Goal: Information Seeking & Learning: Compare options

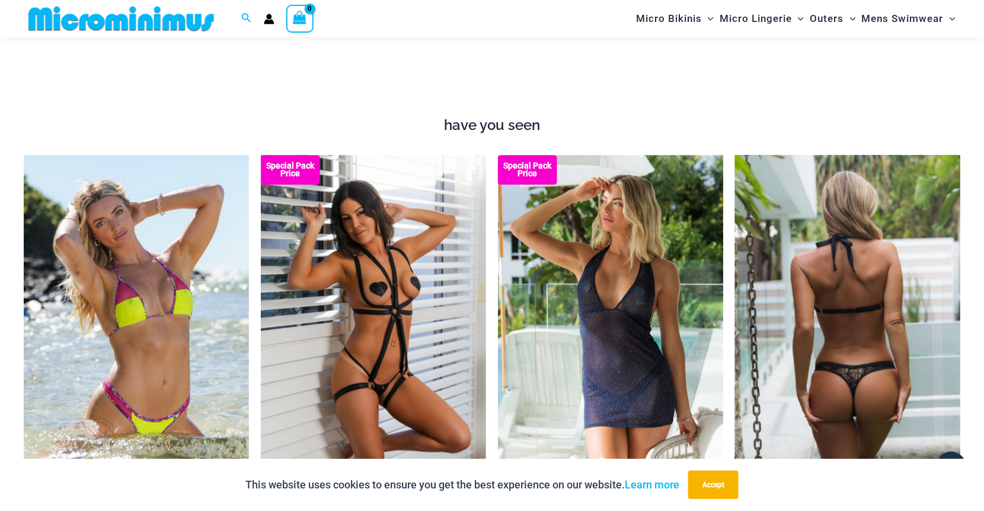
scroll to position [1058, 0]
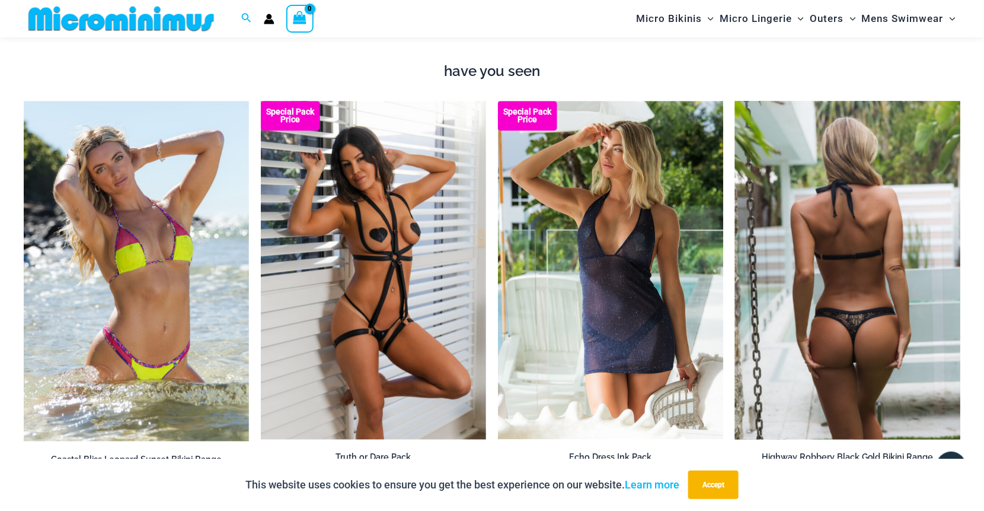
click at [897, 346] on img at bounding box center [847, 270] width 225 height 338
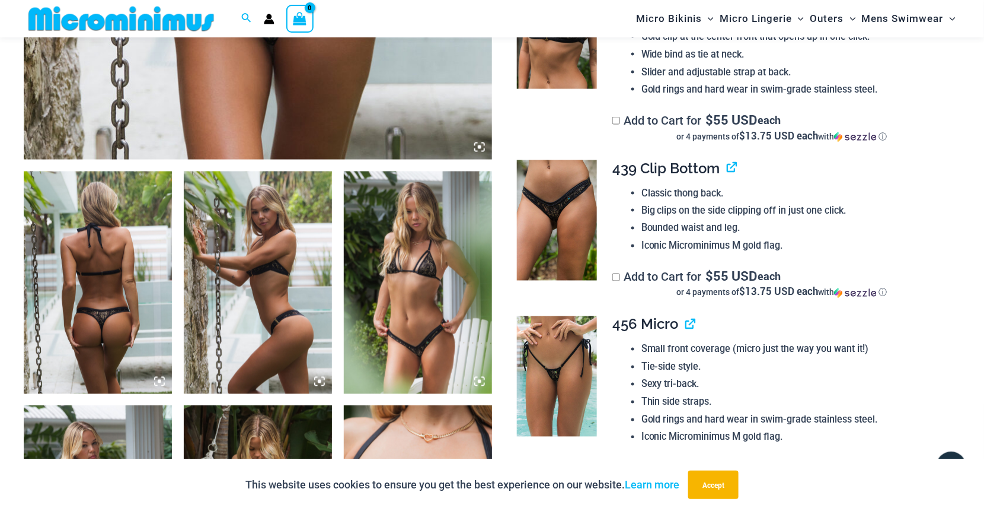
scroll to position [701, 0]
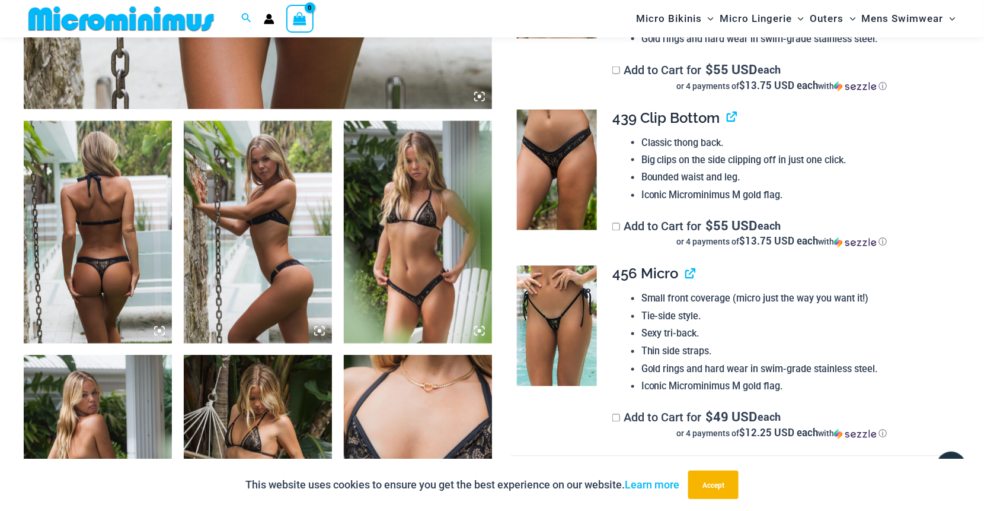
click at [146, 275] on img at bounding box center [98, 232] width 148 height 222
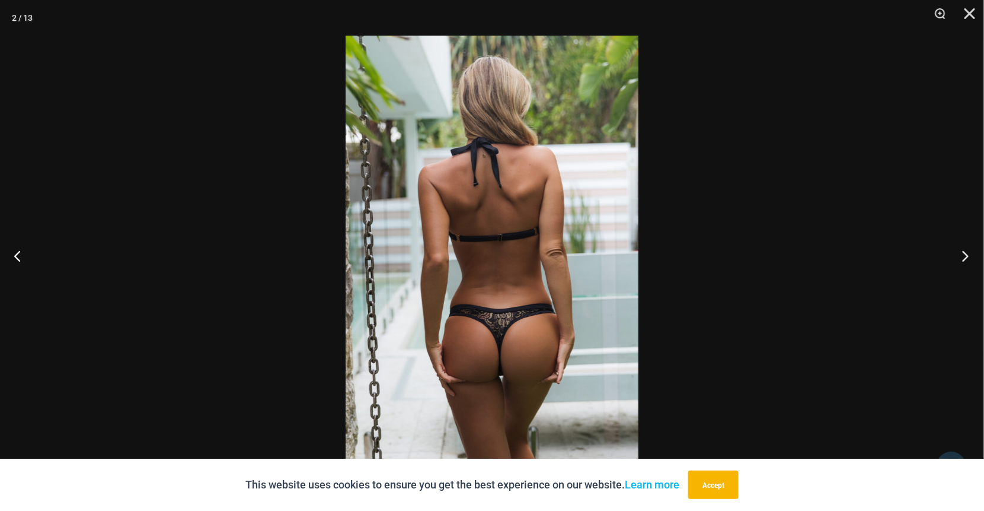
click at [965, 259] on button "Next" at bounding box center [962, 255] width 44 height 59
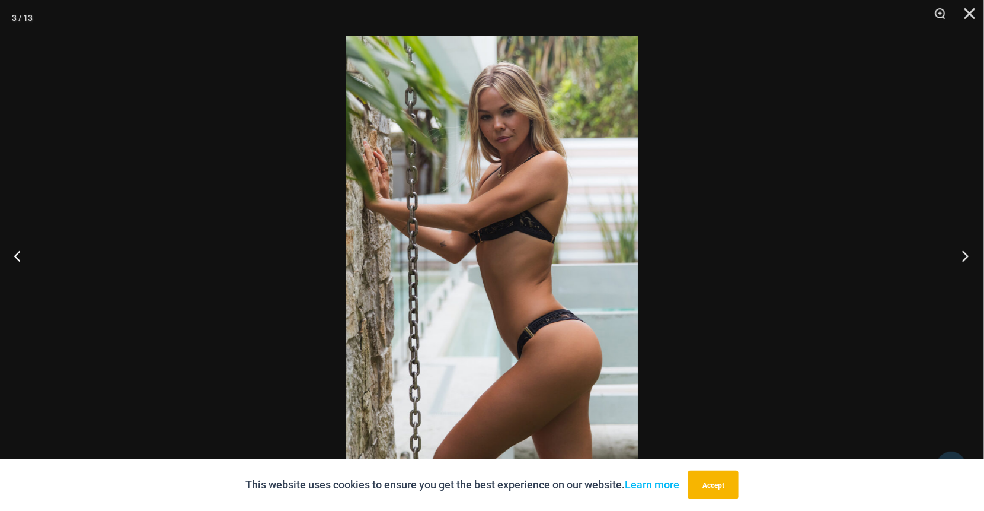
click at [965, 259] on button "Next" at bounding box center [962, 255] width 44 height 59
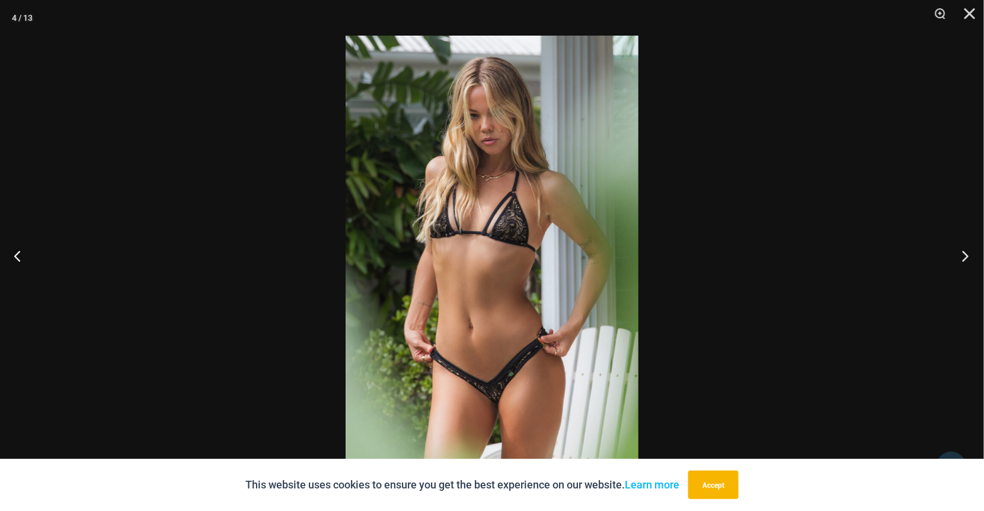
click at [965, 259] on button "Next" at bounding box center [962, 255] width 44 height 59
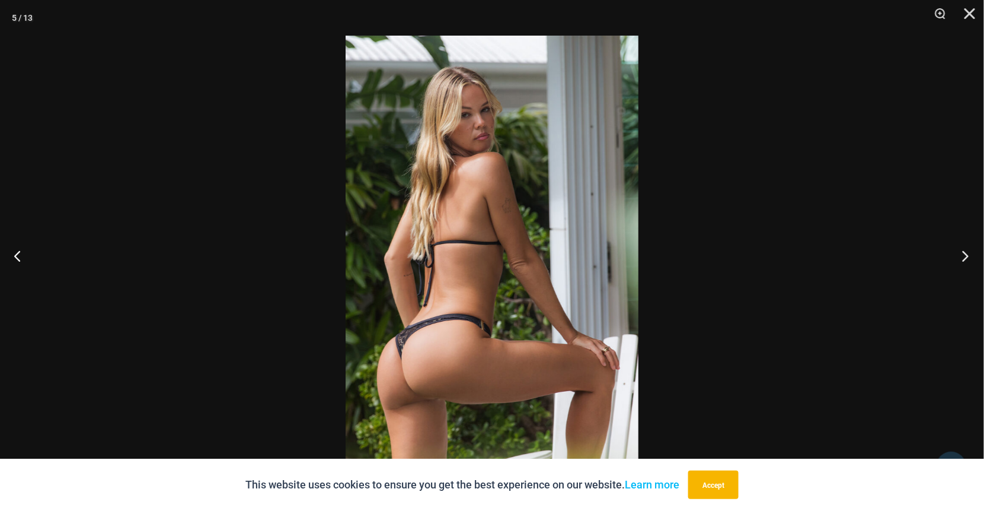
click at [965, 259] on button "Next" at bounding box center [962, 255] width 44 height 59
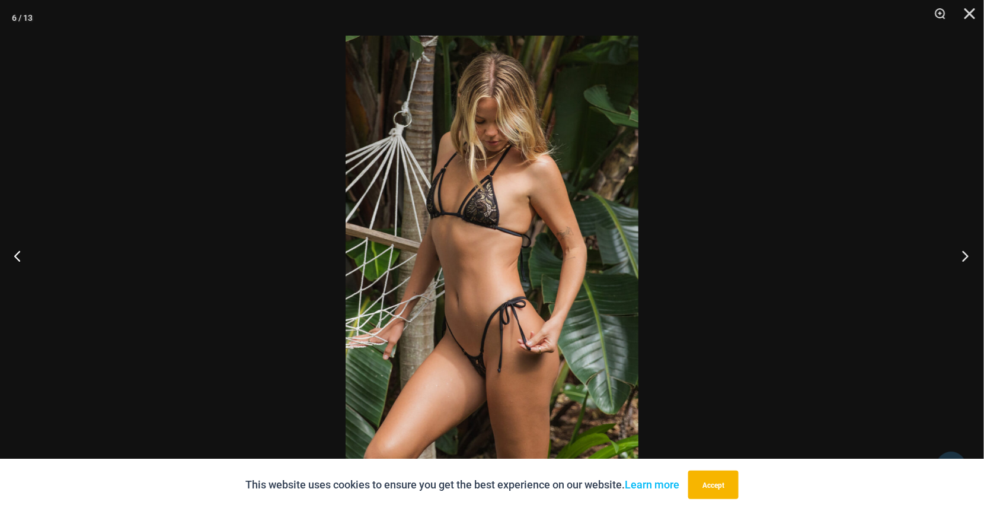
click at [965, 259] on button "Next" at bounding box center [962, 255] width 44 height 59
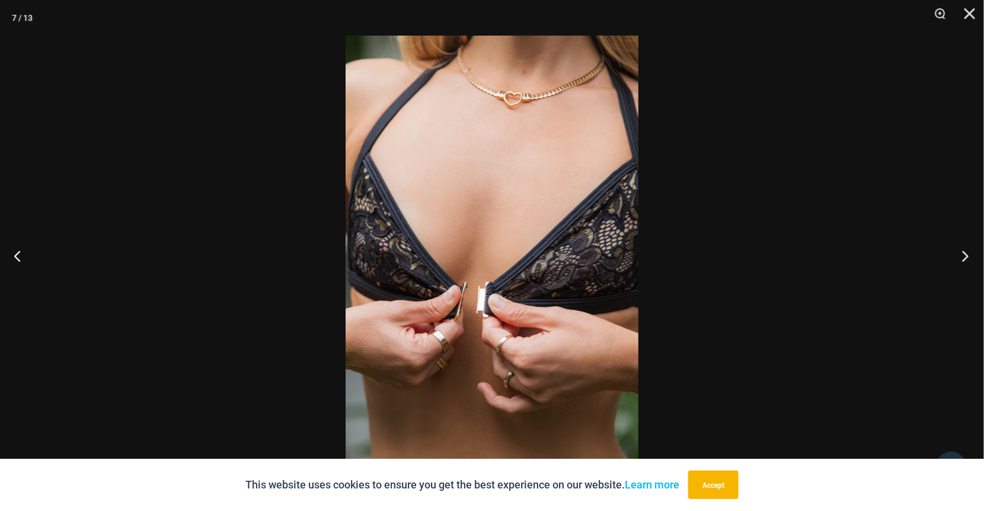
click at [965, 259] on button "Next" at bounding box center [962, 255] width 44 height 59
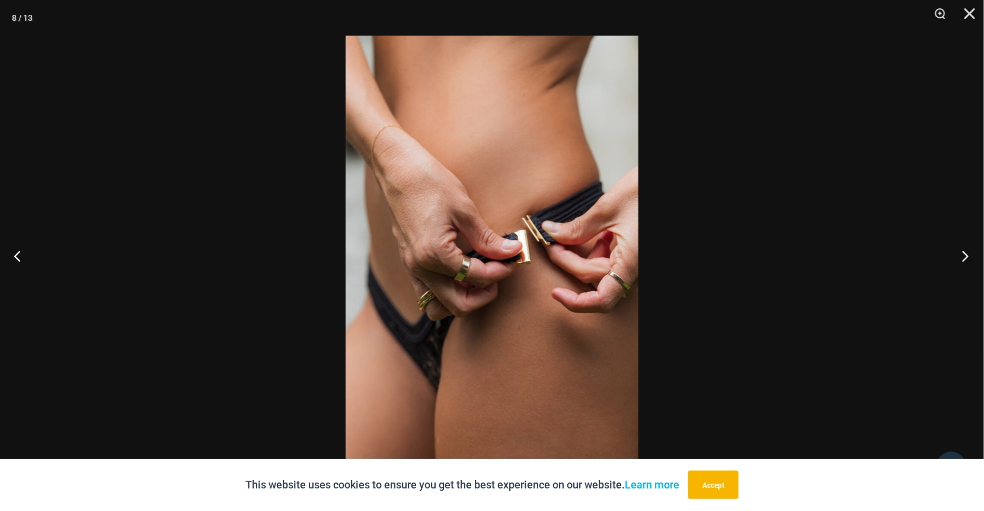
click at [965, 259] on button "Next" at bounding box center [962, 255] width 44 height 59
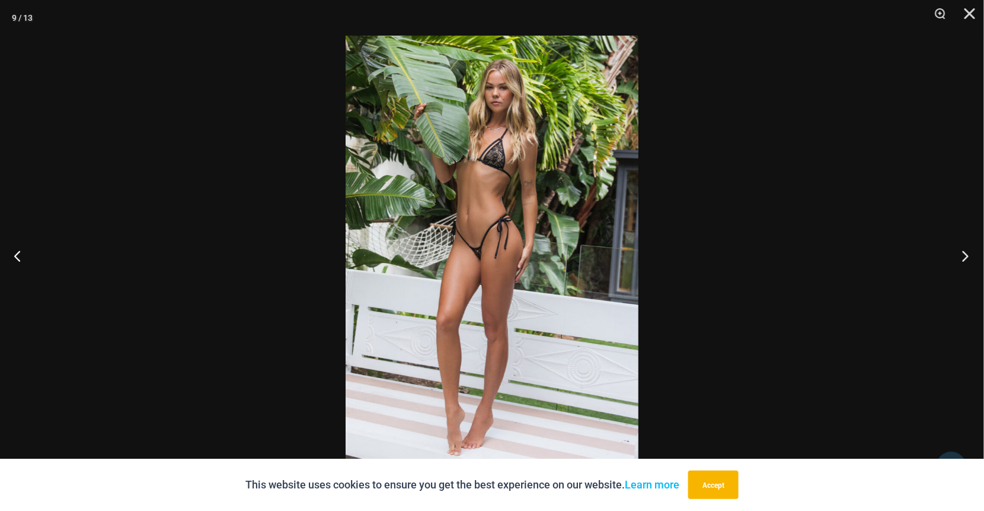
click at [965, 259] on button "Next" at bounding box center [962, 255] width 44 height 59
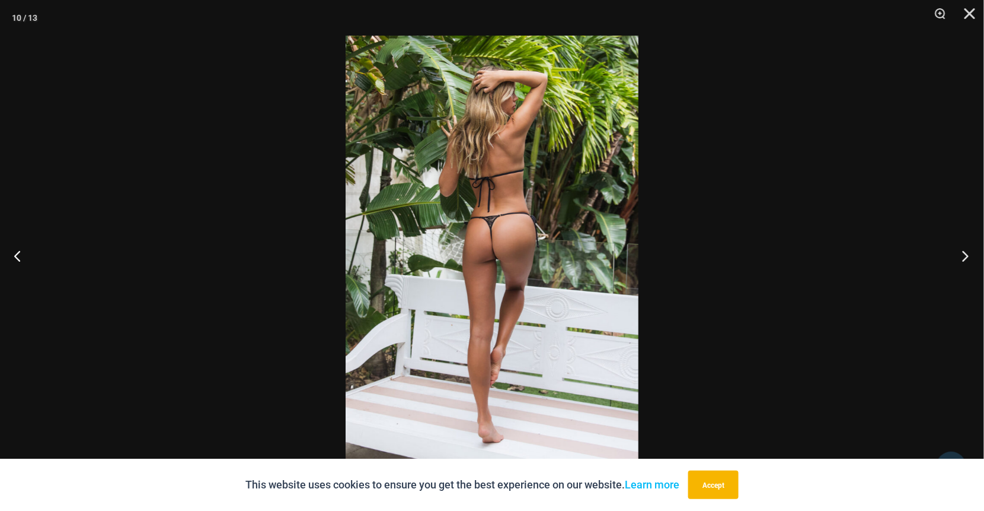
click at [965, 259] on button "Next" at bounding box center [962, 255] width 44 height 59
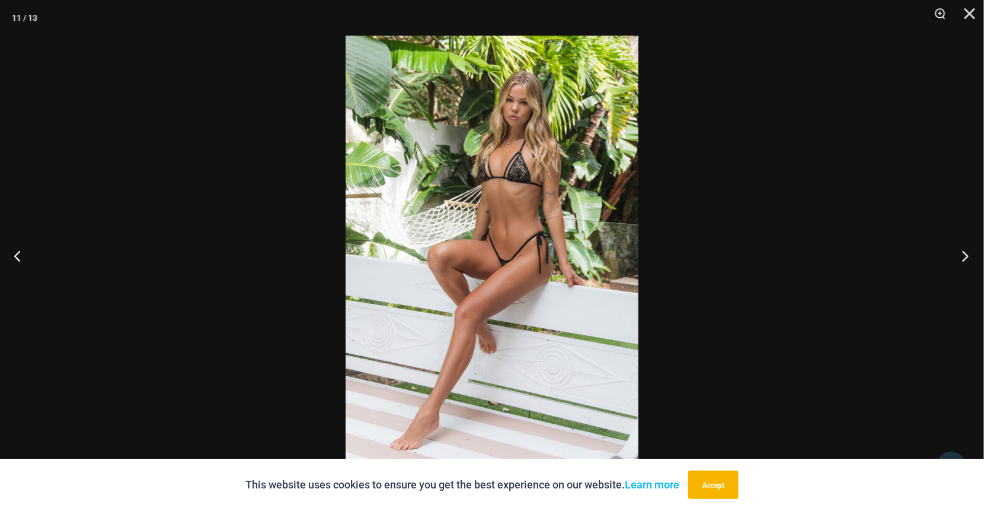
click at [965, 259] on button "Next" at bounding box center [962, 255] width 44 height 59
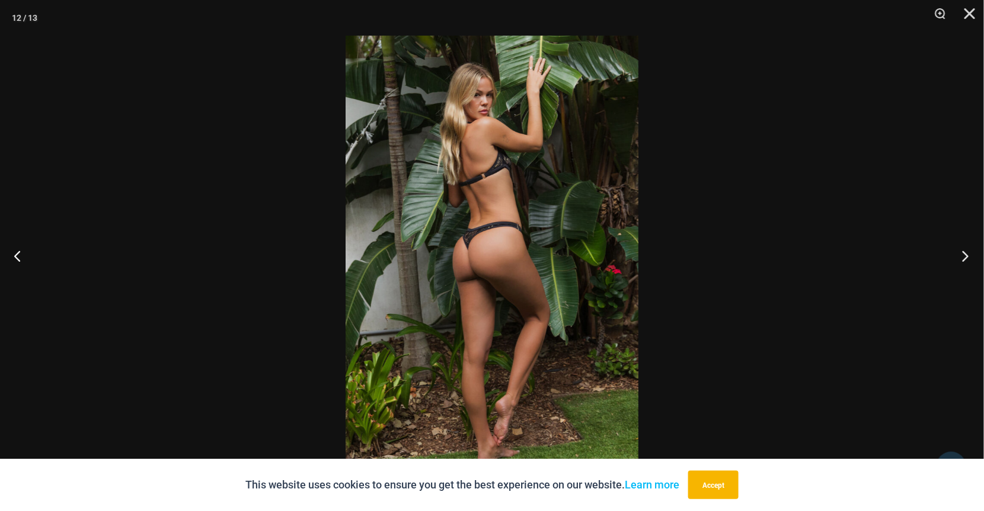
click at [965, 259] on button "Next" at bounding box center [962, 255] width 44 height 59
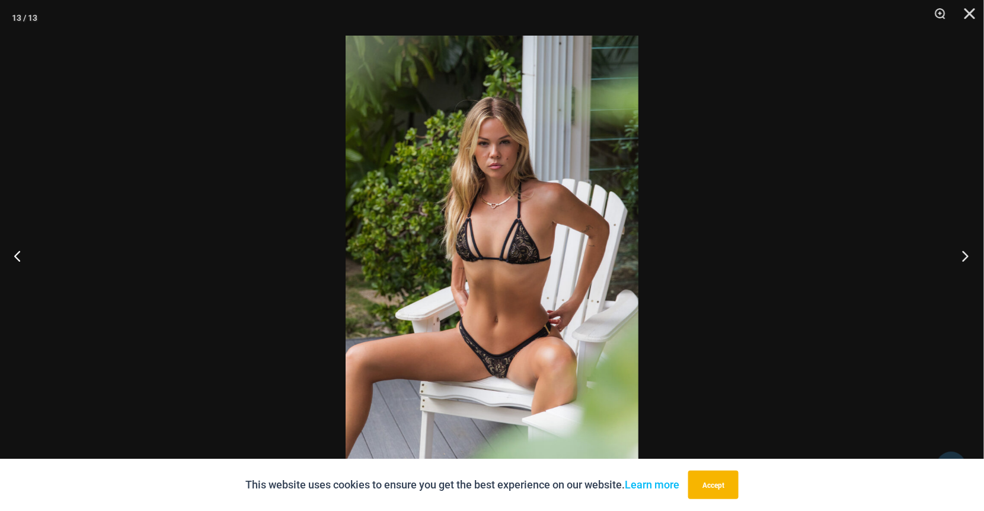
click at [964, 251] on button "Next" at bounding box center [962, 255] width 44 height 59
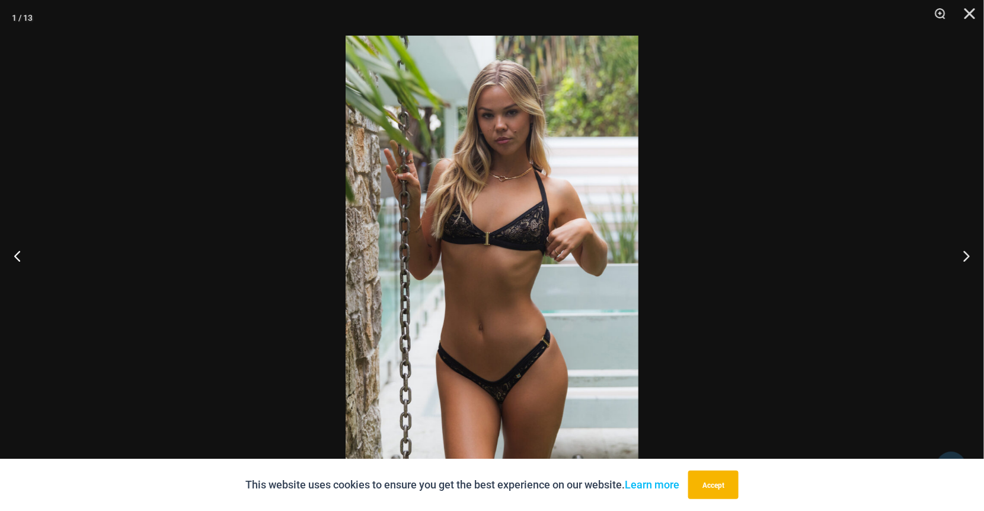
click at [521, 398] on img at bounding box center [492, 255] width 293 height 439
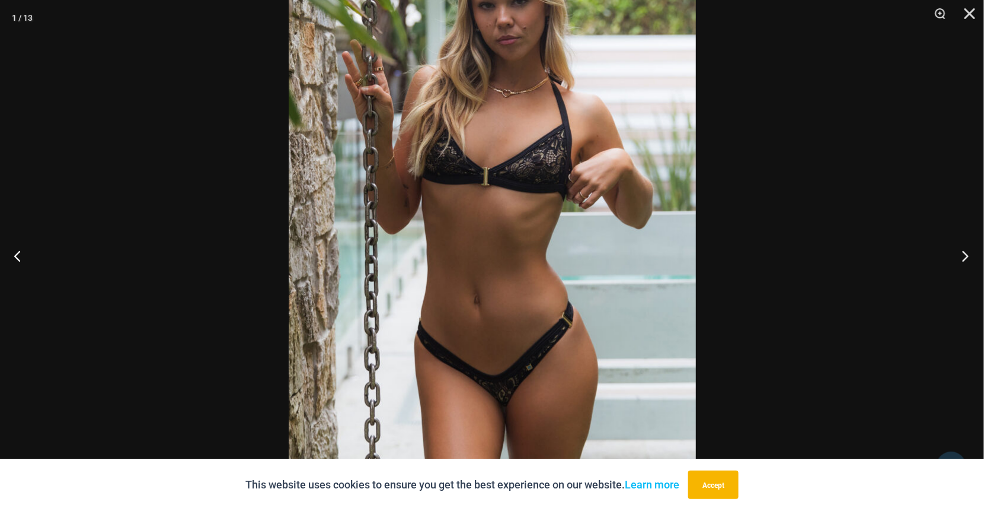
click at [968, 252] on button "Next" at bounding box center [962, 255] width 44 height 59
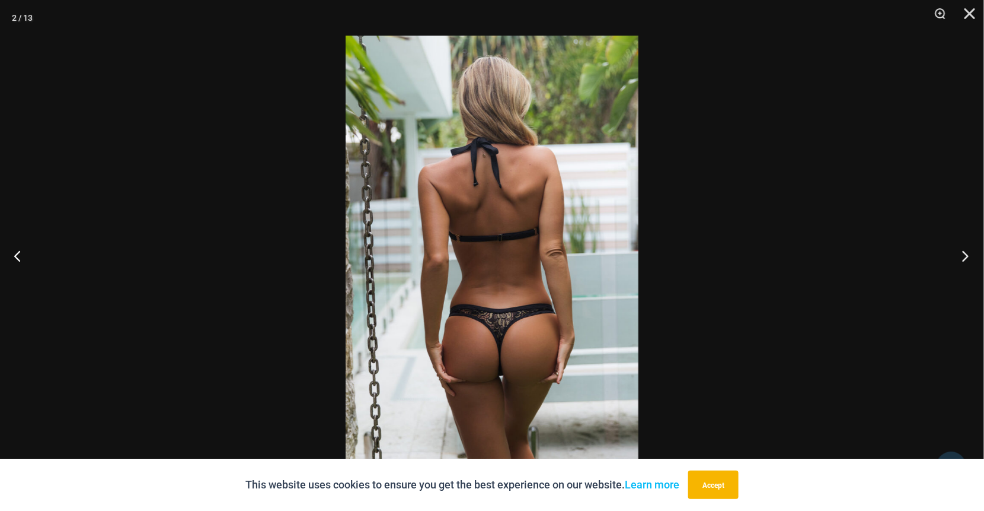
click at [968, 252] on button "Next" at bounding box center [962, 255] width 44 height 59
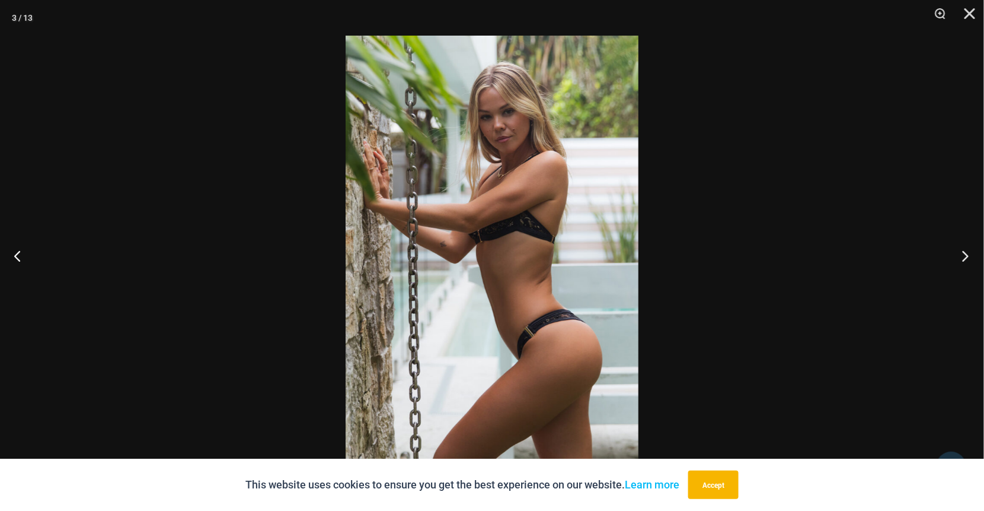
click at [968, 252] on button "Next" at bounding box center [962, 255] width 44 height 59
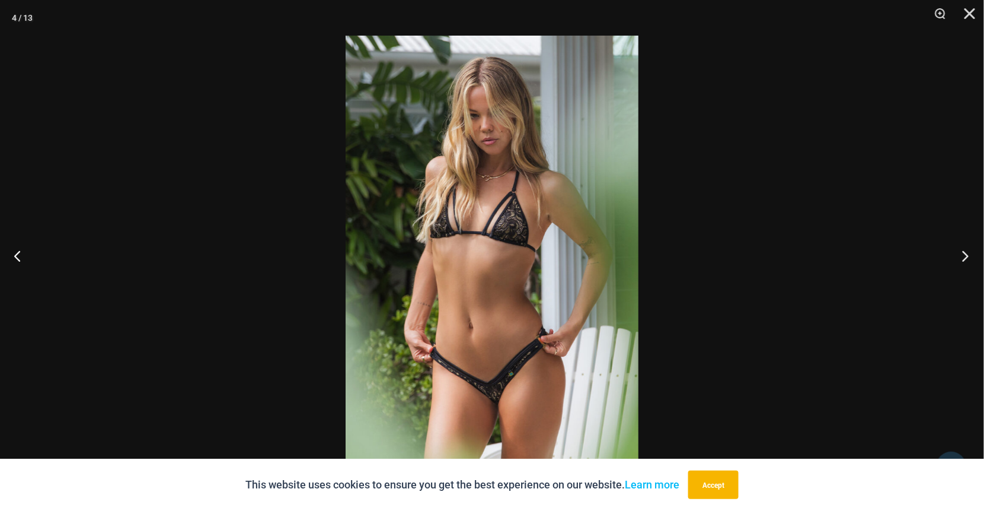
click at [968, 252] on button "Next" at bounding box center [962, 255] width 44 height 59
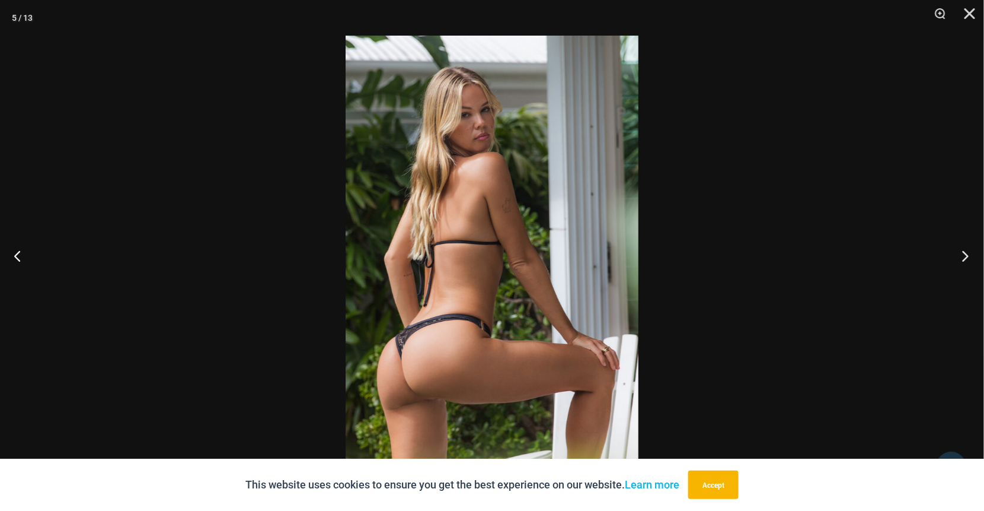
click at [968, 252] on button "Next" at bounding box center [962, 255] width 44 height 59
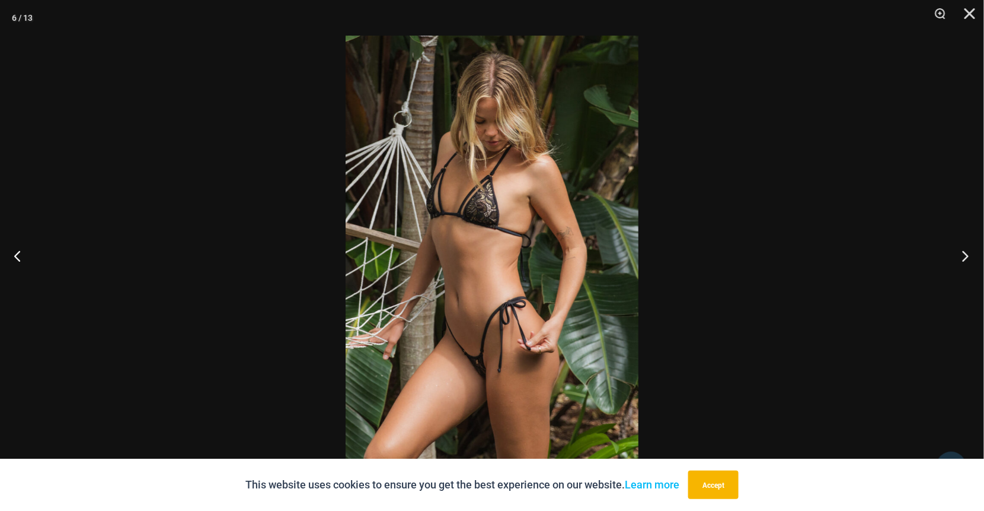
click at [968, 252] on button "Next" at bounding box center [962, 255] width 44 height 59
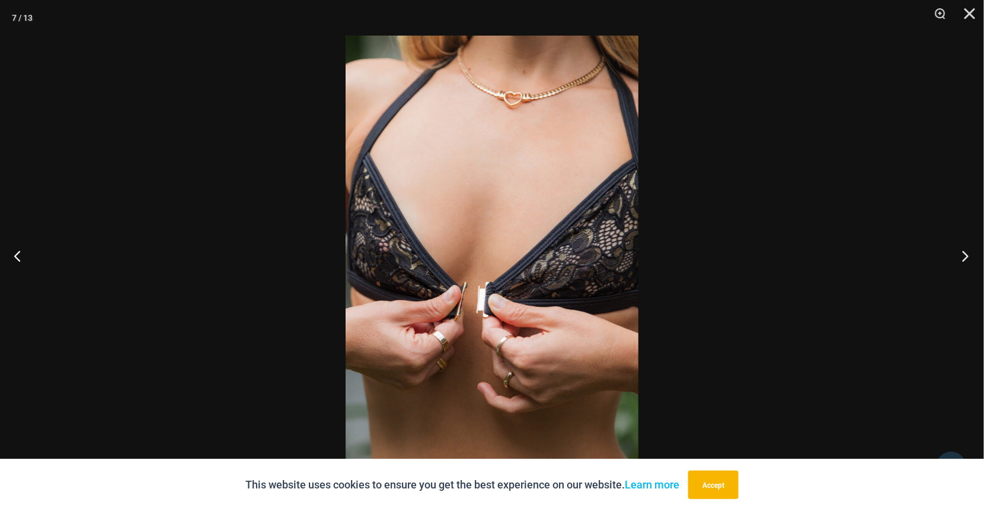
click at [968, 252] on button "Next" at bounding box center [962, 255] width 44 height 59
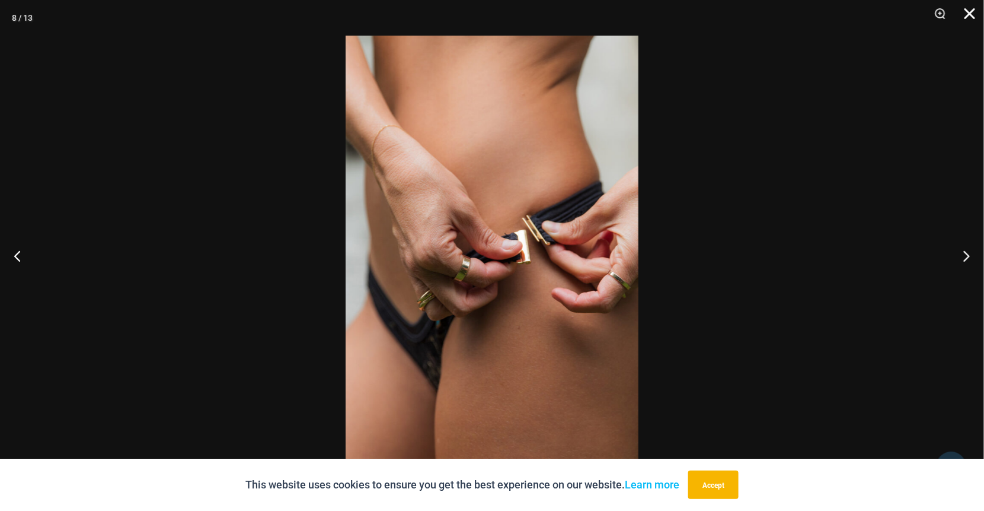
click at [969, 18] on button "Close" at bounding box center [966, 18] width 30 height 36
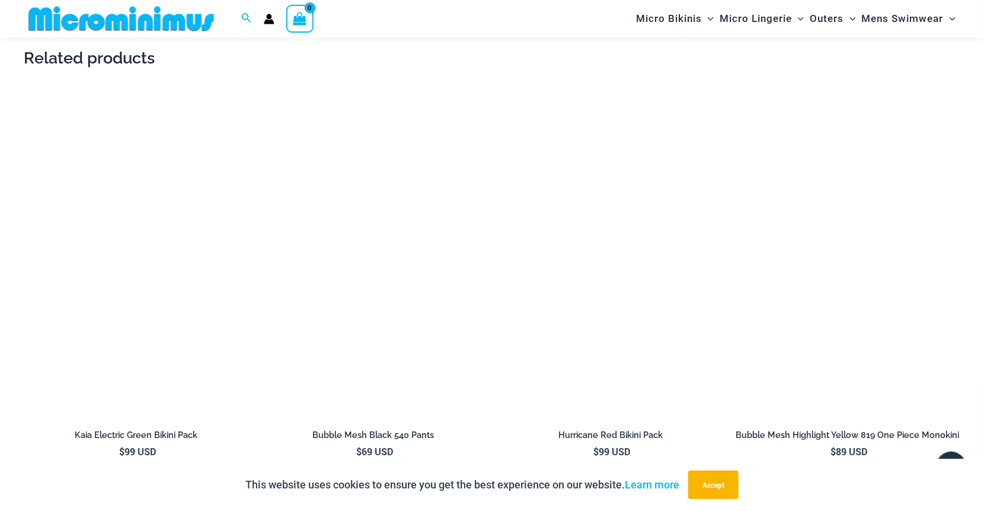
scroll to position [2185, 0]
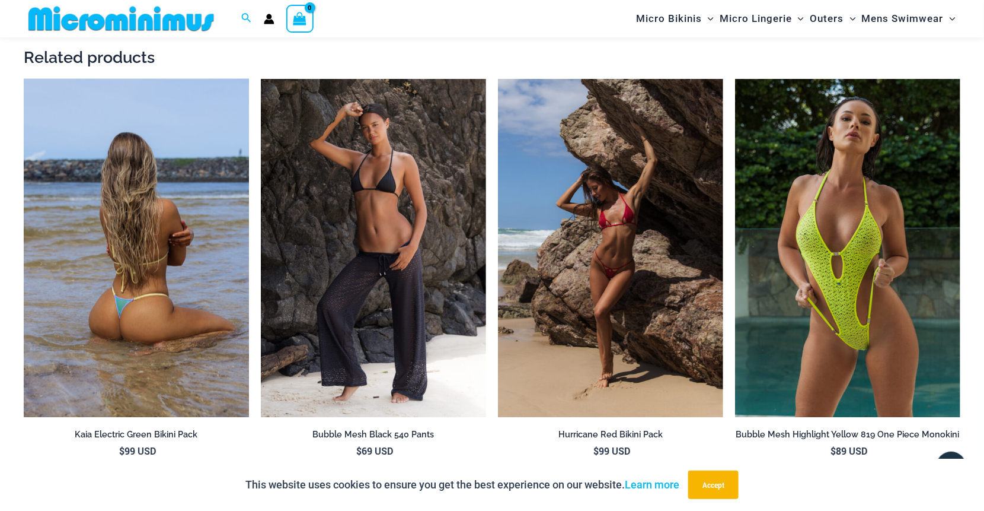
click at [143, 276] on img at bounding box center [136, 248] width 225 height 338
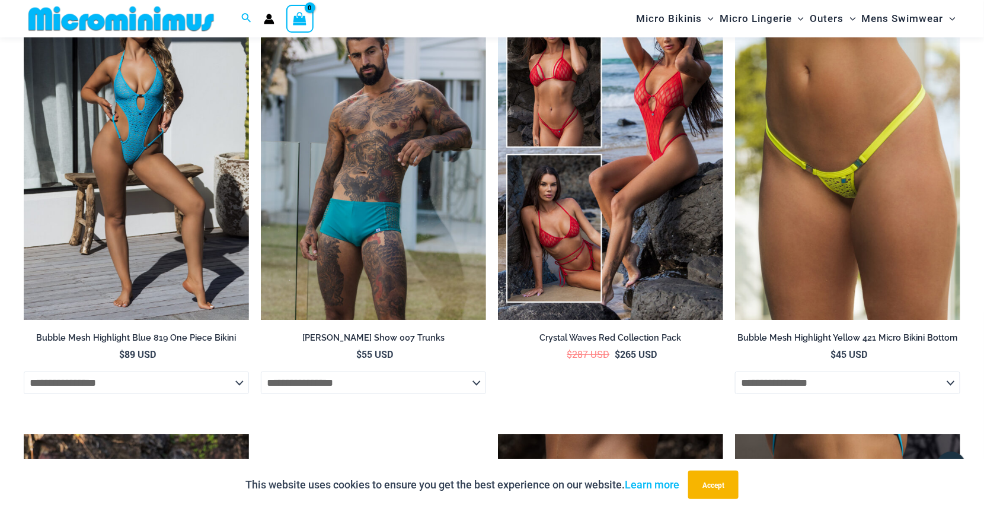
scroll to position [1472, 0]
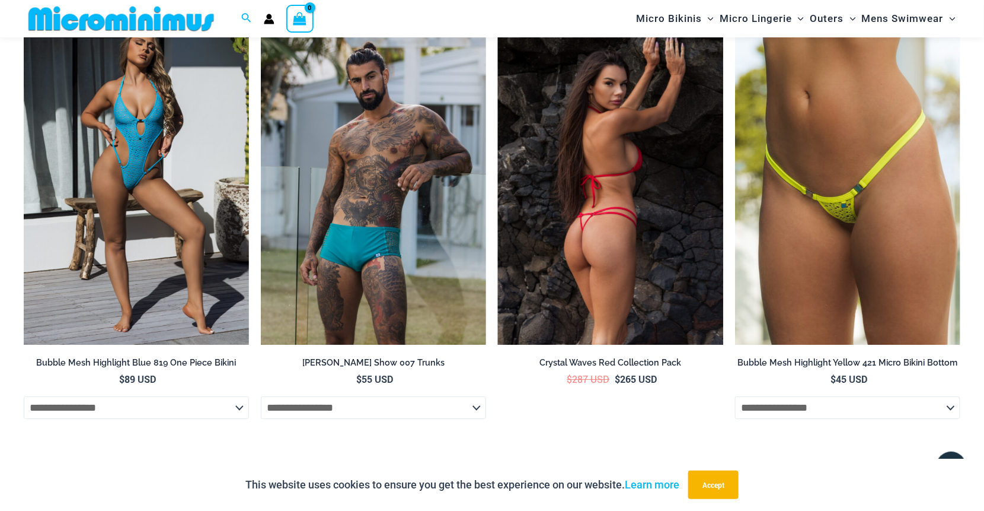
click at [659, 264] on img at bounding box center [610, 176] width 225 height 338
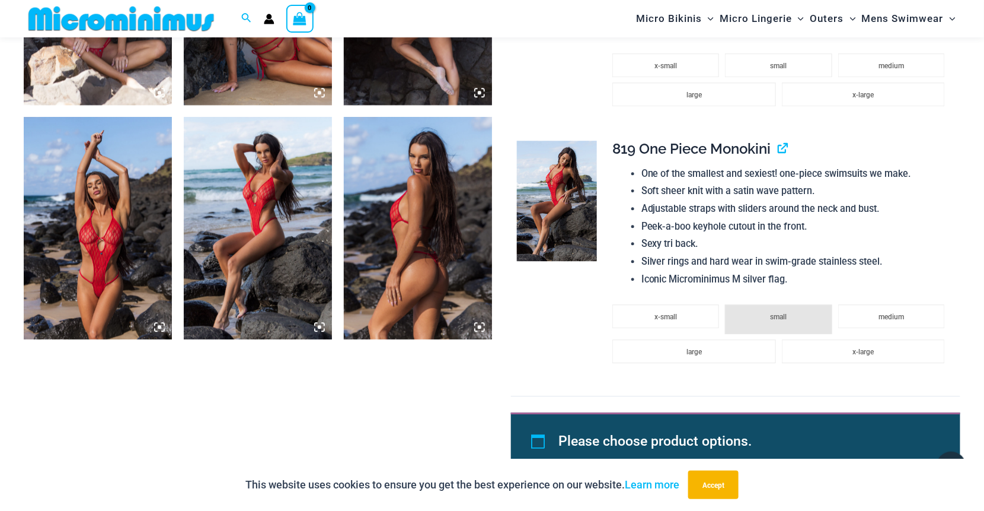
scroll to position [1176, 0]
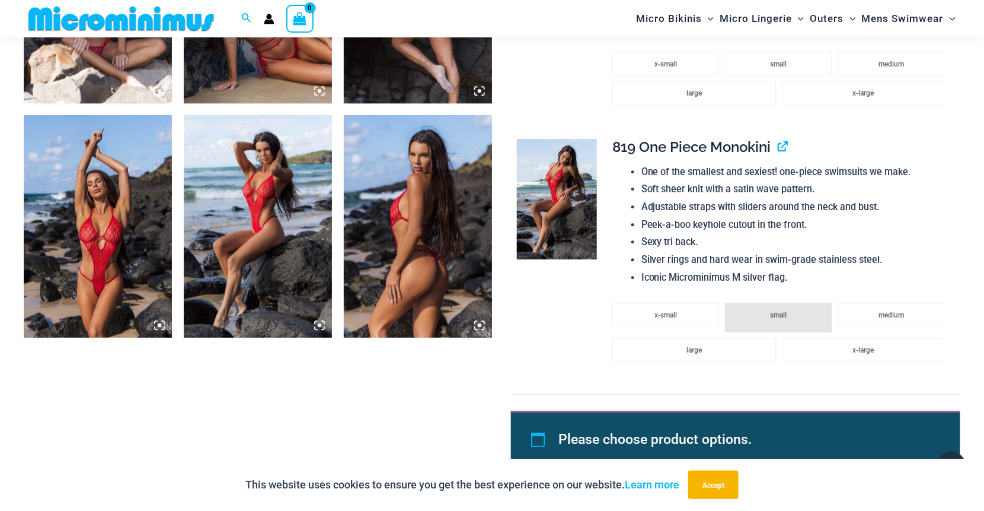
click at [104, 244] on img at bounding box center [98, 226] width 148 height 222
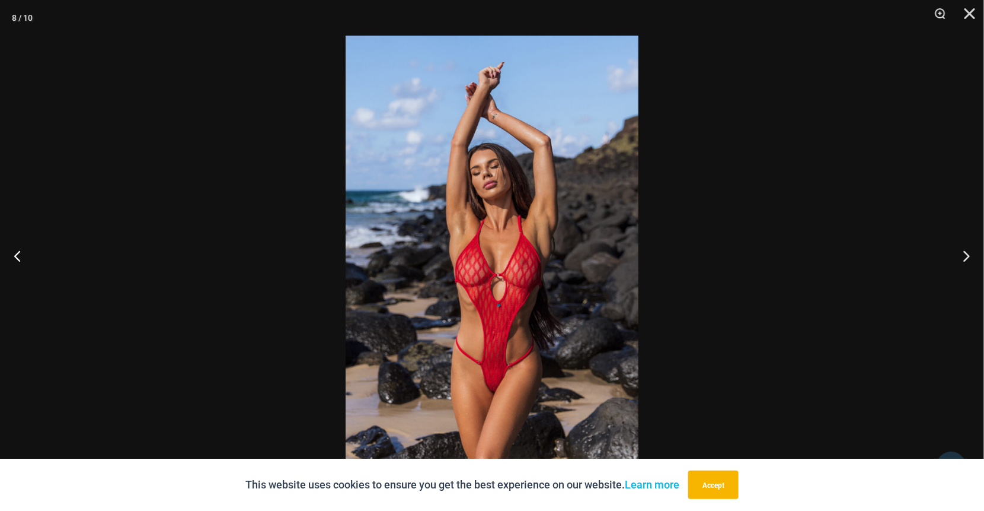
click at [506, 368] on img at bounding box center [492, 255] width 293 height 439
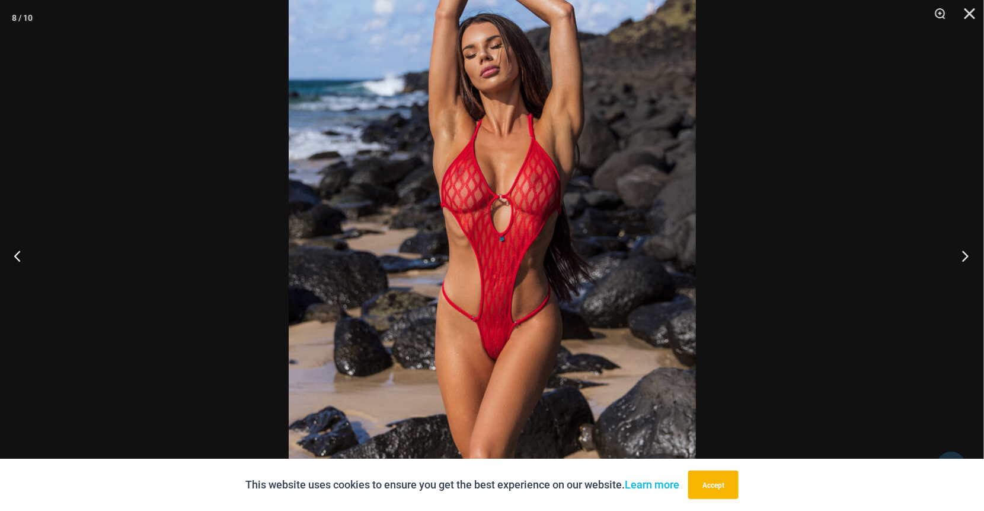
click at [964, 251] on button "Next" at bounding box center [962, 255] width 44 height 59
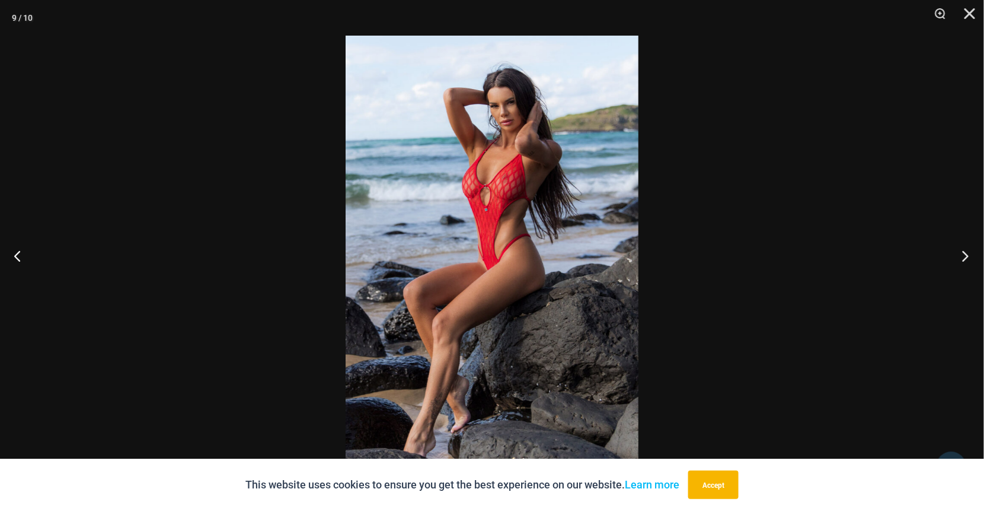
click at [964, 251] on button "Next" at bounding box center [962, 255] width 44 height 59
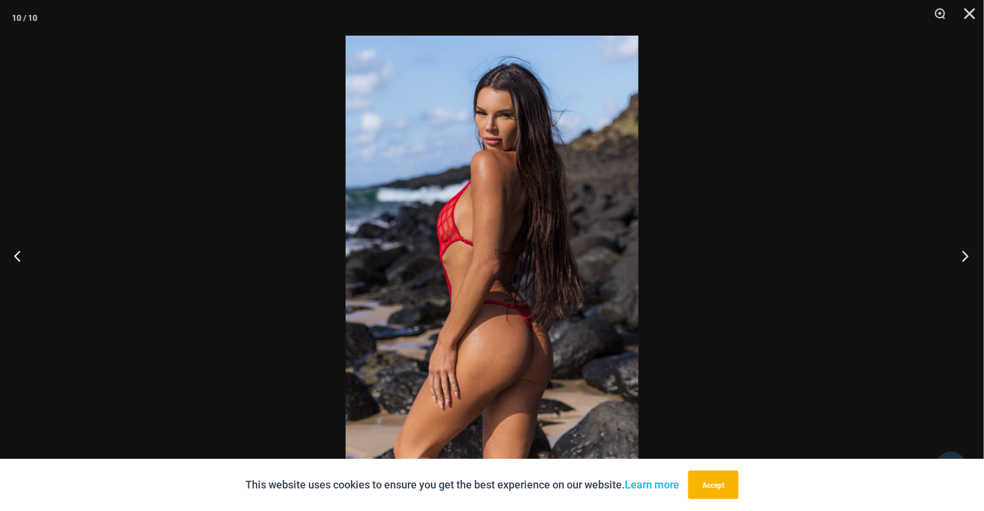
click at [964, 251] on button "Next" at bounding box center [962, 255] width 44 height 59
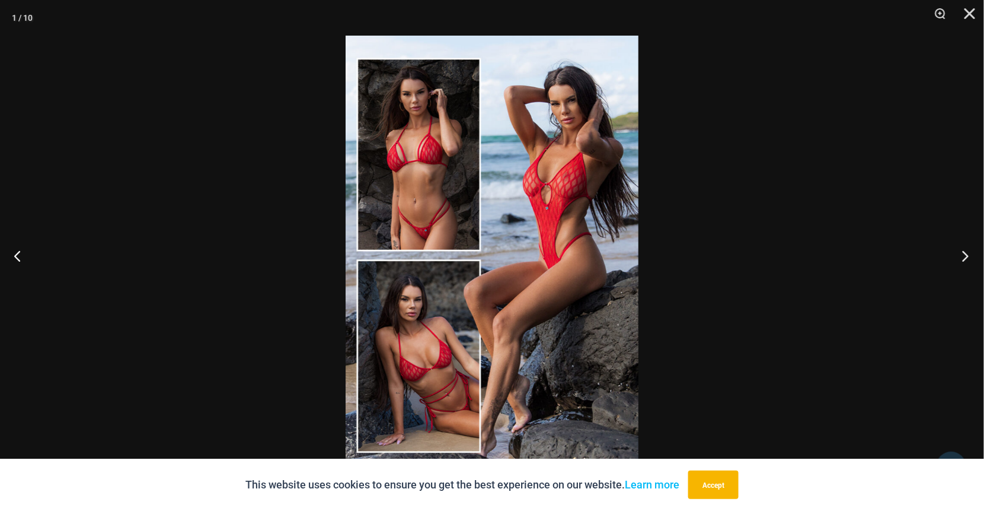
click at [964, 251] on button "Next" at bounding box center [962, 255] width 44 height 59
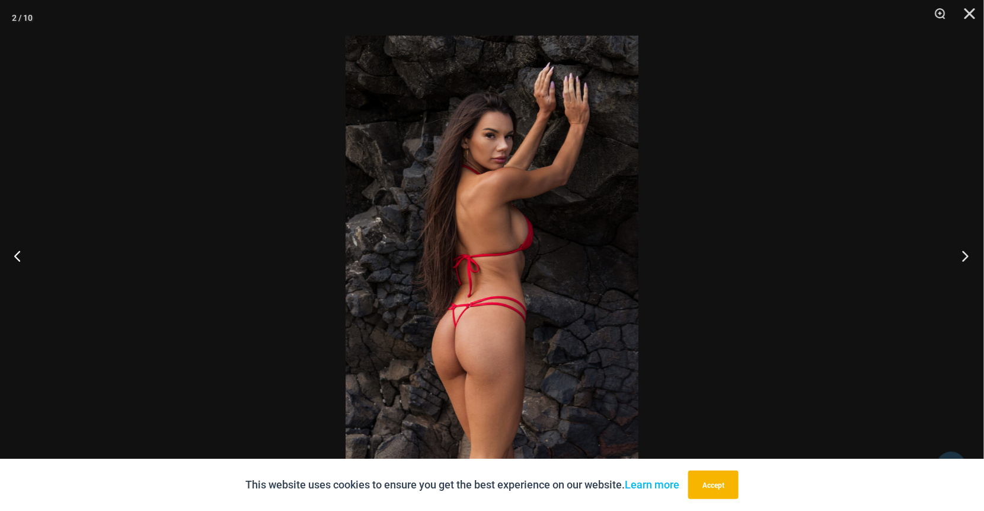
click at [964, 251] on button "Next" at bounding box center [962, 255] width 44 height 59
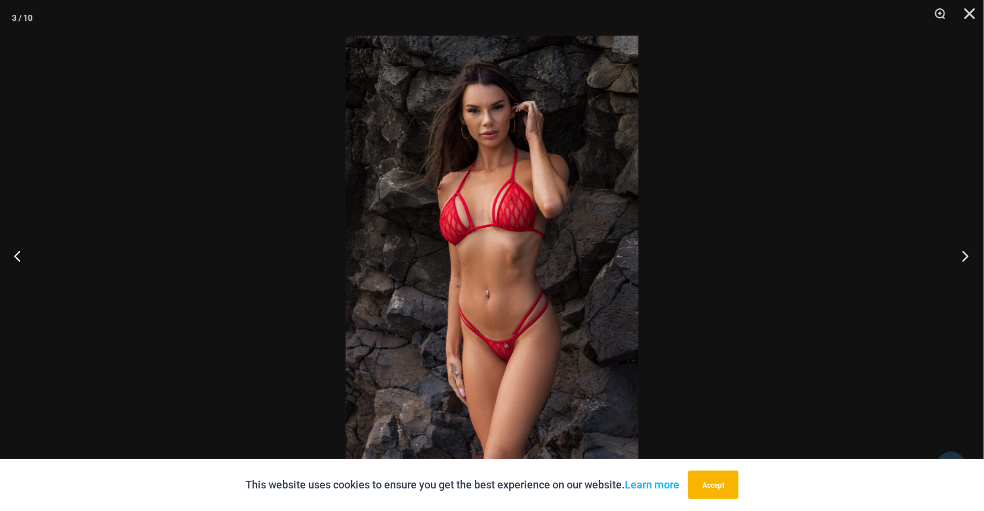
click at [968, 258] on button "Next" at bounding box center [962, 255] width 44 height 59
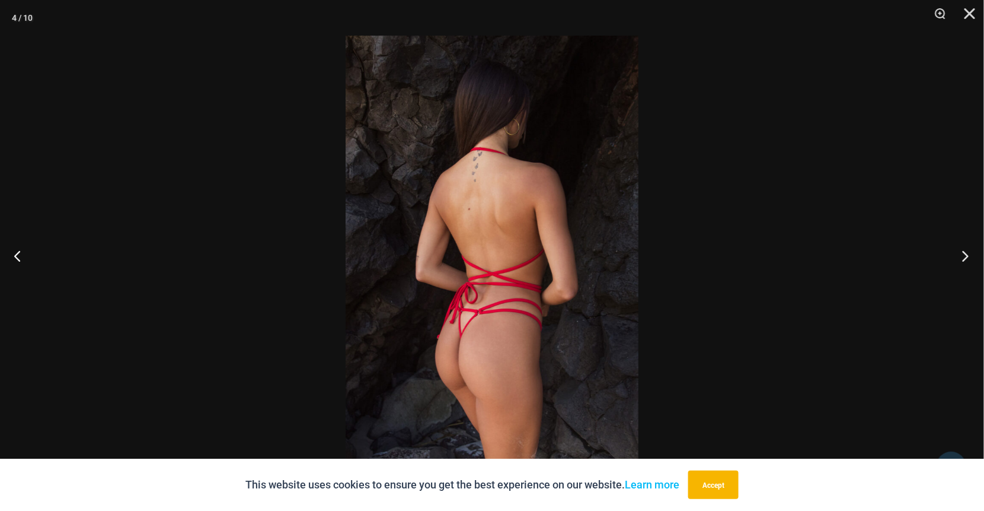
click at [968, 258] on button "Next" at bounding box center [962, 255] width 44 height 59
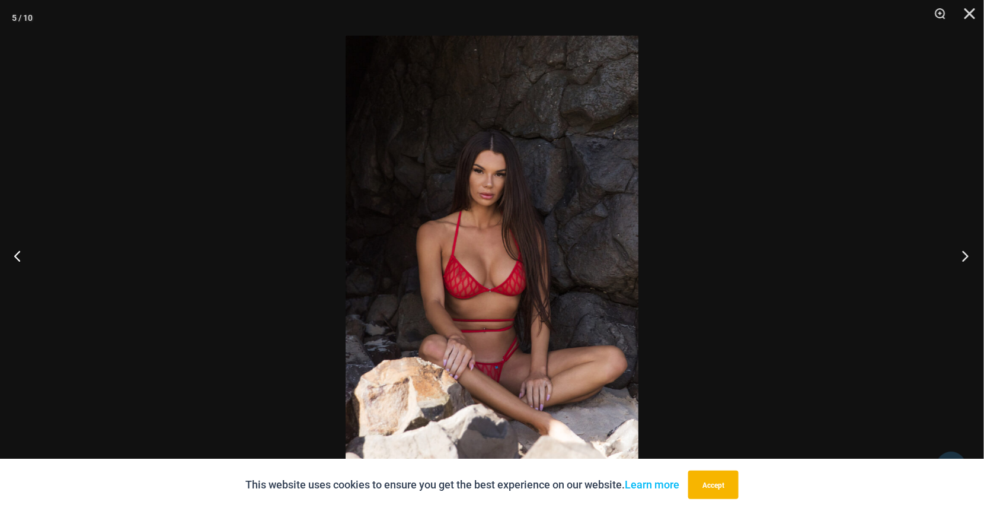
click at [968, 258] on button "Next" at bounding box center [962, 255] width 44 height 59
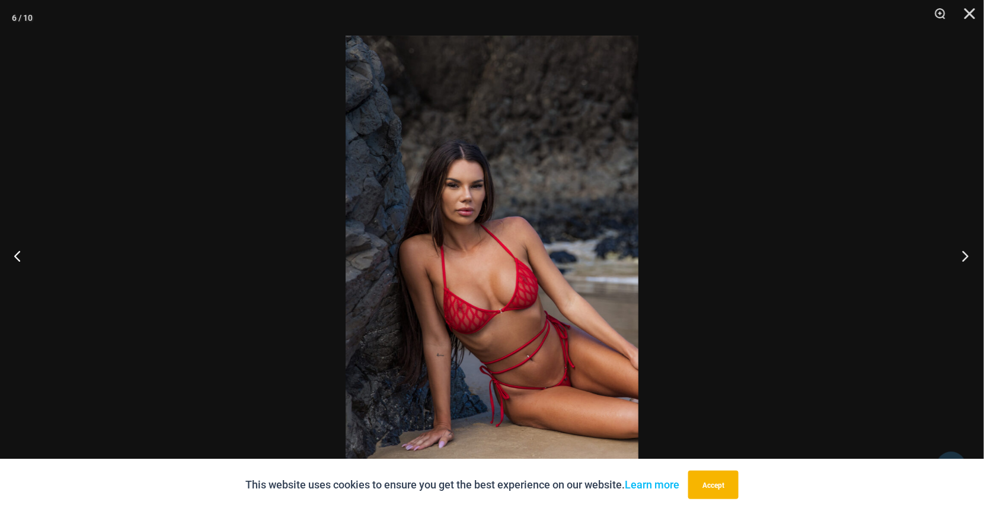
click at [968, 258] on button "Next" at bounding box center [962, 255] width 44 height 59
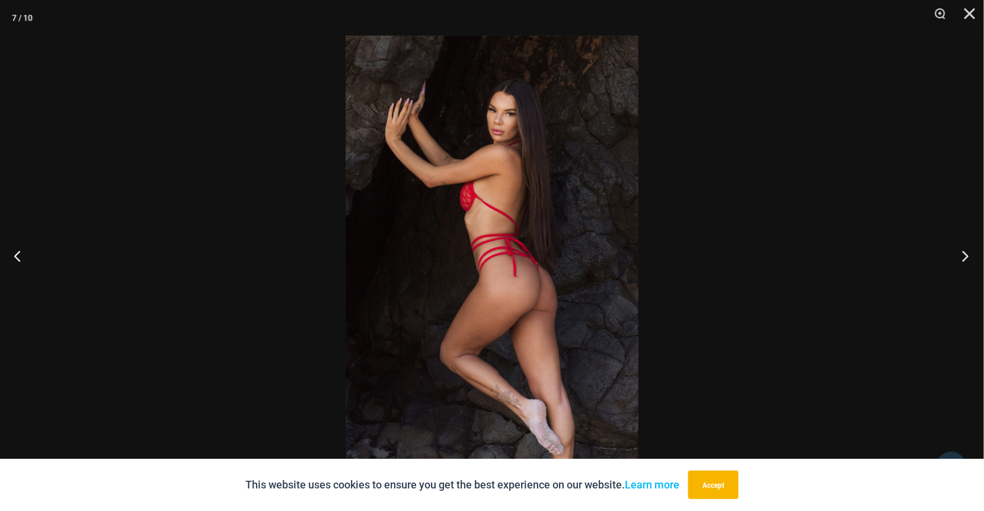
click at [968, 258] on button "Next" at bounding box center [962, 255] width 44 height 59
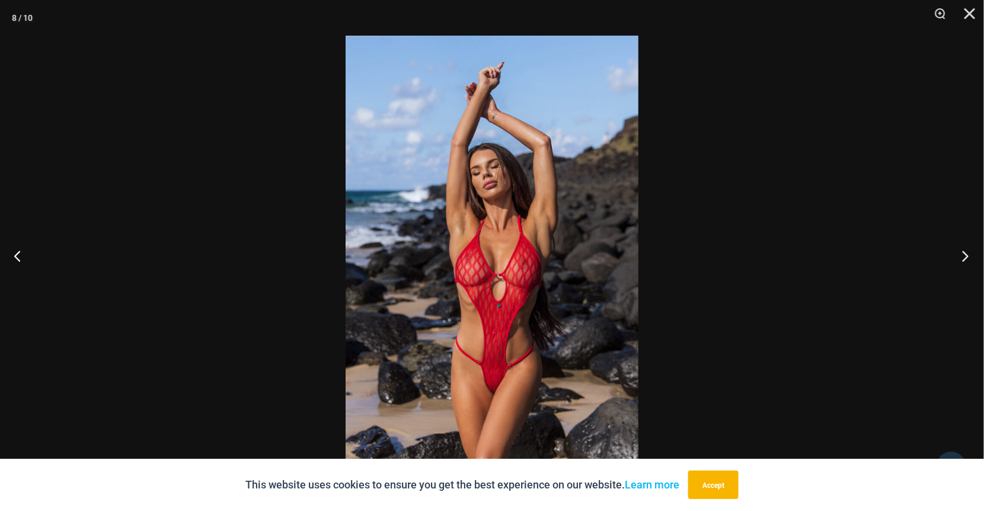
click at [968, 258] on button "Next" at bounding box center [962, 255] width 44 height 59
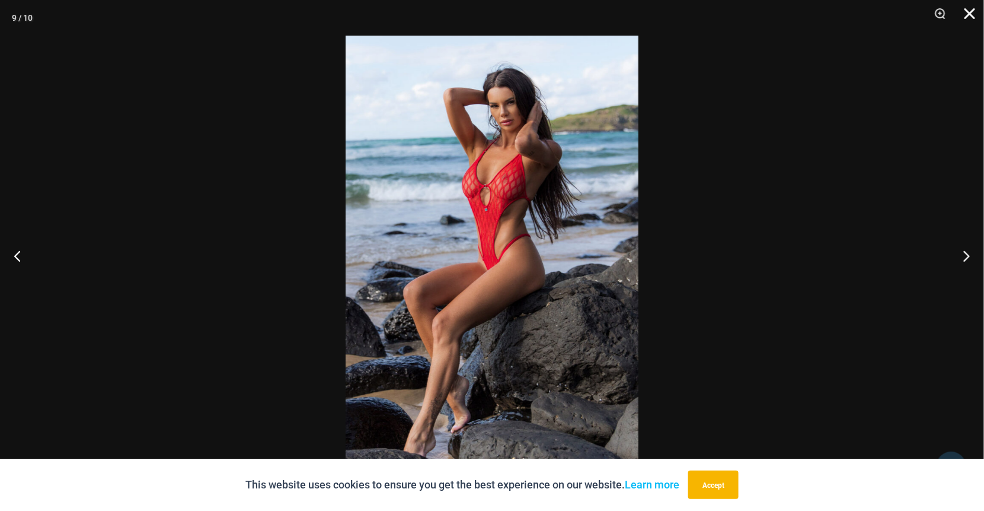
click at [970, 13] on button "Close" at bounding box center [966, 18] width 30 height 36
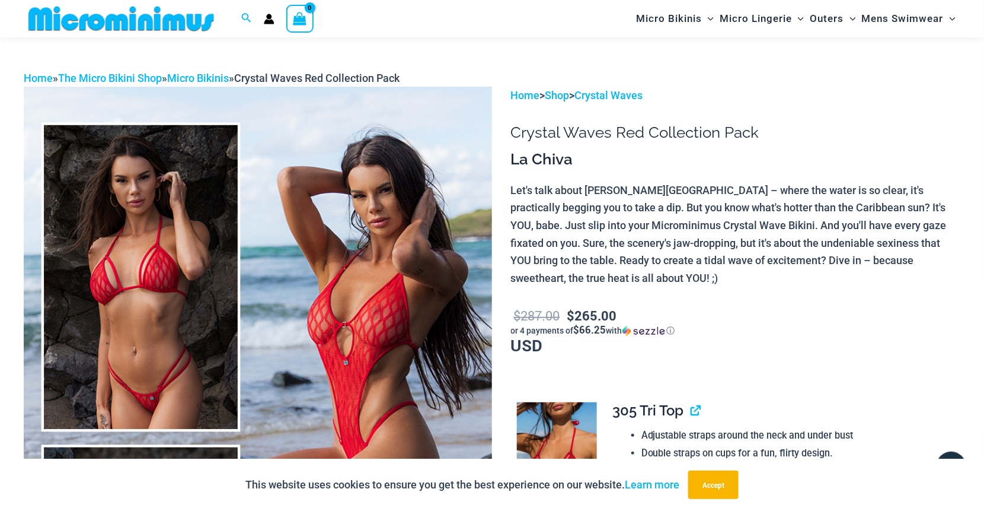
scroll to position [0, 0]
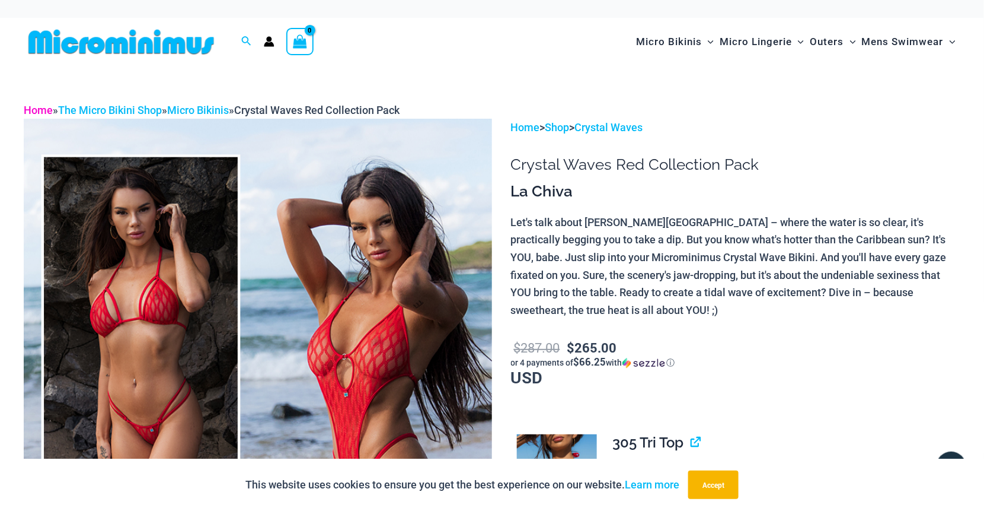
click at [38, 109] on link "Home" at bounding box center [38, 110] width 29 height 12
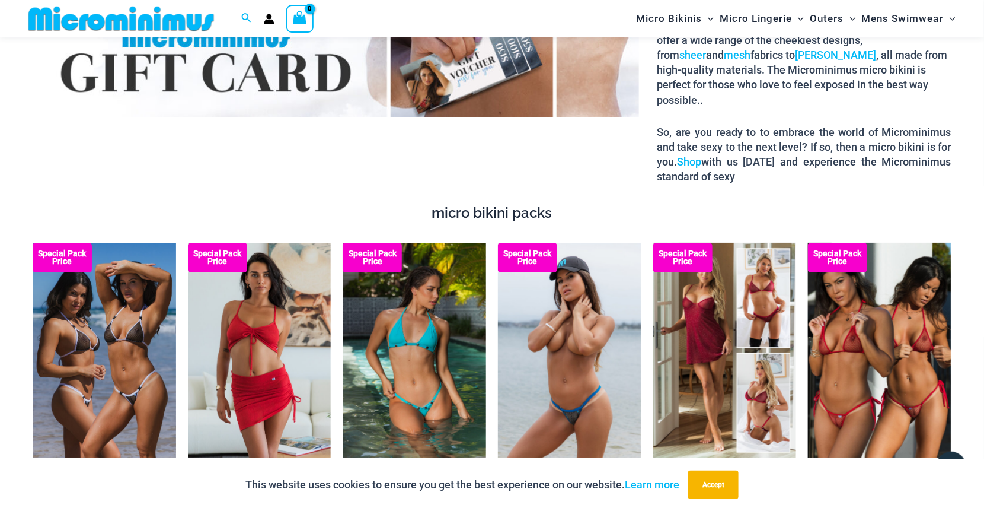
scroll to position [1651, 0]
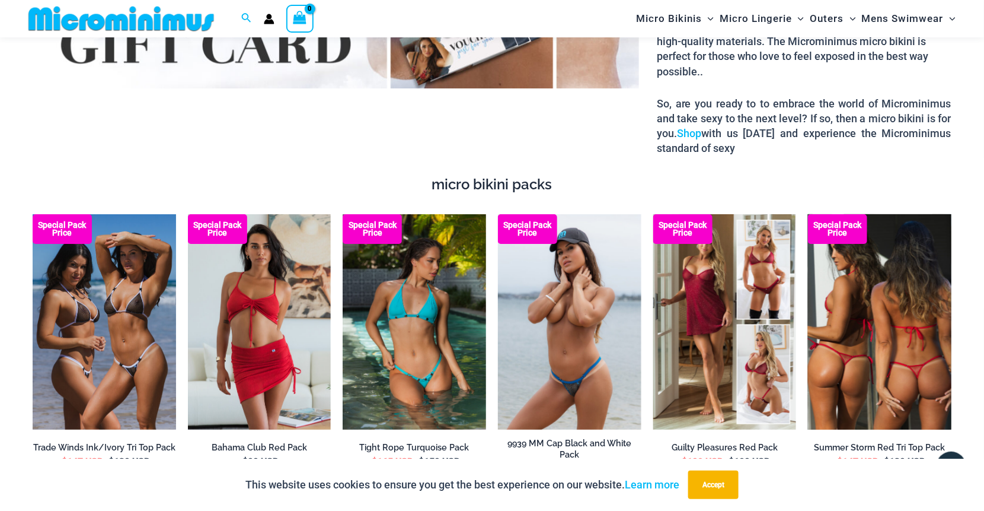
click at [887, 321] on img at bounding box center [880, 321] width 144 height 215
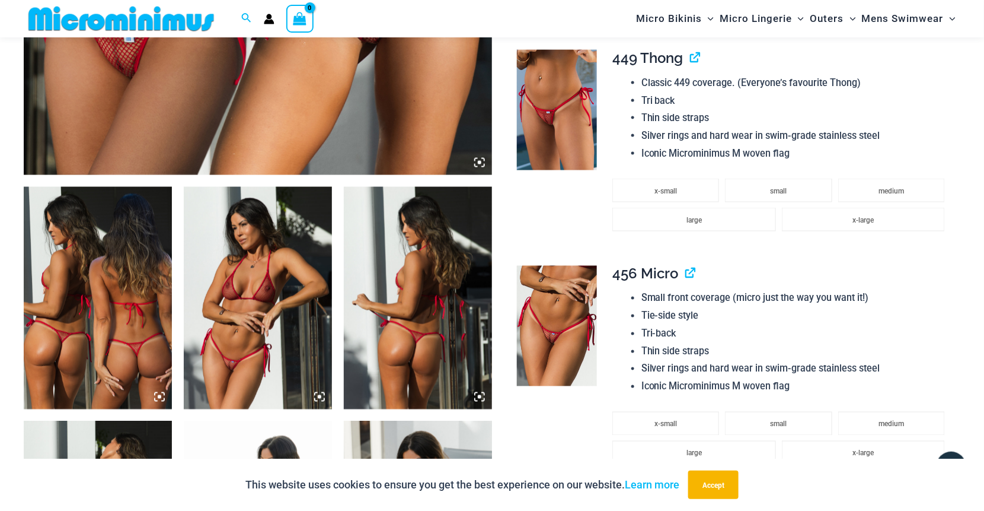
scroll to position [643, 0]
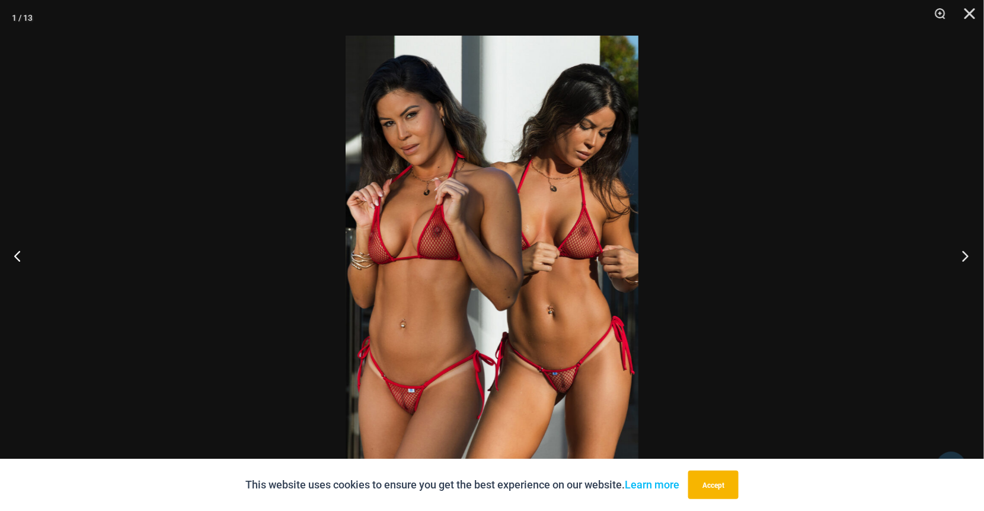
click at [961, 251] on button "Next" at bounding box center [962, 255] width 44 height 59
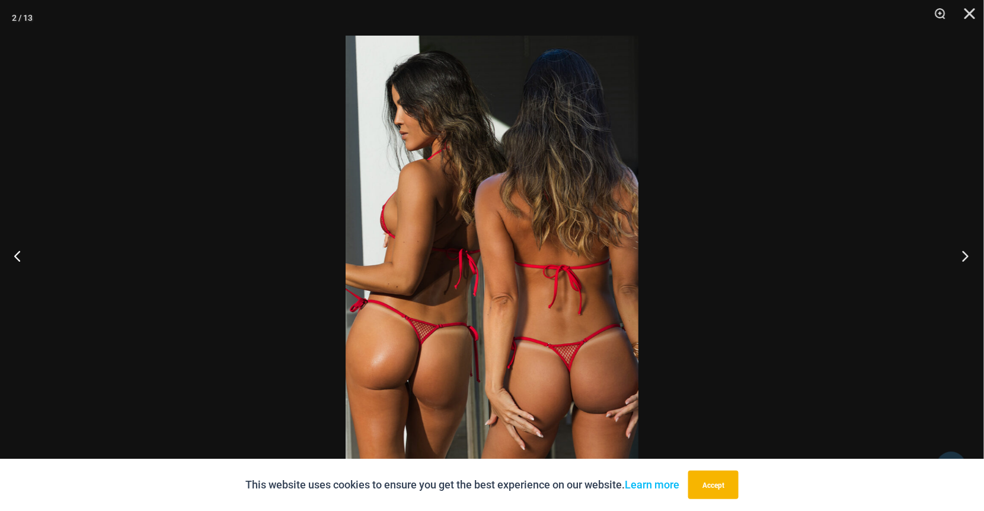
click at [961, 251] on button "Next" at bounding box center [962, 255] width 44 height 59
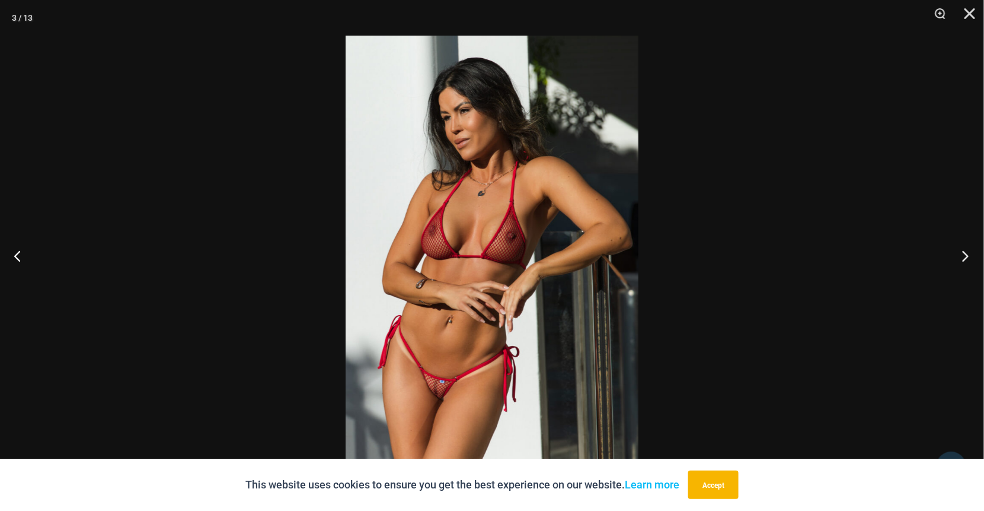
click at [967, 255] on button "Next" at bounding box center [962, 255] width 44 height 59
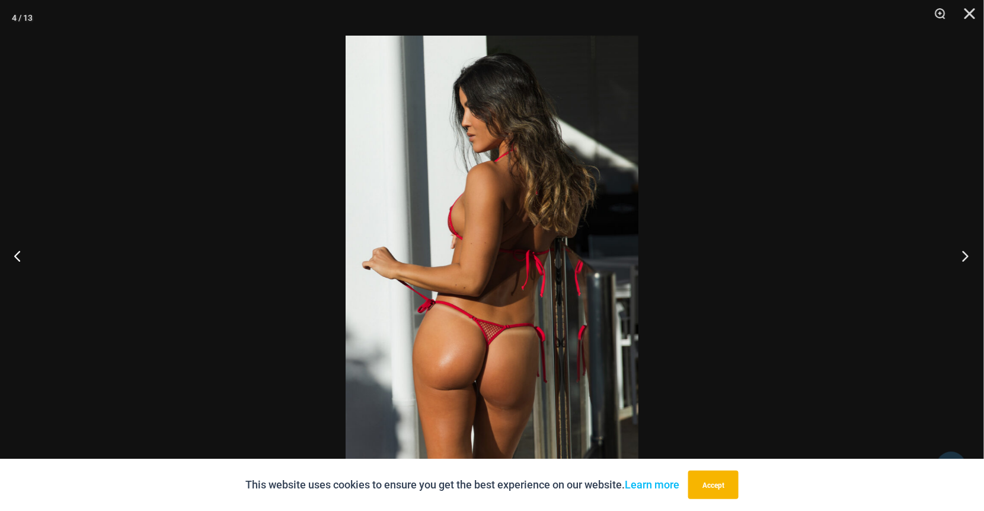
click at [967, 255] on button "Next" at bounding box center [962, 255] width 44 height 59
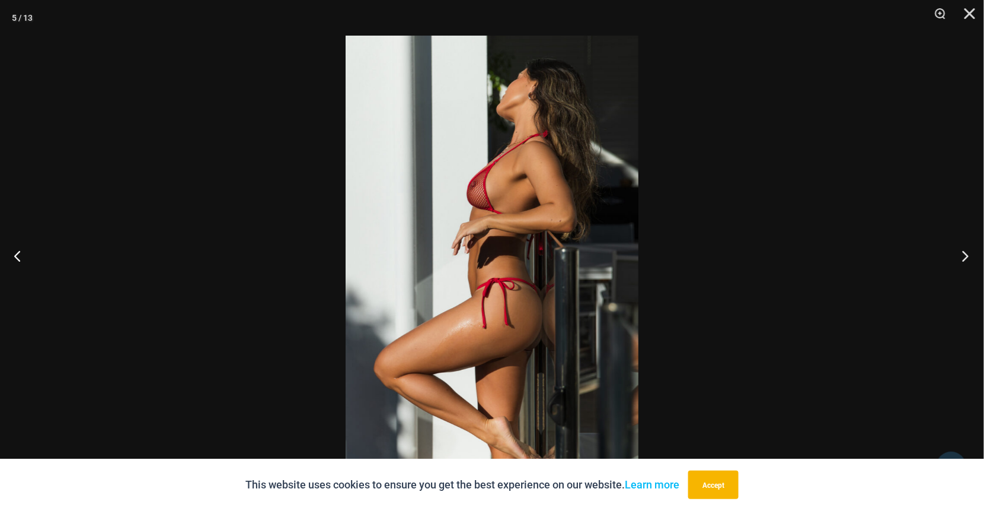
click at [967, 255] on button "Next" at bounding box center [962, 255] width 44 height 59
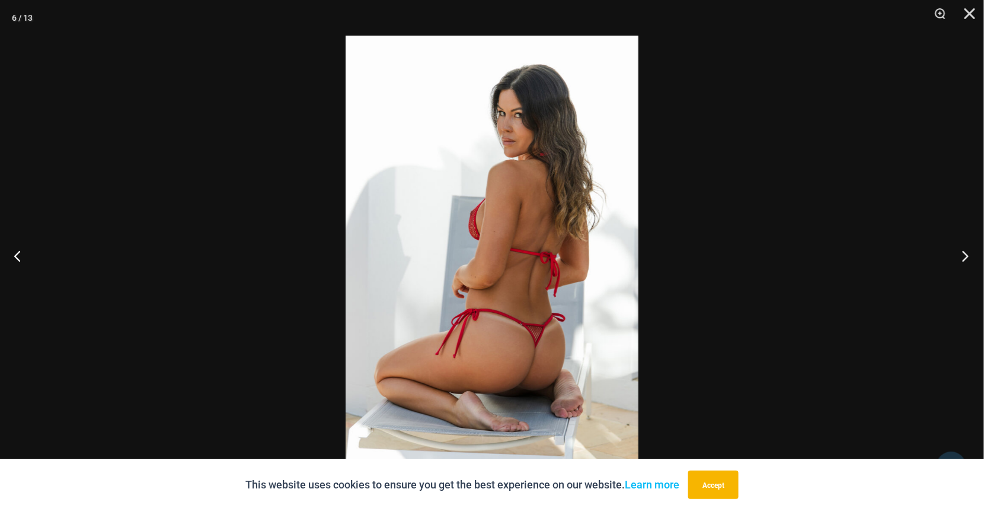
click at [967, 255] on button "Next" at bounding box center [962, 255] width 44 height 59
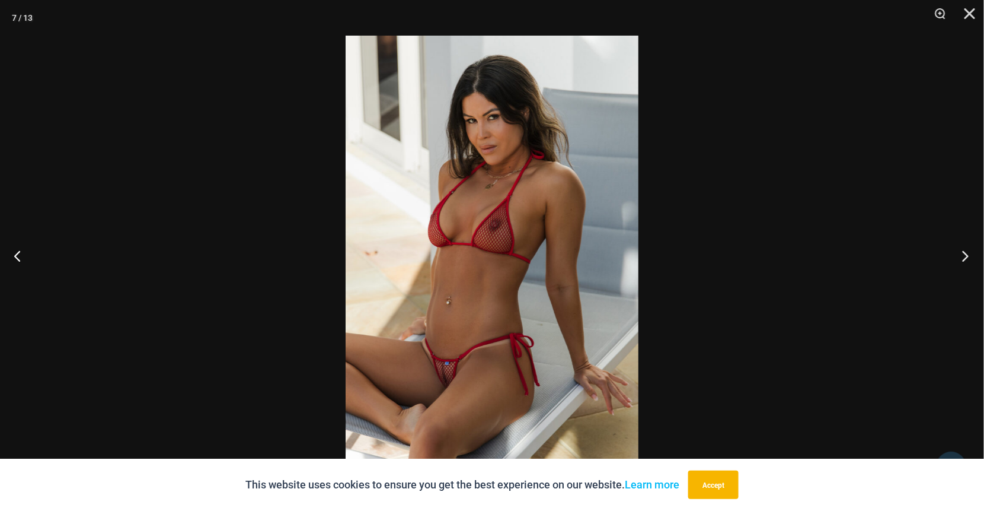
click at [965, 254] on button "Next" at bounding box center [962, 255] width 44 height 59
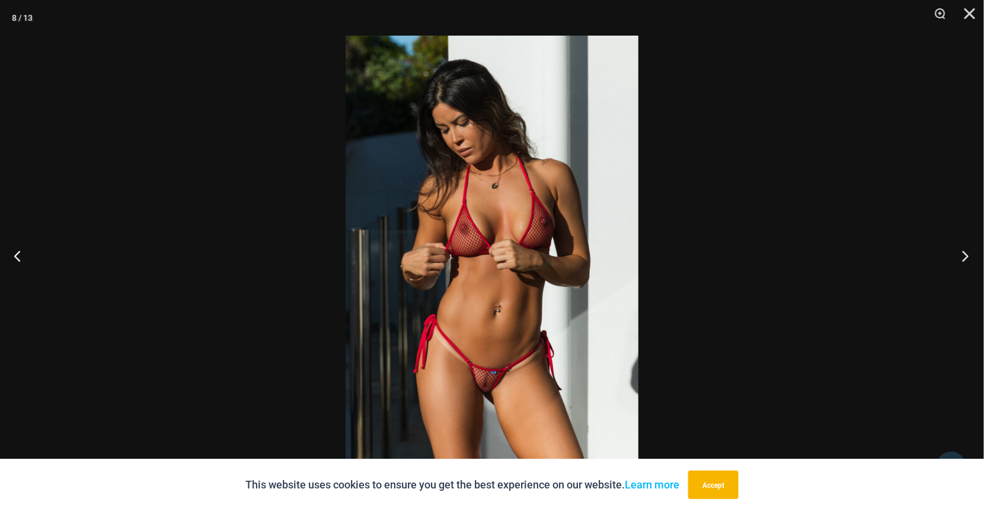
click at [963, 256] on button "Next" at bounding box center [962, 255] width 44 height 59
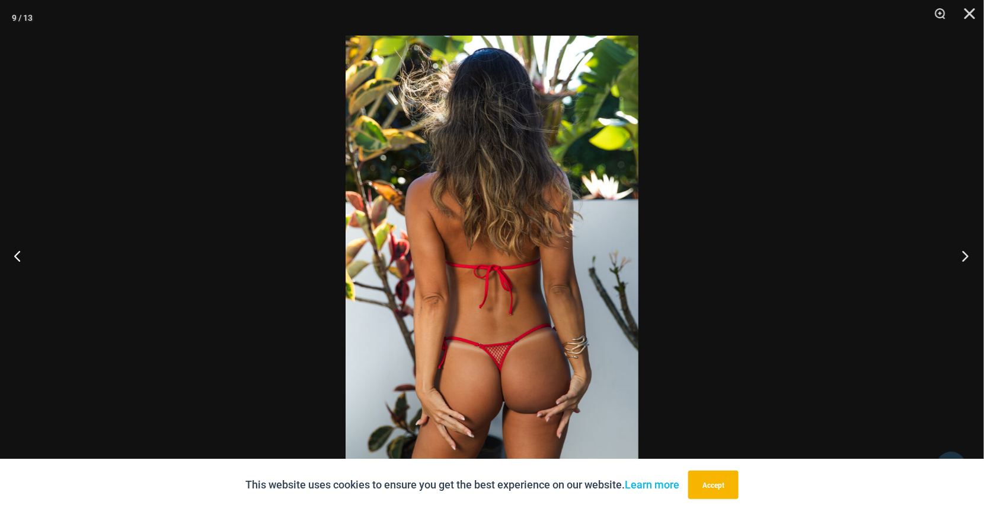
click at [963, 256] on button "Next" at bounding box center [962, 255] width 44 height 59
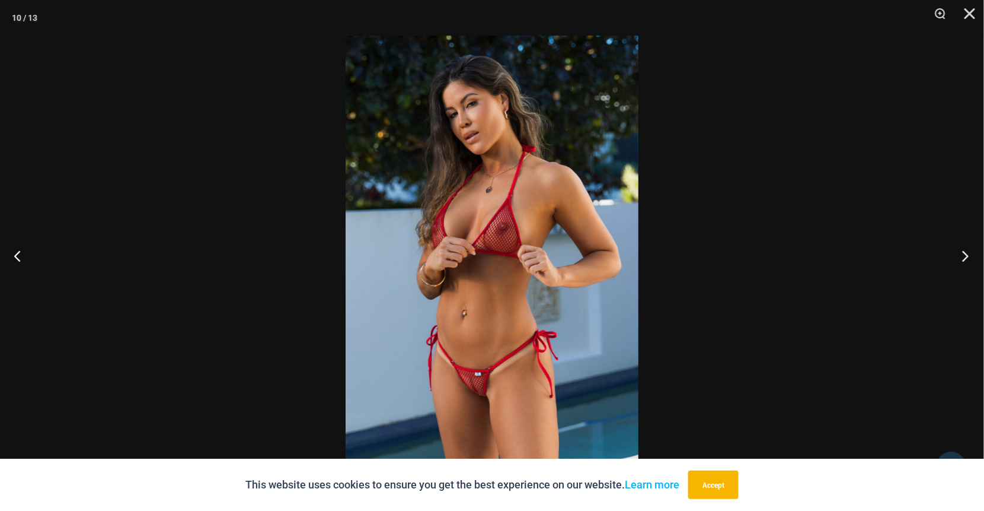
click at [963, 256] on button "Next" at bounding box center [962, 255] width 44 height 59
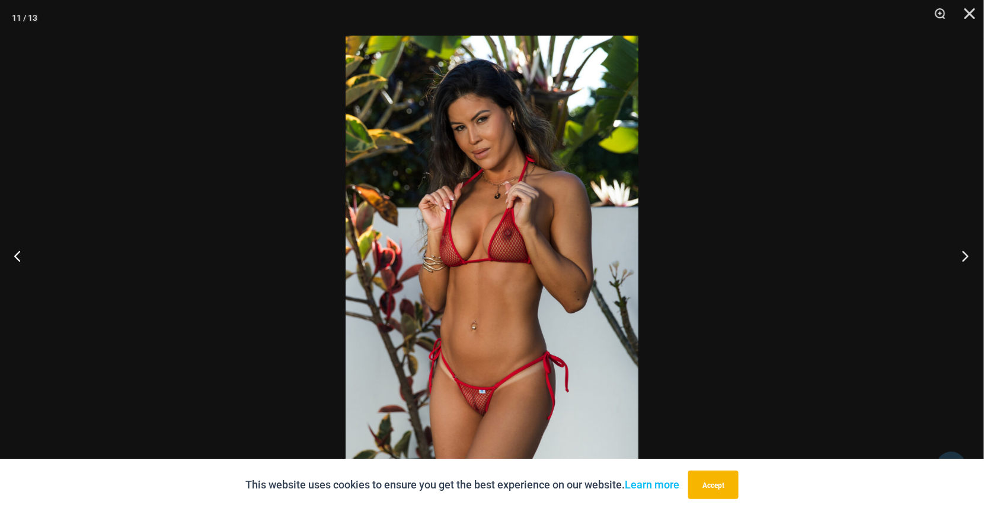
click at [963, 256] on button "Next" at bounding box center [962, 255] width 44 height 59
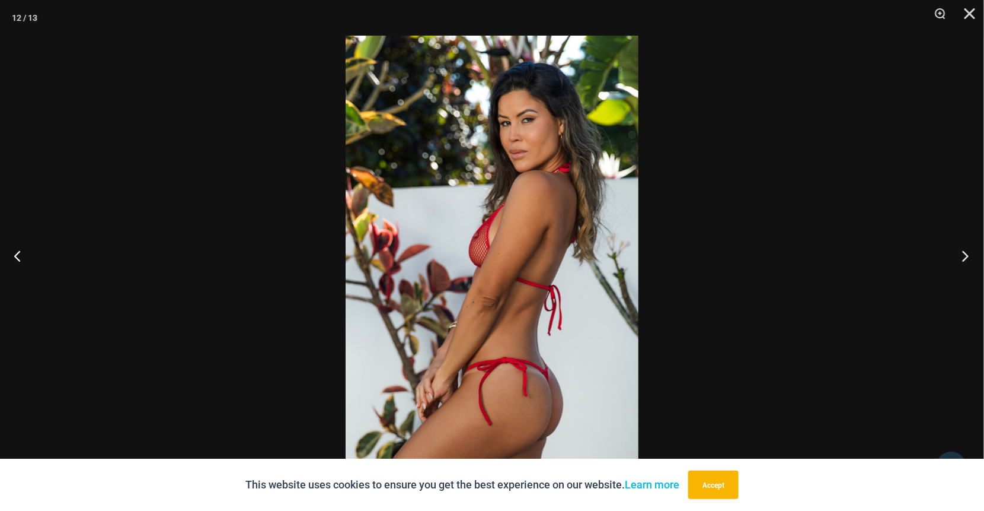
click at [963, 256] on button "Next" at bounding box center [962, 255] width 44 height 59
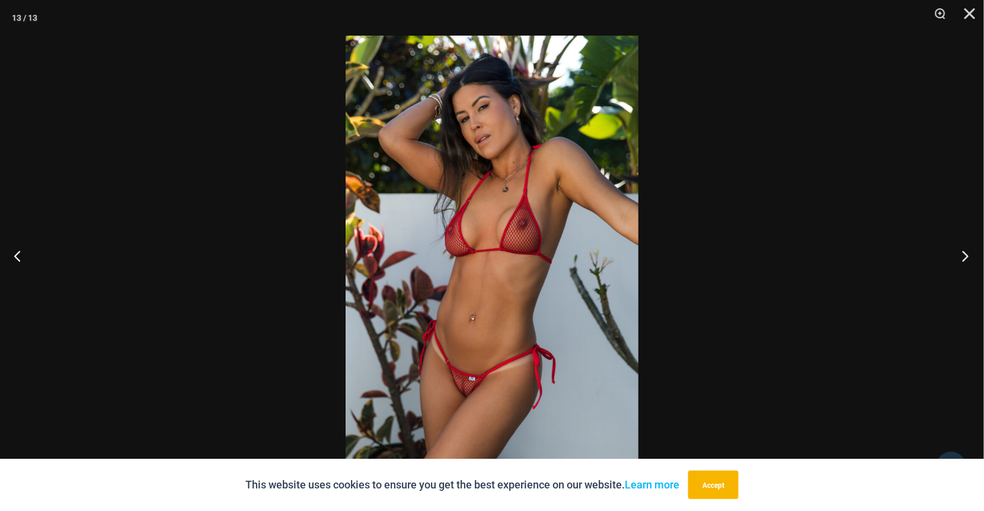
click at [963, 256] on button "Next" at bounding box center [962, 255] width 44 height 59
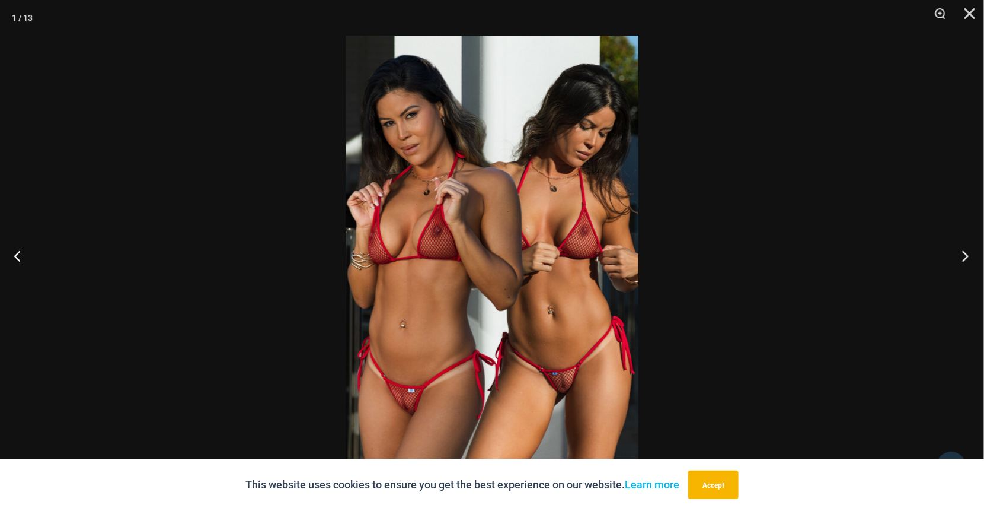
click at [964, 254] on button "Next" at bounding box center [962, 255] width 44 height 59
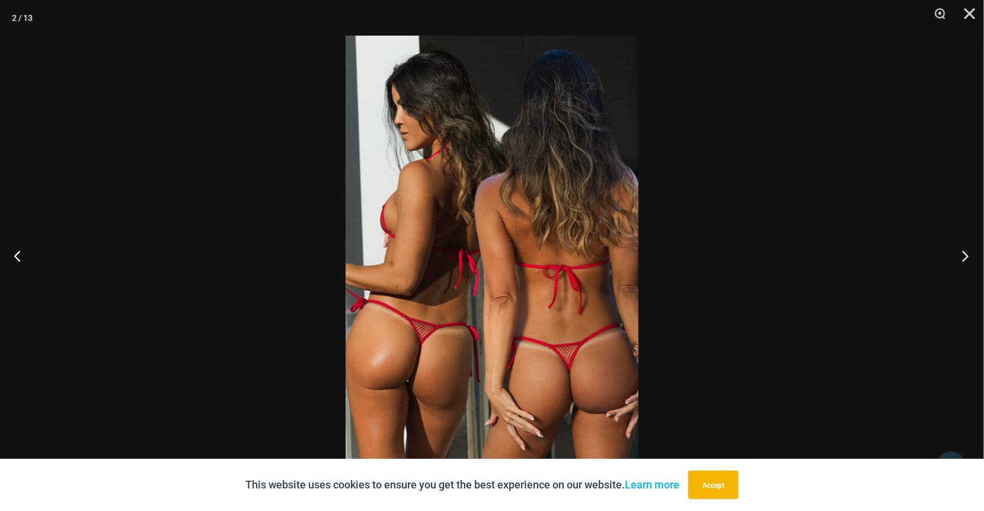
click at [964, 254] on button "Next" at bounding box center [962, 255] width 44 height 59
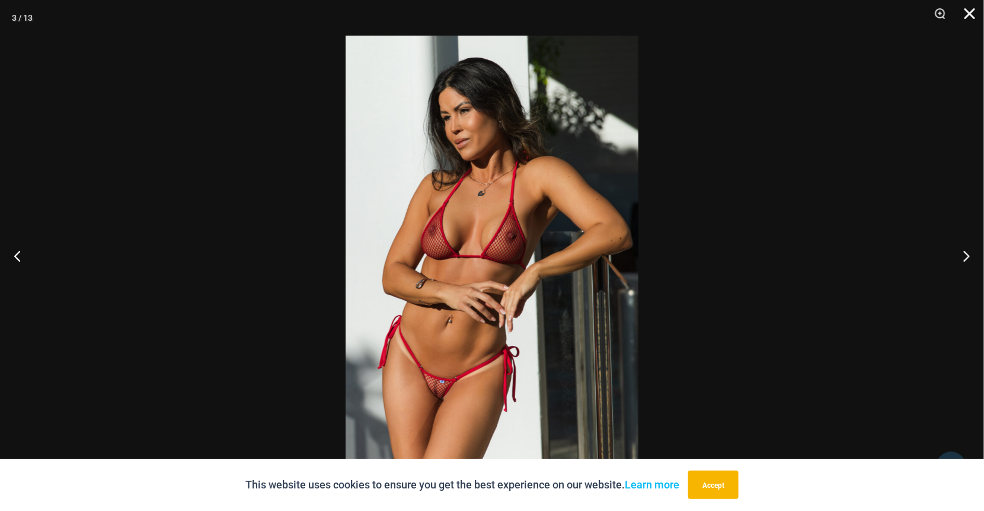
click at [969, 11] on button "Close" at bounding box center [966, 18] width 30 height 36
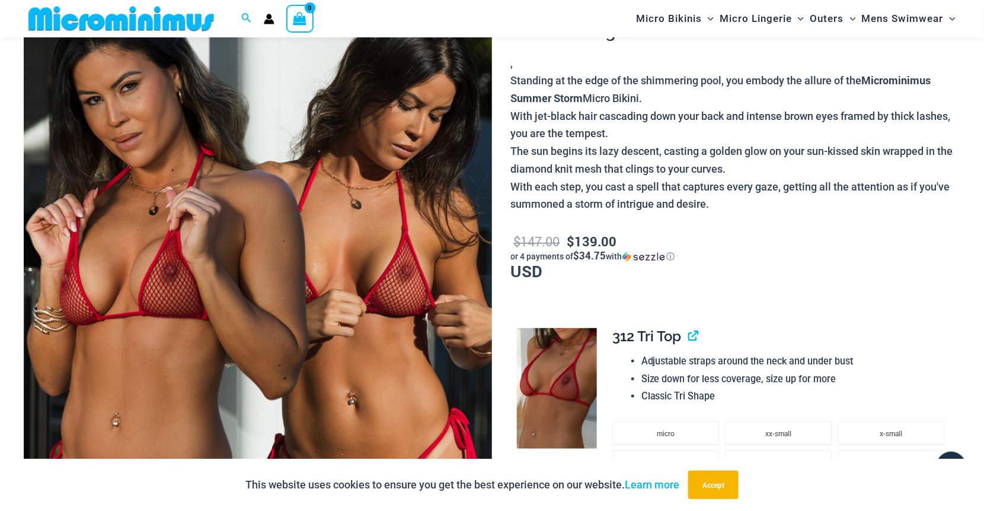
scroll to position [0, 0]
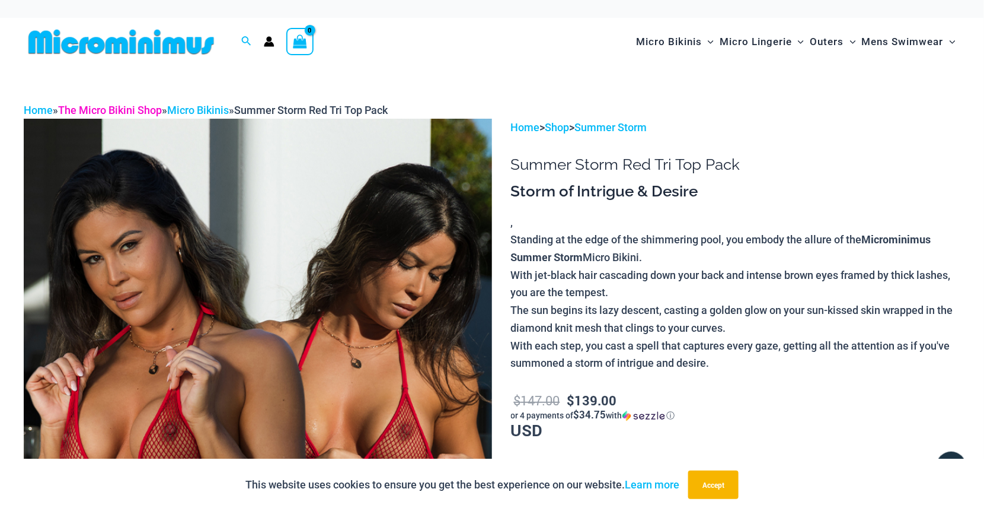
click at [110, 111] on link "The Micro Bikini Shop" at bounding box center [110, 110] width 104 height 12
click at [116, 107] on link "The Micro Bikini Shop" at bounding box center [110, 110] width 104 height 12
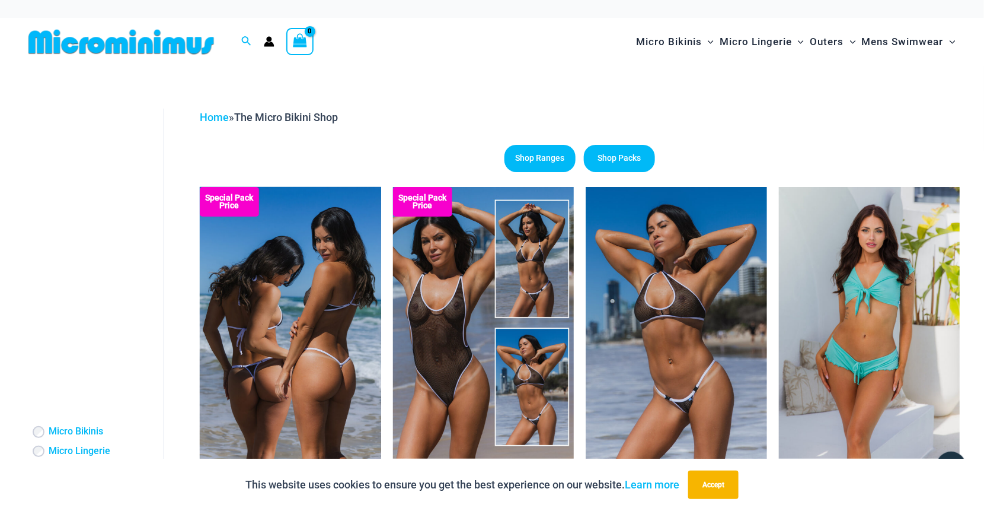
click at [234, 253] on img at bounding box center [290, 323] width 181 height 272
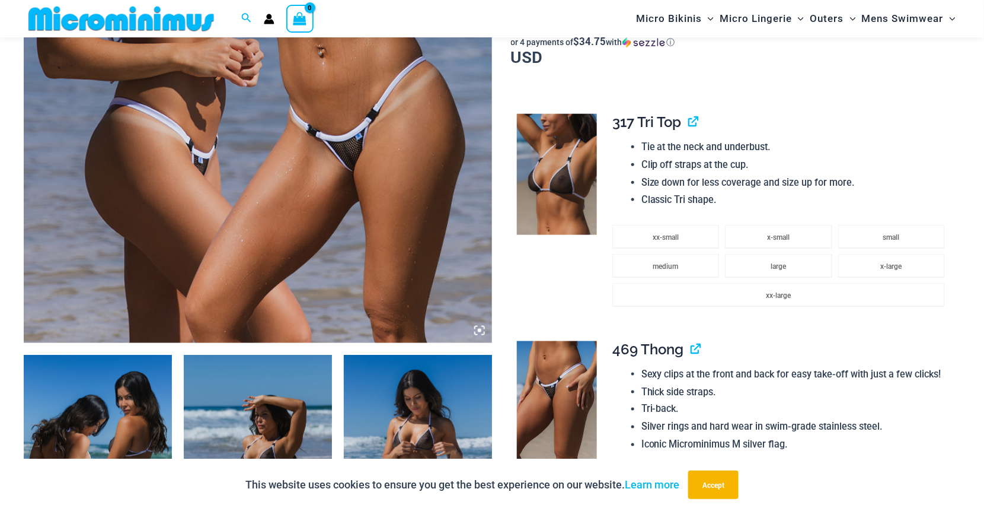
scroll to position [583, 0]
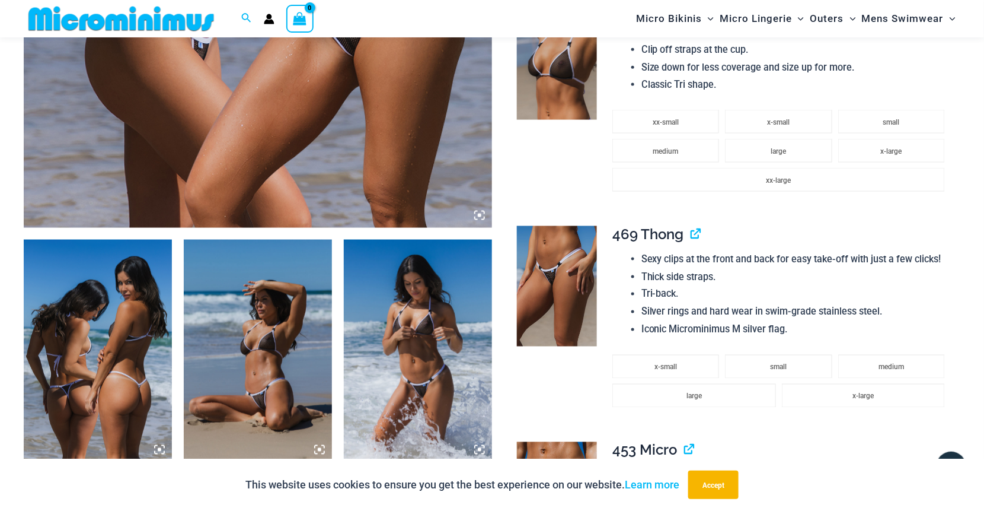
click at [132, 320] on img at bounding box center [98, 351] width 148 height 222
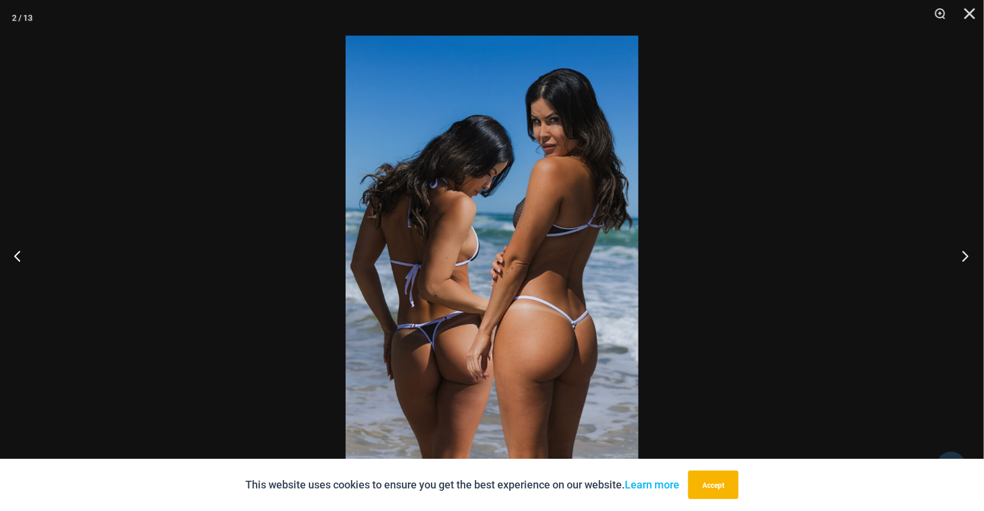
click at [972, 254] on button "Next" at bounding box center [962, 255] width 44 height 59
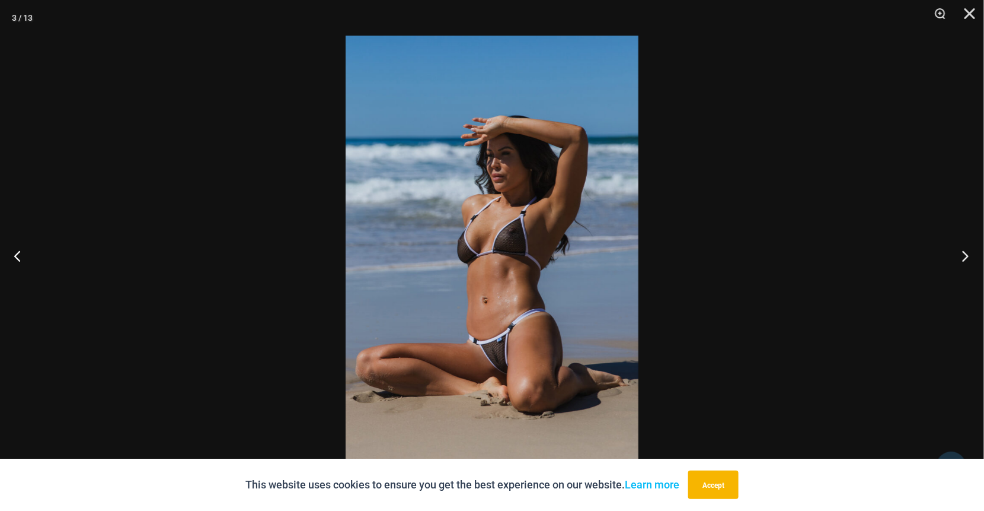
click at [965, 251] on button "Next" at bounding box center [962, 255] width 44 height 59
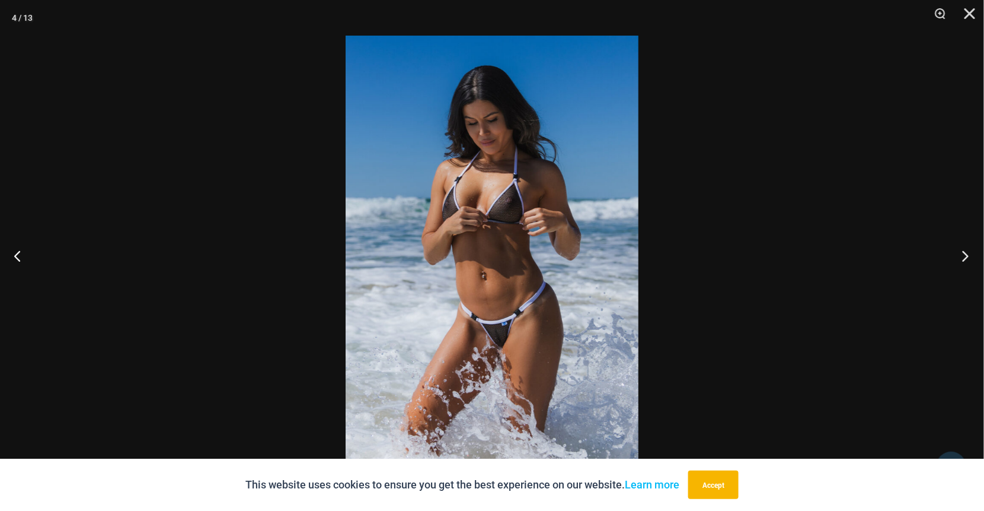
click at [966, 250] on button "Next" at bounding box center [962, 255] width 44 height 59
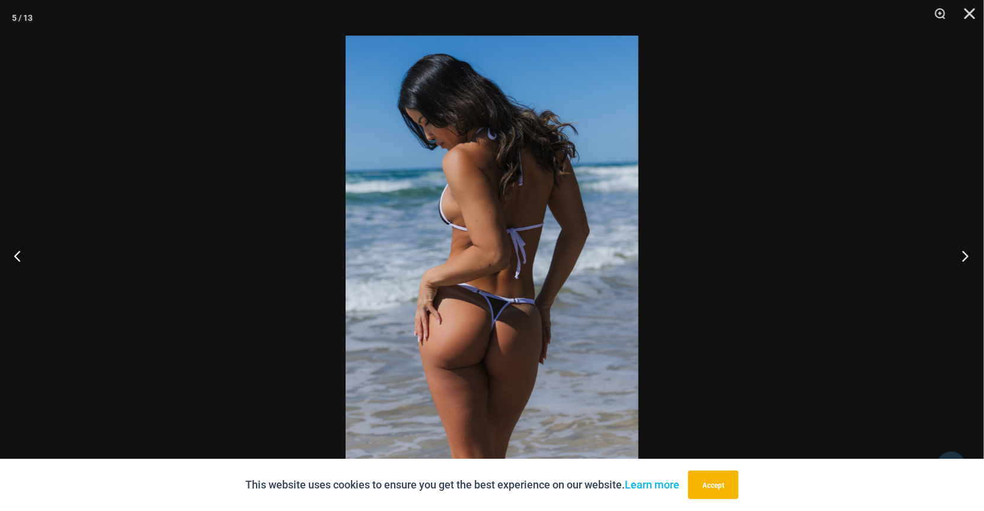
click at [966, 250] on button "Next" at bounding box center [962, 255] width 44 height 59
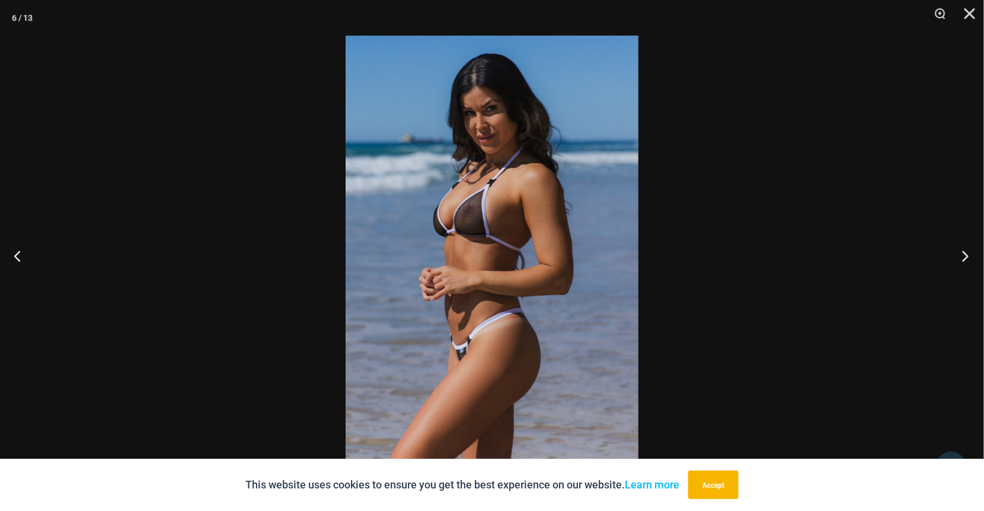
click at [967, 248] on button "Next" at bounding box center [962, 255] width 44 height 59
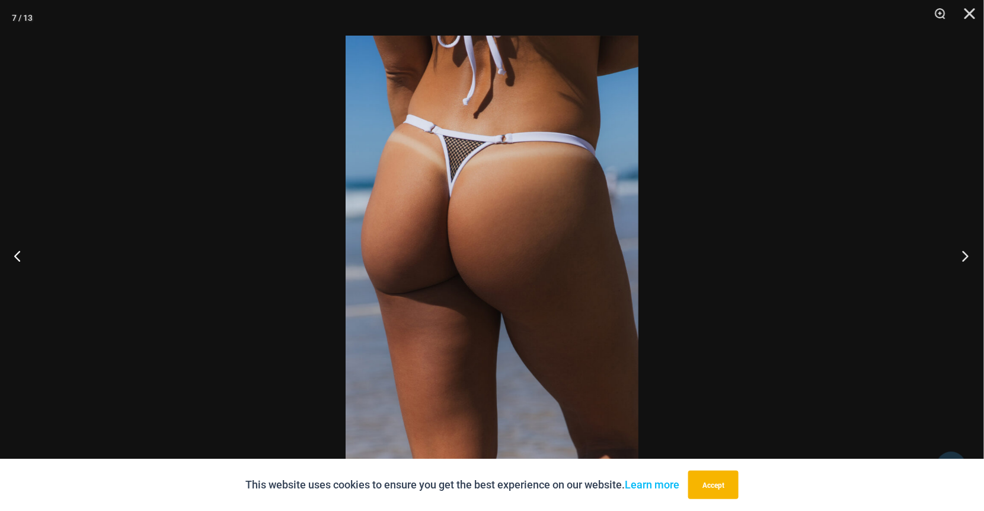
click at [967, 248] on button "Next" at bounding box center [962, 255] width 44 height 59
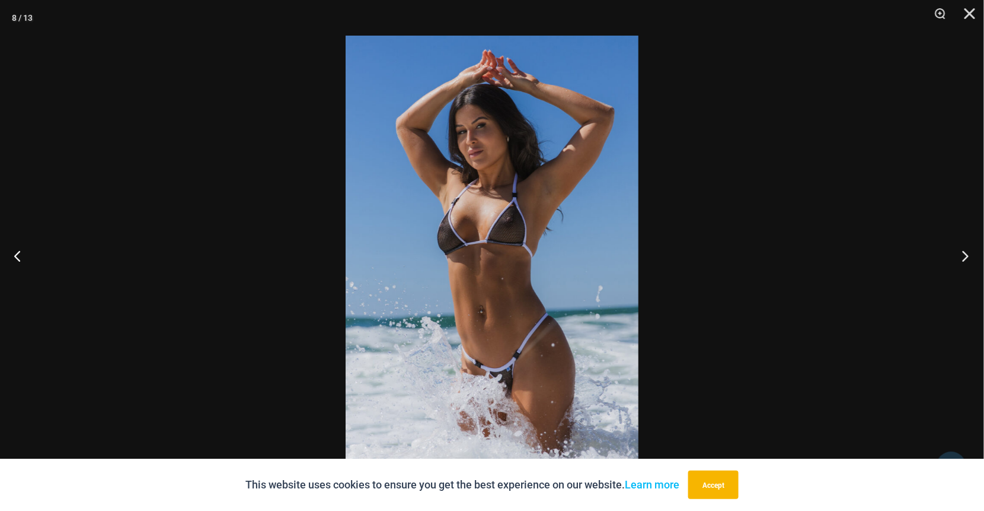
click at [967, 248] on button "Next" at bounding box center [962, 255] width 44 height 59
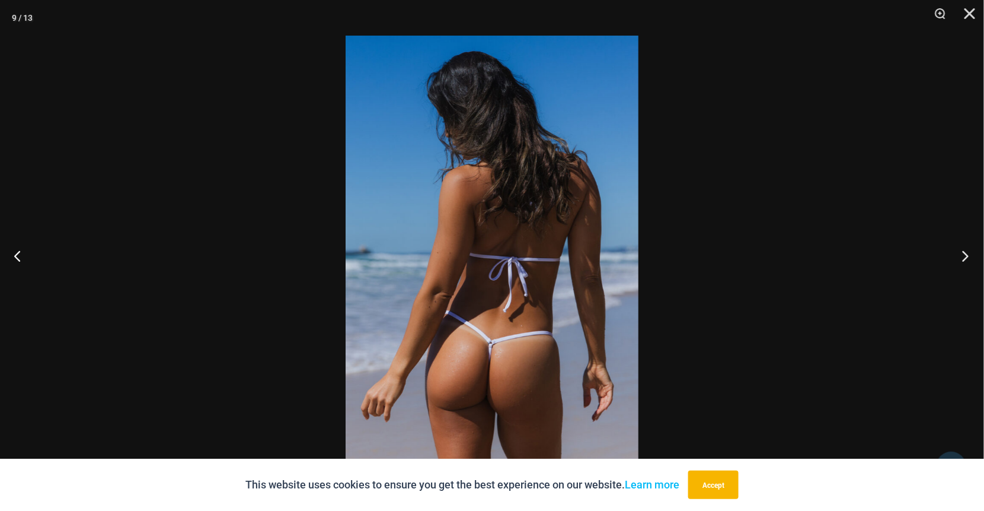
click at [967, 248] on button "Next" at bounding box center [962, 255] width 44 height 59
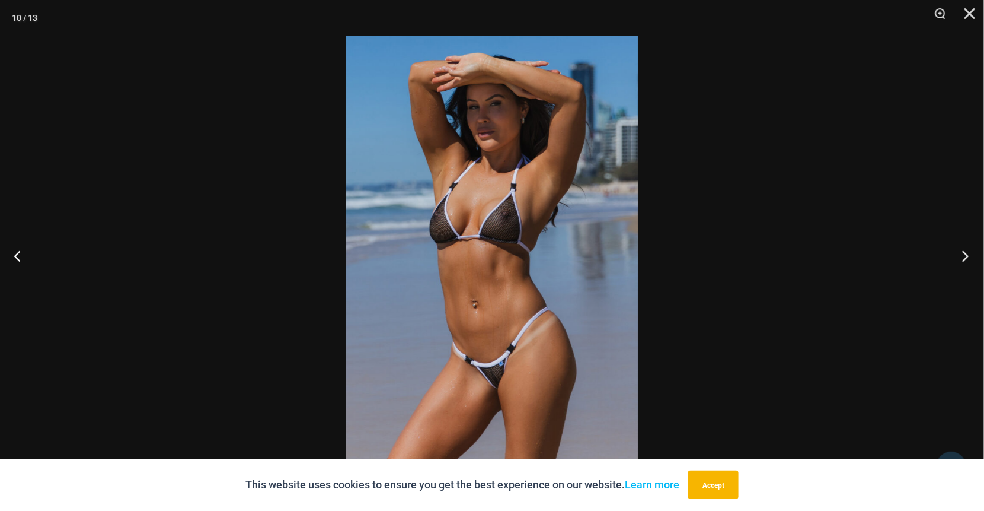
click at [967, 248] on button "Next" at bounding box center [962, 255] width 44 height 59
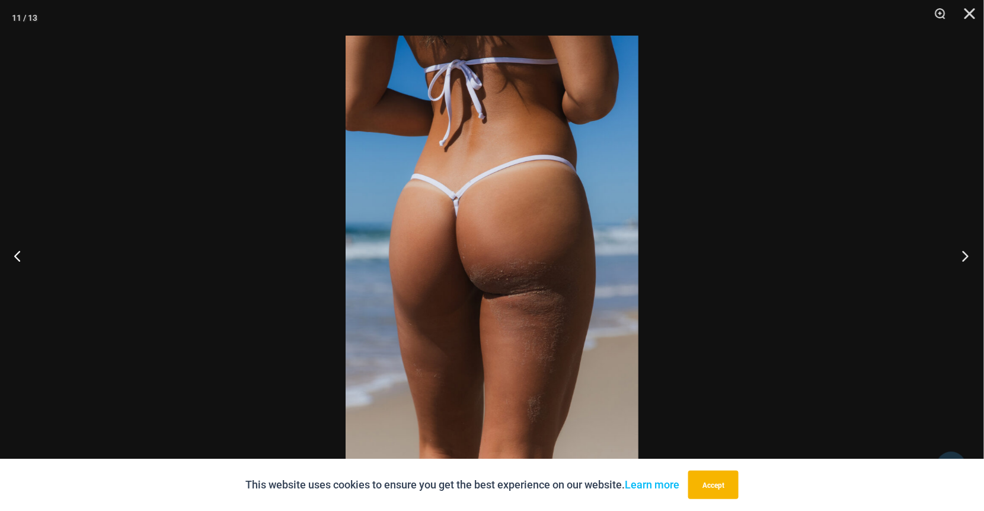
click at [967, 248] on button "Next" at bounding box center [962, 255] width 44 height 59
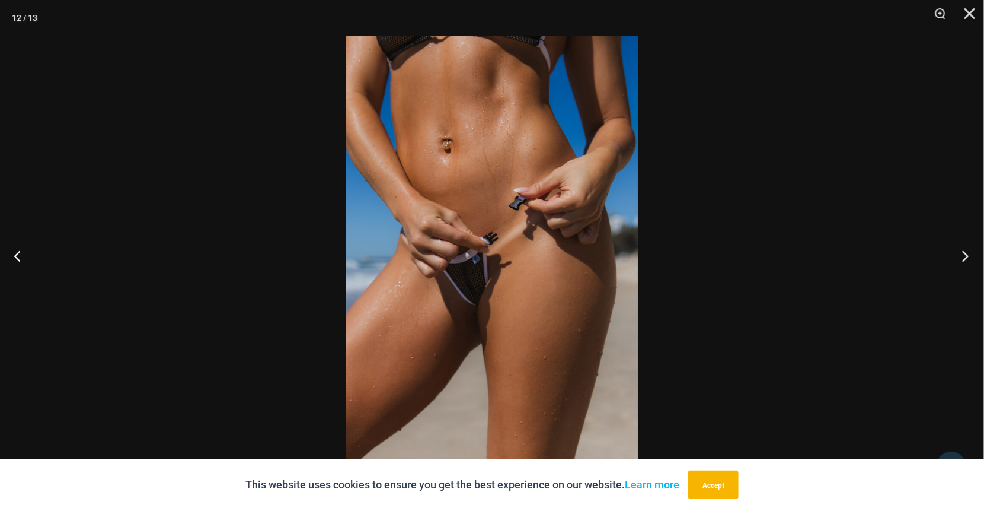
click at [967, 248] on button "Next" at bounding box center [962, 255] width 44 height 59
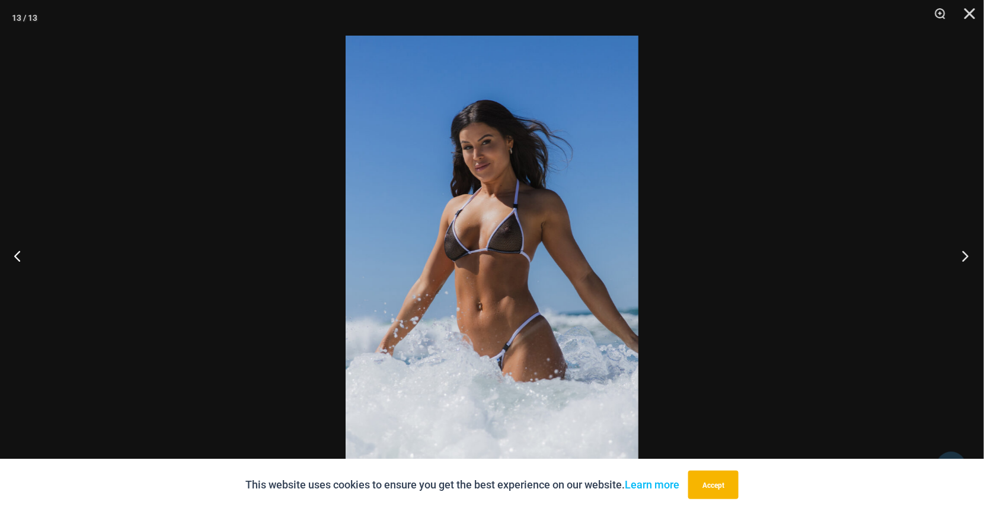
click at [967, 248] on button "Next" at bounding box center [962, 255] width 44 height 59
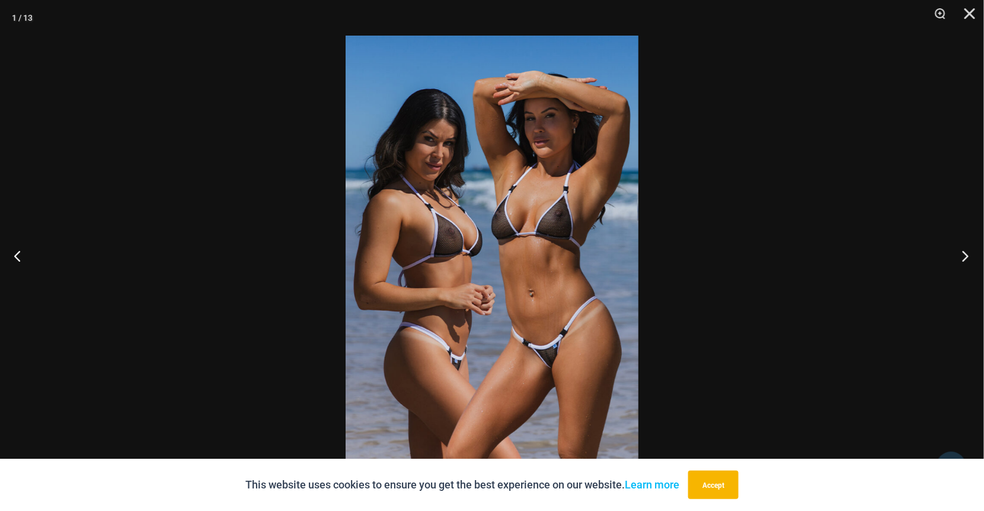
click at [967, 248] on button "Next" at bounding box center [962, 255] width 44 height 59
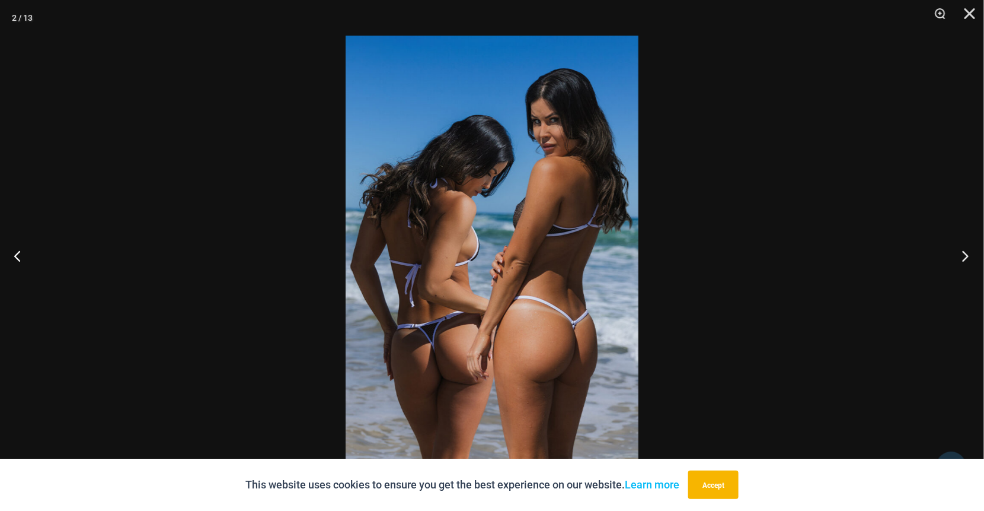
click at [967, 248] on button "Next" at bounding box center [962, 255] width 44 height 59
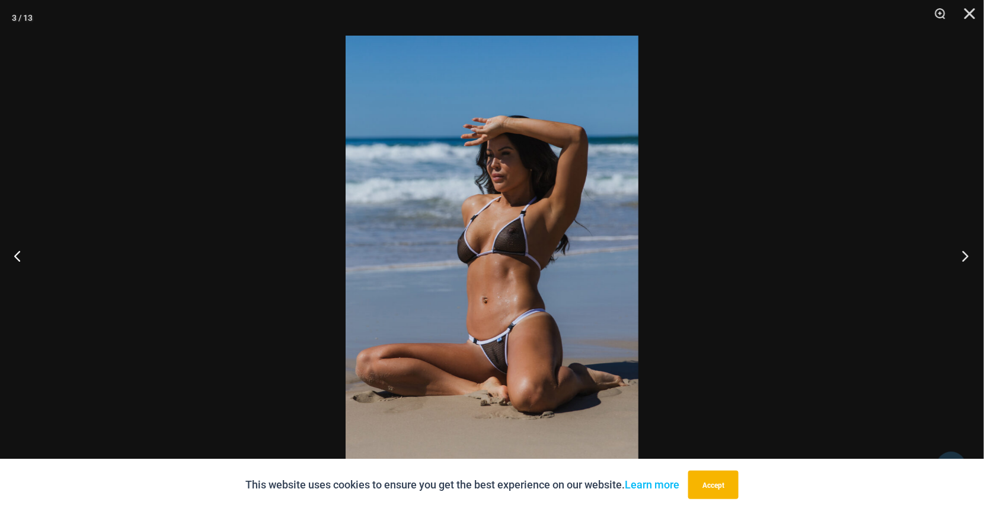
click at [968, 259] on button "Next" at bounding box center [962, 255] width 44 height 59
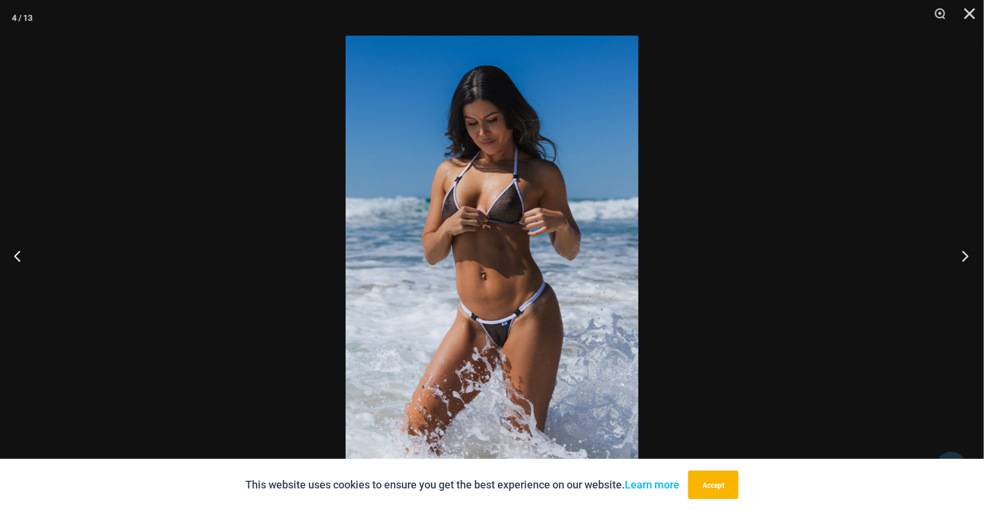
click at [968, 259] on button "Next" at bounding box center [962, 255] width 44 height 59
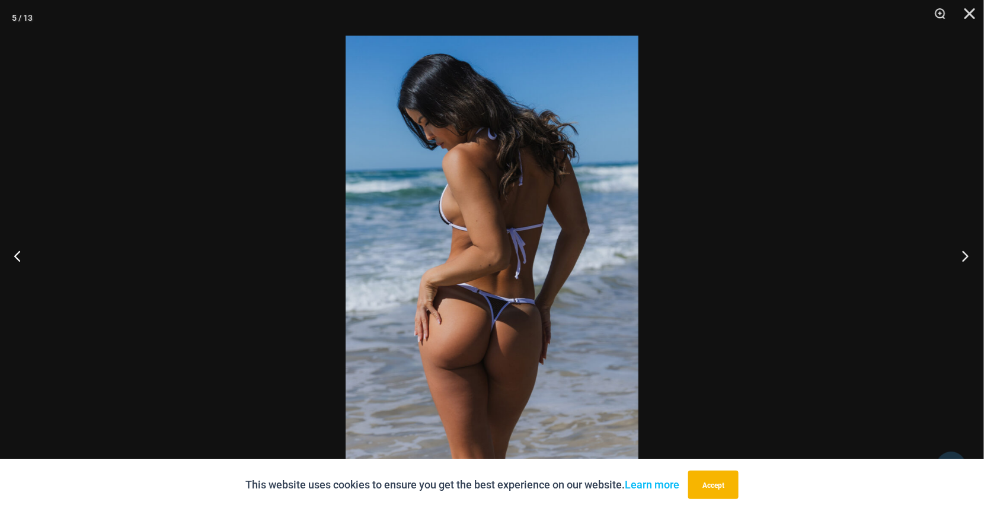
click at [968, 259] on button "Next" at bounding box center [962, 255] width 44 height 59
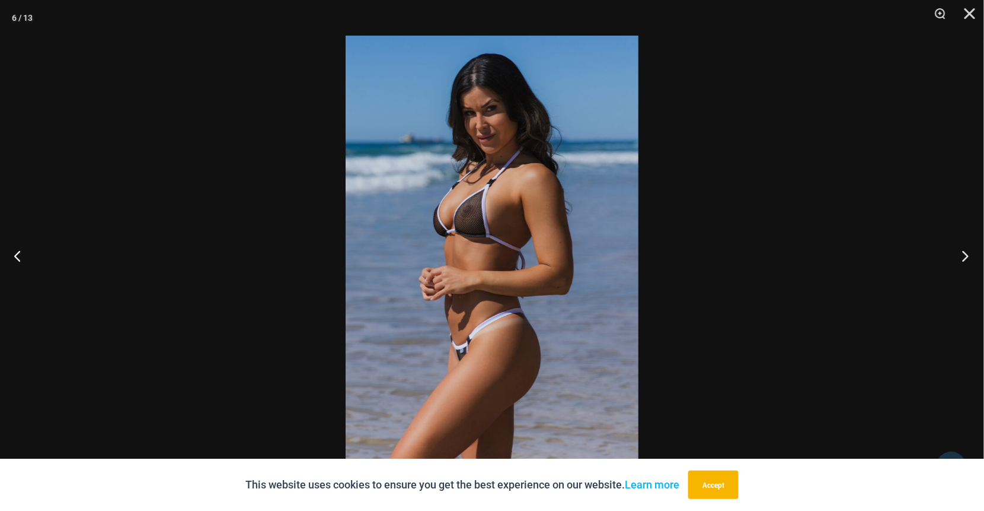
click at [968, 258] on button "Next" at bounding box center [962, 255] width 44 height 59
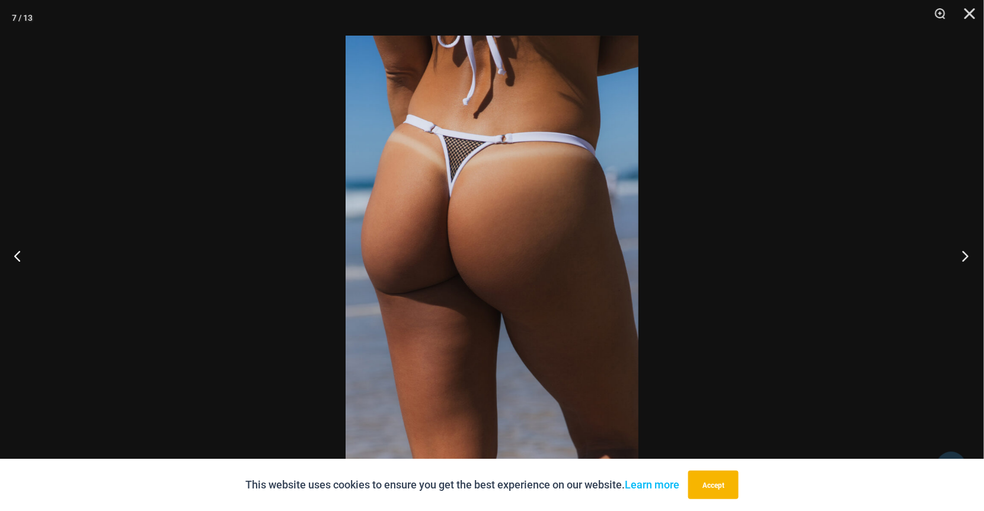
click at [968, 258] on button "Next" at bounding box center [962, 255] width 44 height 59
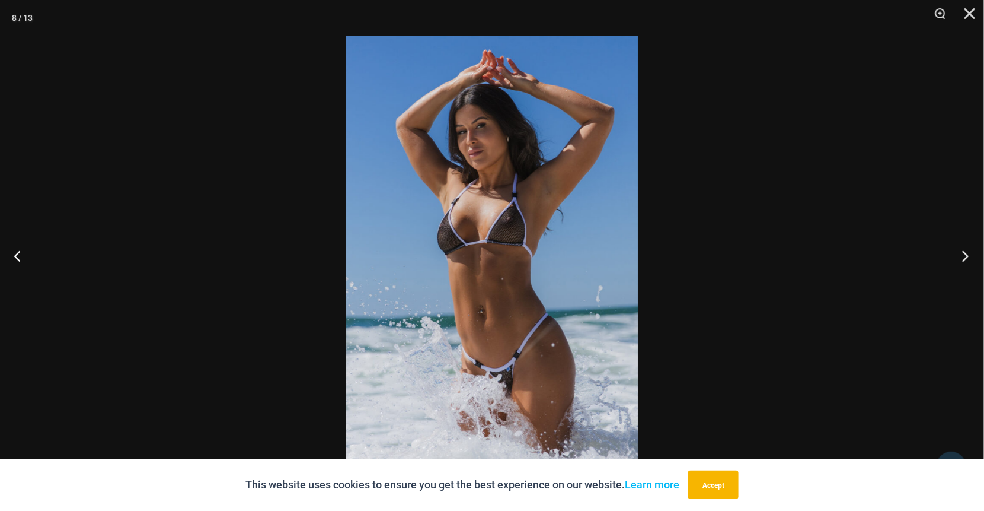
click at [968, 258] on button "Next" at bounding box center [962, 255] width 44 height 59
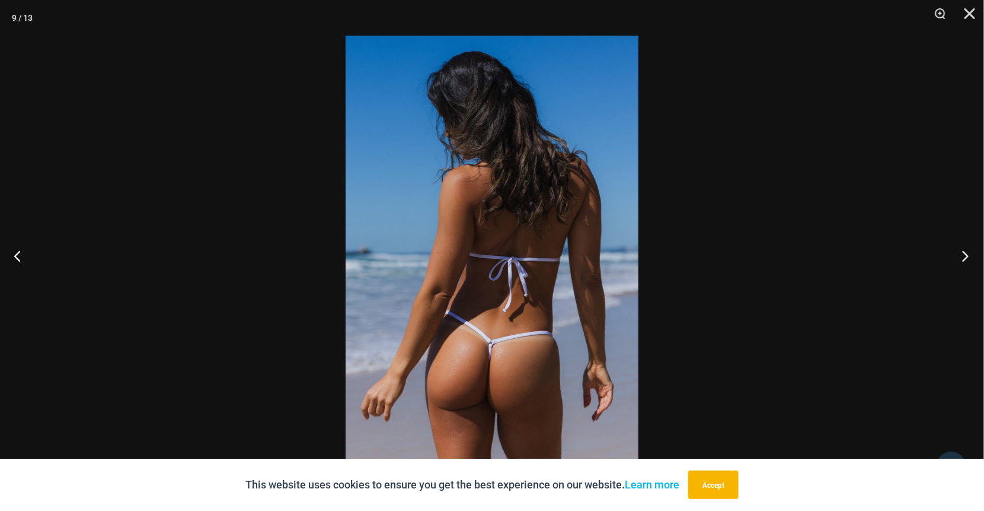
click at [968, 258] on button "Next" at bounding box center [962, 255] width 44 height 59
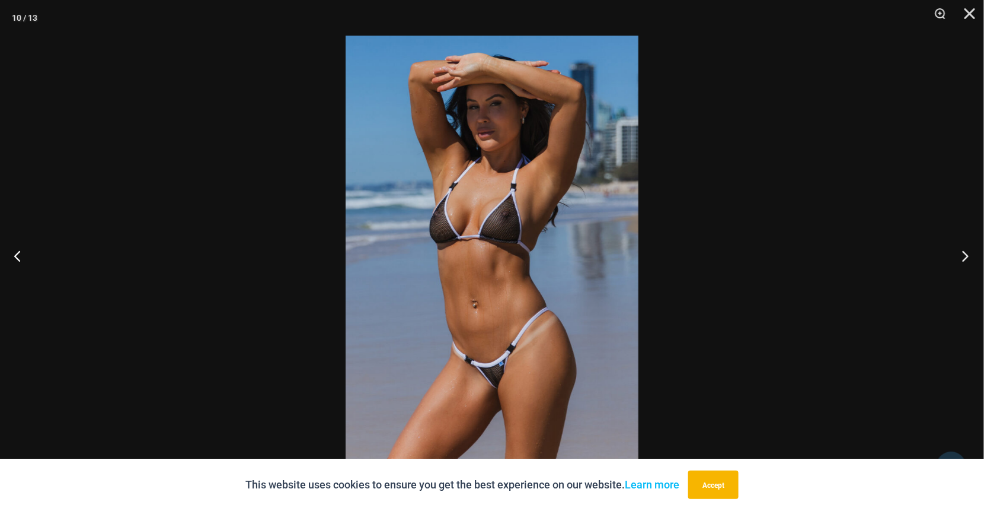
click at [968, 258] on button "Next" at bounding box center [962, 255] width 44 height 59
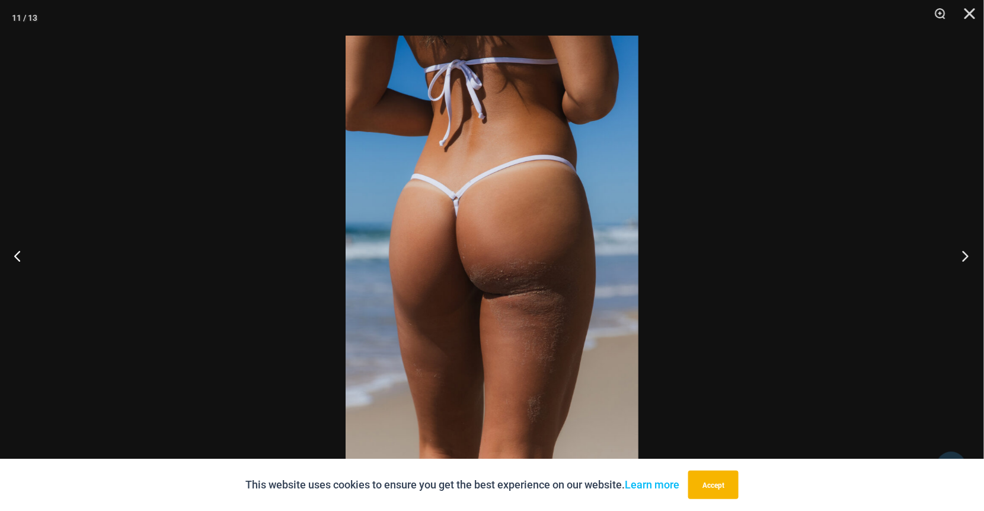
click at [968, 257] on button "Next" at bounding box center [962, 255] width 44 height 59
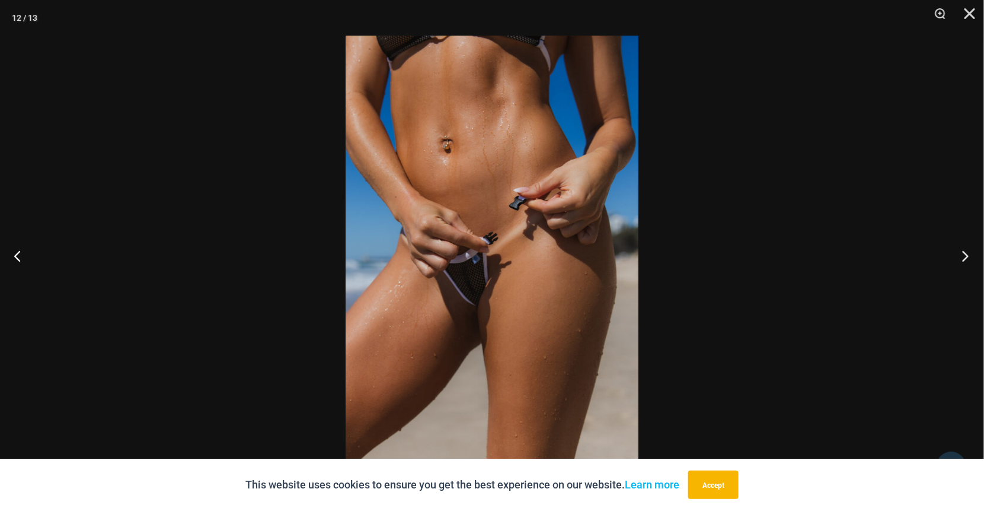
click at [968, 257] on button "Next" at bounding box center [962, 255] width 44 height 59
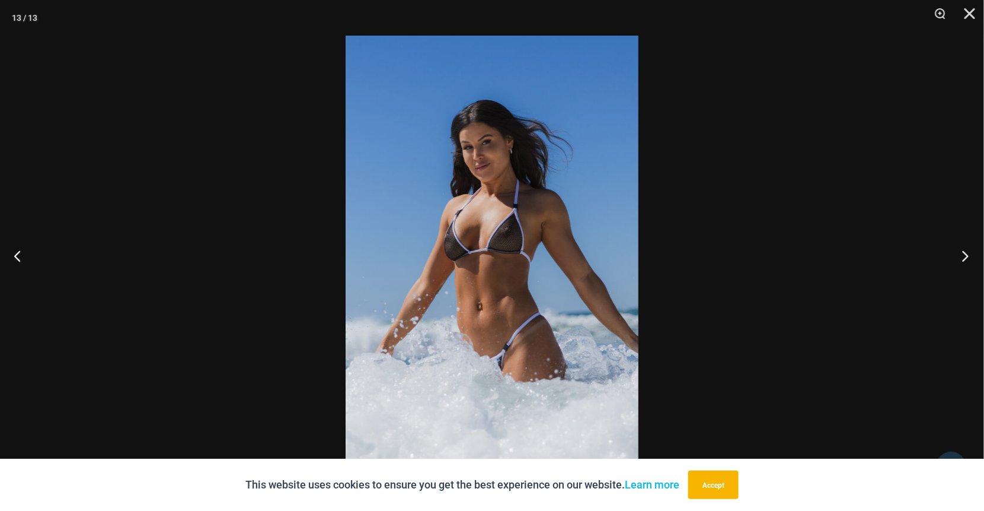
click at [968, 257] on button "Next" at bounding box center [962, 255] width 44 height 59
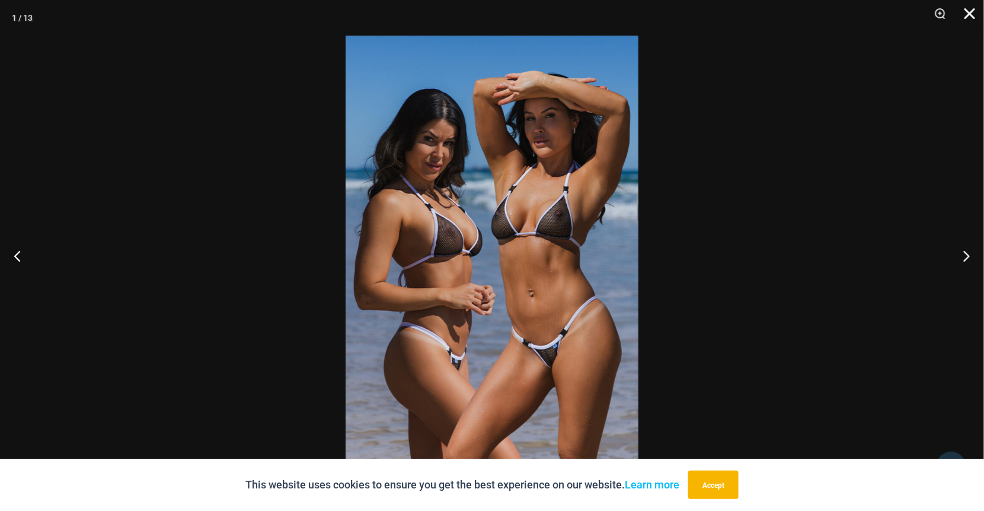
click at [967, 14] on button "Close" at bounding box center [966, 18] width 30 height 36
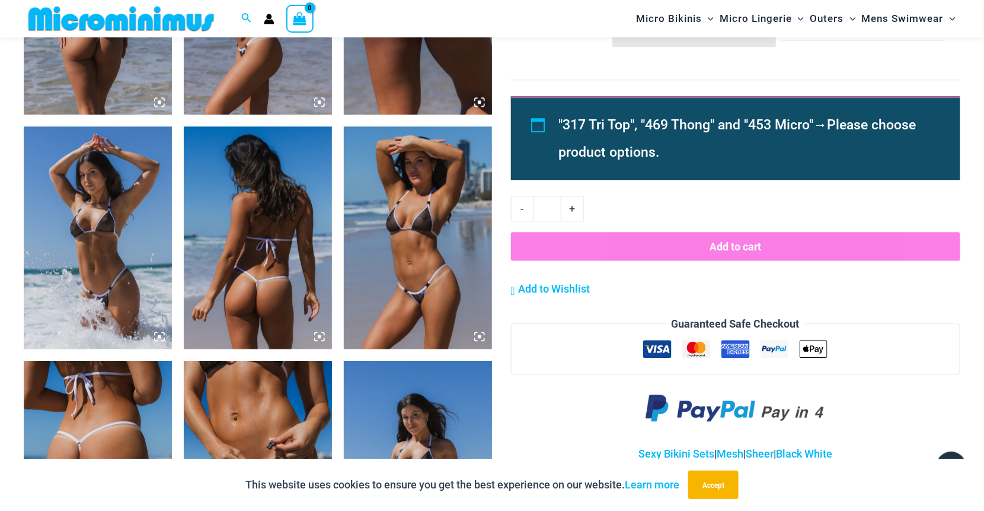
scroll to position [1413, 0]
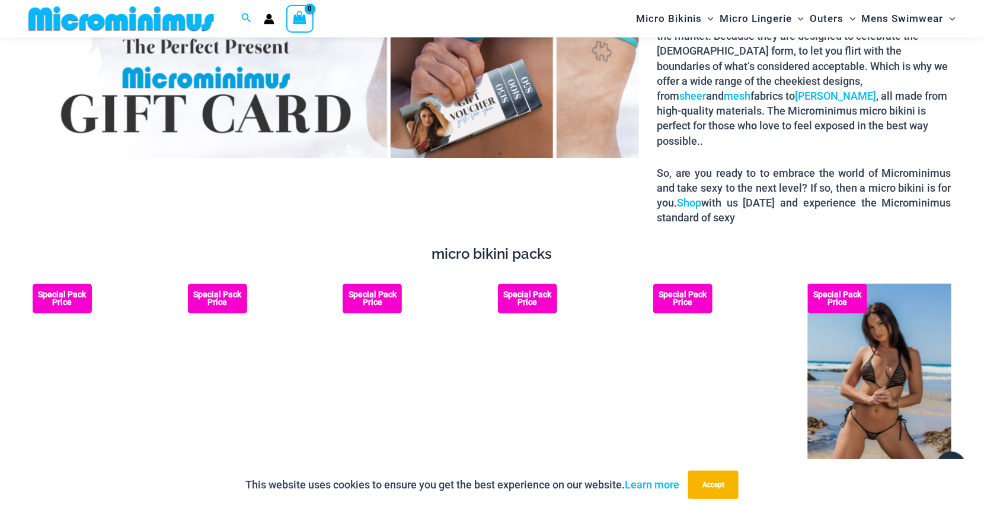
scroll to position [1592, 0]
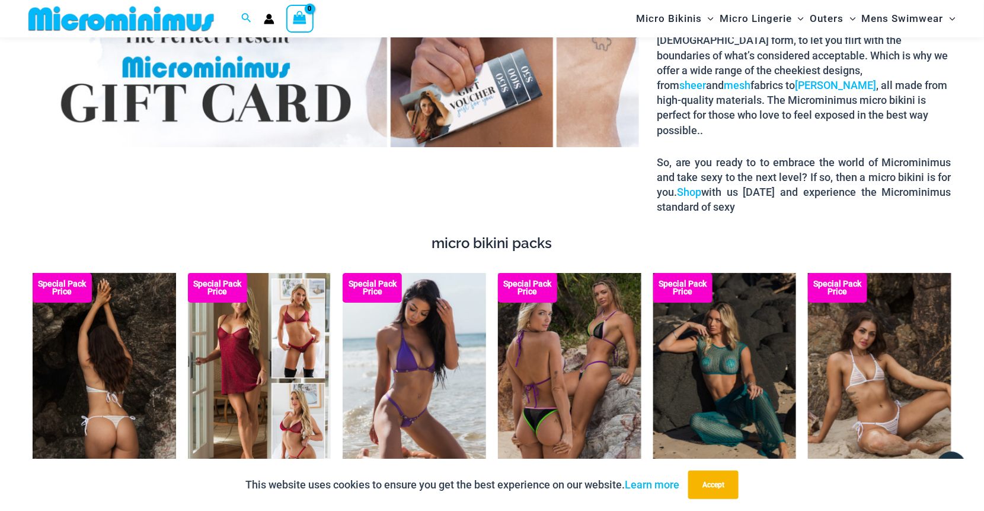
click at [126, 335] on img at bounding box center [105, 380] width 144 height 215
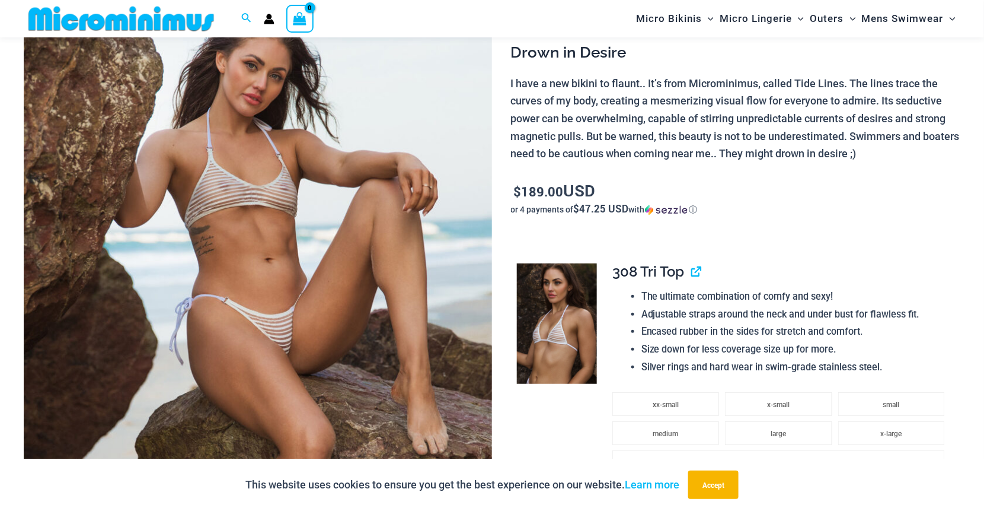
scroll to position [169, 0]
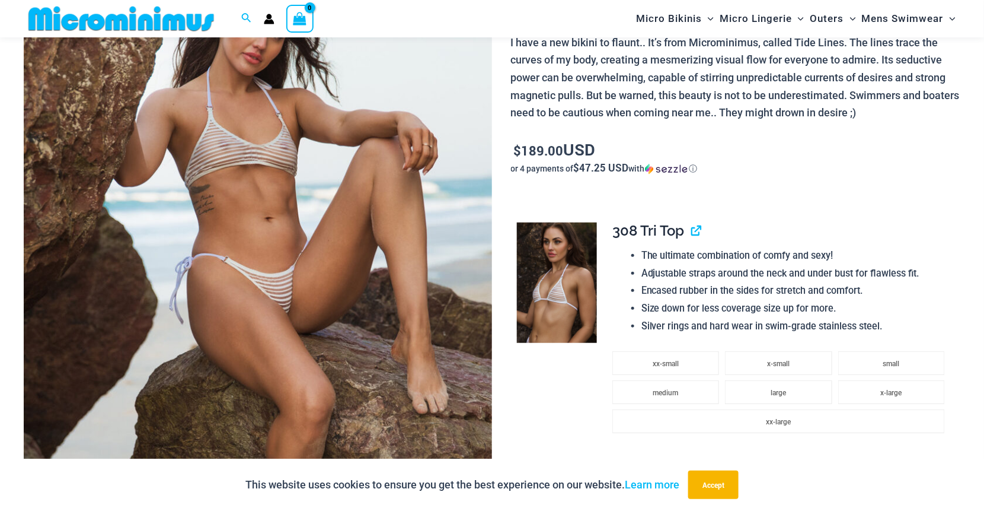
click at [293, 298] on img at bounding box center [258, 290] width 468 height 703
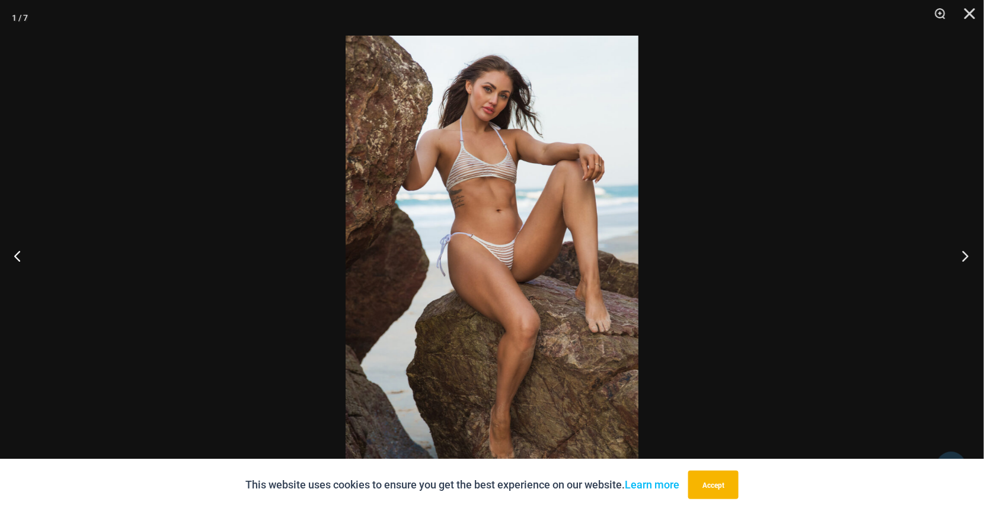
click at [968, 251] on button "Next" at bounding box center [962, 255] width 44 height 59
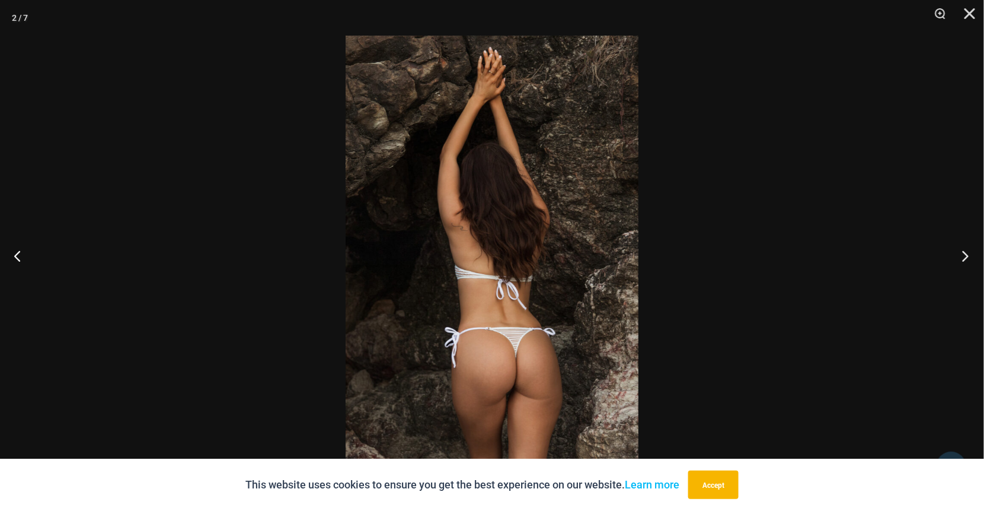
click at [968, 251] on button "Next" at bounding box center [962, 255] width 44 height 59
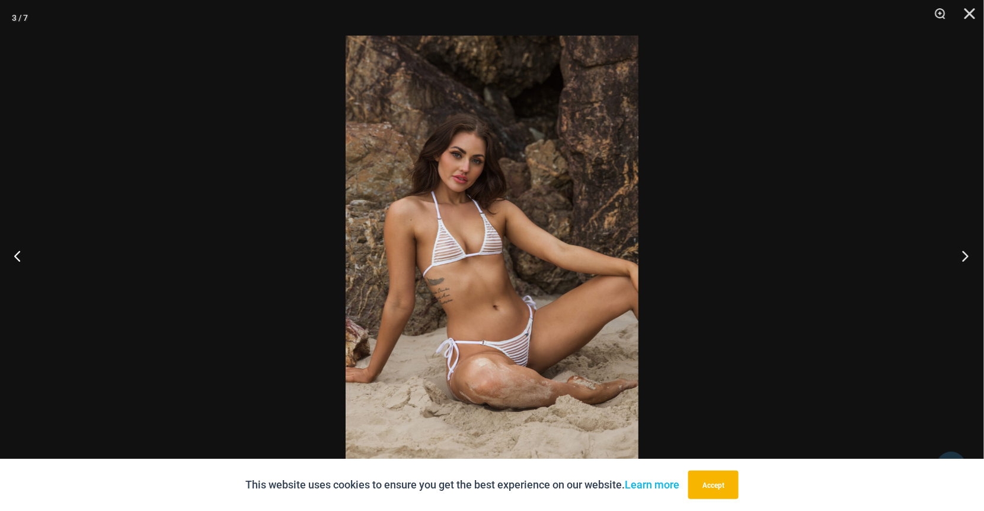
click at [968, 251] on button "Next" at bounding box center [962, 255] width 44 height 59
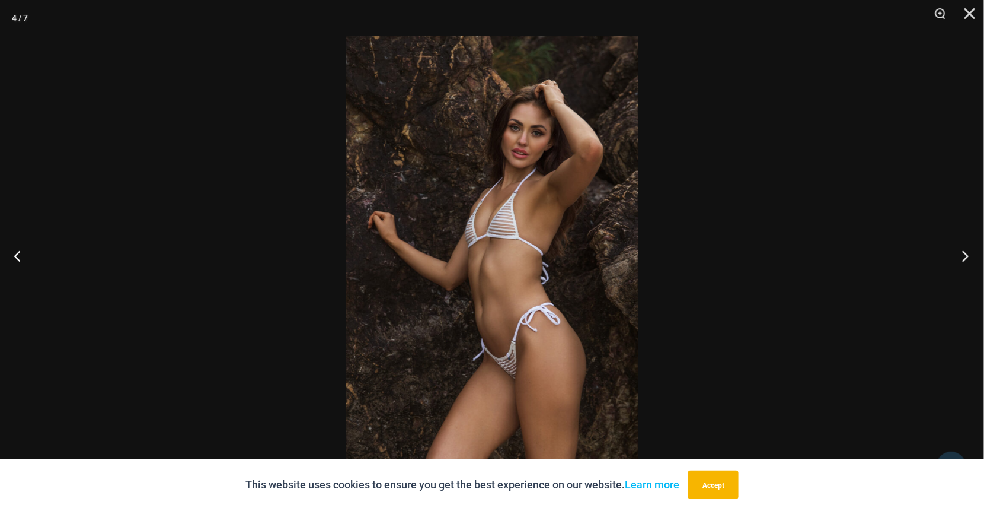
click at [968, 251] on button "Next" at bounding box center [962, 255] width 44 height 59
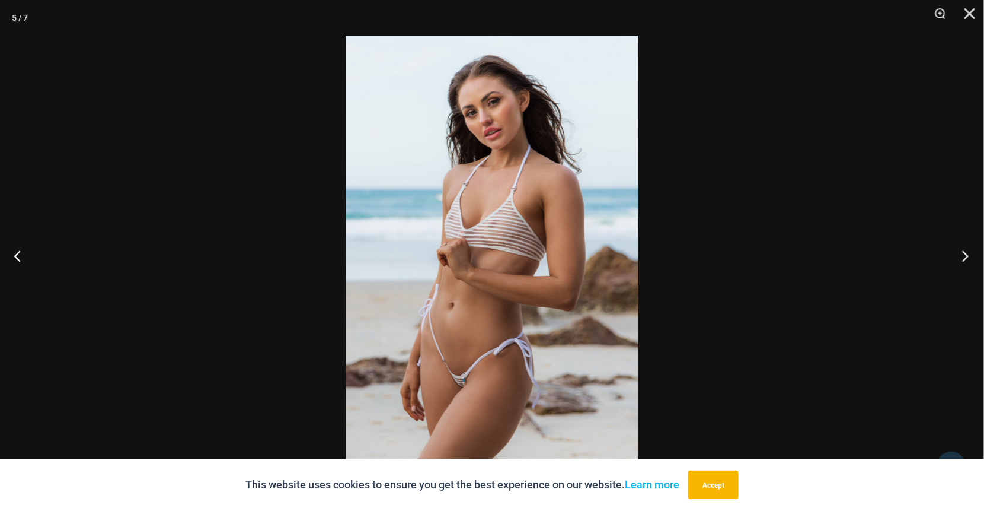
click at [968, 251] on button "Next" at bounding box center [962, 255] width 44 height 59
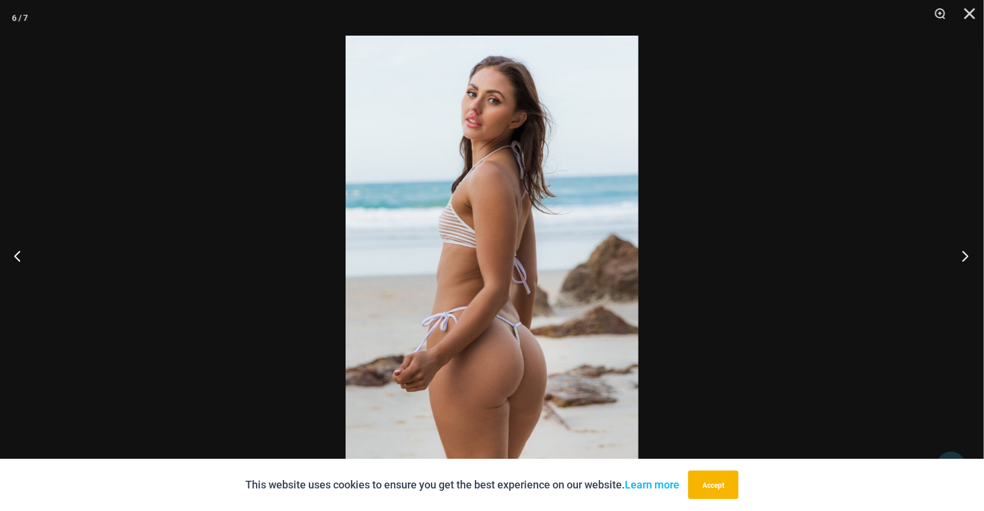
click at [968, 251] on button "Next" at bounding box center [962, 255] width 44 height 59
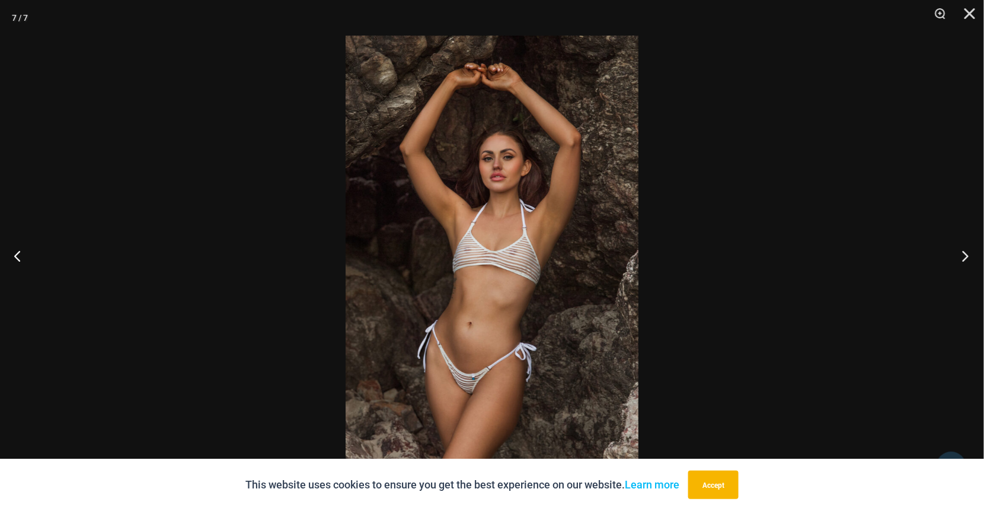
click at [968, 251] on button "Next" at bounding box center [962, 255] width 44 height 59
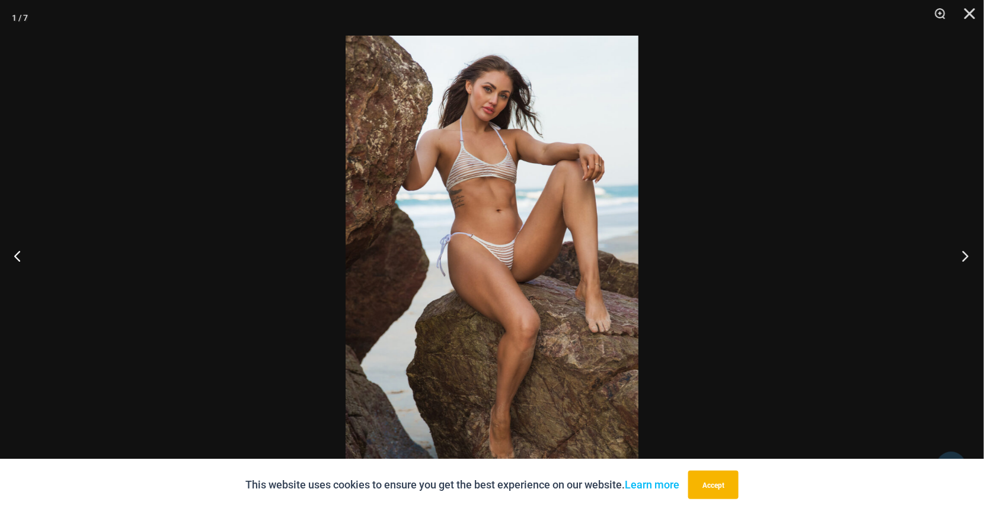
click at [968, 251] on button "Next" at bounding box center [962, 255] width 44 height 59
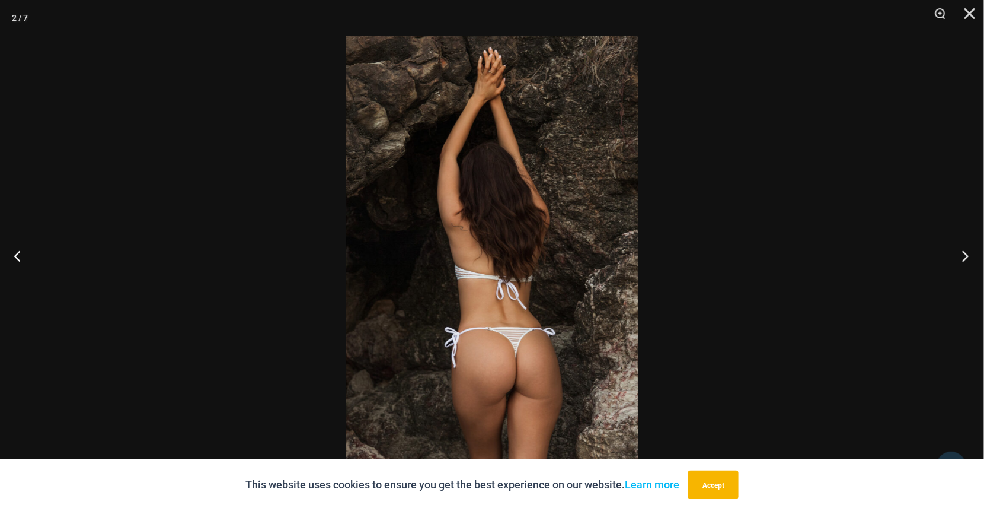
click at [968, 251] on button "Next" at bounding box center [962, 255] width 44 height 59
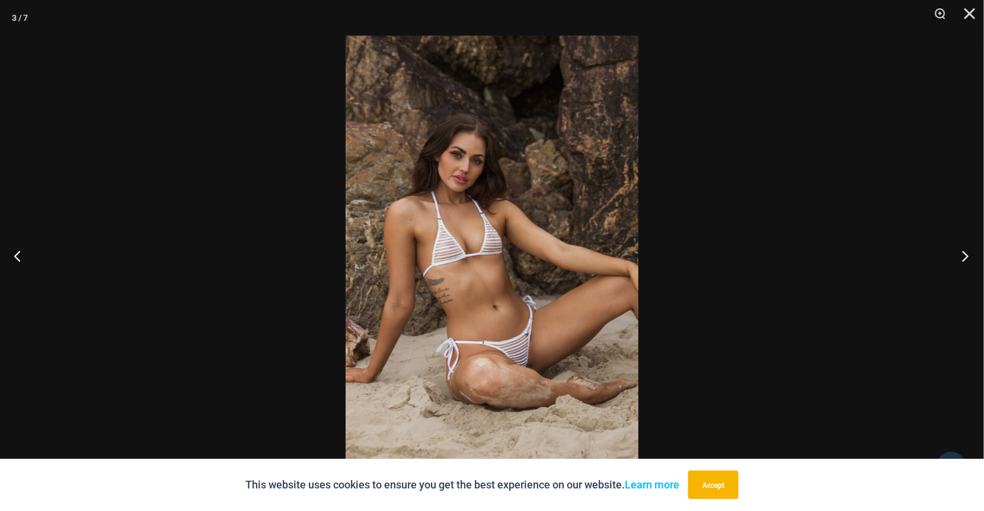
click at [968, 251] on button "Next" at bounding box center [962, 255] width 44 height 59
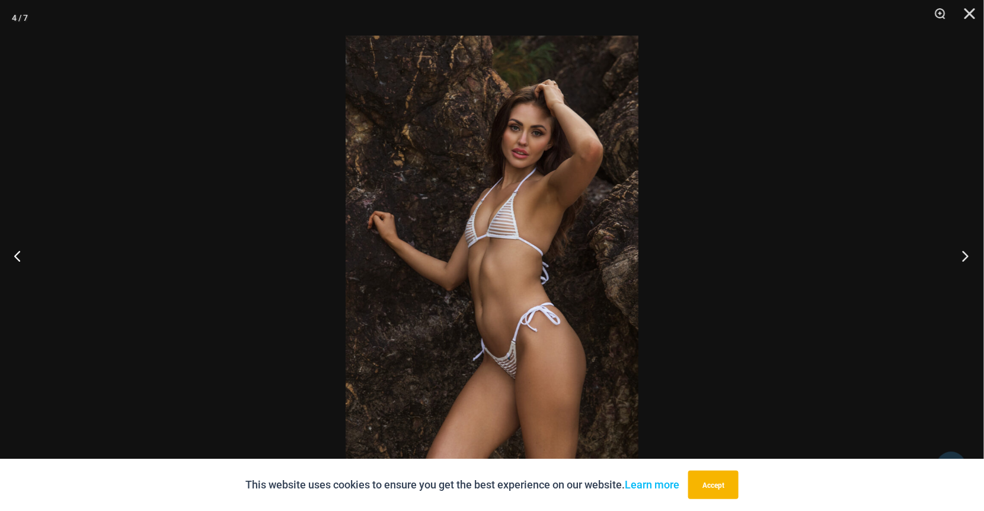
click at [968, 251] on button "Next" at bounding box center [962, 255] width 44 height 59
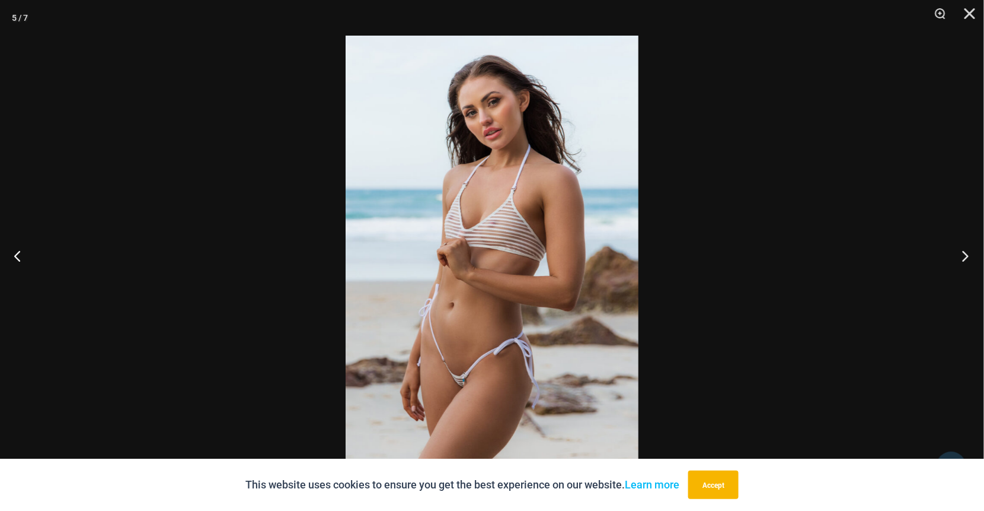
click at [968, 251] on button "Next" at bounding box center [962, 255] width 44 height 59
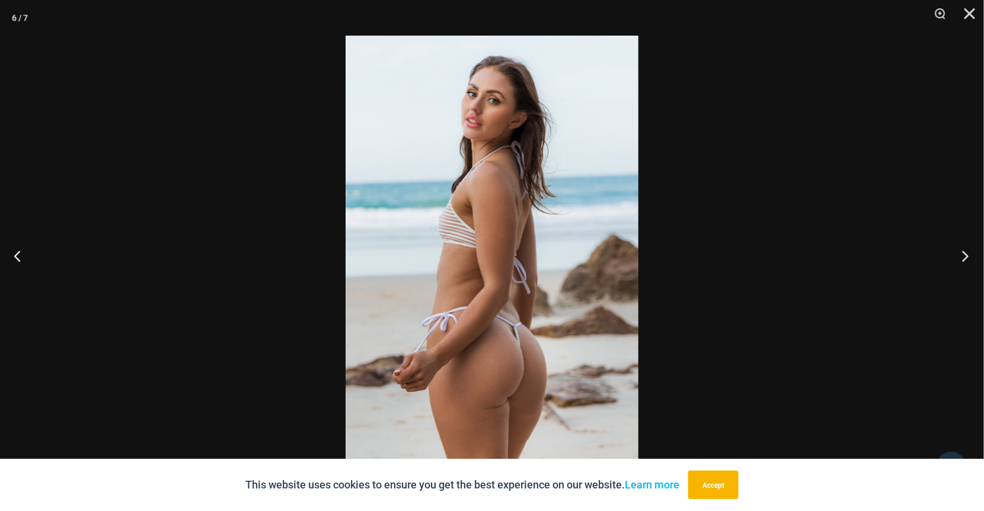
click at [968, 251] on button "Next" at bounding box center [962, 255] width 44 height 59
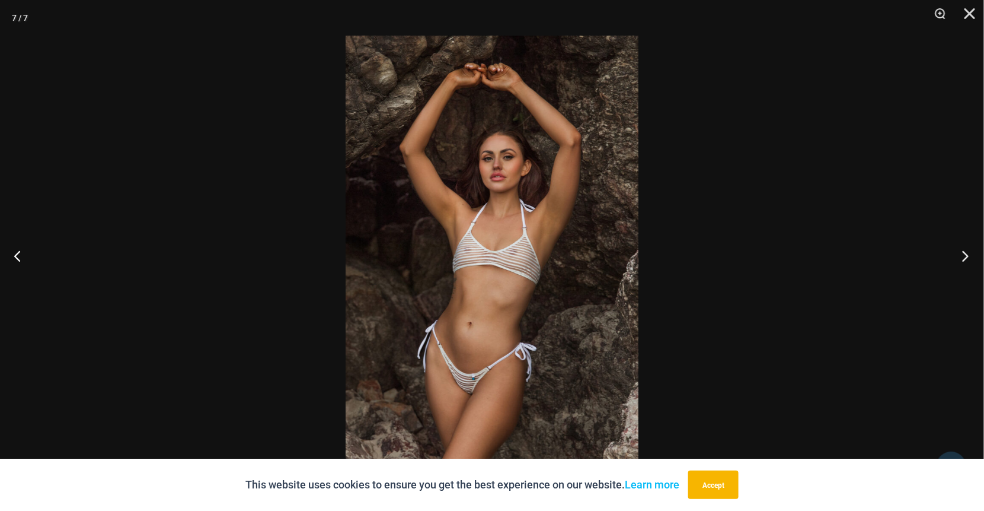
click at [968, 251] on button "Next" at bounding box center [962, 255] width 44 height 59
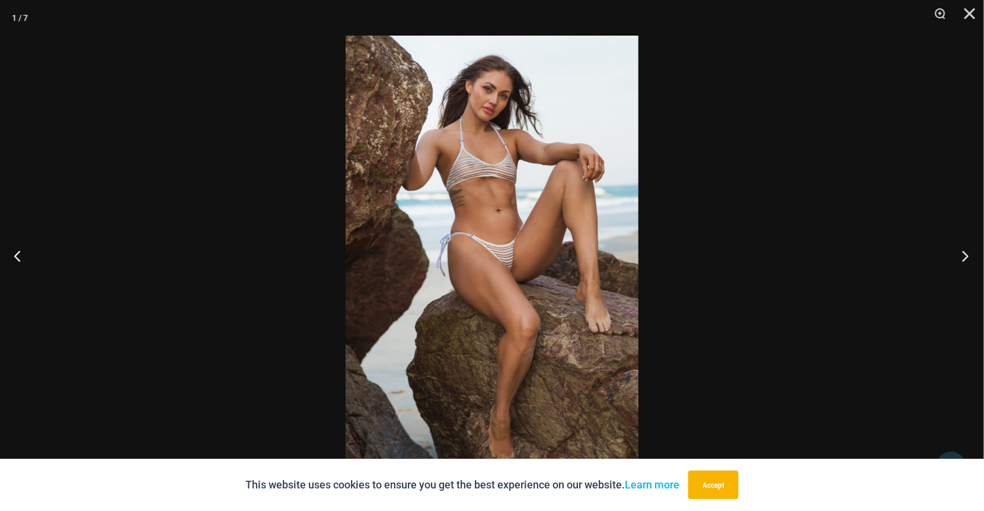
click at [968, 251] on button "Next" at bounding box center [962, 255] width 44 height 59
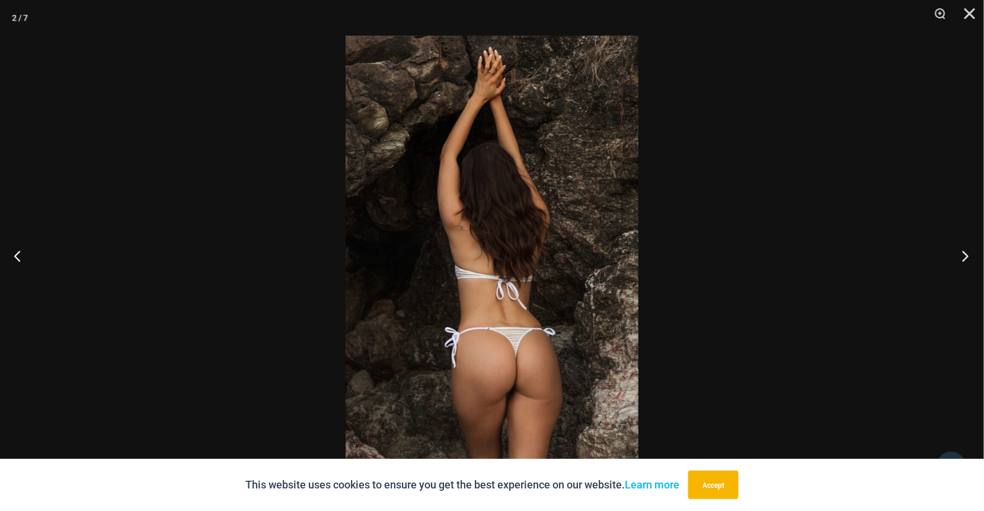
click at [968, 251] on button "Next" at bounding box center [962, 255] width 44 height 59
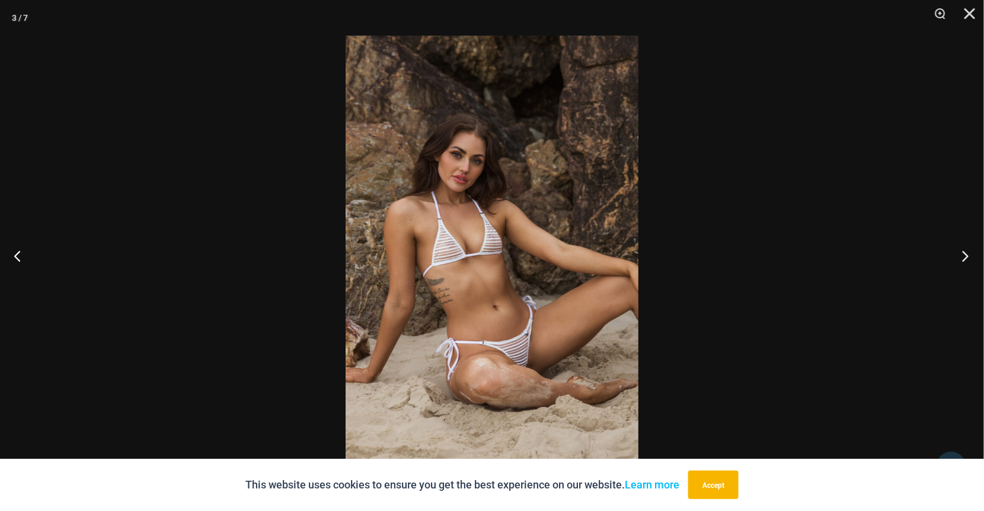
click at [968, 251] on button "Next" at bounding box center [962, 255] width 44 height 59
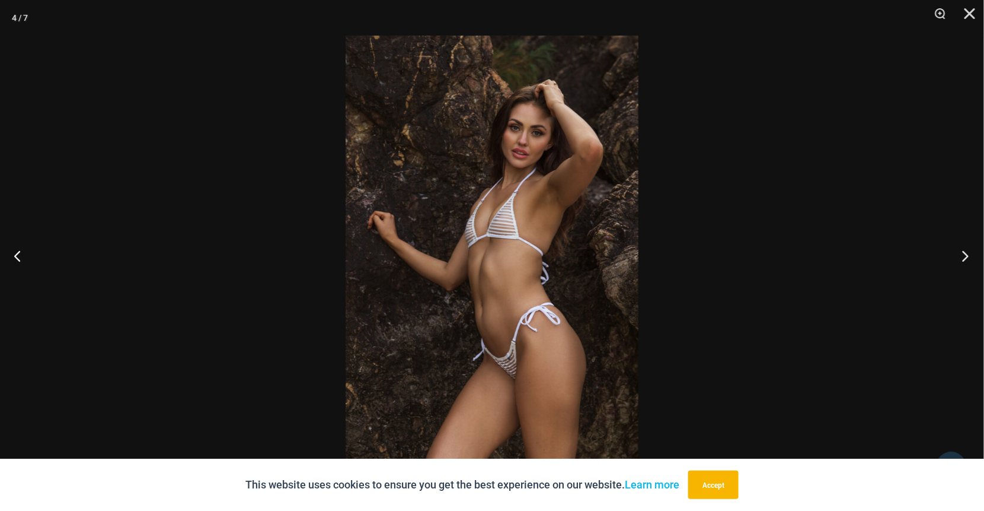
click at [968, 251] on button "Next" at bounding box center [962, 255] width 44 height 59
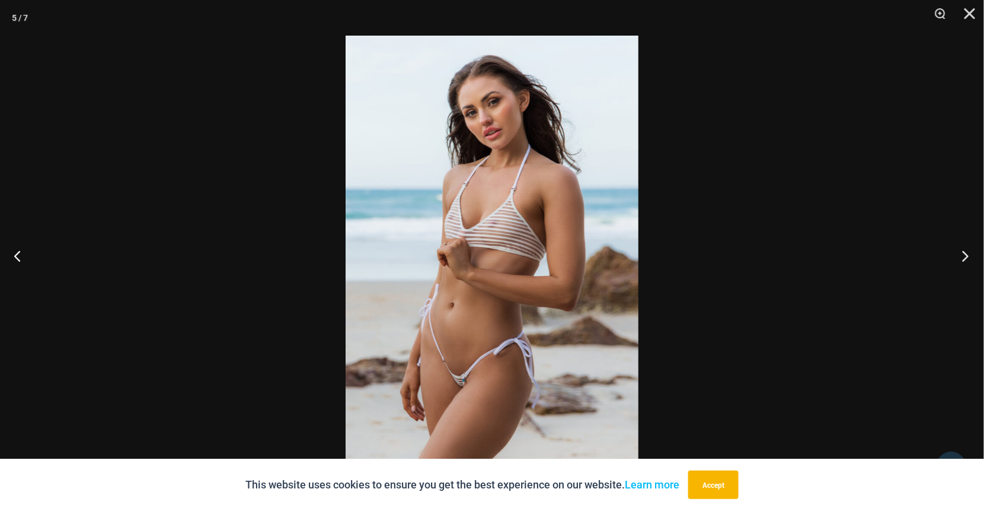
click at [968, 251] on button "Next" at bounding box center [962, 255] width 44 height 59
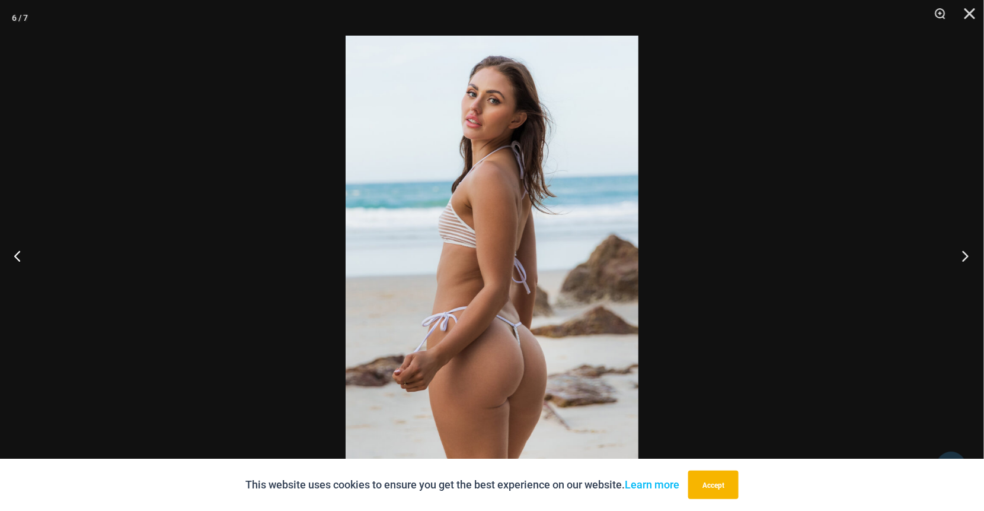
click at [968, 251] on button "Next" at bounding box center [962, 255] width 44 height 59
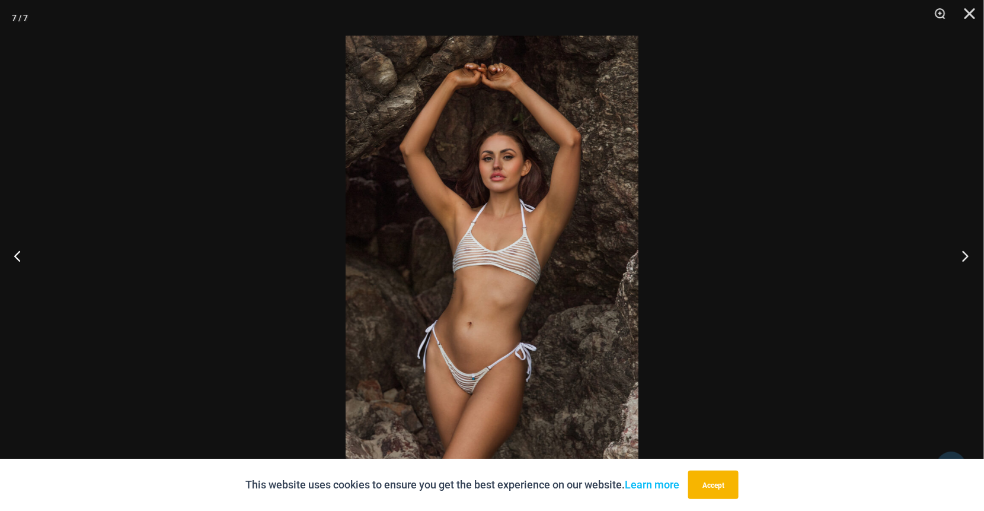
click at [968, 251] on button "Next" at bounding box center [962, 255] width 44 height 59
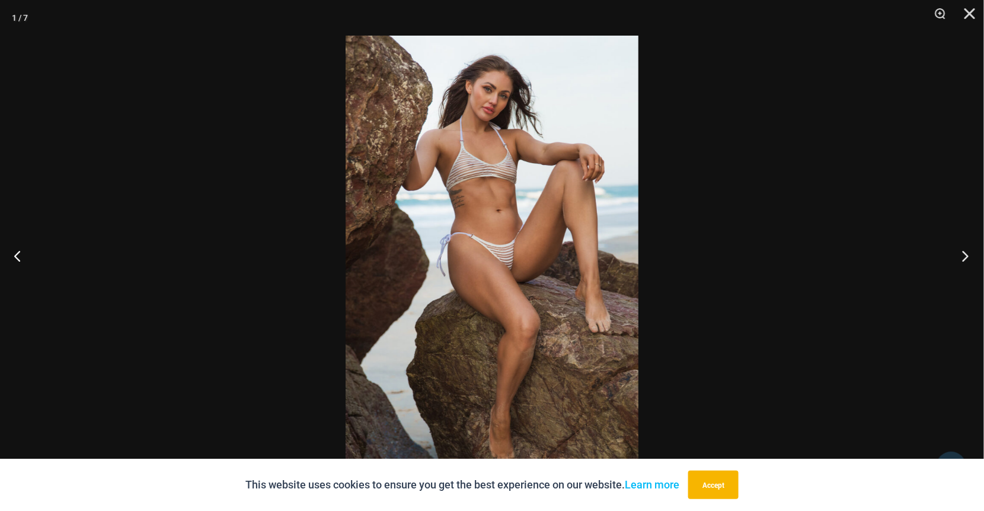
click at [968, 251] on button "Next" at bounding box center [962, 255] width 44 height 59
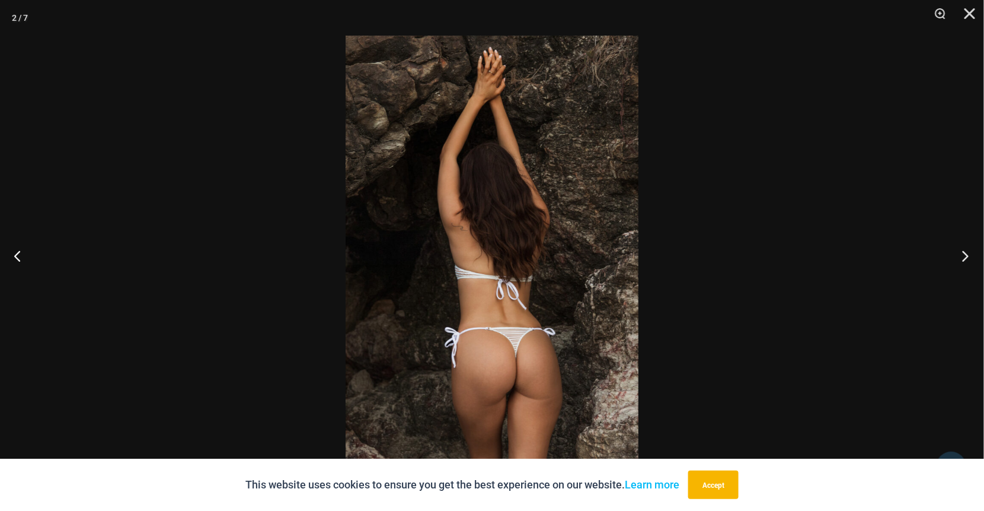
click at [968, 251] on button "Next" at bounding box center [962, 255] width 44 height 59
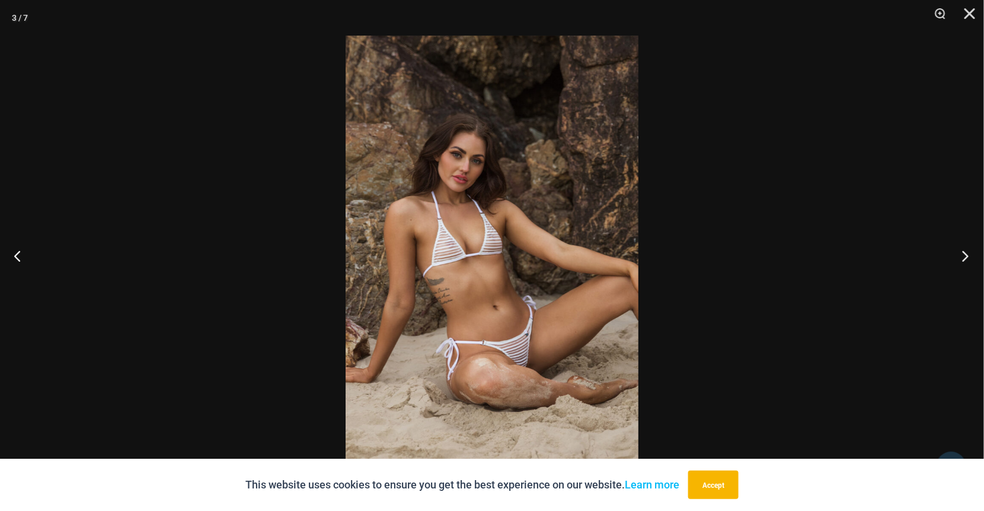
click at [968, 251] on button "Next" at bounding box center [962, 255] width 44 height 59
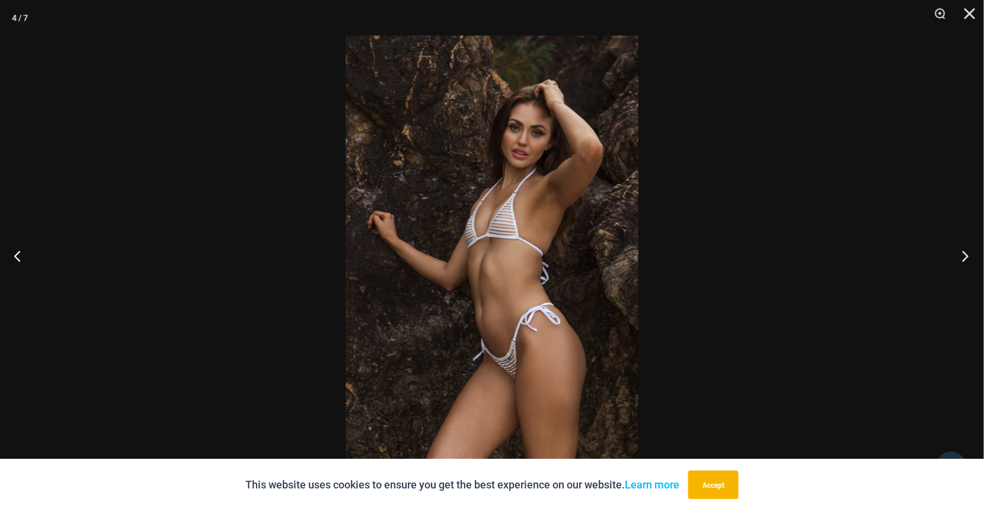
click at [968, 251] on button "Next" at bounding box center [962, 255] width 44 height 59
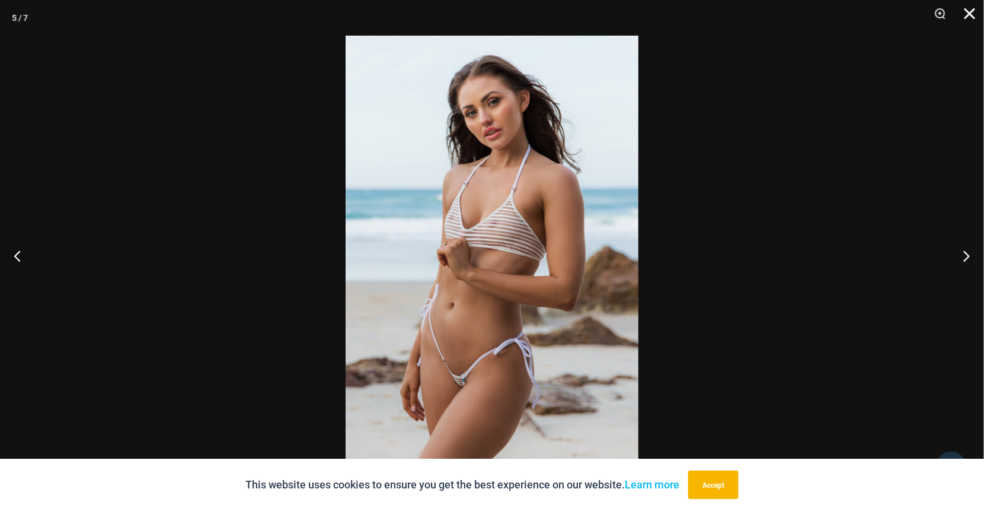
click at [971, 12] on button "Close" at bounding box center [966, 18] width 30 height 36
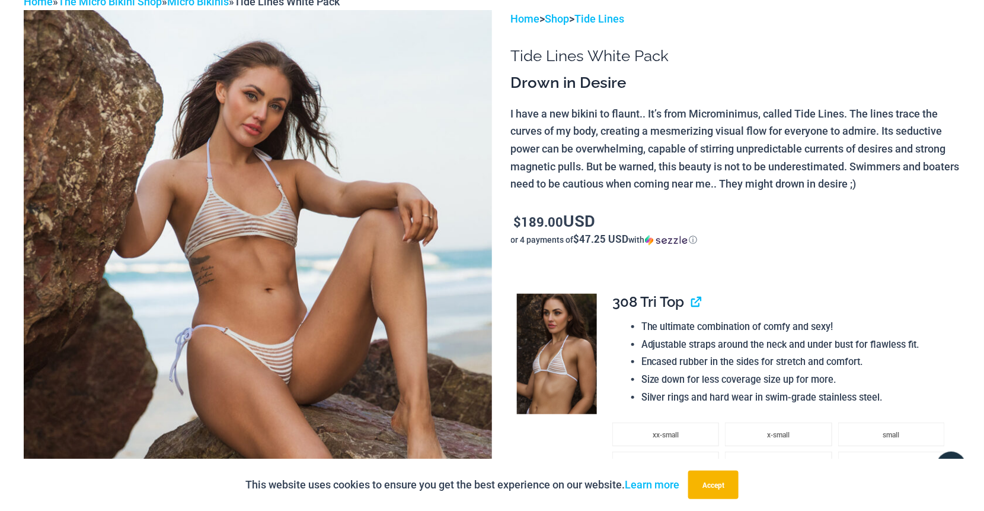
scroll to position [0, 0]
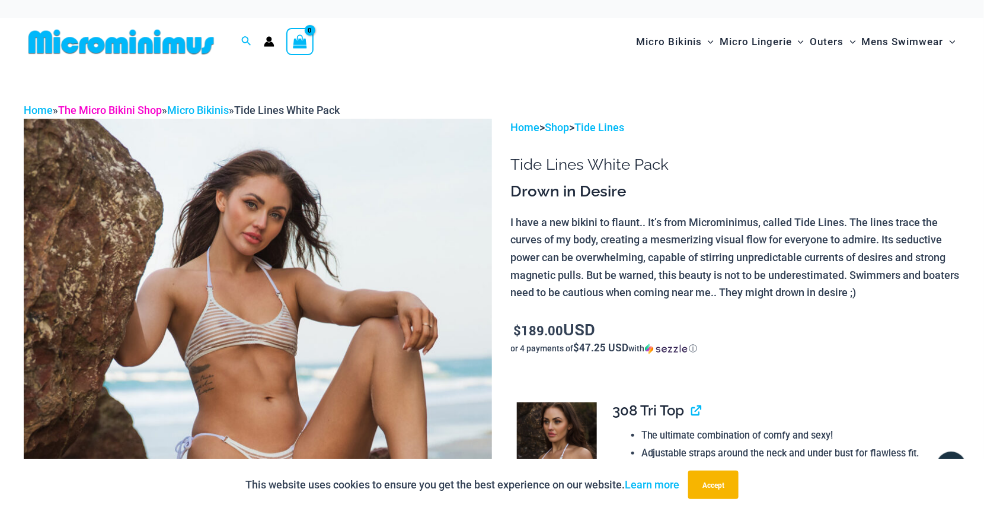
click at [137, 107] on link "The Micro Bikini Shop" at bounding box center [110, 110] width 104 height 12
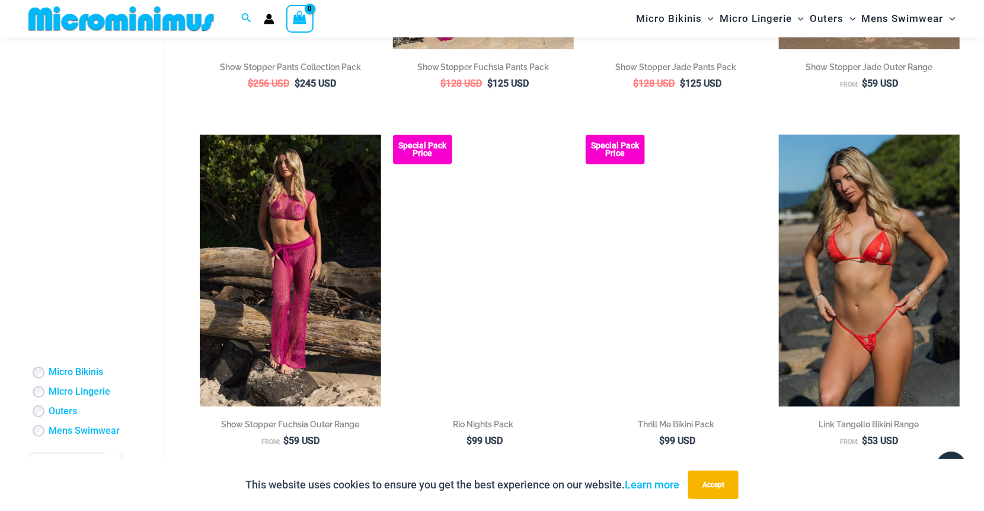
scroll to position [1829, 0]
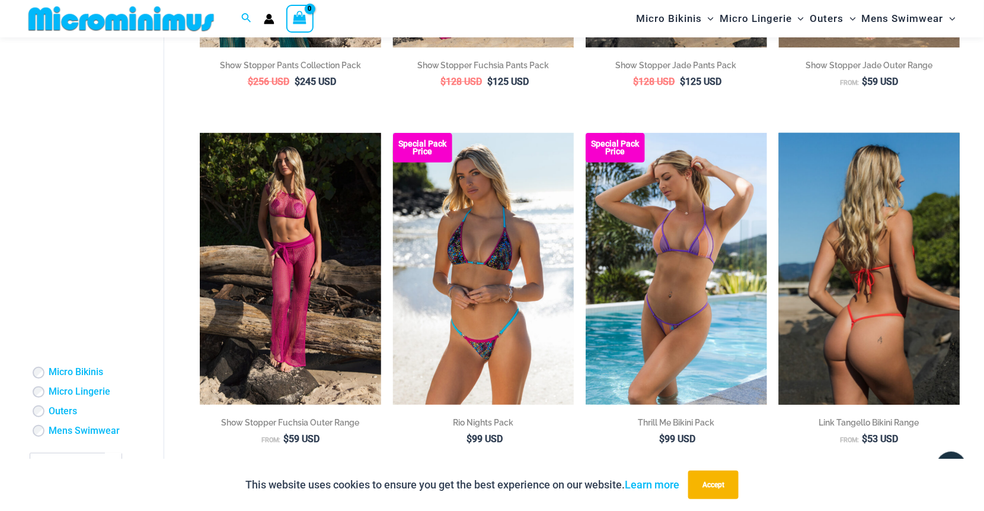
click at [906, 326] on img at bounding box center [869, 269] width 181 height 272
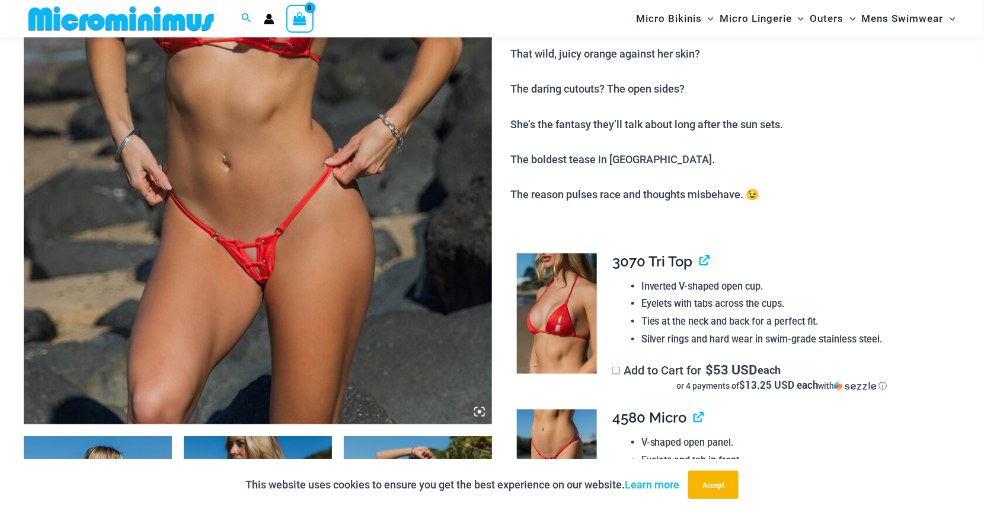
scroll to position [406, 0]
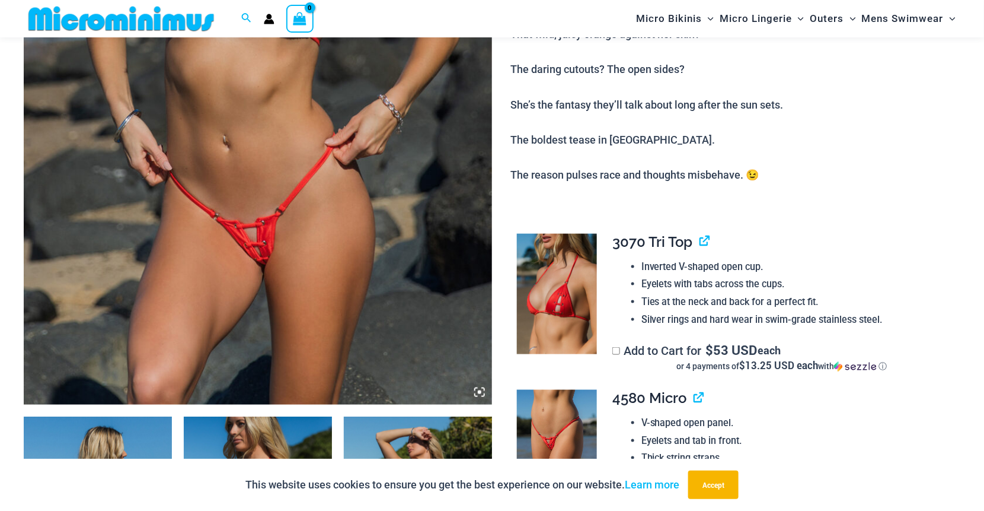
click at [267, 262] on img at bounding box center [258, 53] width 468 height 703
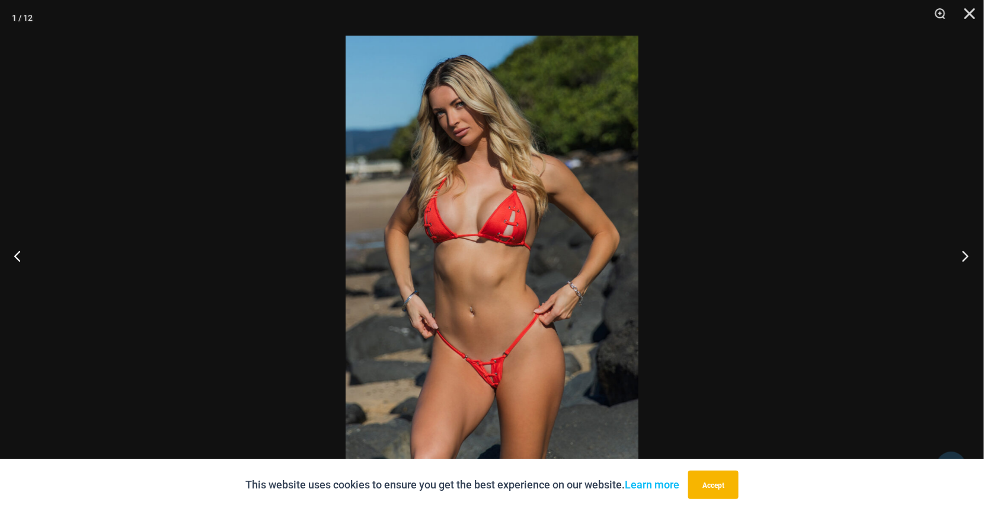
click at [959, 251] on button "Next" at bounding box center [962, 255] width 44 height 59
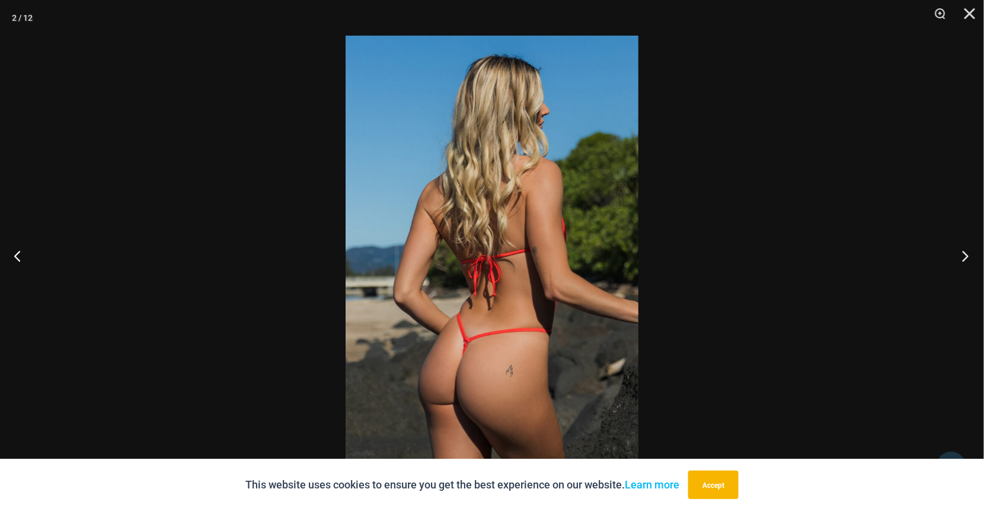
click at [959, 251] on button "Next" at bounding box center [962, 255] width 44 height 59
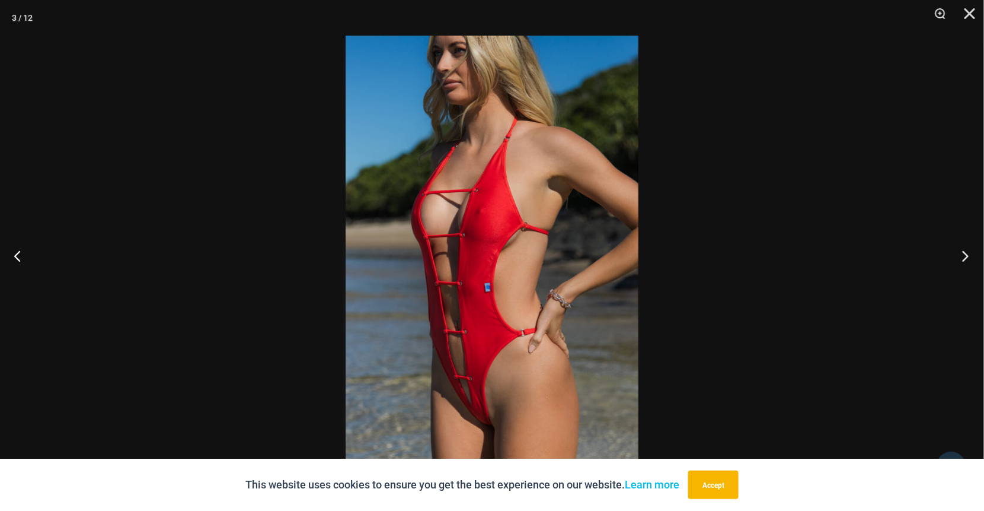
click at [959, 251] on button "Next" at bounding box center [962, 255] width 44 height 59
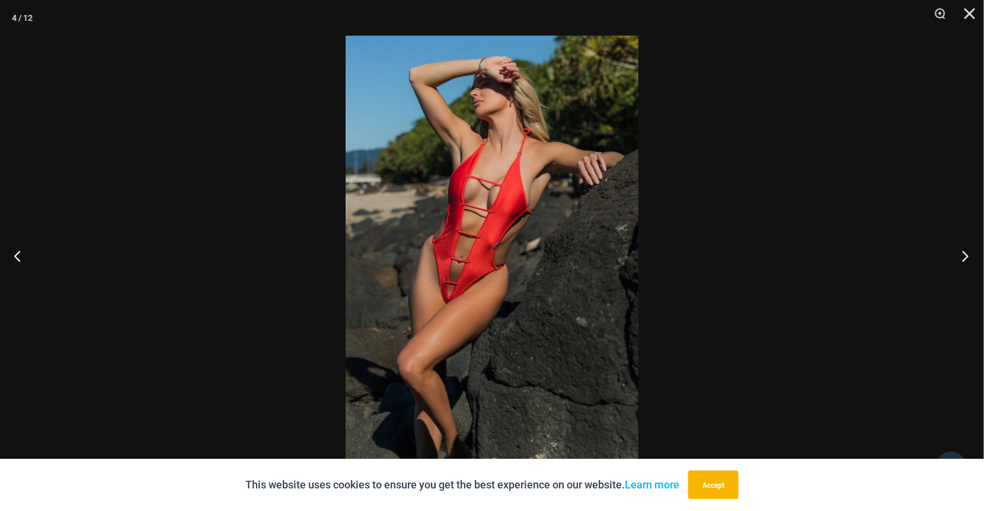
click at [959, 251] on button "Next" at bounding box center [962, 255] width 44 height 59
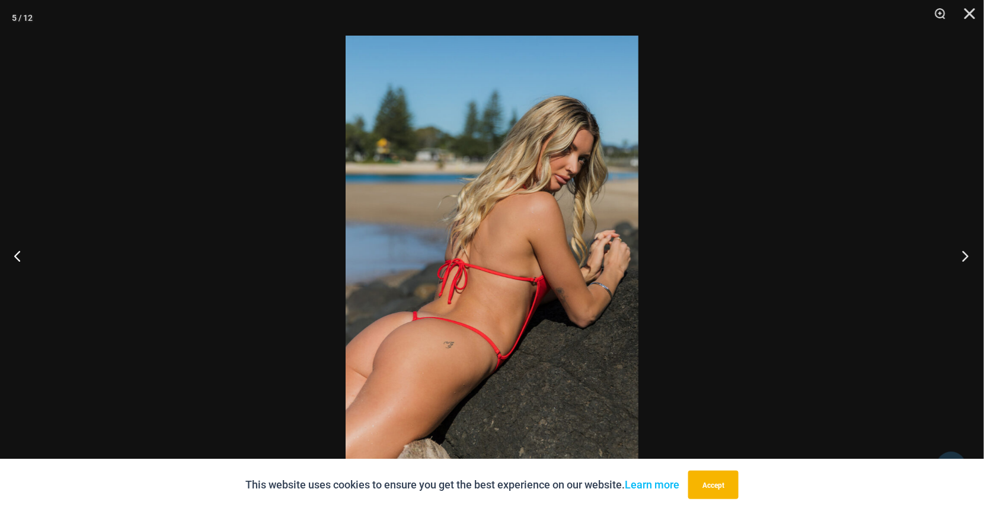
click at [959, 251] on button "Next" at bounding box center [962, 255] width 44 height 59
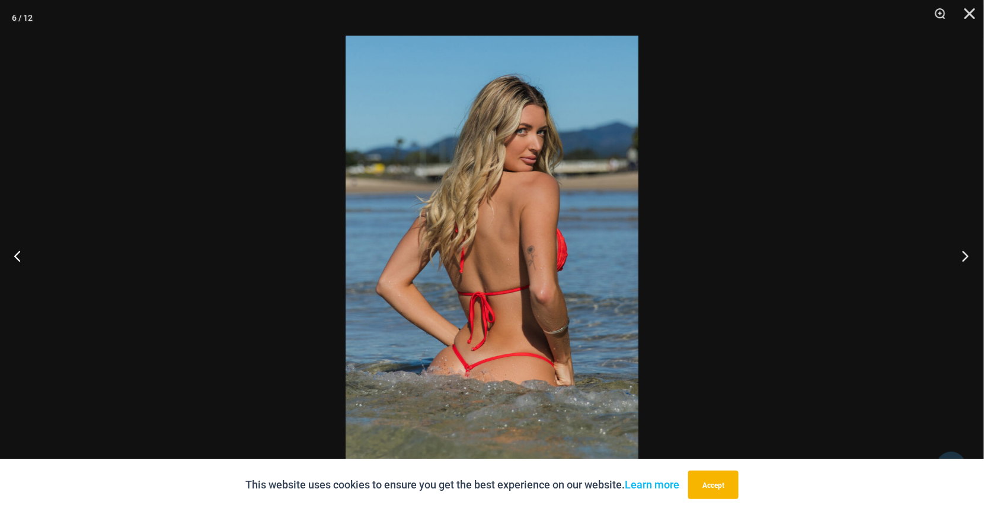
click at [959, 251] on button "Next" at bounding box center [962, 255] width 44 height 59
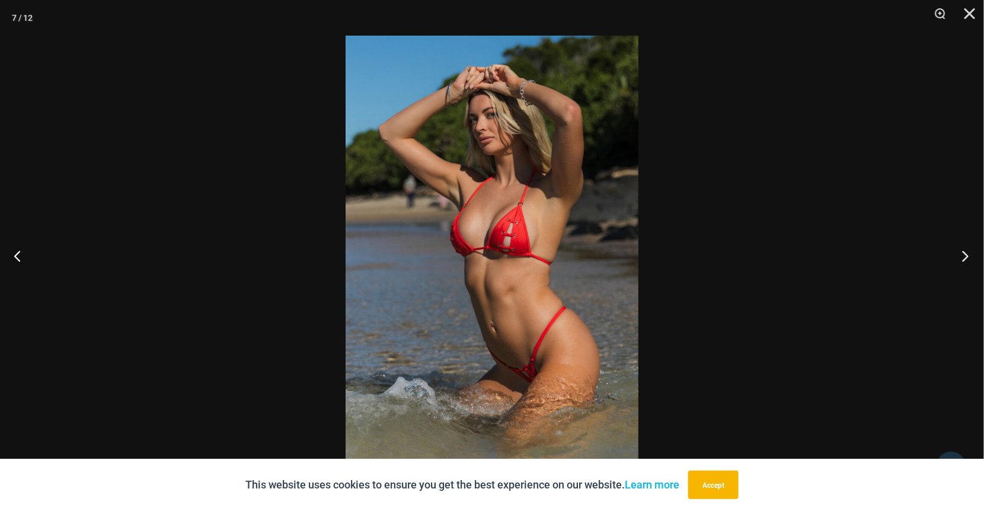
click at [959, 251] on button "Next" at bounding box center [962, 255] width 44 height 59
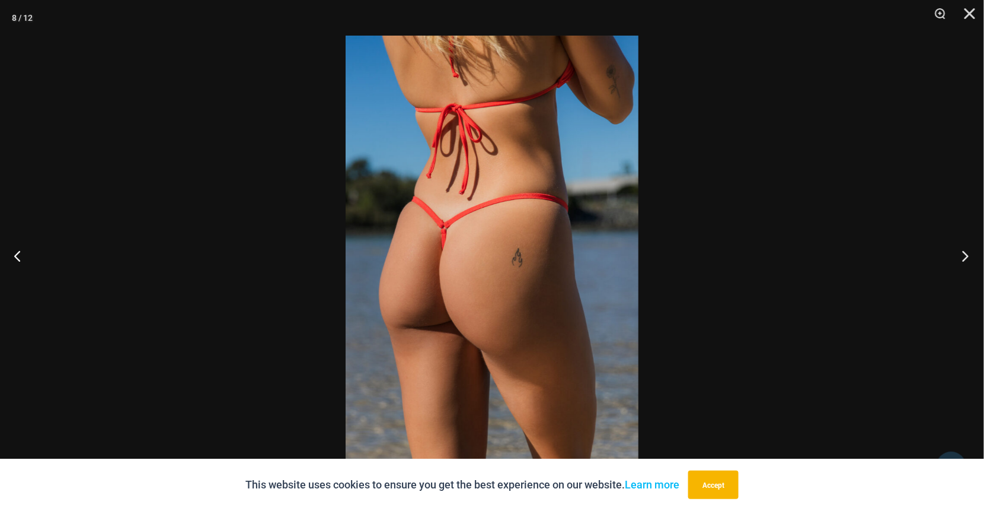
click at [959, 251] on button "Next" at bounding box center [962, 255] width 44 height 59
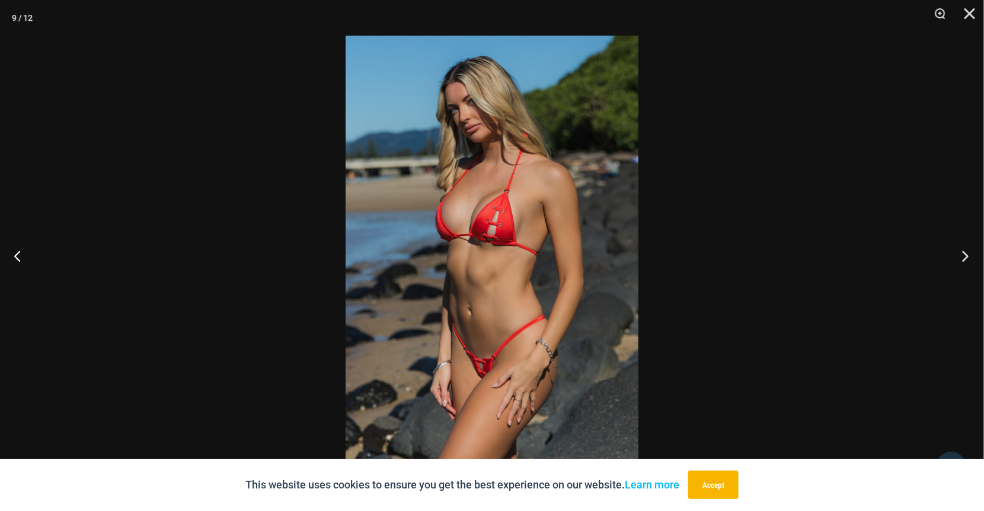
click at [959, 251] on button "Next" at bounding box center [962, 255] width 44 height 59
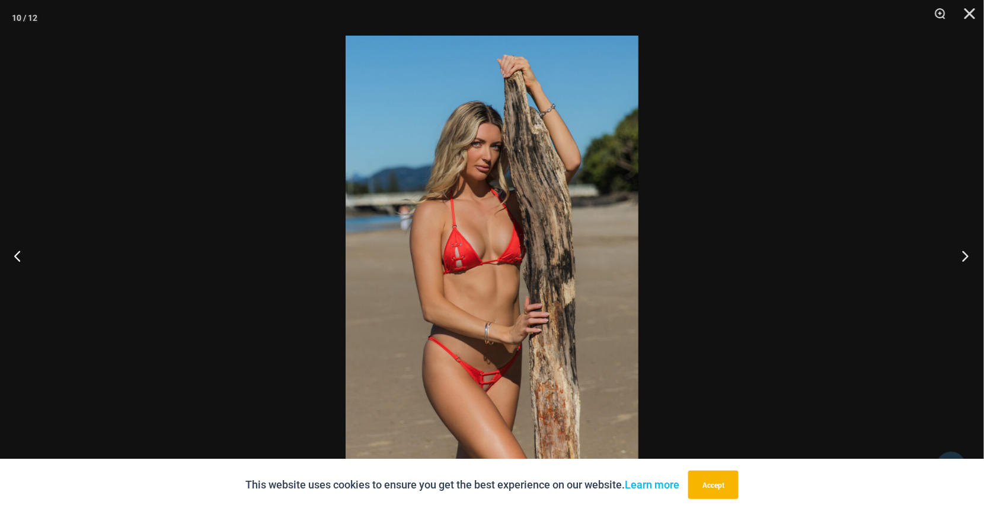
click at [965, 254] on button "Next" at bounding box center [962, 255] width 44 height 59
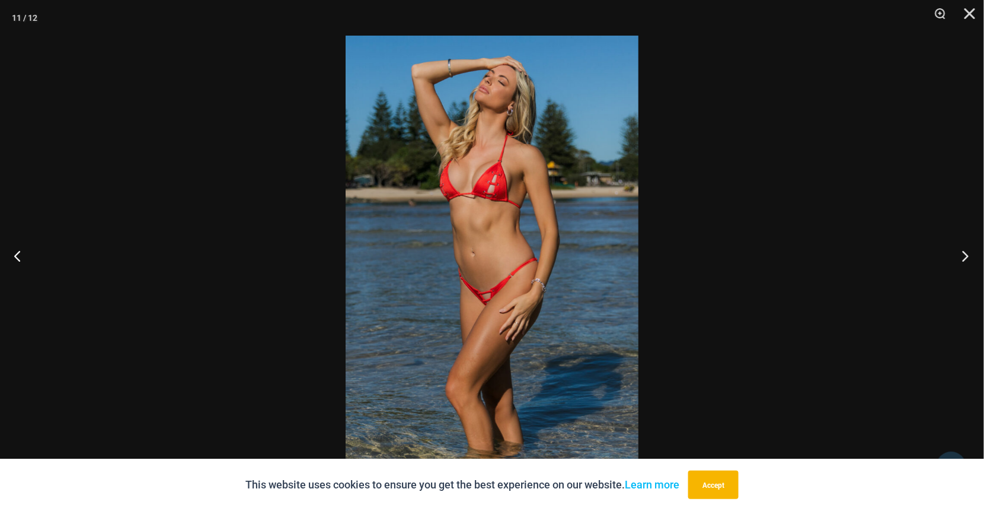
click at [965, 254] on button "Next" at bounding box center [962, 255] width 44 height 59
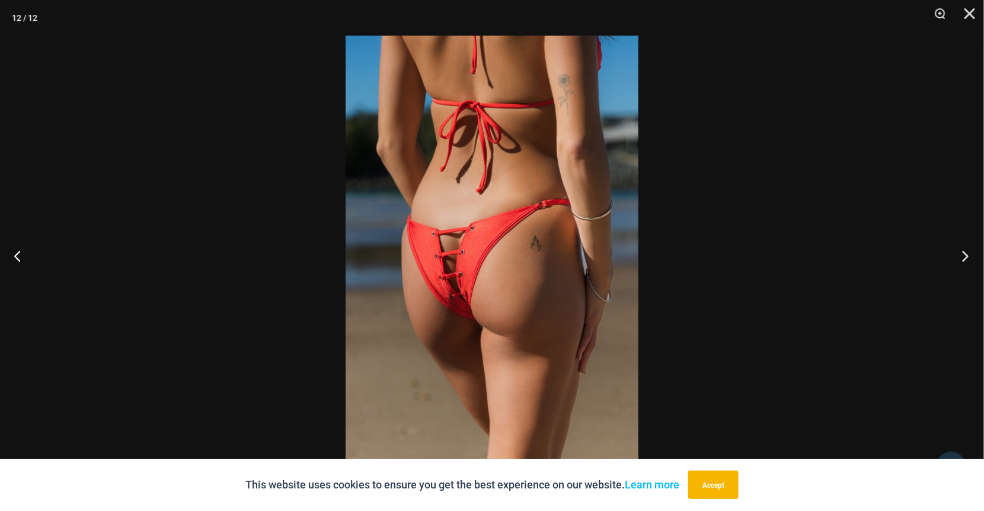
click at [965, 254] on button "Next" at bounding box center [962, 255] width 44 height 59
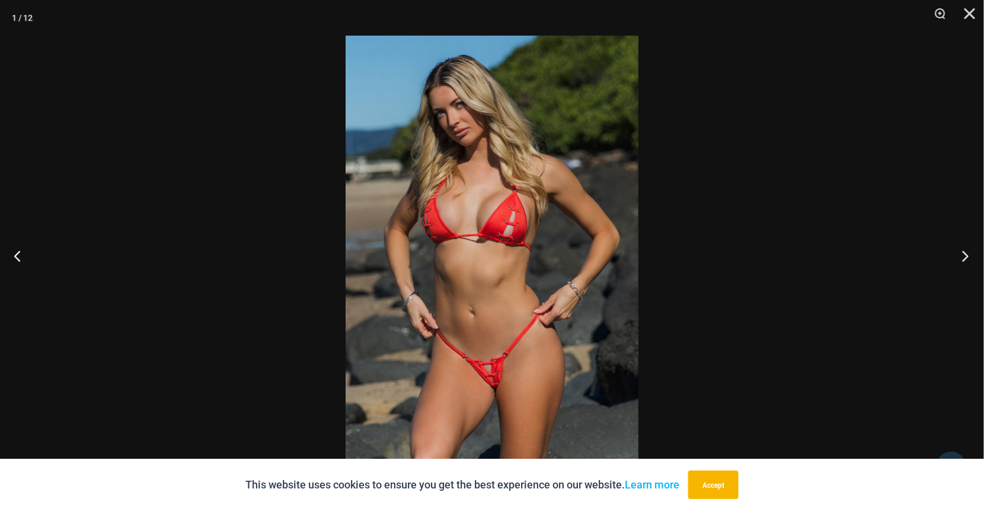
click at [967, 254] on button "Next" at bounding box center [962, 255] width 44 height 59
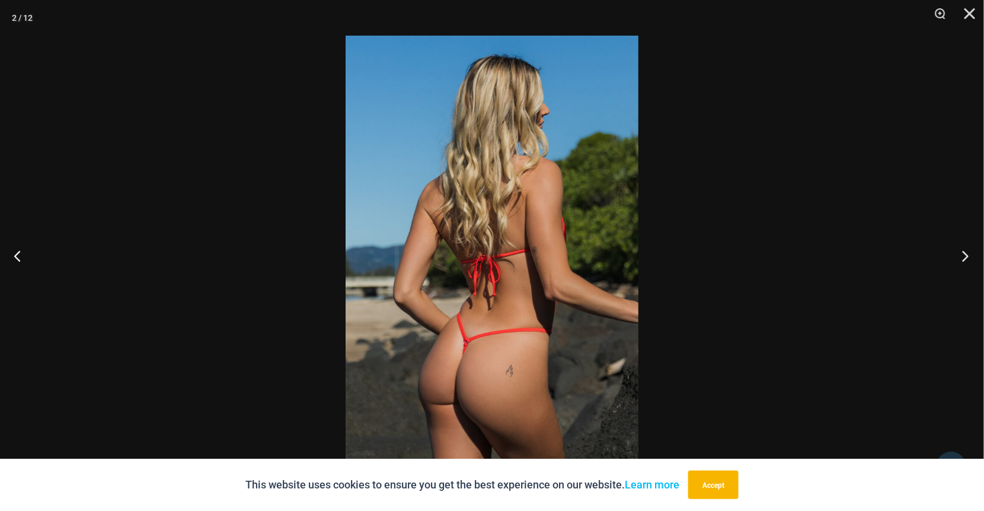
click at [967, 254] on button "Next" at bounding box center [962, 255] width 44 height 59
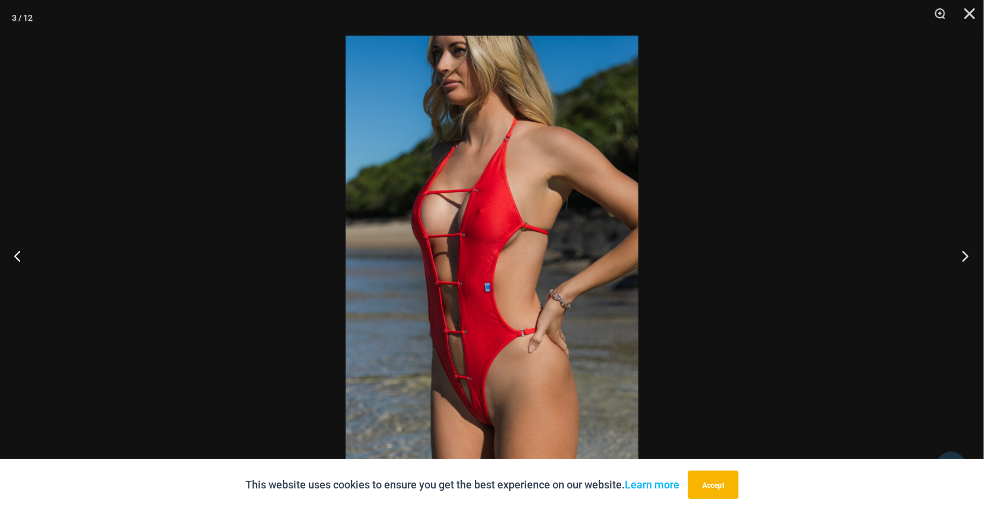
click at [964, 253] on button "Next" at bounding box center [962, 255] width 44 height 59
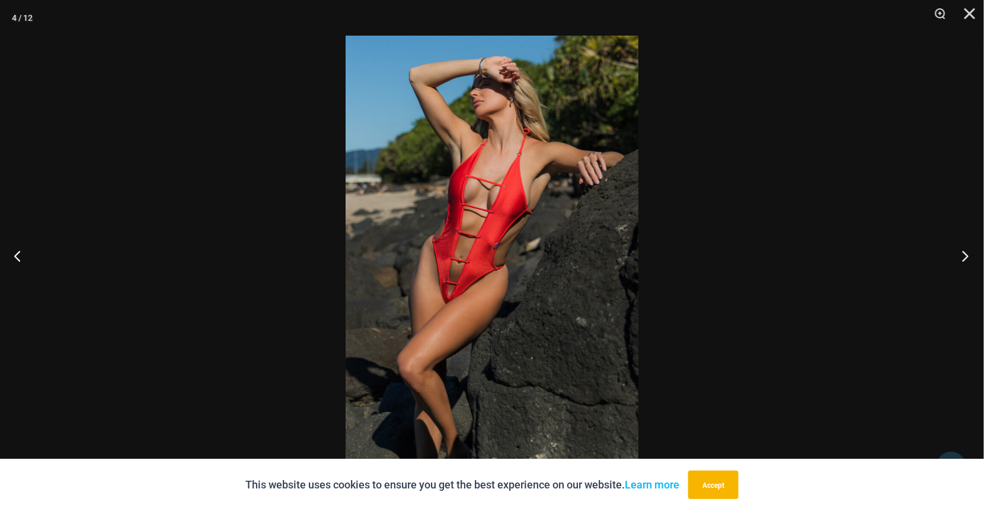
click at [962, 254] on button "Next" at bounding box center [962, 255] width 44 height 59
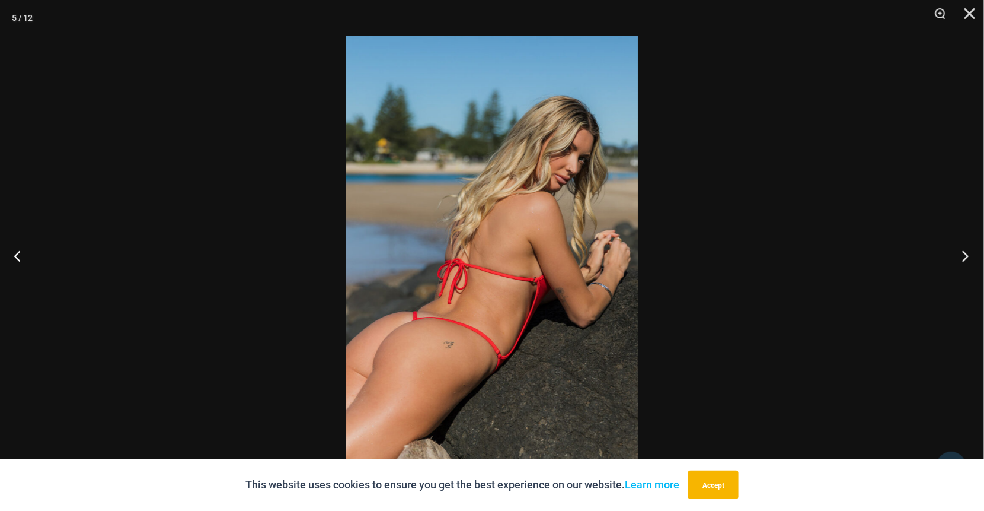
click at [962, 254] on button "Next" at bounding box center [962, 255] width 44 height 59
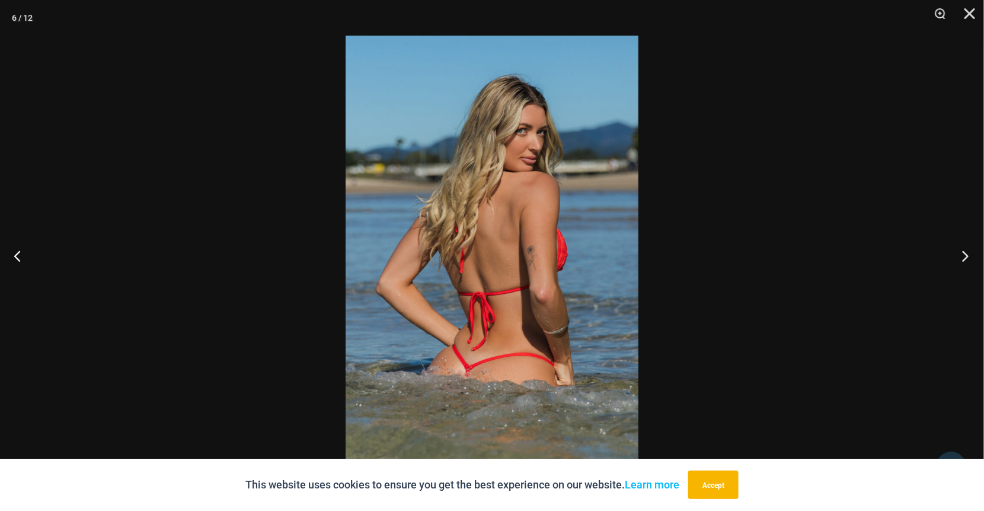
click at [962, 254] on button "Next" at bounding box center [962, 255] width 44 height 59
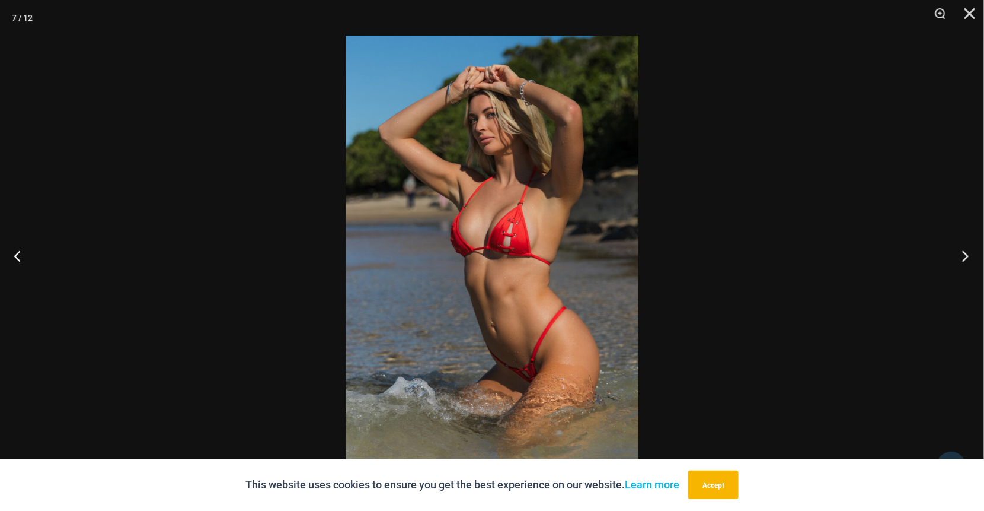
click at [962, 254] on button "Next" at bounding box center [962, 255] width 44 height 59
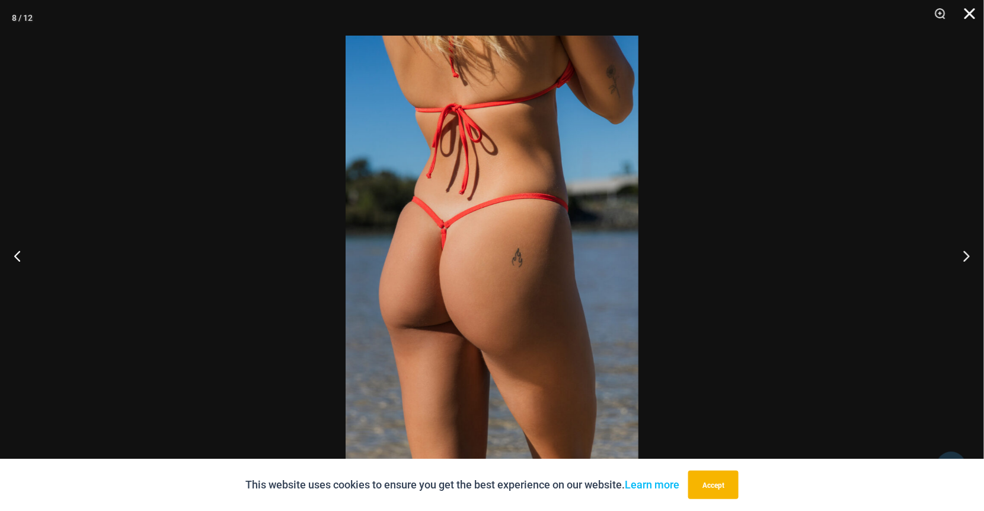
click at [971, 8] on button "Close" at bounding box center [966, 18] width 30 height 36
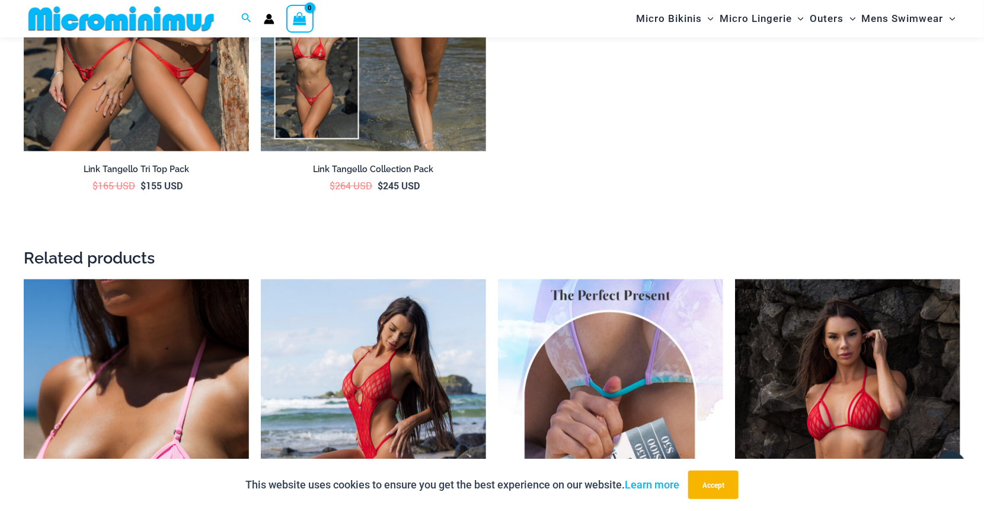
scroll to position [2126, 0]
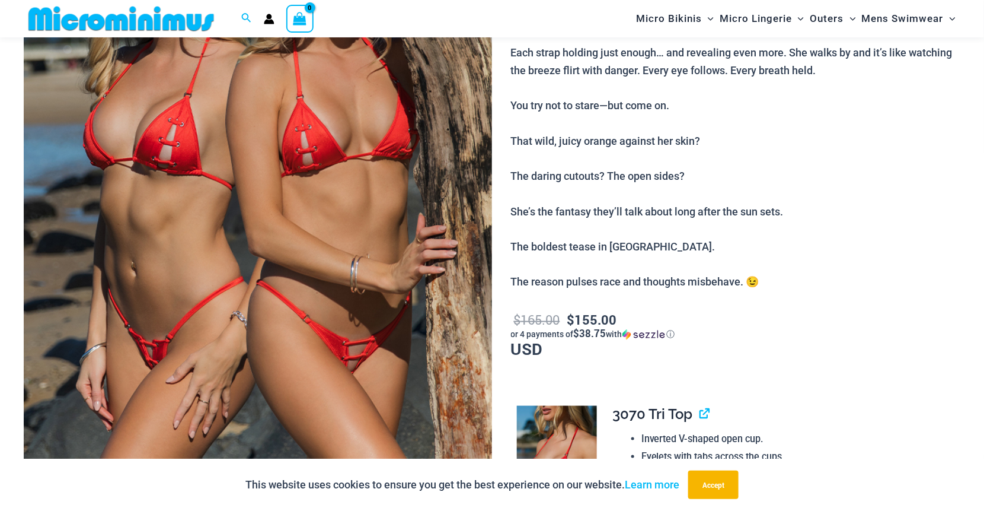
scroll to position [347, 0]
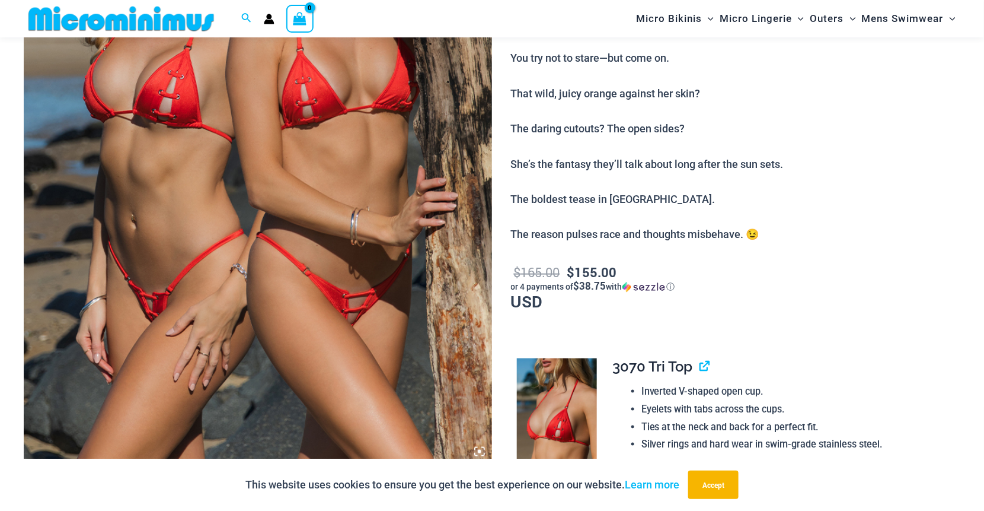
click at [330, 178] on img at bounding box center [258, 112] width 468 height 703
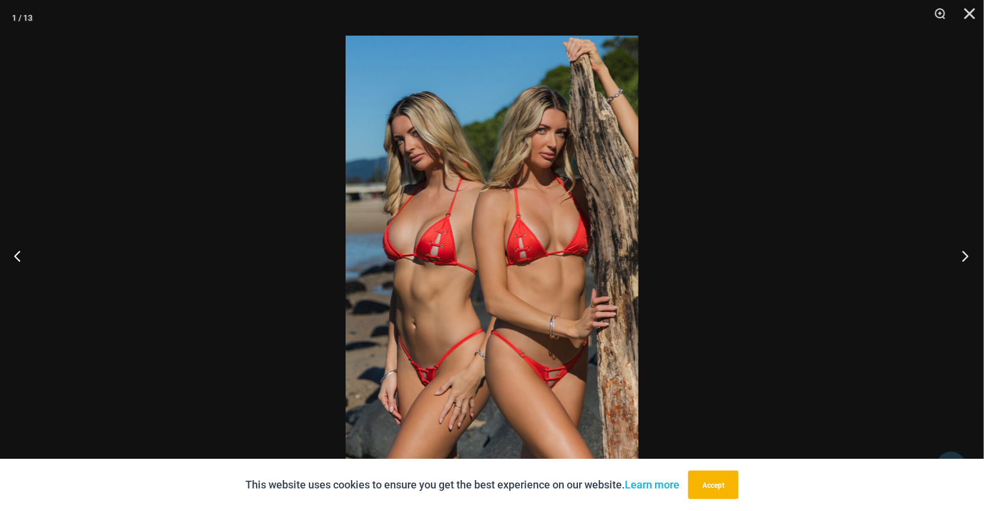
click at [962, 250] on button "Next" at bounding box center [962, 255] width 44 height 59
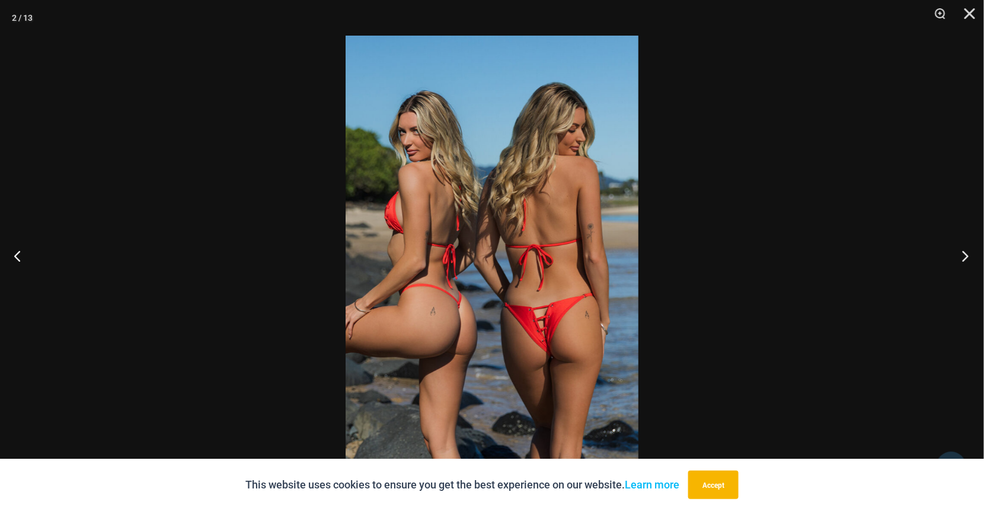
click at [962, 250] on button "Next" at bounding box center [962, 255] width 44 height 59
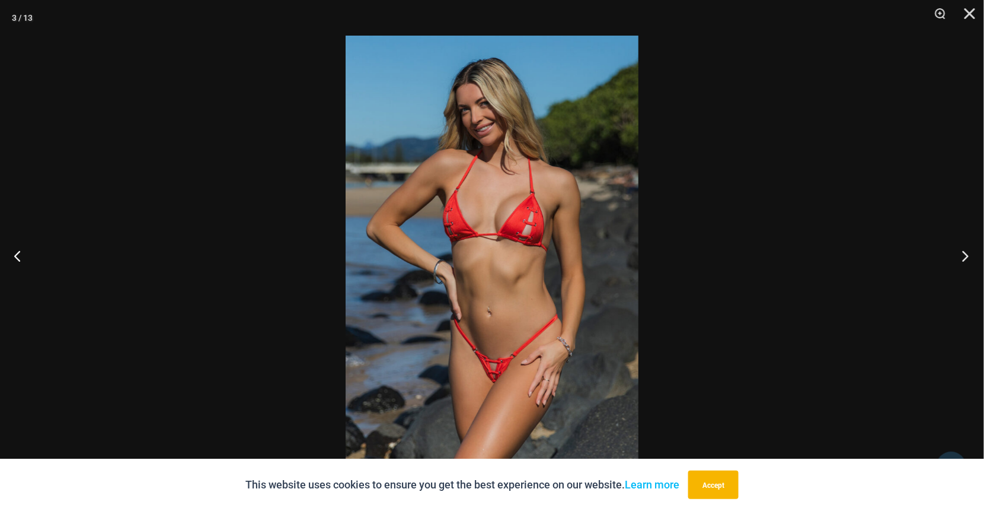
click at [962, 257] on button "Next" at bounding box center [962, 255] width 44 height 59
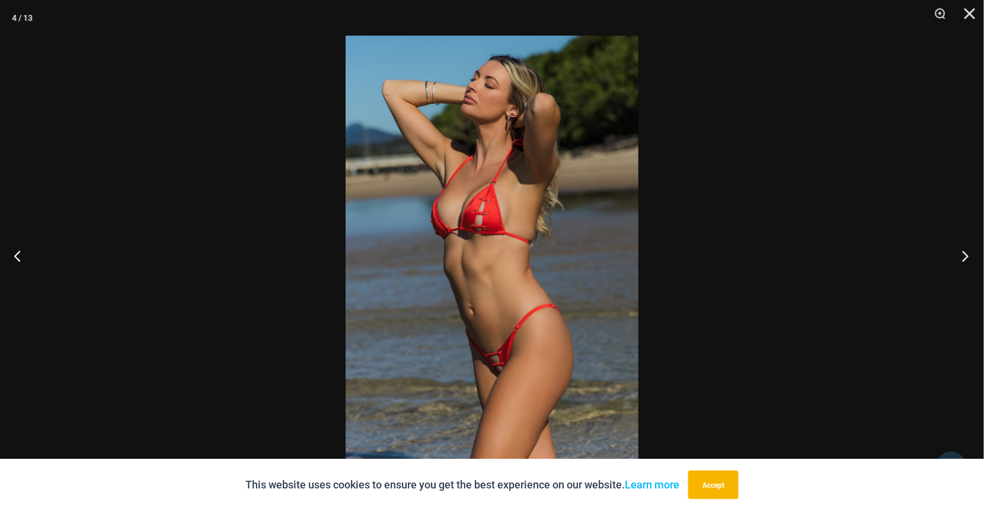
click at [962, 257] on button "Next" at bounding box center [962, 255] width 44 height 59
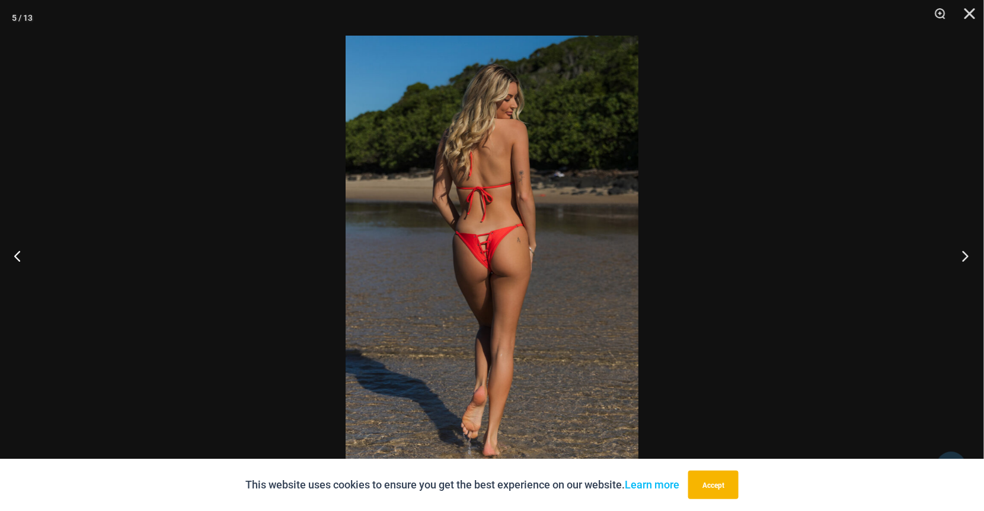
click at [962, 257] on button "Next" at bounding box center [962, 255] width 44 height 59
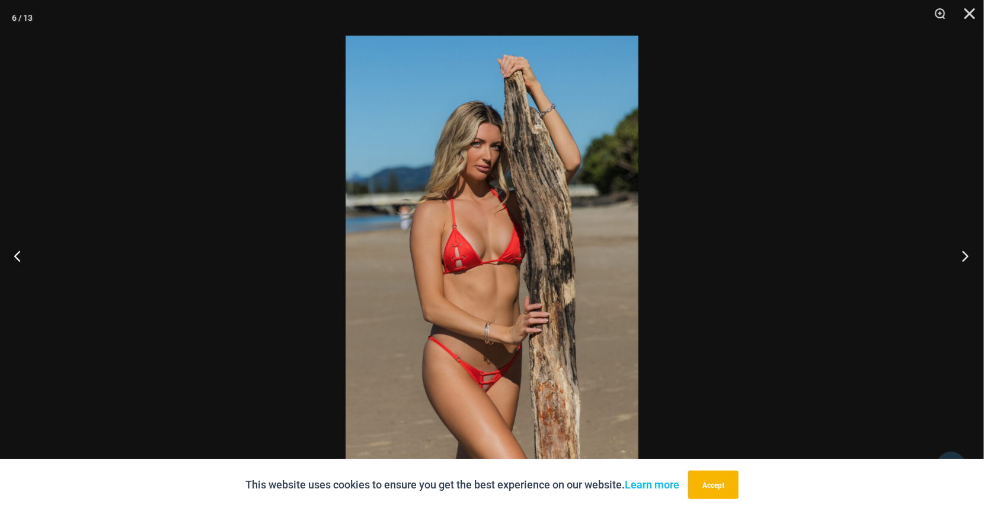
click at [963, 253] on button "Next" at bounding box center [962, 255] width 44 height 59
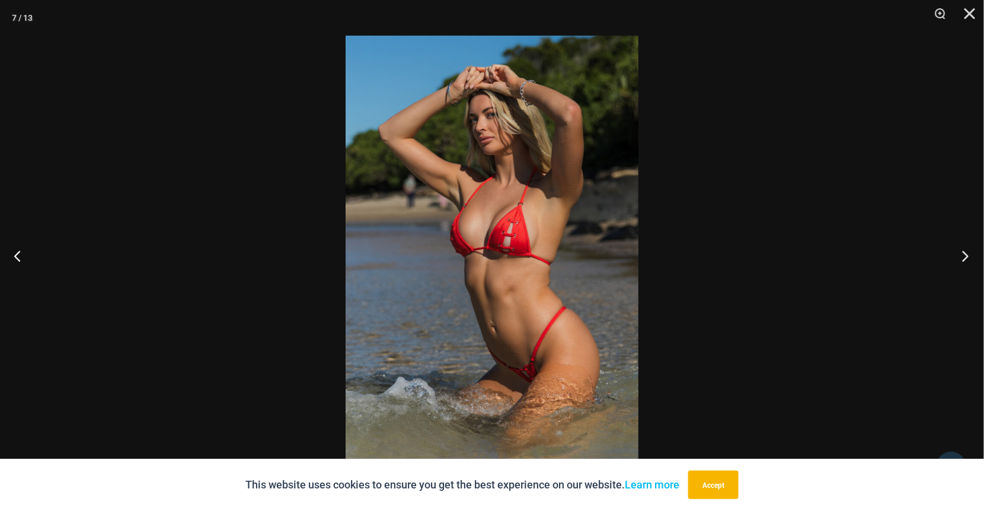
click at [963, 253] on button "Next" at bounding box center [962, 255] width 44 height 59
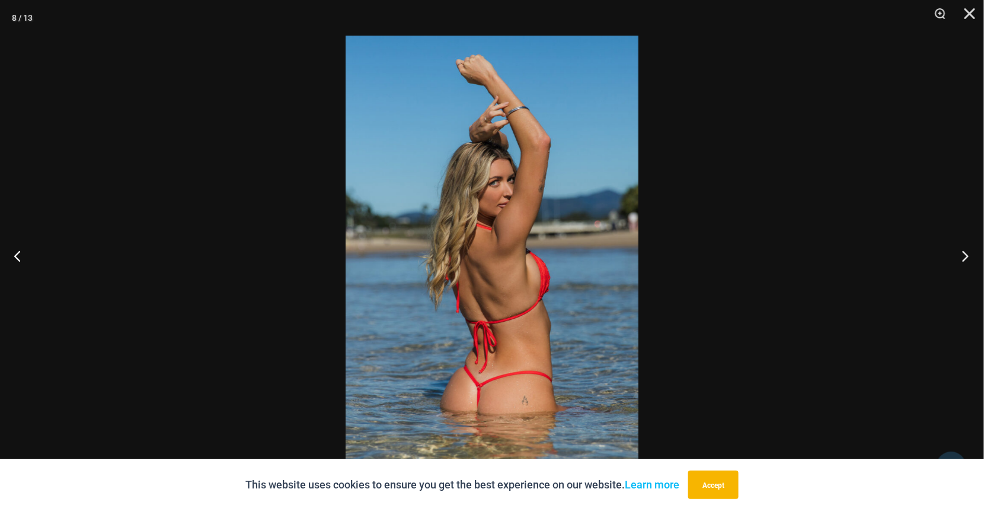
click at [963, 253] on button "Next" at bounding box center [962, 255] width 44 height 59
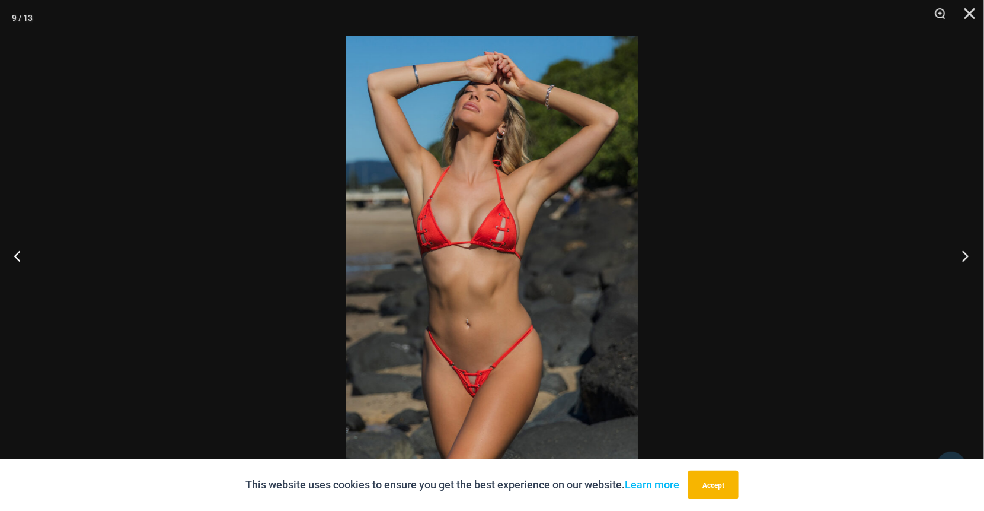
click at [963, 253] on button "Next" at bounding box center [962, 255] width 44 height 59
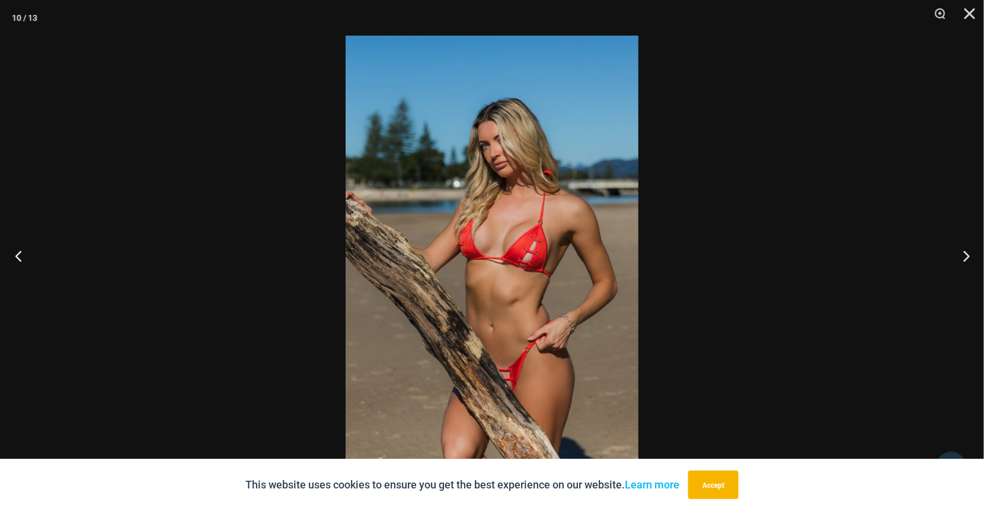
click at [16, 251] on button "Previous" at bounding box center [22, 255] width 44 height 59
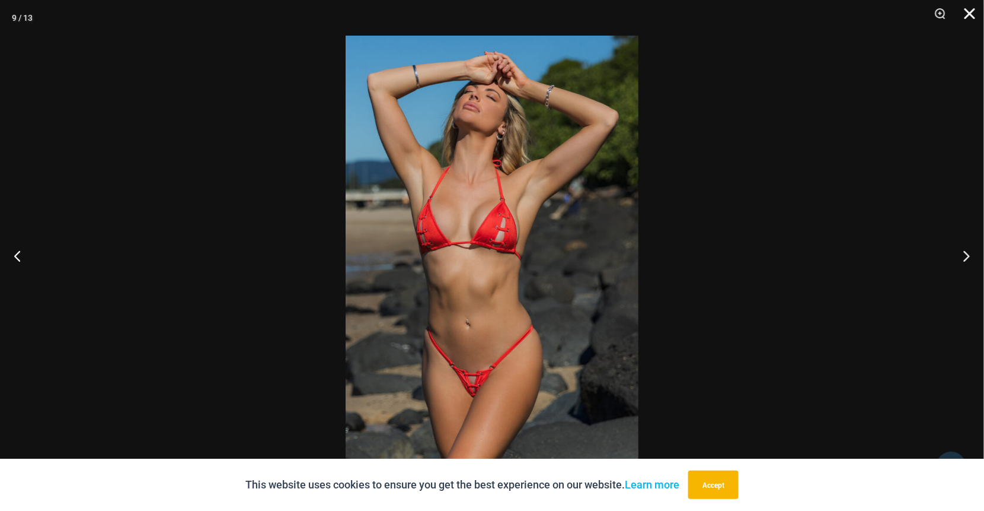
click at [971, 10] on button "Close" at bounding box center [966, 18] width 30 height 36
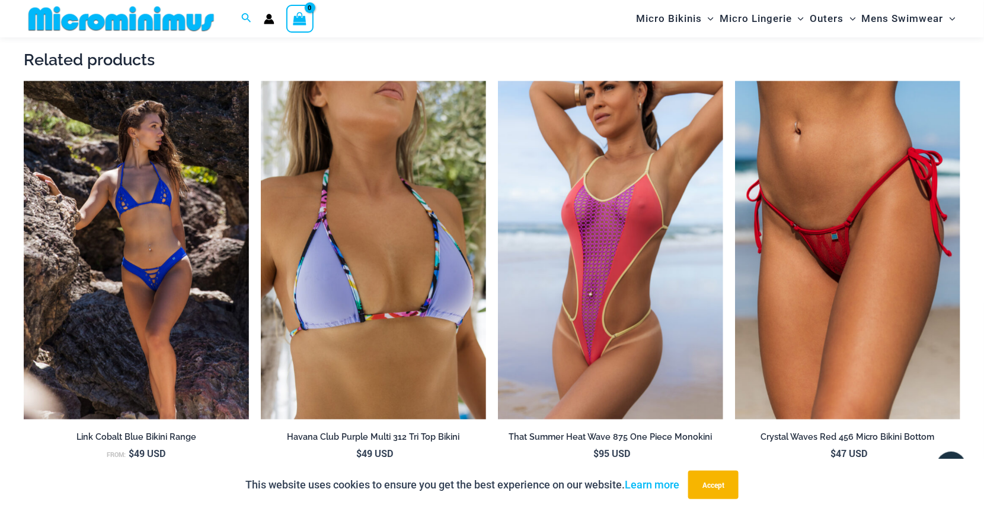
scroll to position [2422, 0]
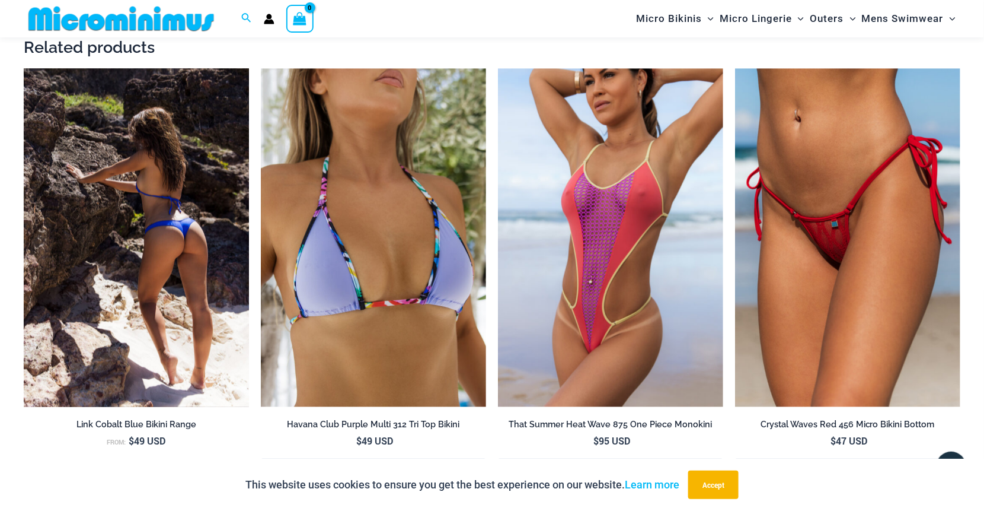
click at [205, 299] on img at bounding box center [136, 238] width 225 height 338
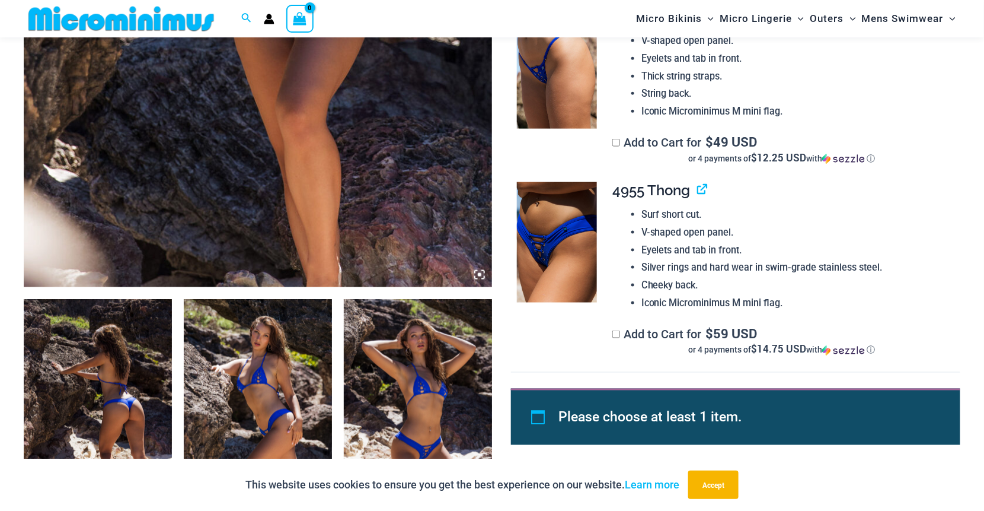
scroll to position [524, 0]
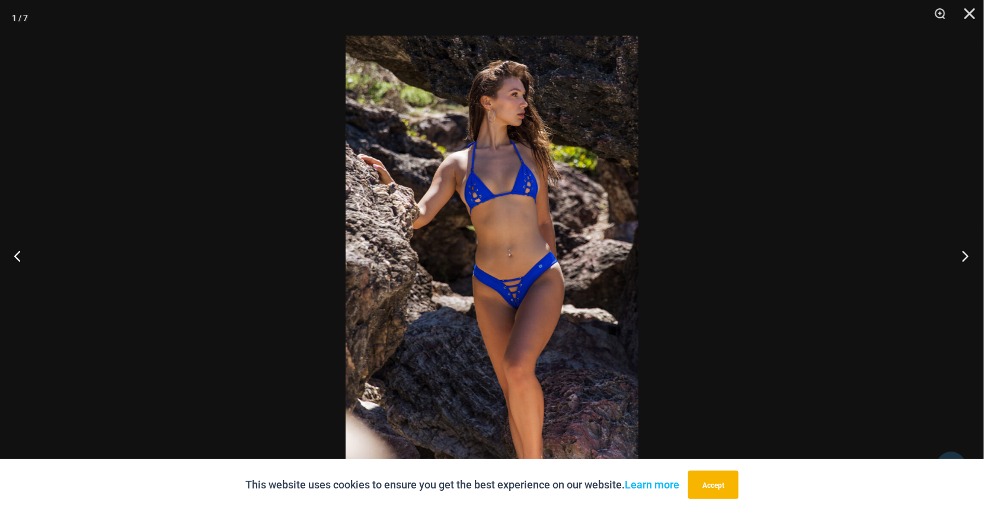
click at [977, 258] on button "Next" at bounding box center [962, 255] width 44 height 59
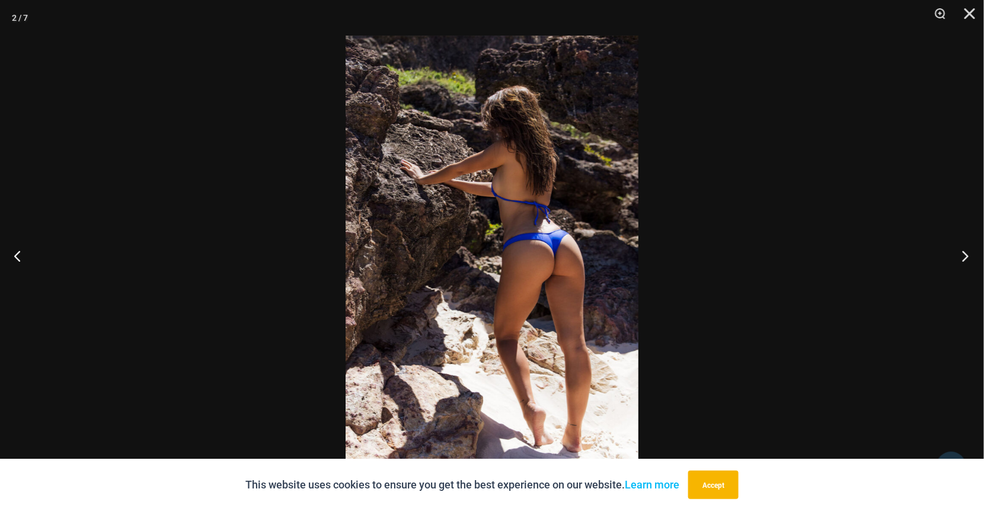
click at [977, 258] on button "Next" at bounding box center [962, 255] width 44 height 59
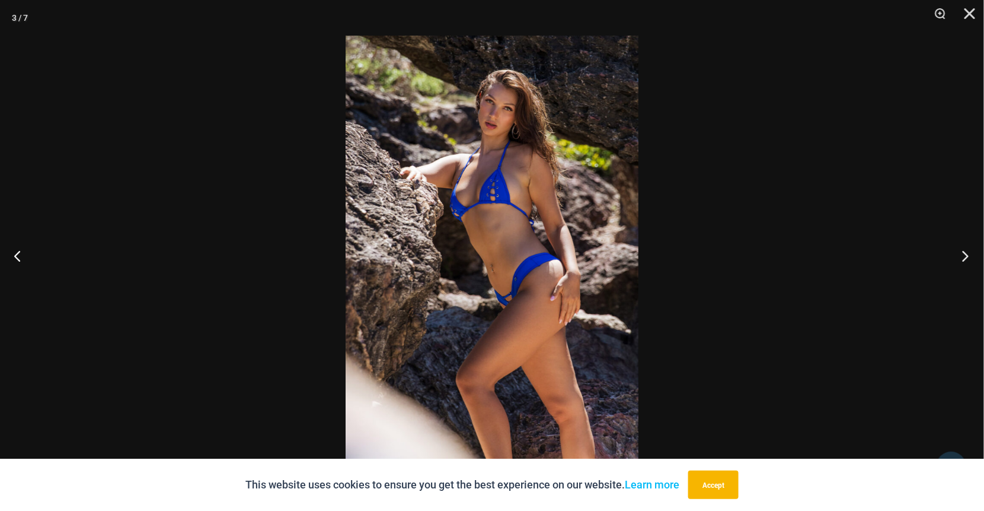
click at [977, 258] on button "Next" at bounding box center [962, 255] width 44 height 59
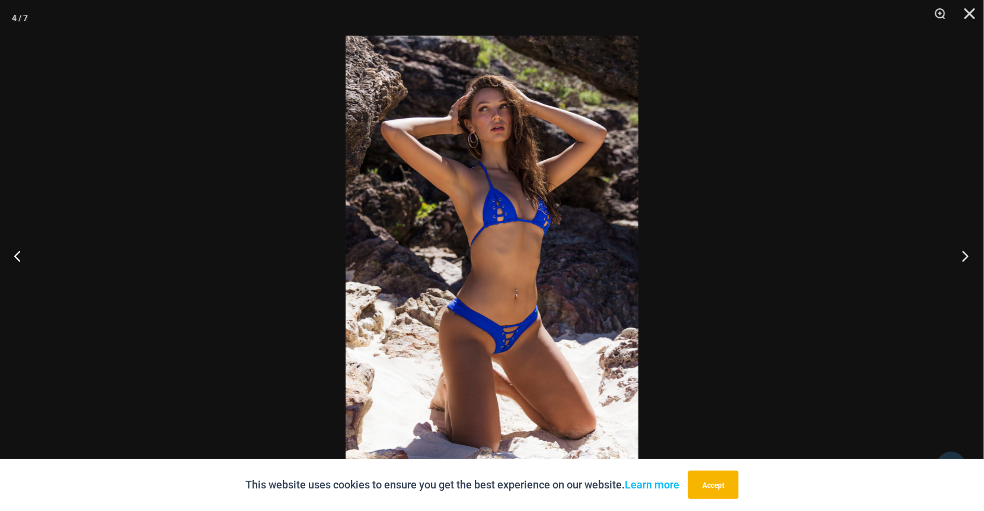
click at [969, 257] on button "Next" at bounding box center [962, 255] width 44 height 59
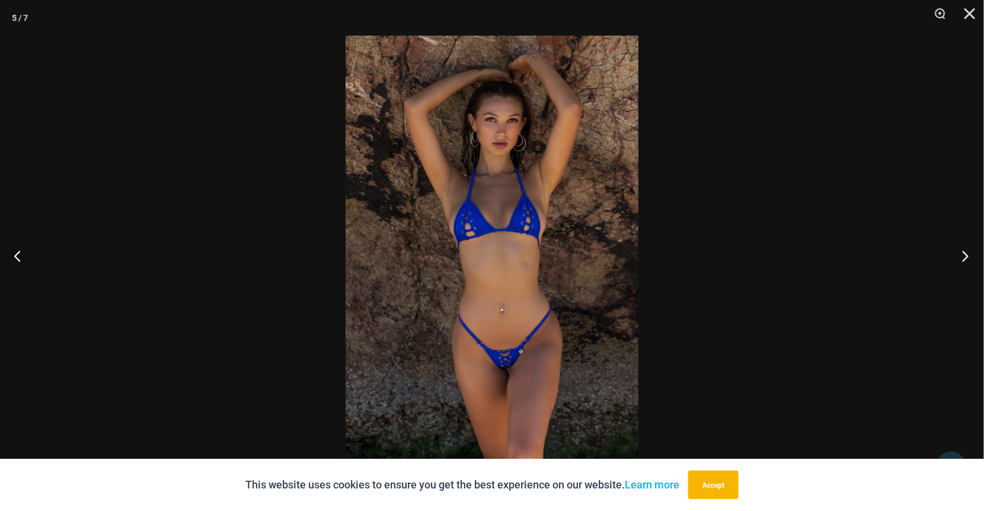
click at [966, 258] on button "Next" at bounding box center [962, 255] width 44 height 59
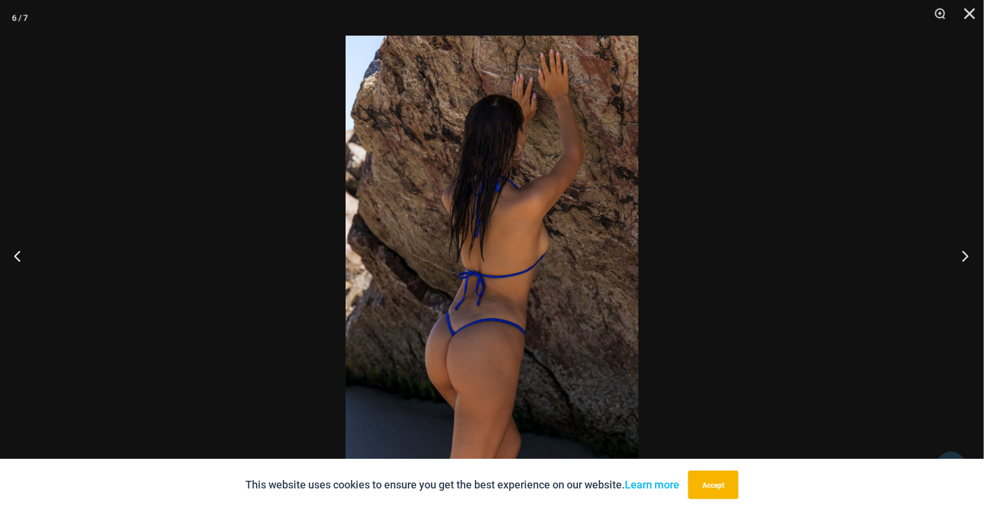
click at [966, 258] on button "Next" at bounding box center [962, 255] width 44 height 59
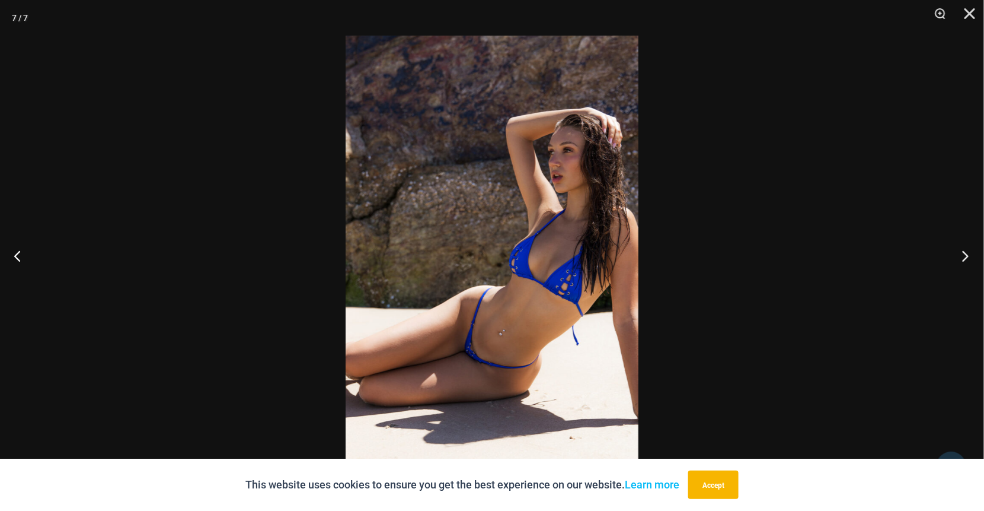
click at [966, 258] on button "Next" at bounding box center [962, 255] width 44 height 59
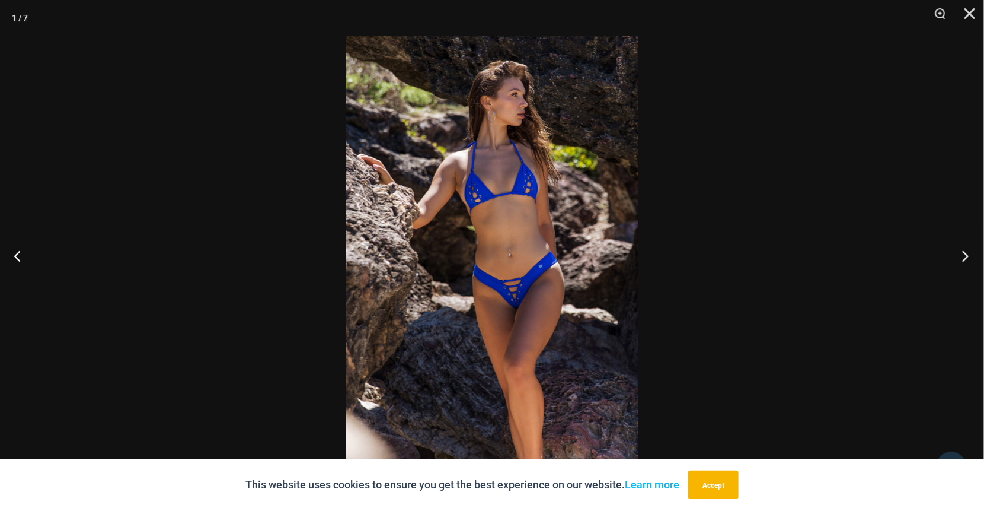
click at [964, 255] on button "Next" at bounding box center [962, 255] width 44 height 59
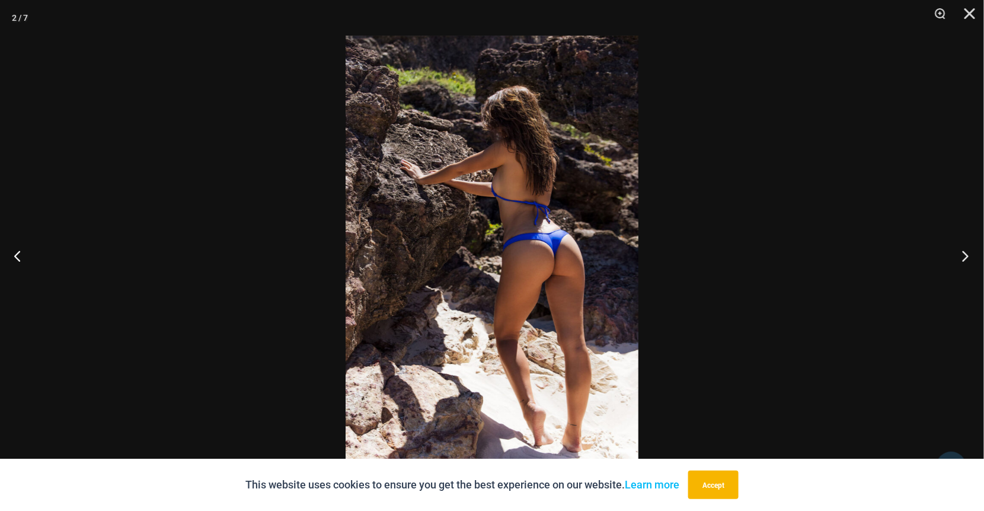
click at [964, 255] on button "Next" at bounding box center [962, 255] width 44 height 59
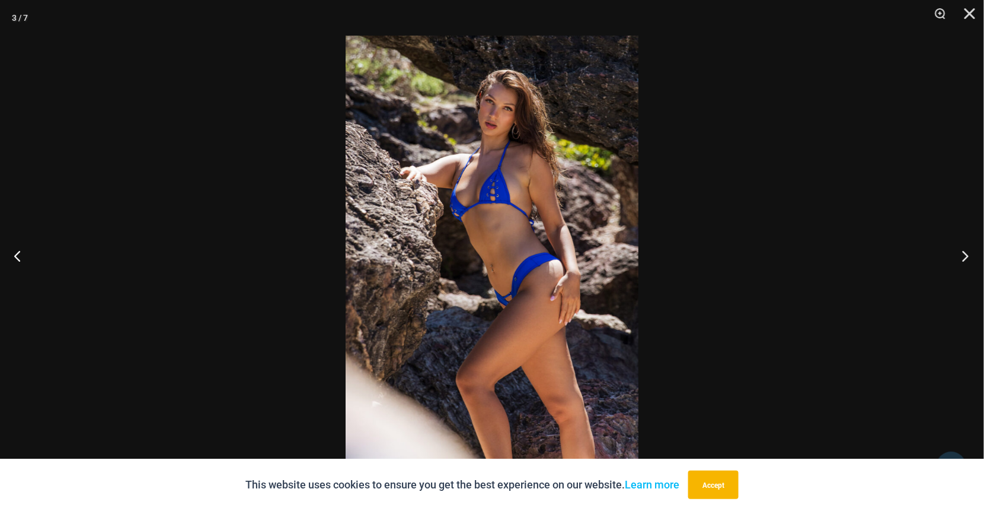
click at [964, 255] on button "Next" at bounding box center [962, 255] width 44 height 59
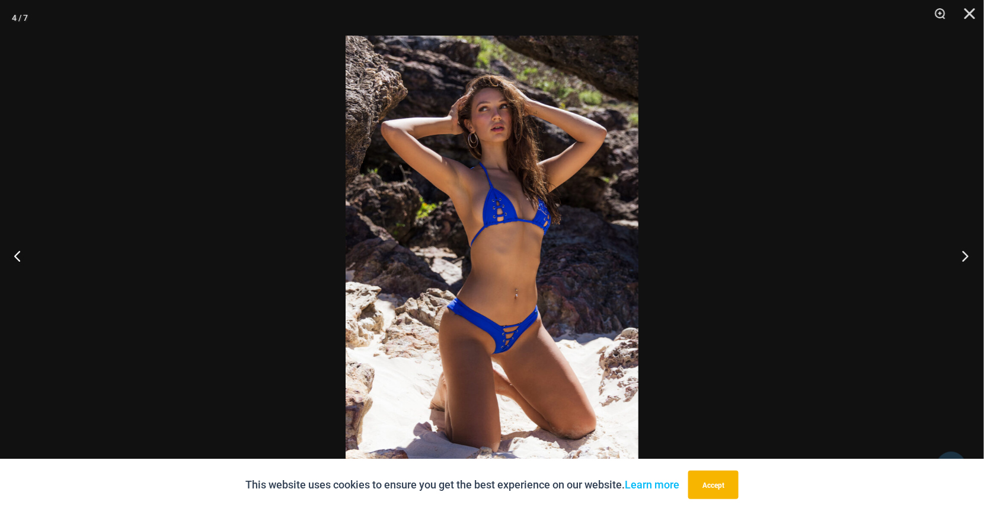
click at [959, 254] on button "Next" at bounding box center [962, 255] width 44 height 59
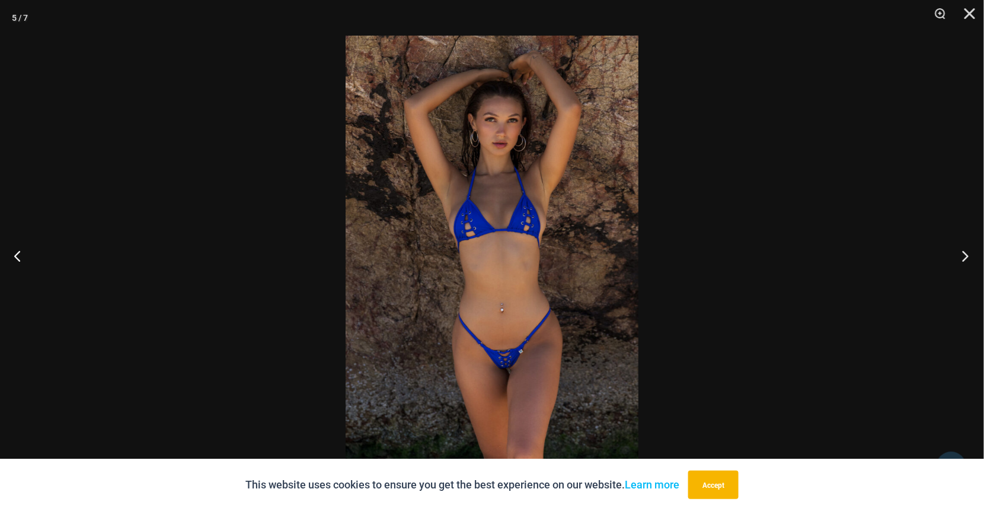
click at [969, 256] on button "Next" at bounding box center [962, 255] width 44 height 59
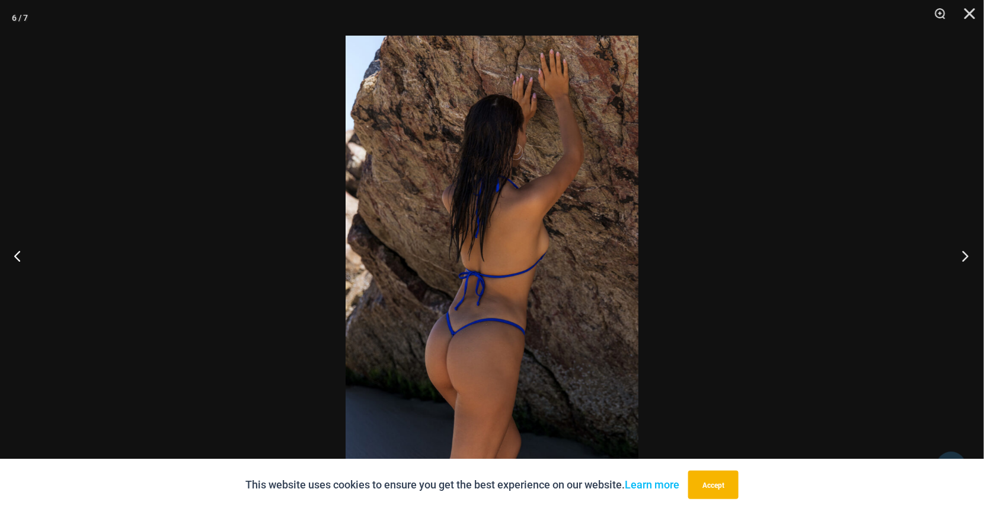
click at [969, 256] on button "Next" at bounding box center [962, 255] width 44 height 59
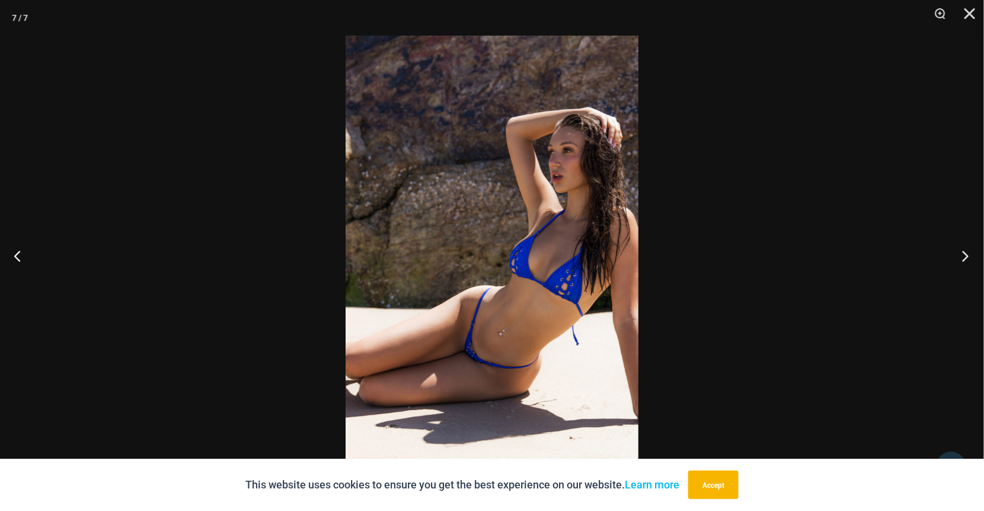
click at [969, 256] on button "Next" at bounding box center [962, 255] width 44 height 59
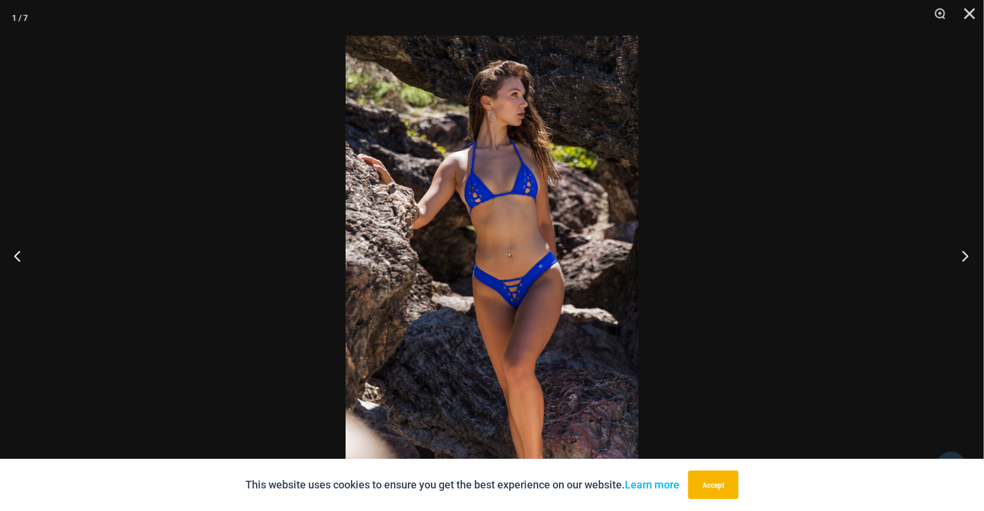
click at [969, 256] on button "Next" at bounding box center [962, 255] width 44 height 59
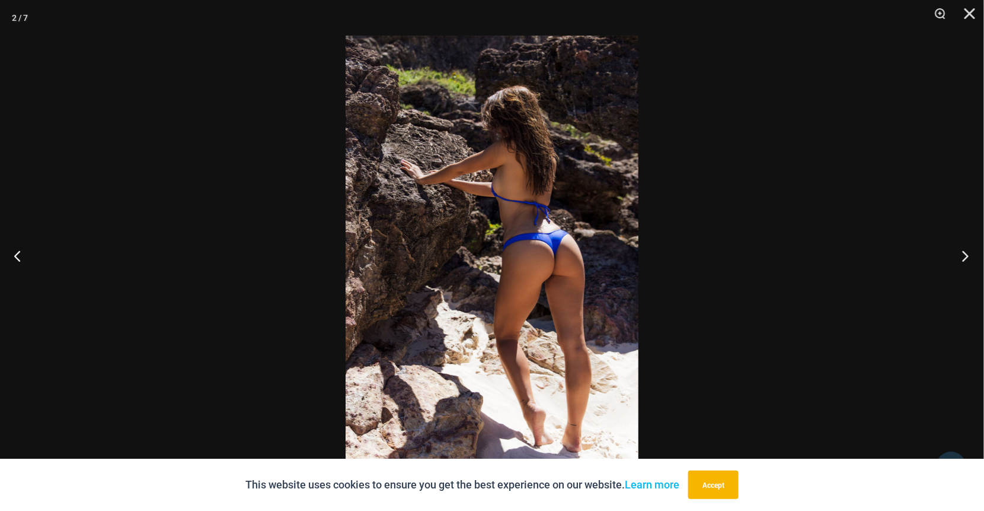
click at [969, 256] on button "Next" at bounding box center [962, 255] width 44 height 59
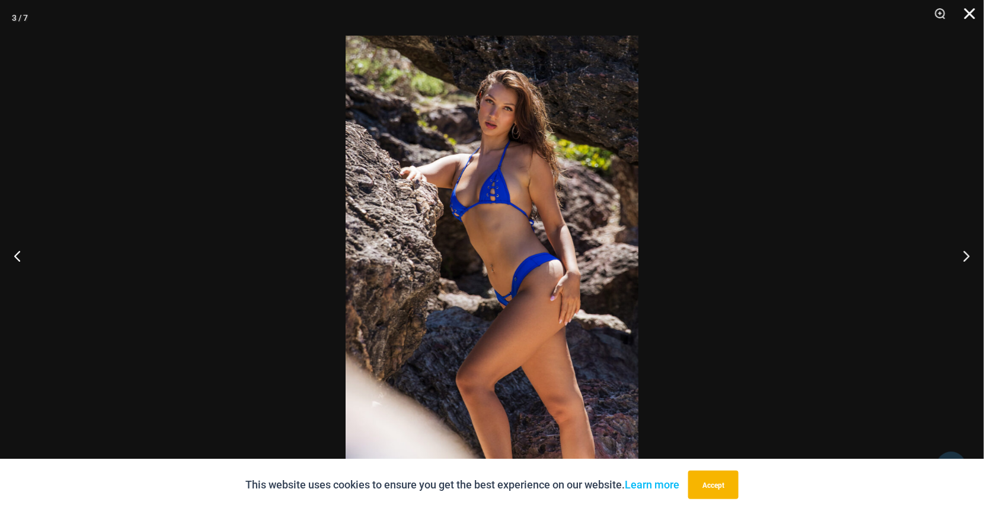
click at [974, 20] on button "Close" at bounding box center [966, 18] width 30 height 36
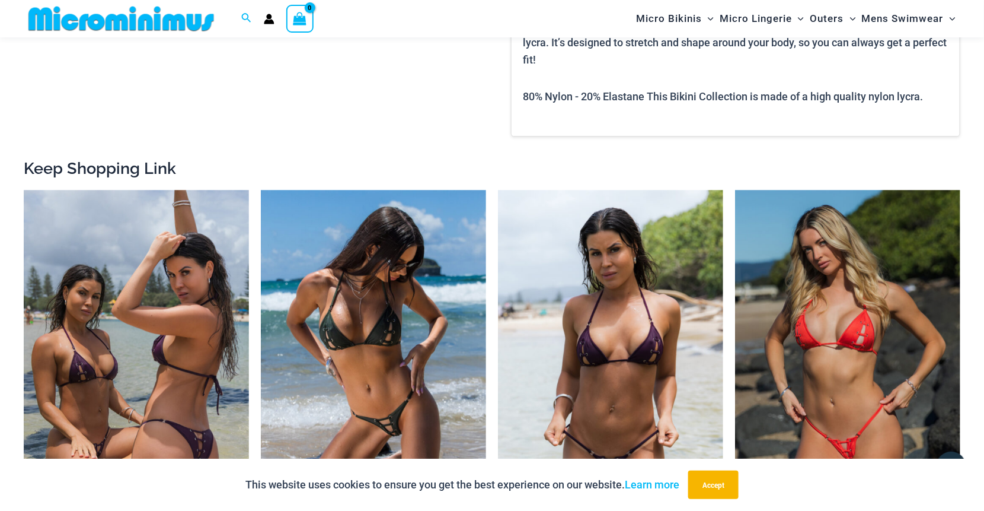
scroll to position [1354, 0]
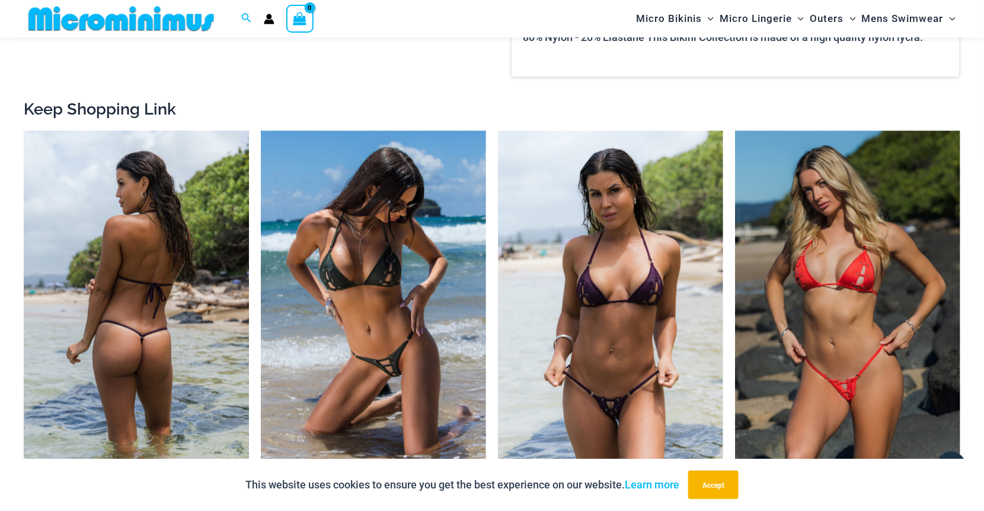
click at [165, 324] on img at bounding box center [136, 299] width 225 height 338
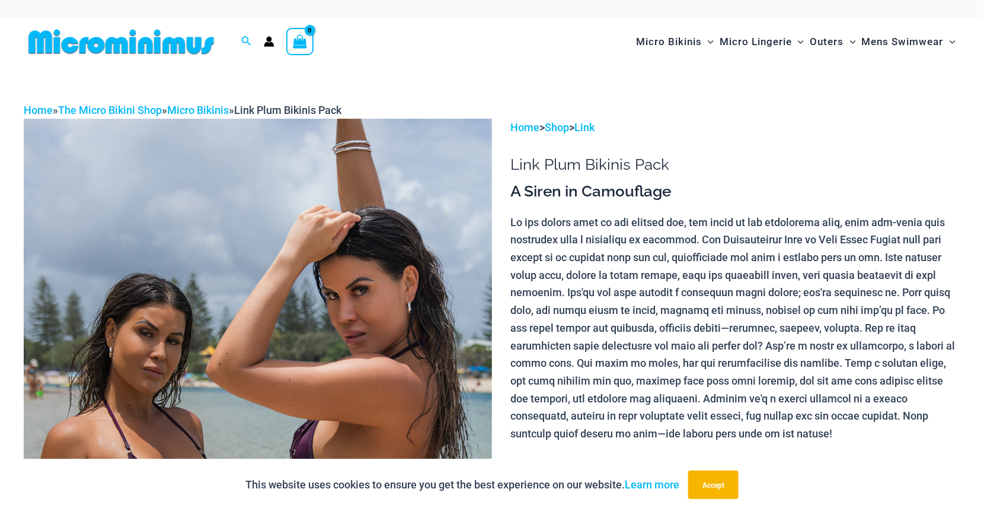
click at [357, 308] on img at bounding box center [258, 470] width 468 height 703
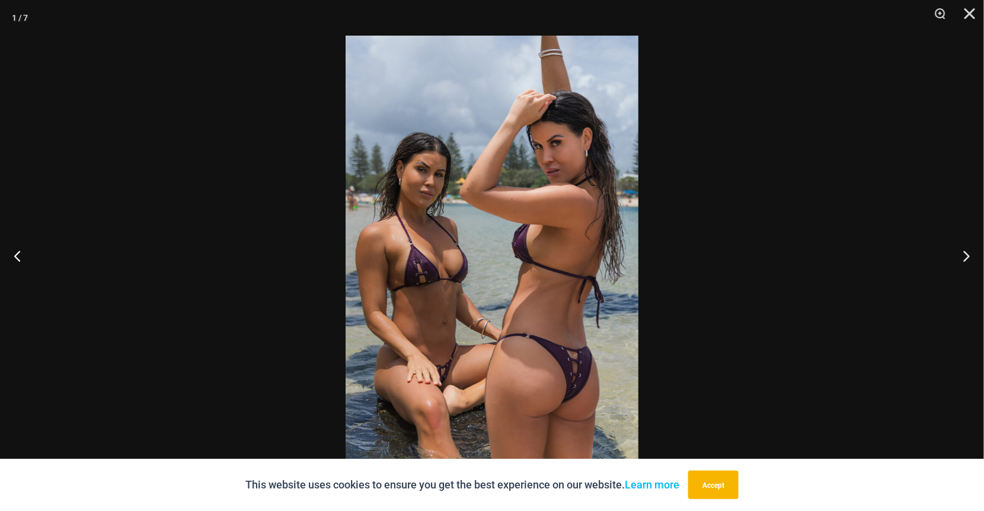
click at [346, 36] on div at bounding box center [346, 36] width 0 height 0
click at [496, 363] on img at bounding box center [492, 255] width 293 height 439
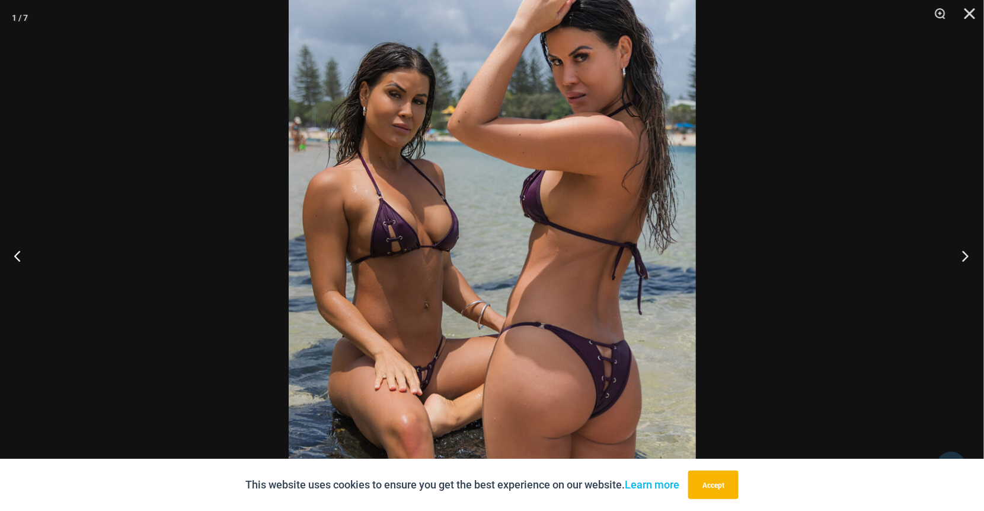
click at [974, 258] on button "Next" at bounding box center [962, 255] width 44 height 59
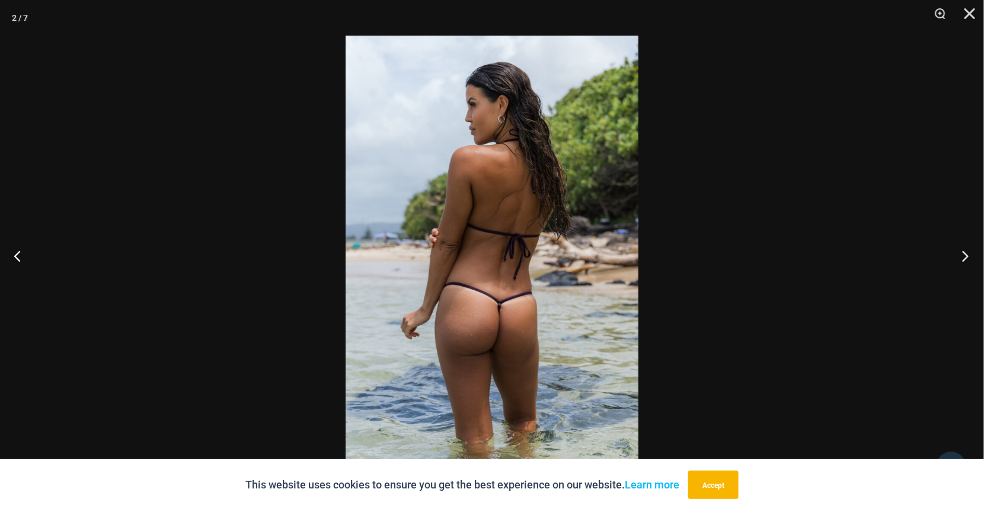
click at [970, 254] on button "Next" at bounding box center [962, 255] width 44 height 59
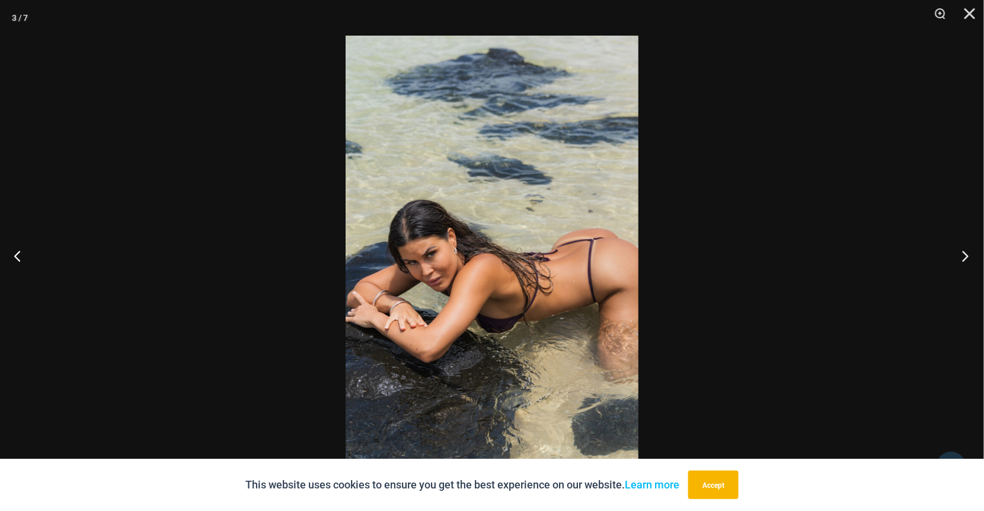
click at [970, 254] on button "Next" at bounding box center [962, 255] width 44 height 59
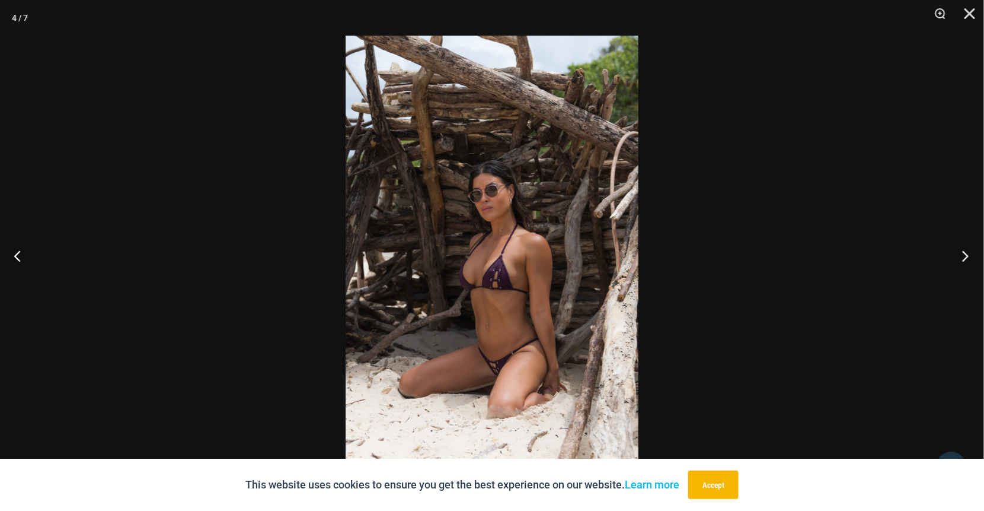
click at [970, 261] on button "Next" at bounding box center [962, 255] width 44 height 59
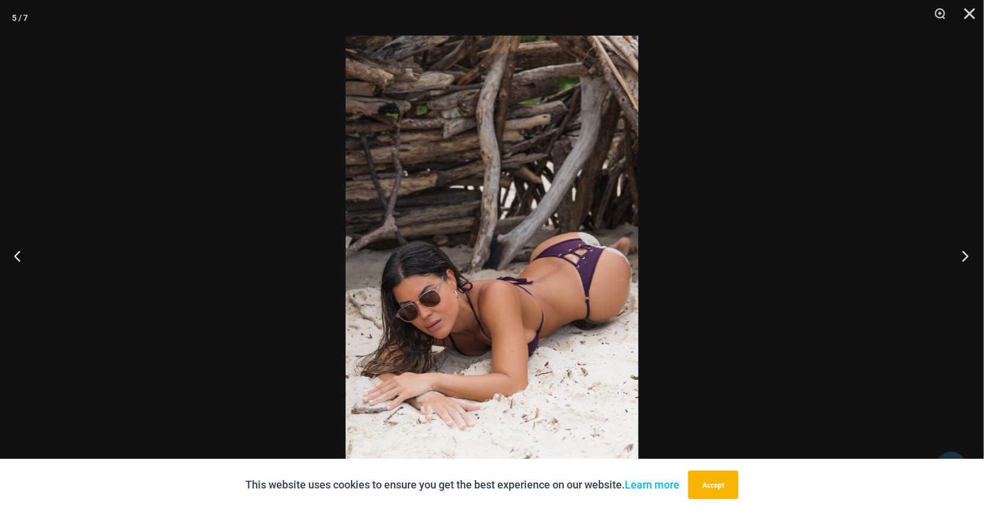
click at [970, 261] on button "Next" at bounding box center [962, 255] width 44 height 59
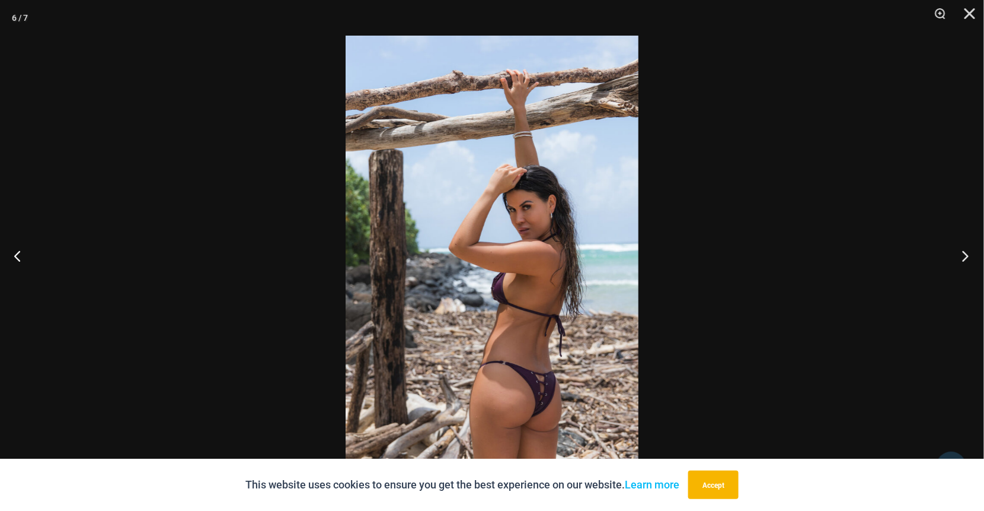
click at [970, 261] on button "Next" at bounding box center [962, 255] width 44 height 59
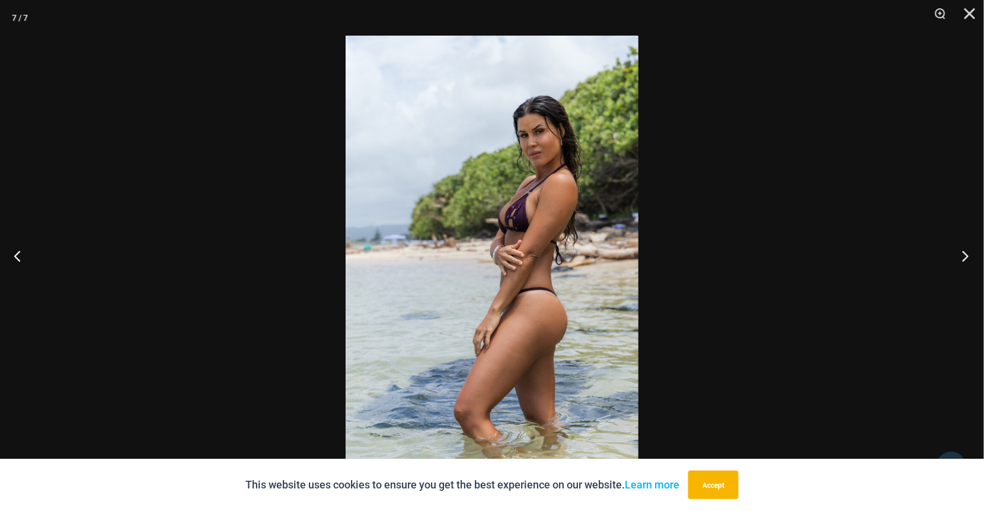
click at [970, 261] on button "Next" at bounding box center [962, 255] width 44 height 59
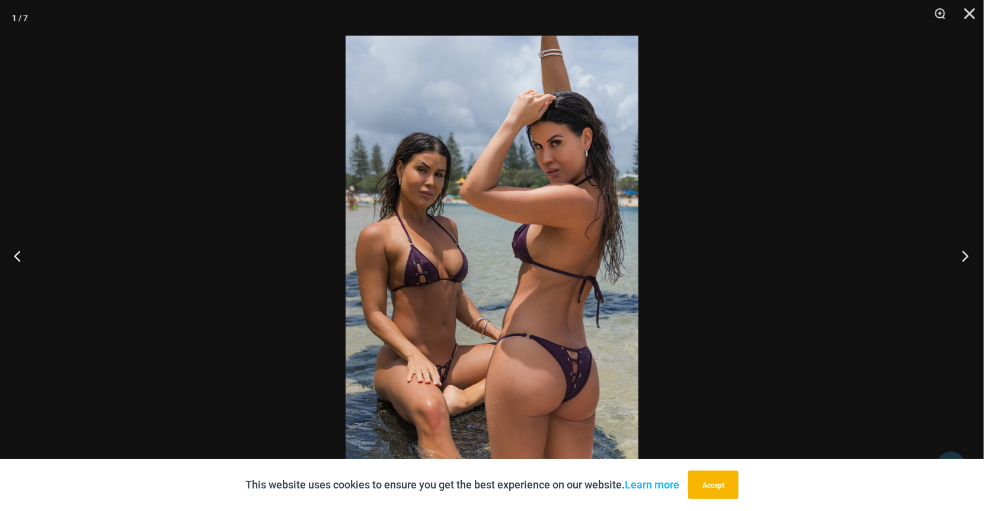
click at [970, 261] on button "Next" at bounding box center [962, 255] width 44 height 59
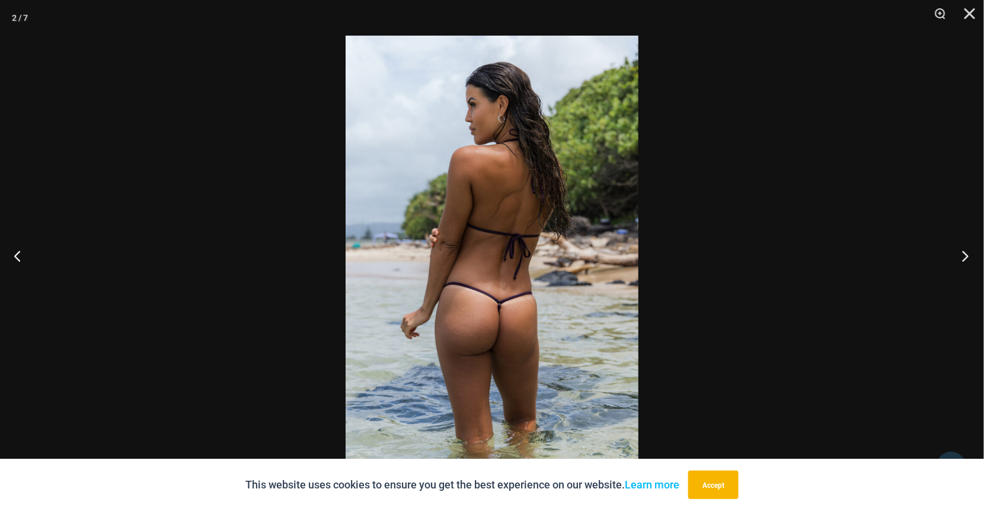
click at [970, 261] on button "Next" at bounding box center [962, 255] width 44 height 59
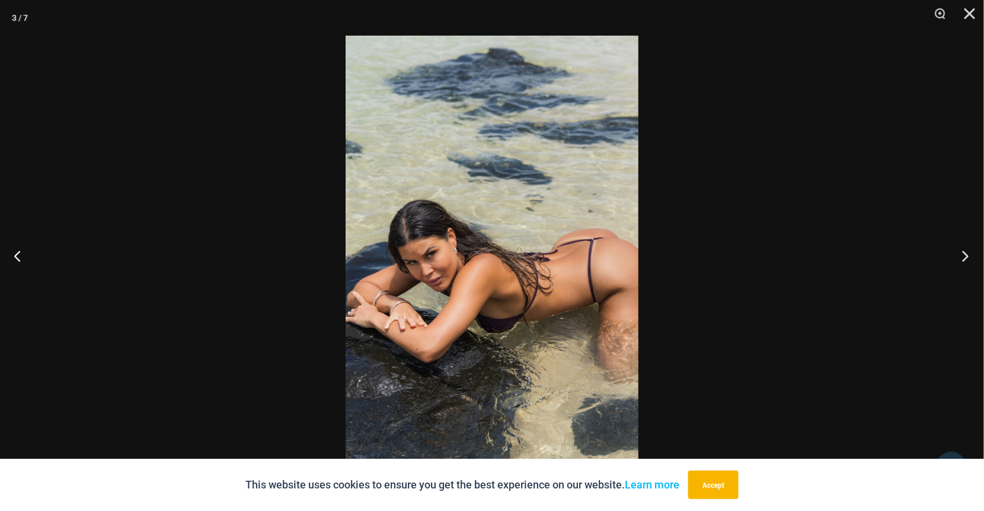
click at [970, 261] on button "Next" at bounding box center [962, 255] width 44 height 59
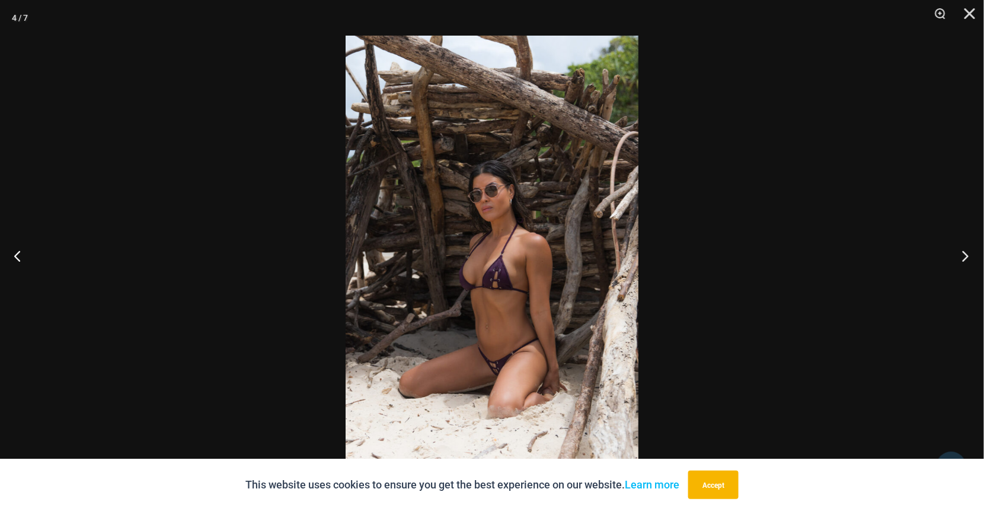
click at [970, 261] on button "Next" at bounding box center [962, 255] width 44 height 59
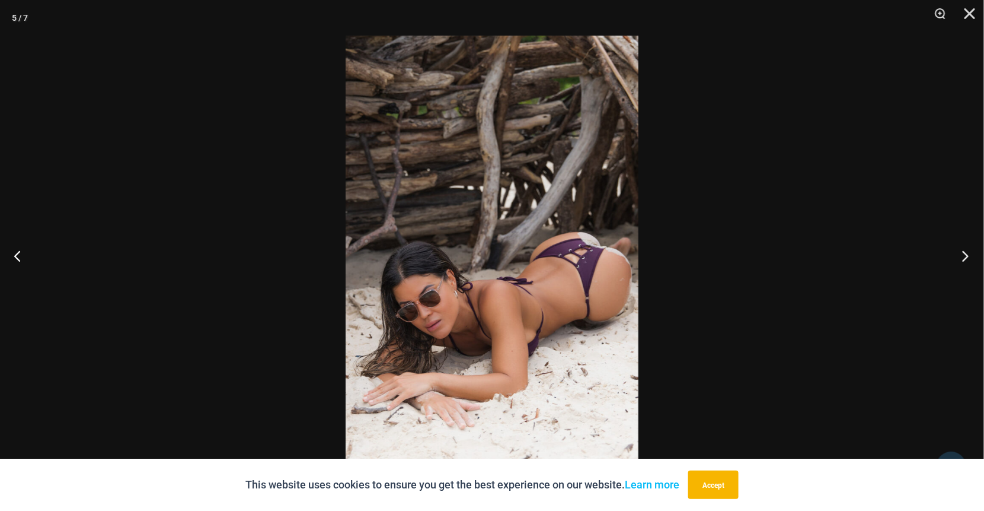
click at [970, 261] on button "Next" at bounding box center [962, 255] width 44 height 59
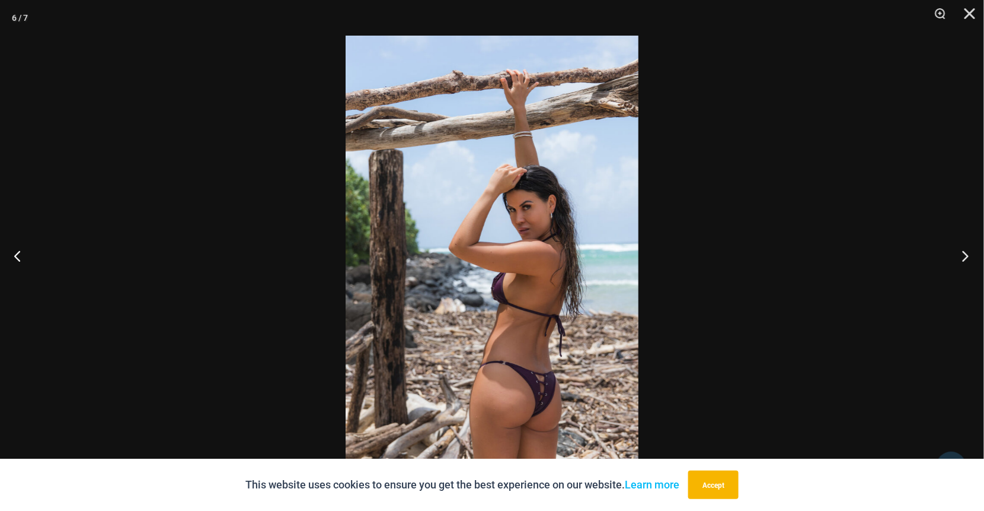
click at [970, 261] on button "Next" at bounding box center [962, 255] width 44 height 59
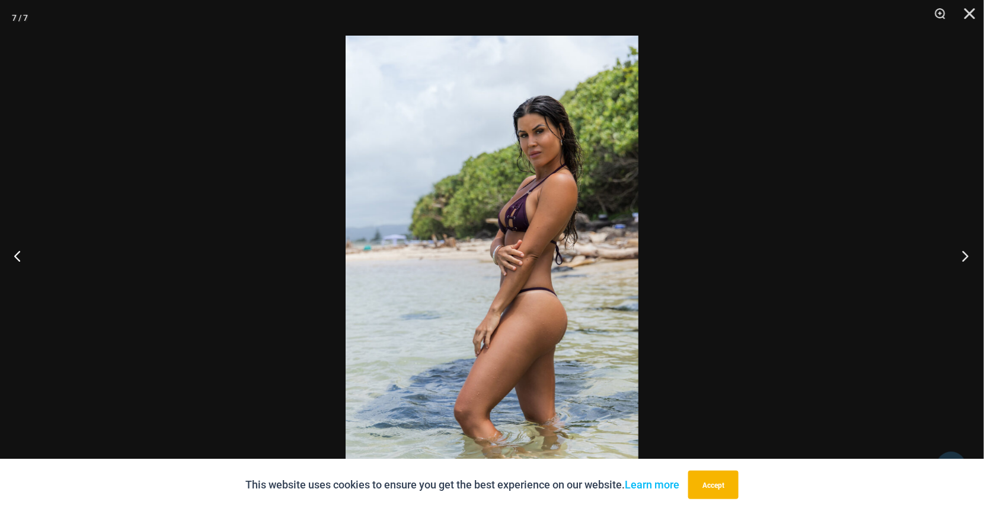
click at [970, 261] on button "Next" at bounding box center [962, 255] width 44 height 59
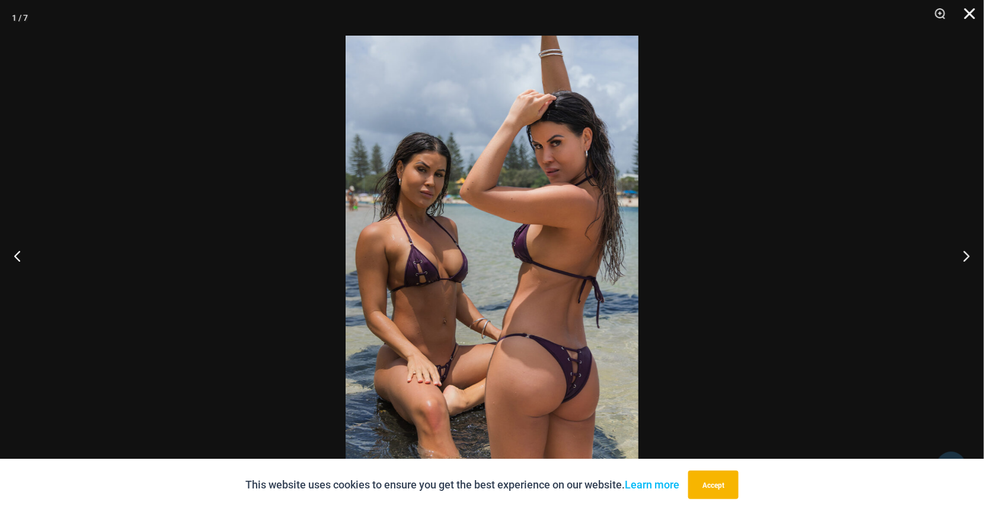
click at [968, 14] on button "Close" at bounding box center [966, 18] width 30 height 36
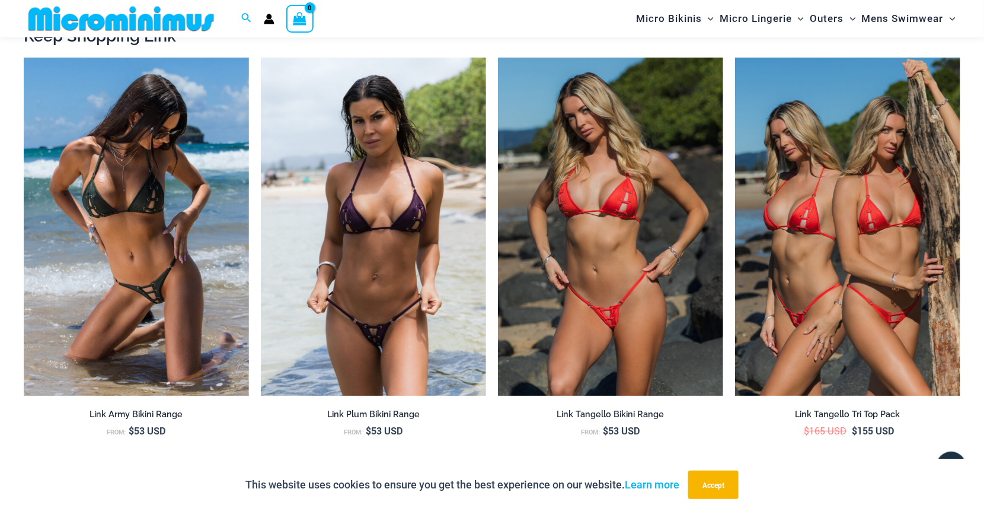
scroll to position [1708, 0]
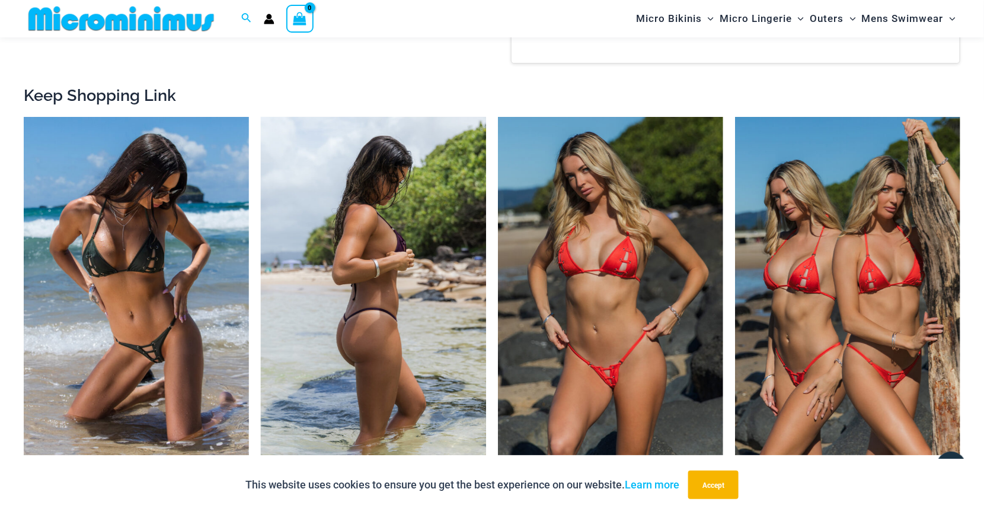
click at [421, 314] on img at bounding box center [373, 286] width 225 height 338
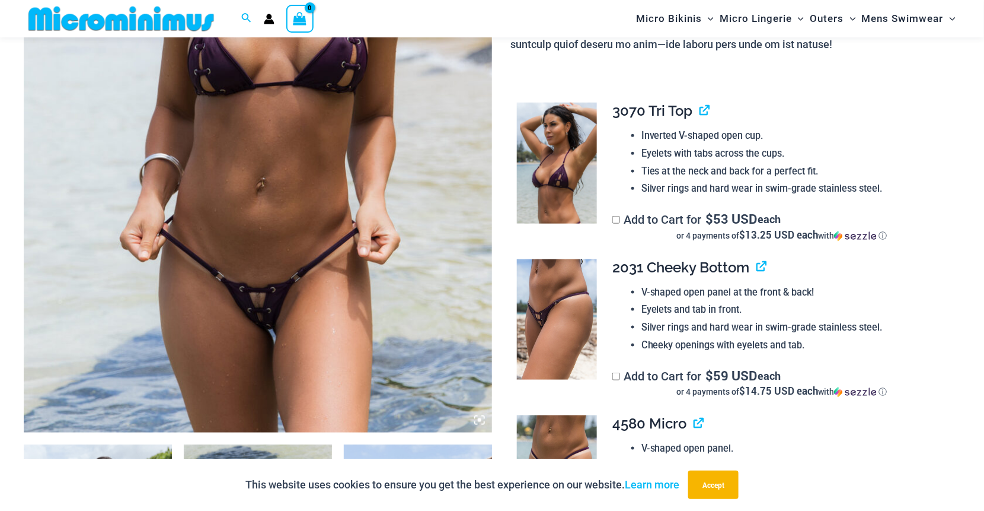
scroll to position [404, 0]
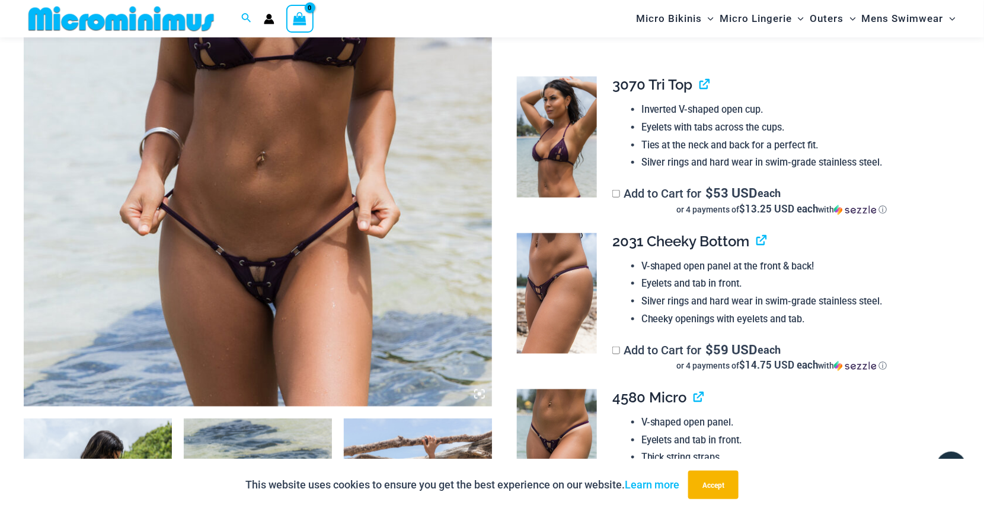
click at [292, 293] on img at bounding box center [258, 55] width 468 height 703
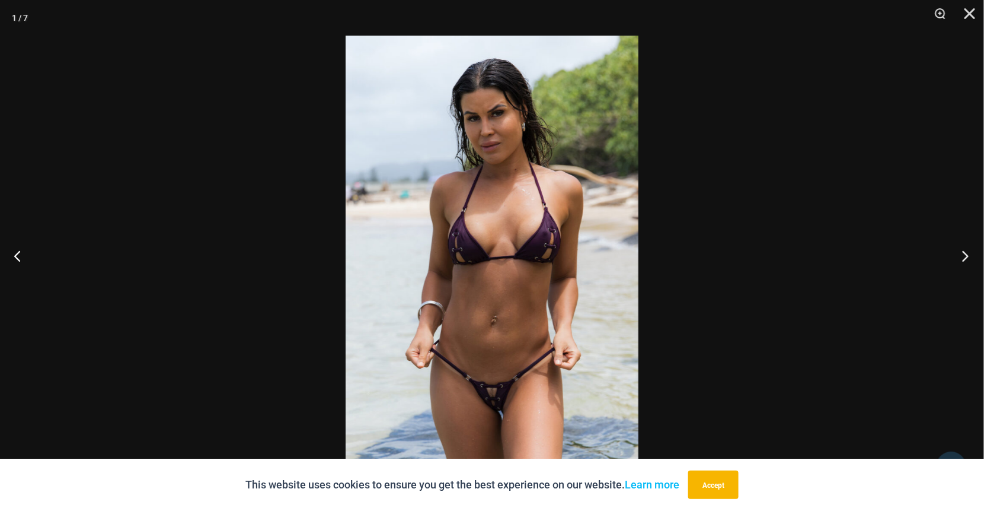
click at [966, 251] on button "Next" at bounding box center [962, 255] width 44 height 59
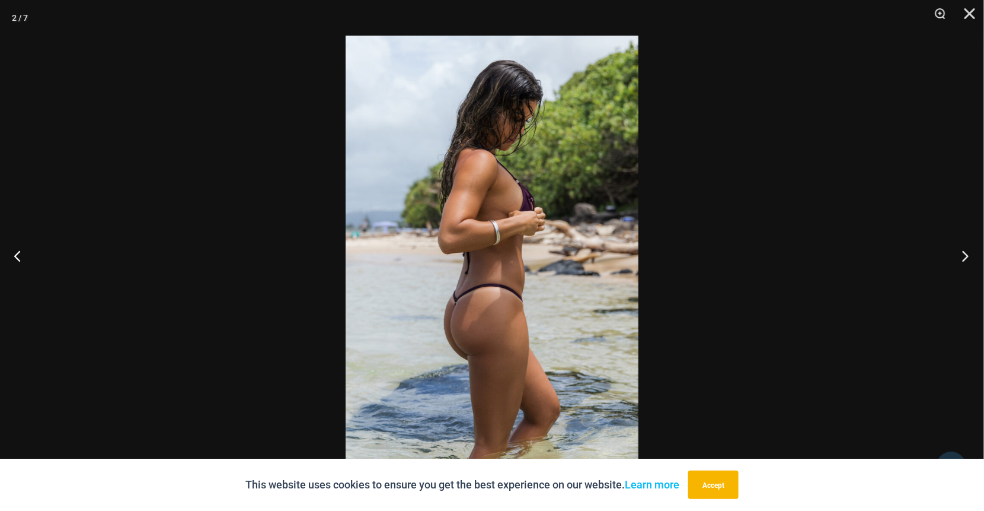
click at [966, 251] on button "Next" at bounding box center [962, 255] width 44 height 59
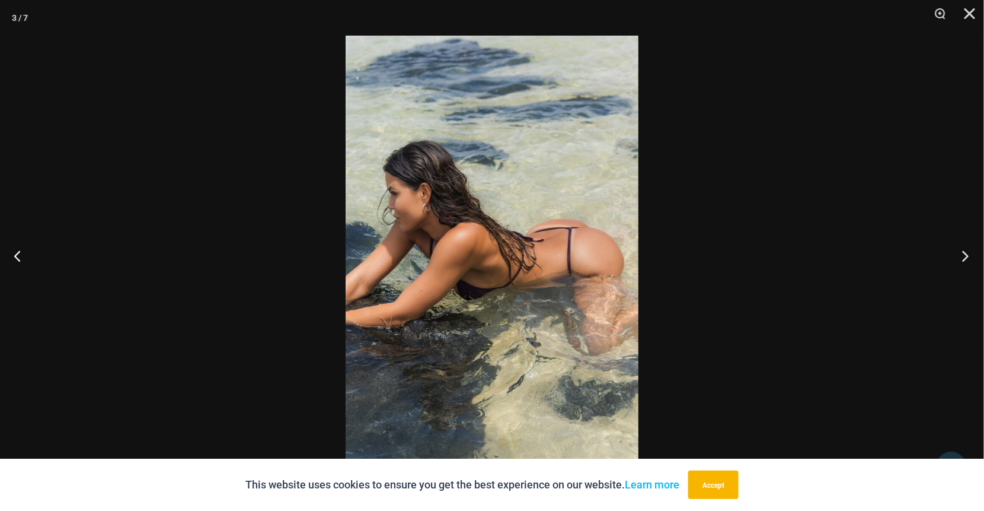
click at [966, 251] on button "Next" at bounding box center [962, 255] width 44 height 59
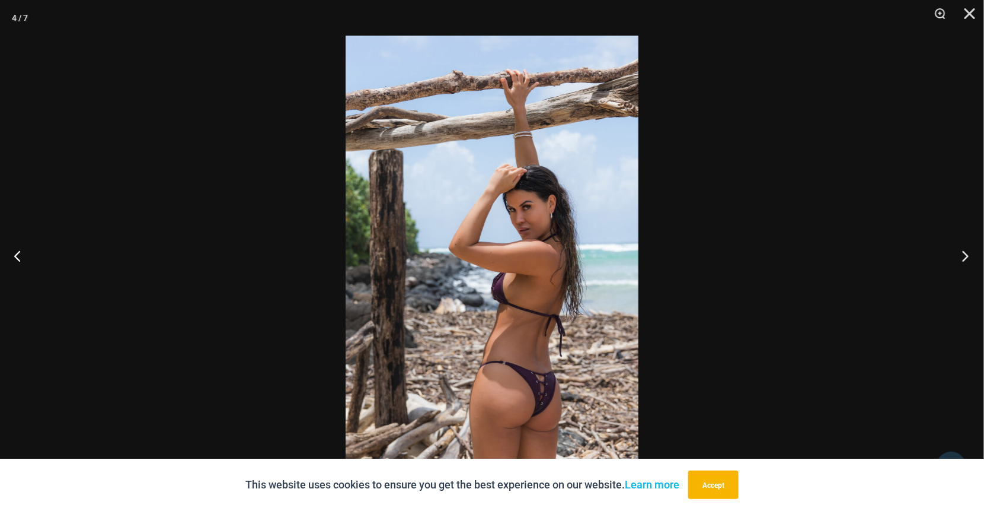
click at [966, 251] on button "Next" at bounding box center [962, 255] width 44 height 59
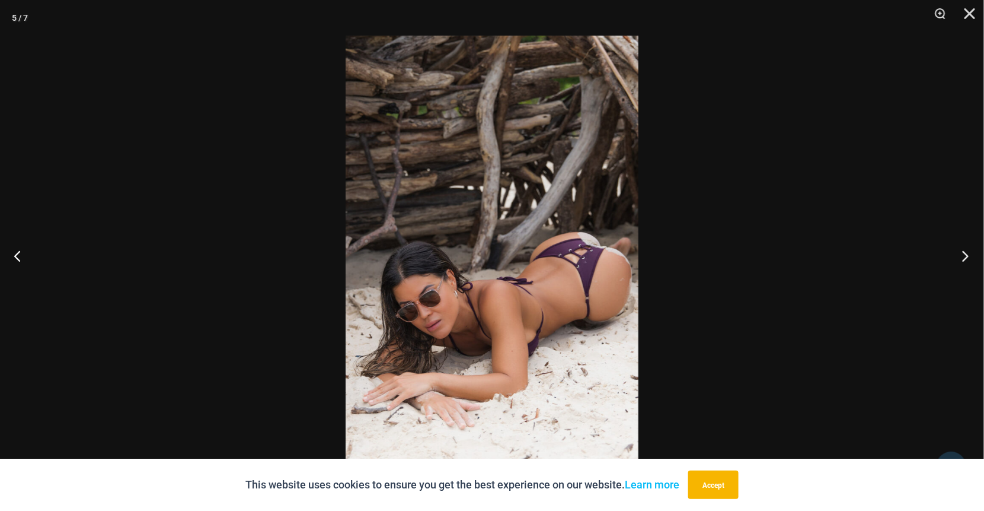
click at [966, 251] on button "Next" at bounding box center [962, 255] width 44 height 59
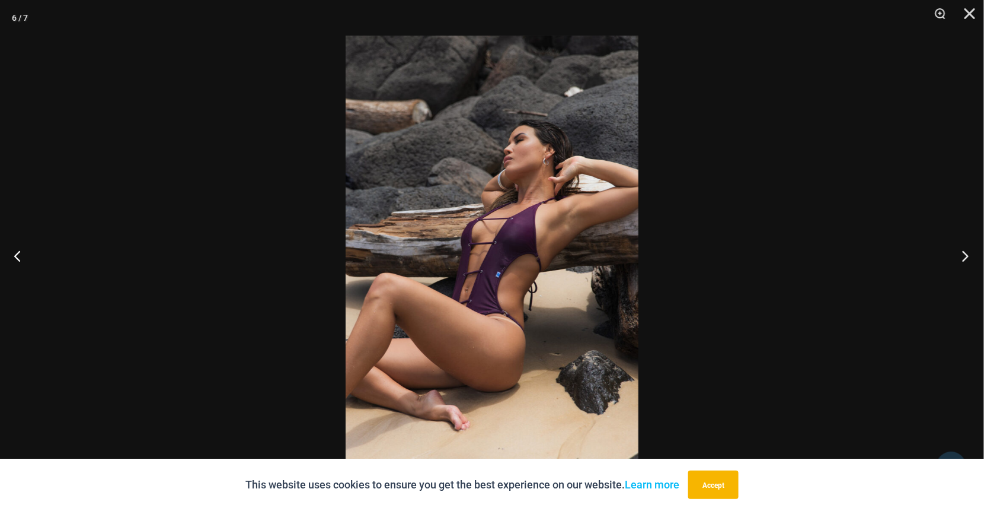
click at [966, 251] on button "Next" at bounding box center [962, 255] width 44 height 59
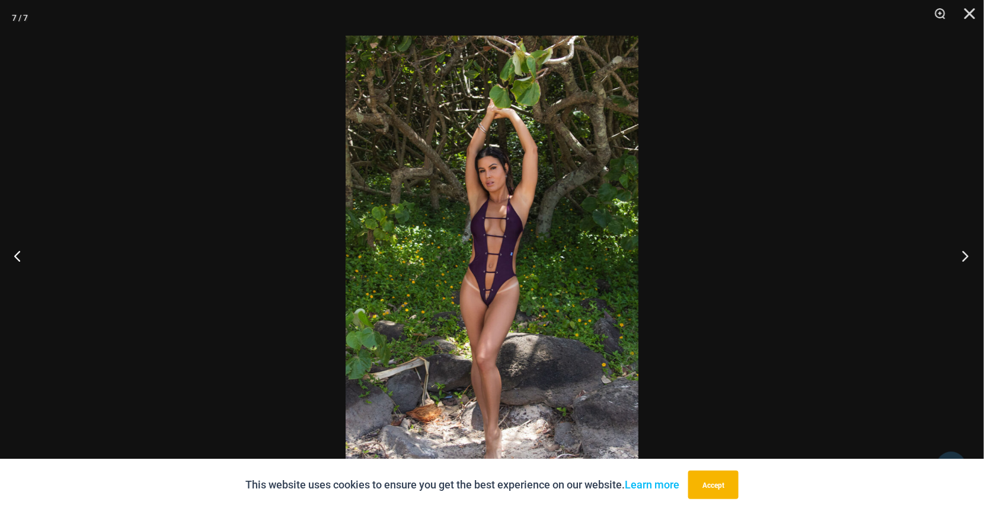
click at [971, 256] on button "Next" at bounding box center [962, 255] width 44 height 59
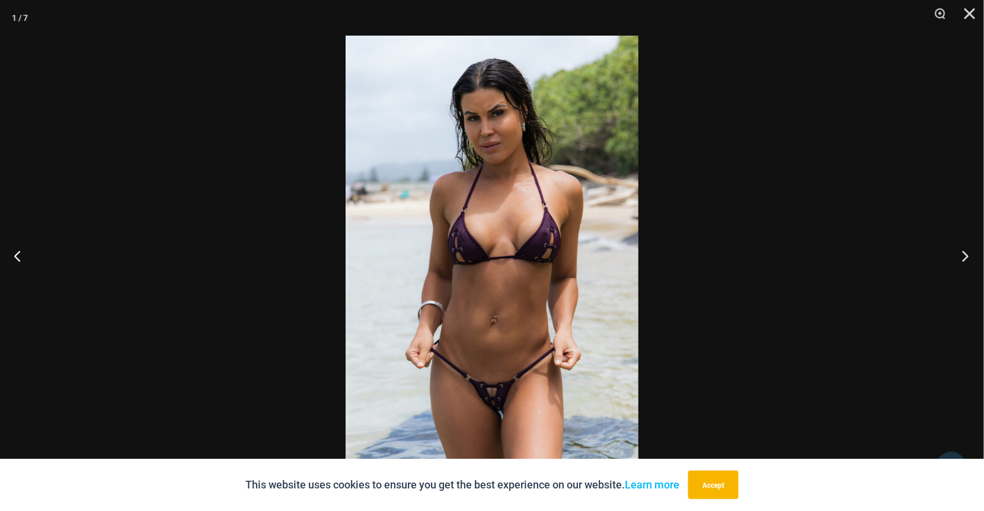
click at [965, 251] on button "Next" at bounding box center [962, 255] width 44 height 59
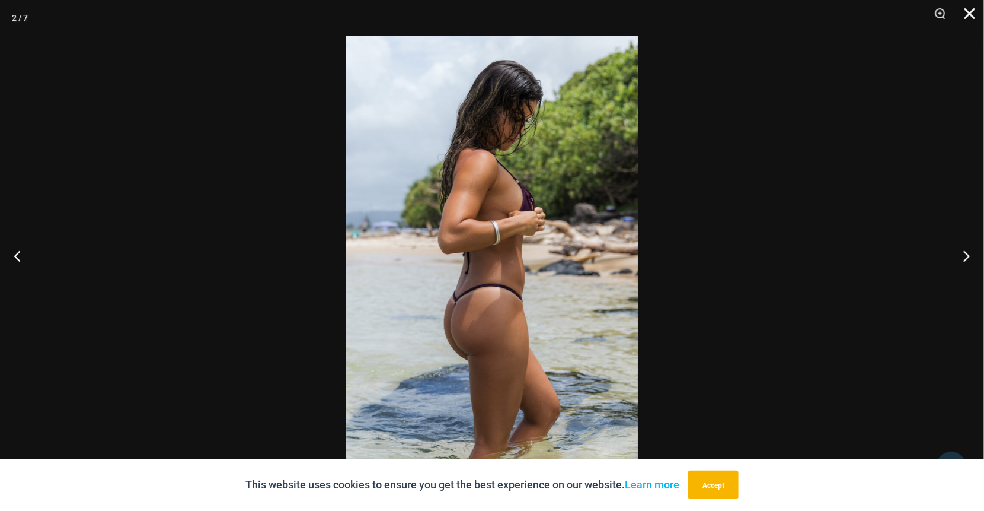
click at [975, 11] on button "Close" at bounding box center [966, 18] width 30 height 36
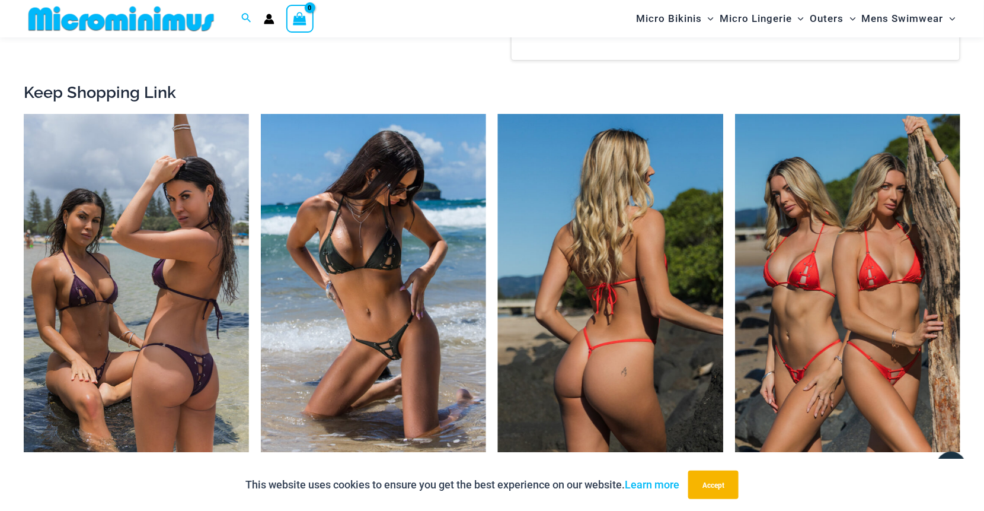
scroll to position [1650, 0]
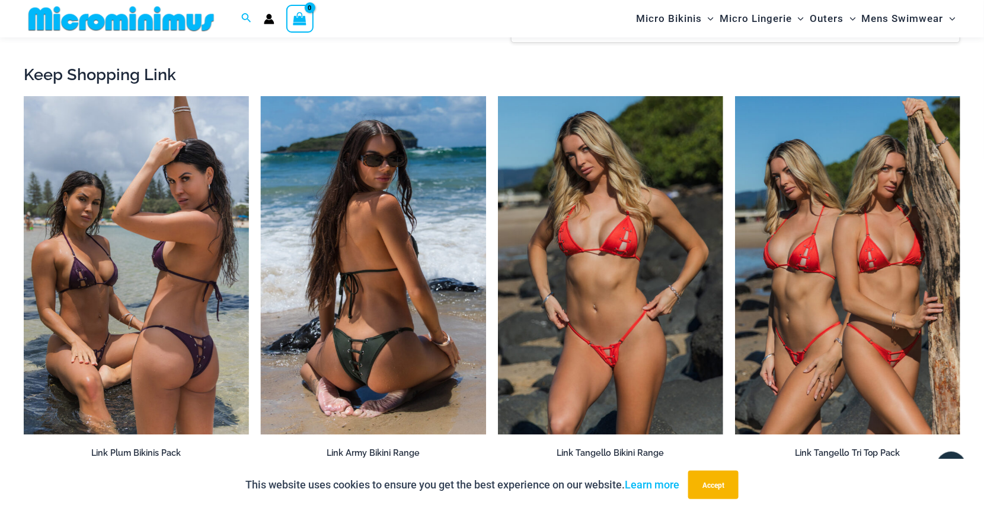
click at [352, 261] on img at bounding box center [373, 265] width 225 height 338
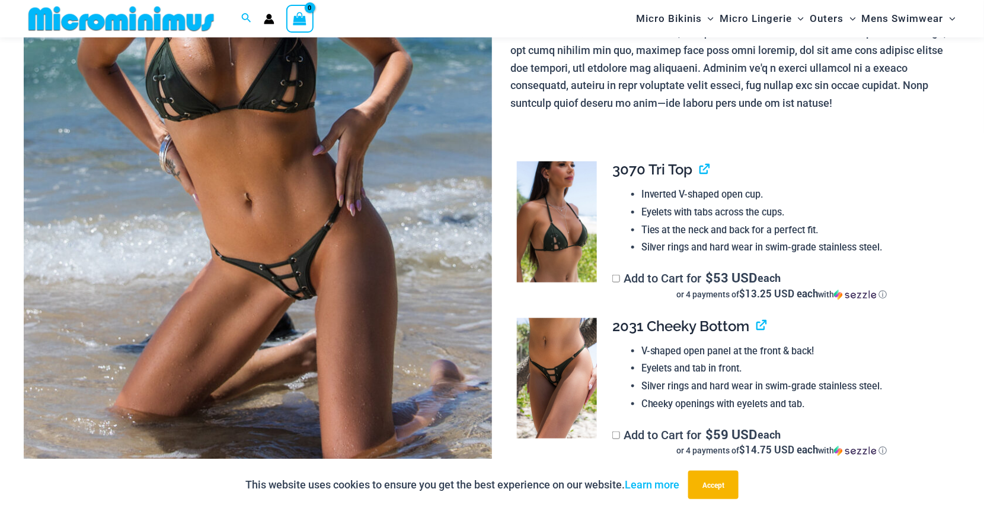
scroll to position [345, 0]
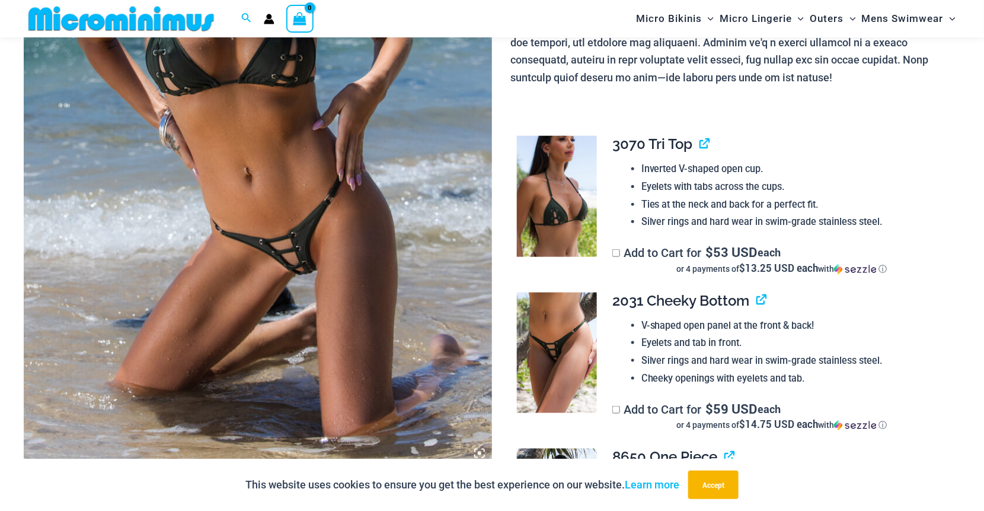
click at [332, 278] on img at bounding box center [258, 114] width 468 height 703
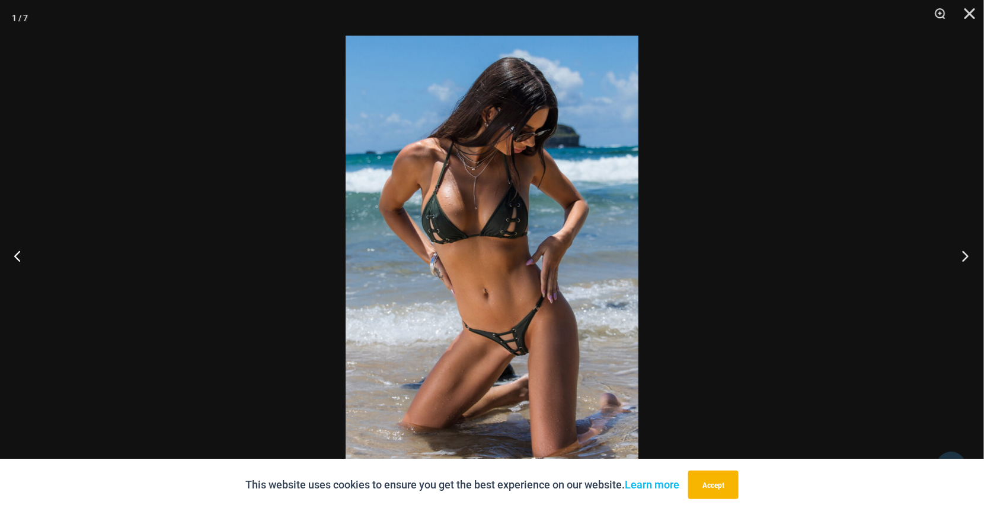
click at [967, 258] on button "Next" at bounding box center [962, 255] width 44 height 59
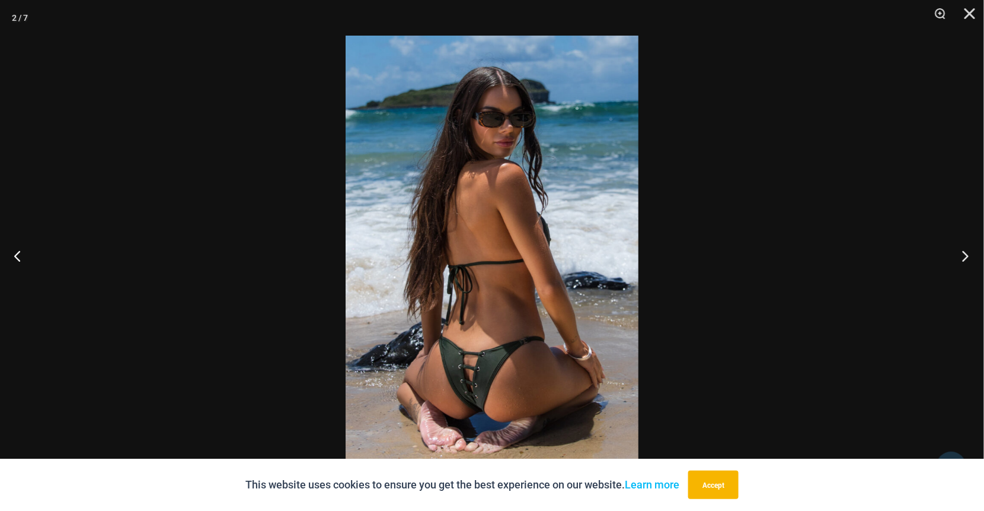
click at [967, 258] on button "Next" at bounding box center [962, 255] width 44 height 59
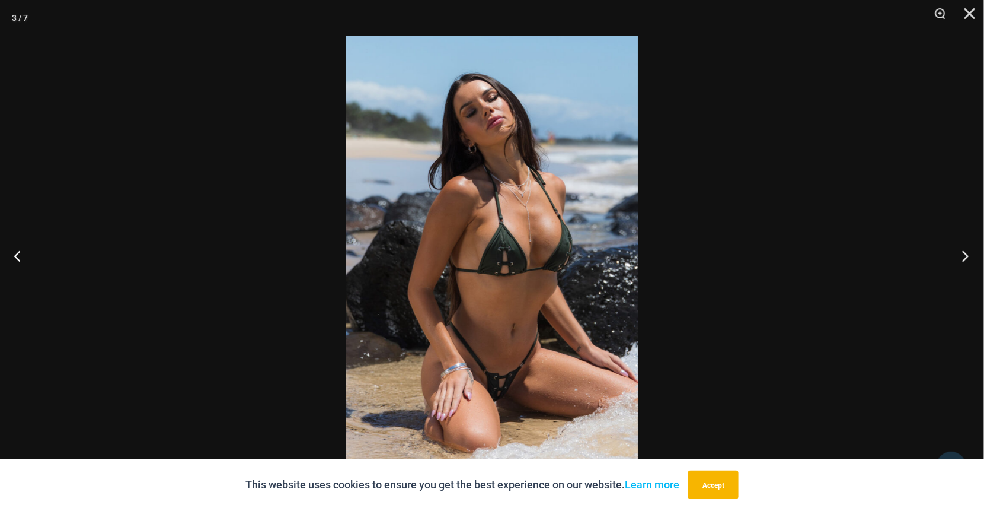
click at [968, 257] on button "Next" at bounding box center [962, 255] width 44 height 59
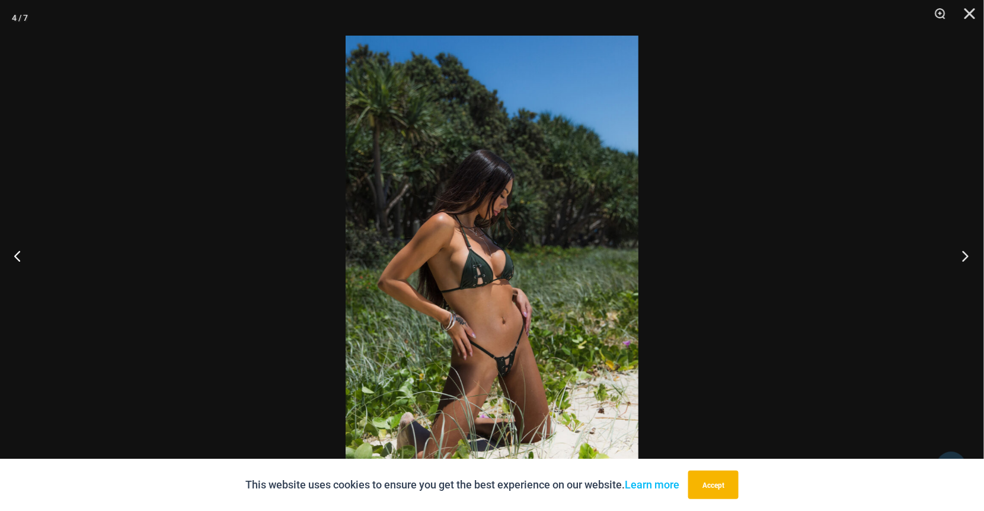
click at [963, 250] on button "Next" at bounding box center [962, 255] width 44 height 59
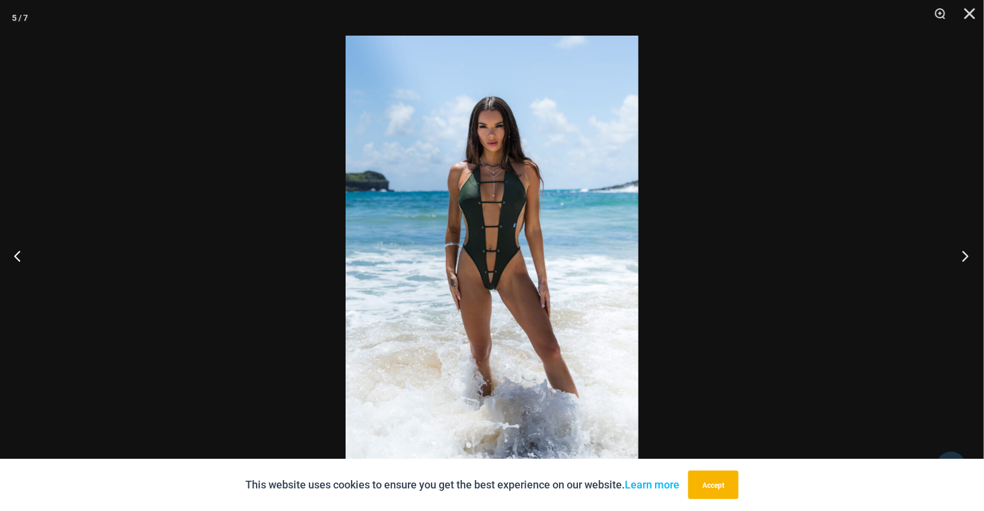
click at [969, 253] on button "Next" at bounding box center [962, 255] width 44 height 59
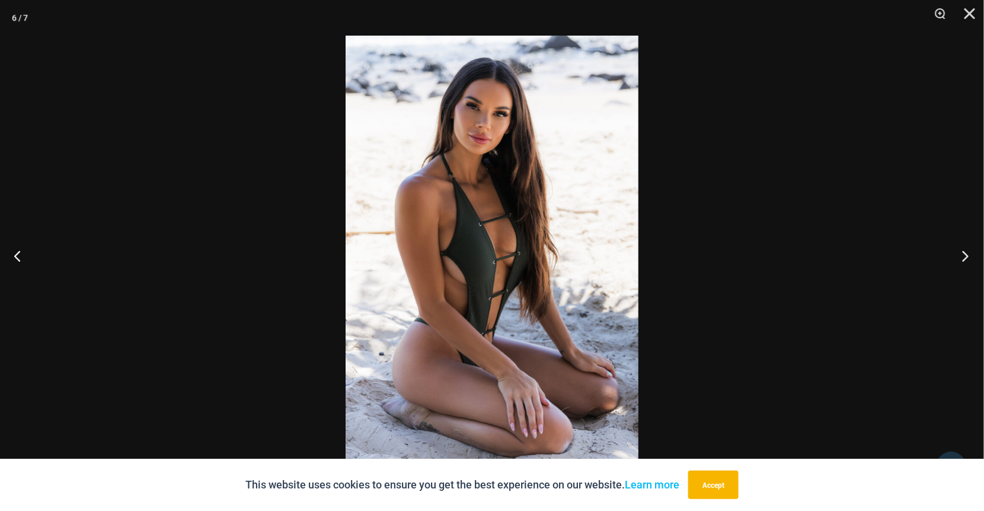
click at [969, 253] on button "Next" at bounding box center [962, 255] width 44 height 59
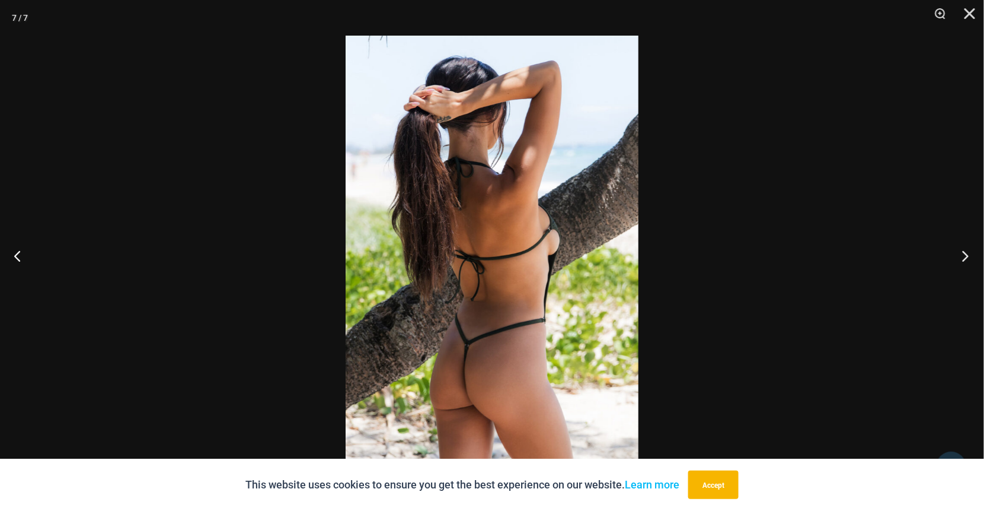
click at [969, 253] on button "Next" at bounding box center [962, 255] width 44 height 59
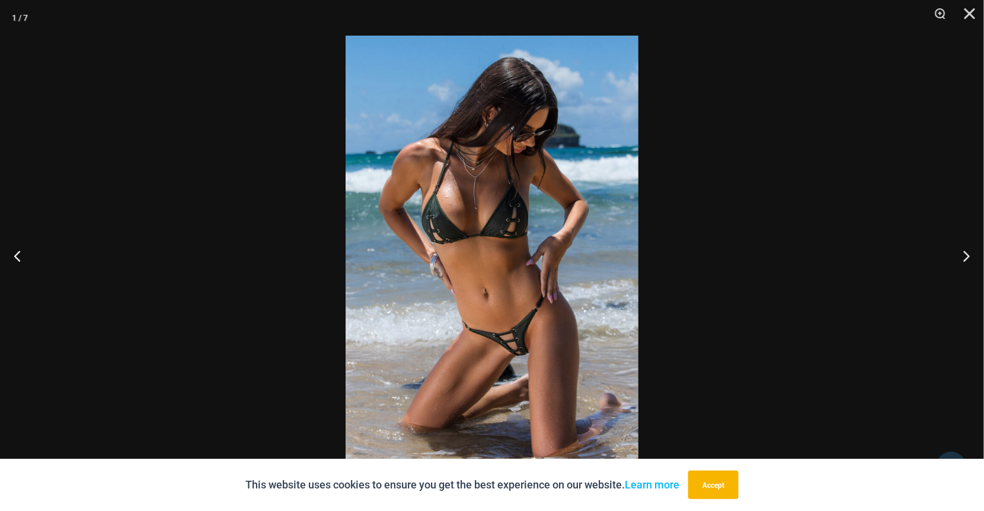
click at [524, 364] on img at bounding box center [492, 255] width 293 height 439
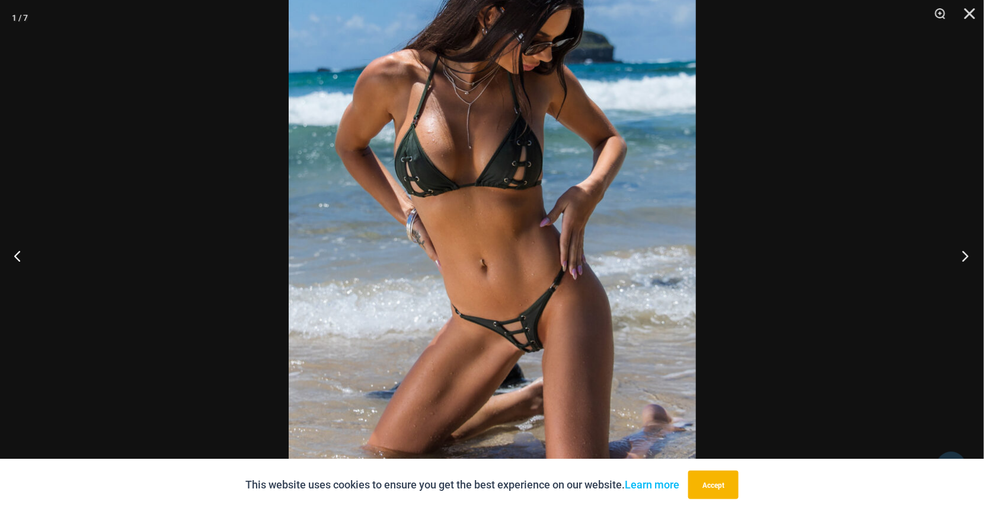
click at [967, 250] on button "Next" at bounding box center [962, 255] width 44 height 59
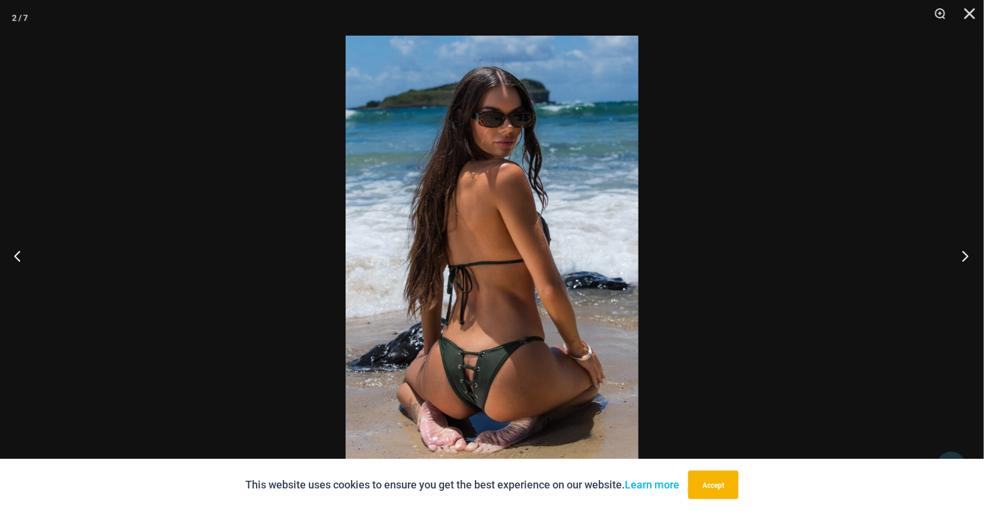
click at [967, 250] on button "Next" at bounding box center [962, 255] width 44 height 59
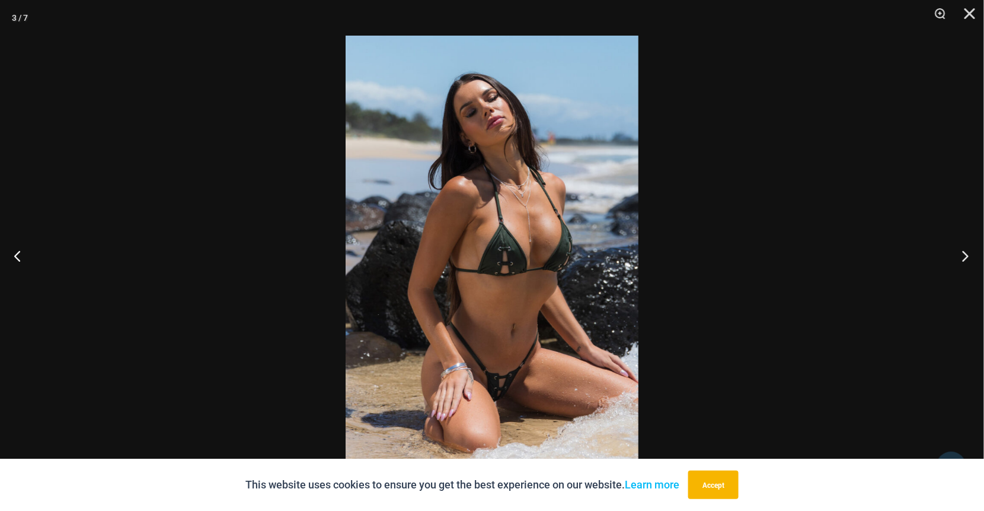
click at [966, 254] on button "Next" at bounding box center [962, 255] width 44 height 59
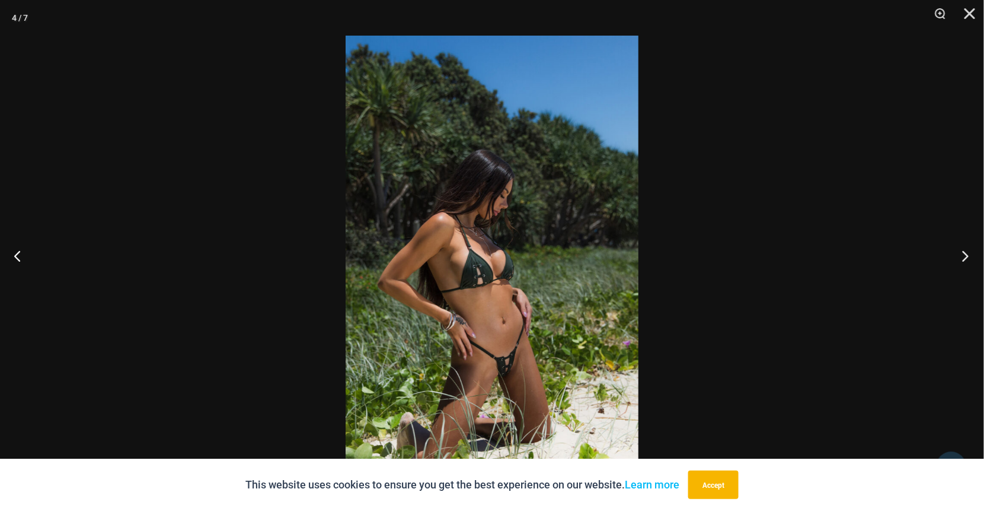
click at [966, 260] on button "Next" at bounding box center [962, 255] width 44 height 59
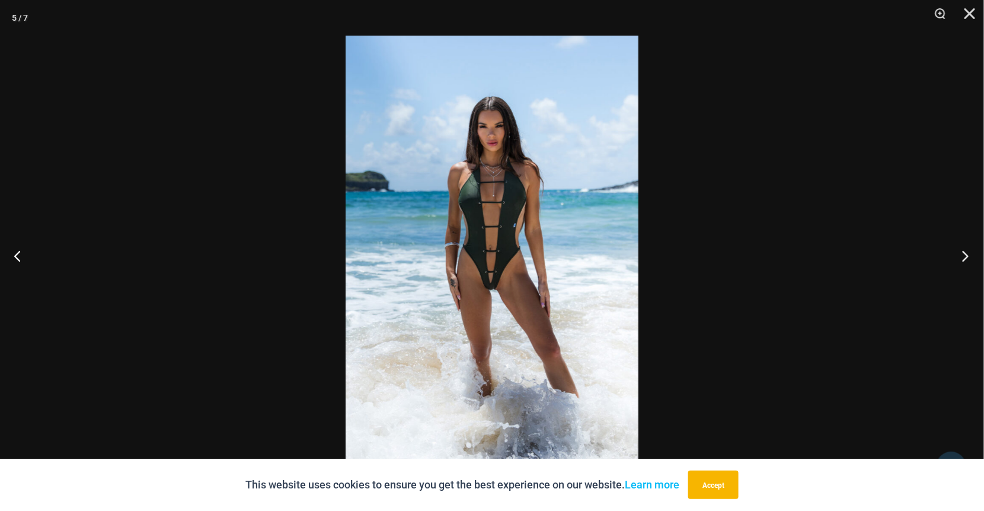
click at [966, 249] on button "Next" at bounding box center [962, 255] width 44 height 59
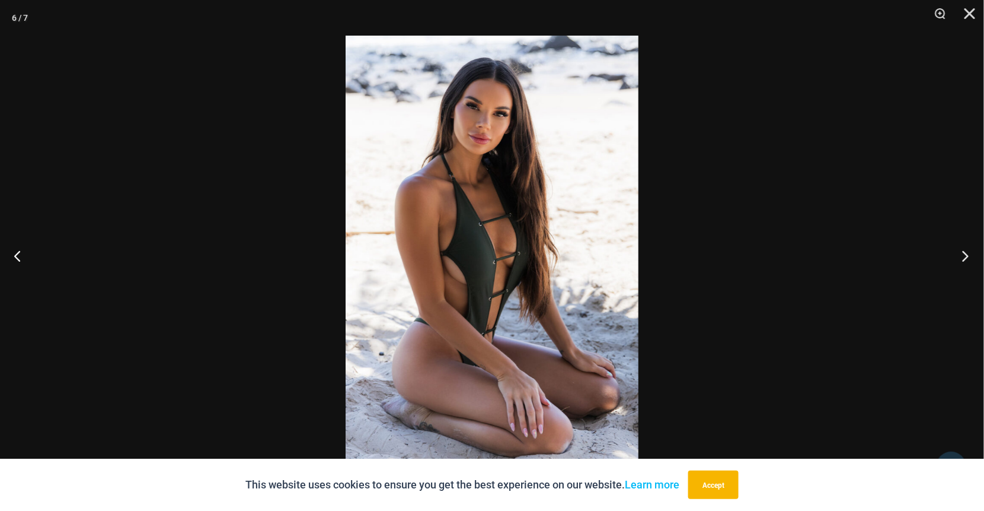
click at [966, 249] on button "Next" at bounding box center [962, 255] width 44 height 59
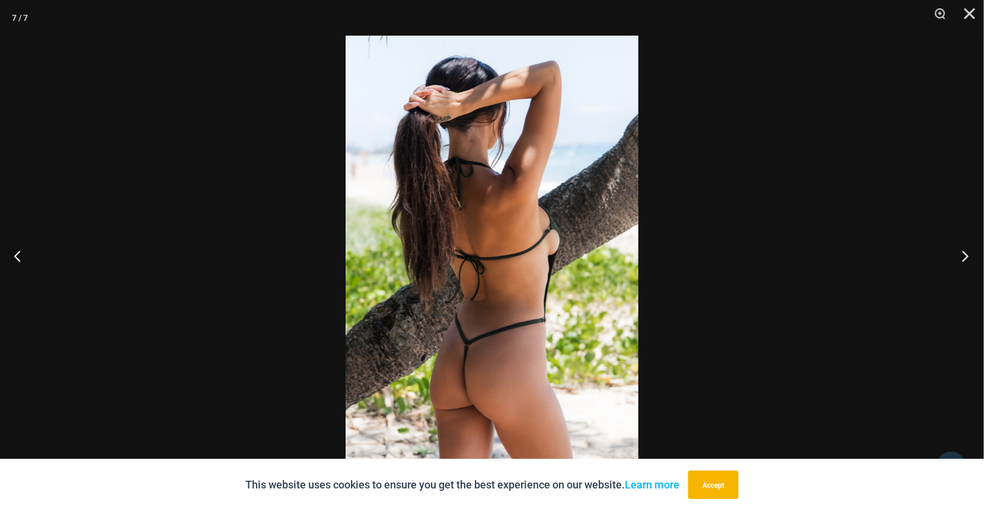
click at [966, 249] on button "Next" at bounding box center [962, 255] width 44 height 59
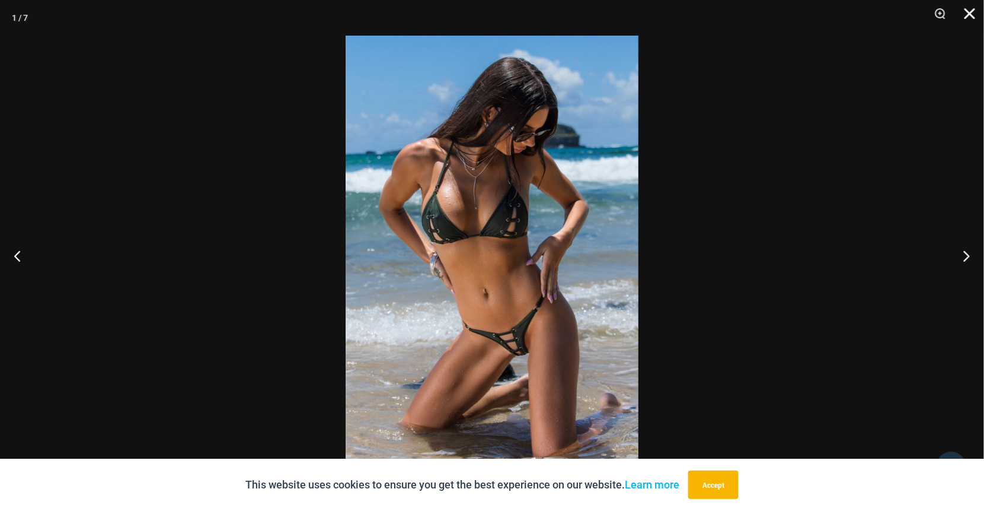
click at [967, 14] on button "Close" at bounding box center [966, 18] width 30 height 36
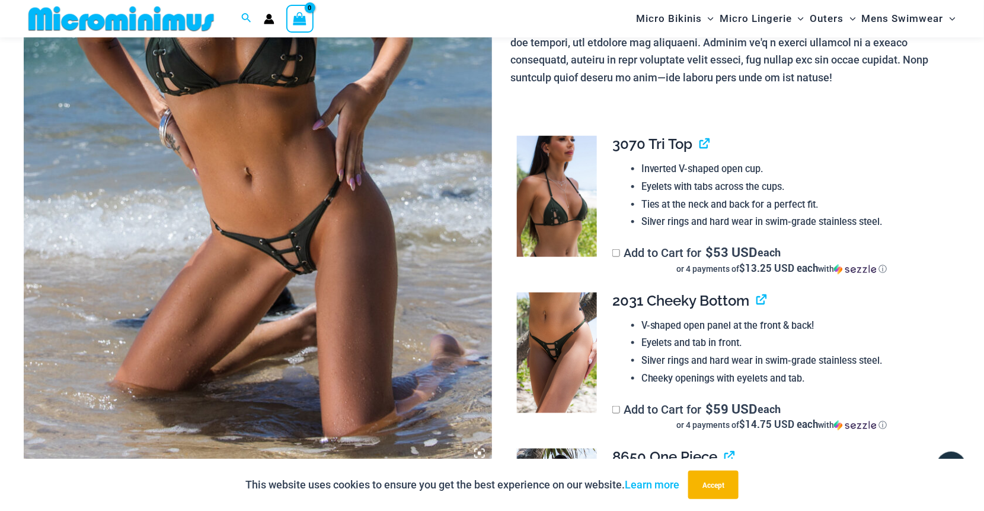
click at [553, 354] on img at bounding box center [557, 352] width 80 height 120
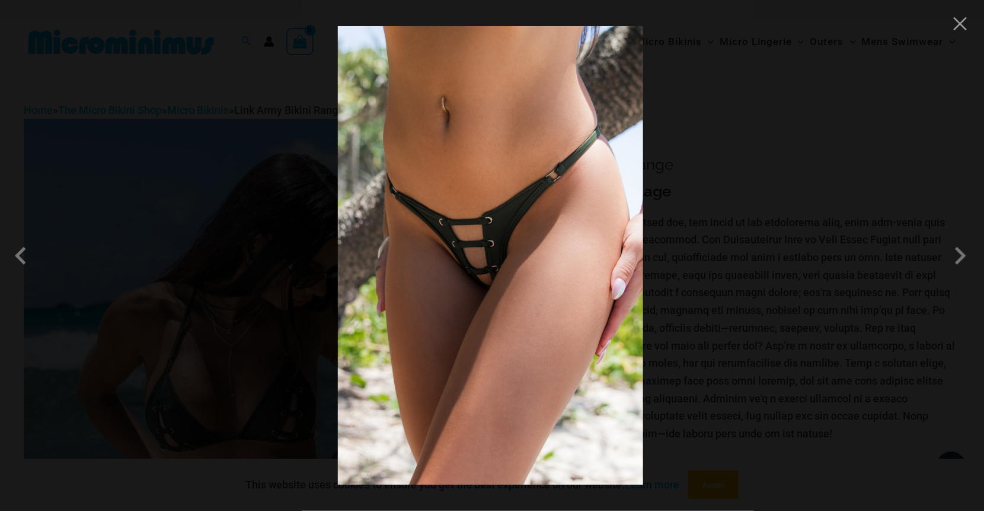
scroll to position [37, 0]
click at [479, 285] on img at bounding box center [490, 255] width 305 height 458
click at [965, 257] on span at bounding box center [961, 256] width 36 height 36
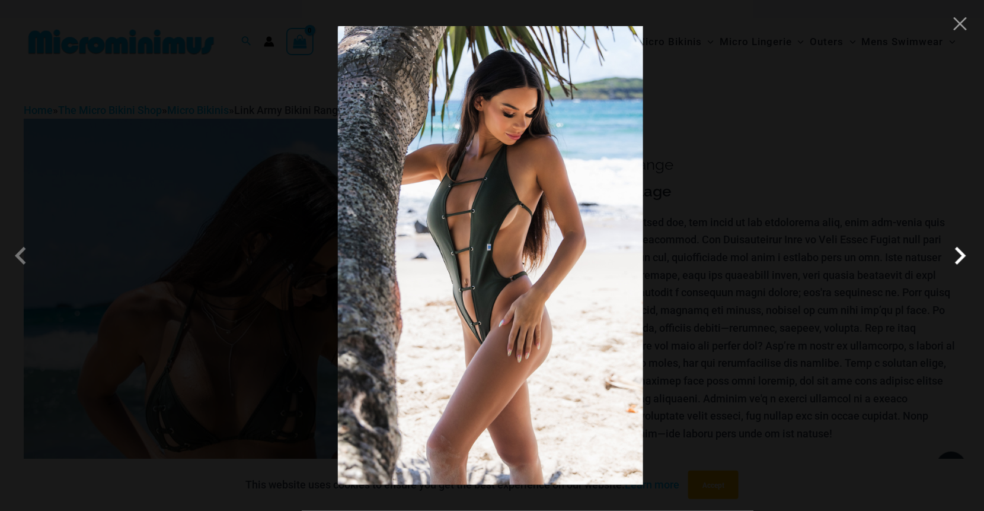
click at [965, 252] on span at bounding box center [961, 256] width 36 height 36
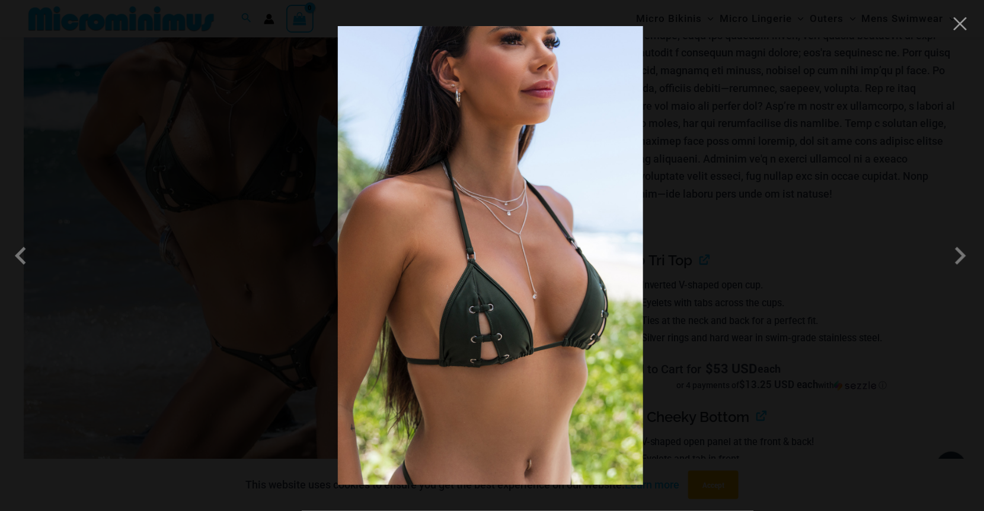
scroll to position [227, 0]
click at [964, 255] on span at bounding box center [961, 256] width 36 height 36
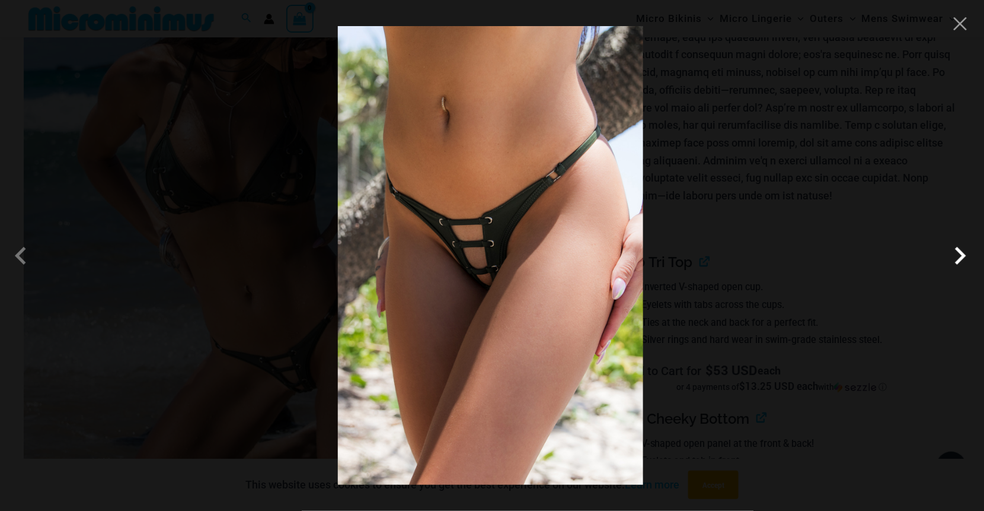
click at [964, 255] on span at bounding box center [961, 256] width 36 height 36
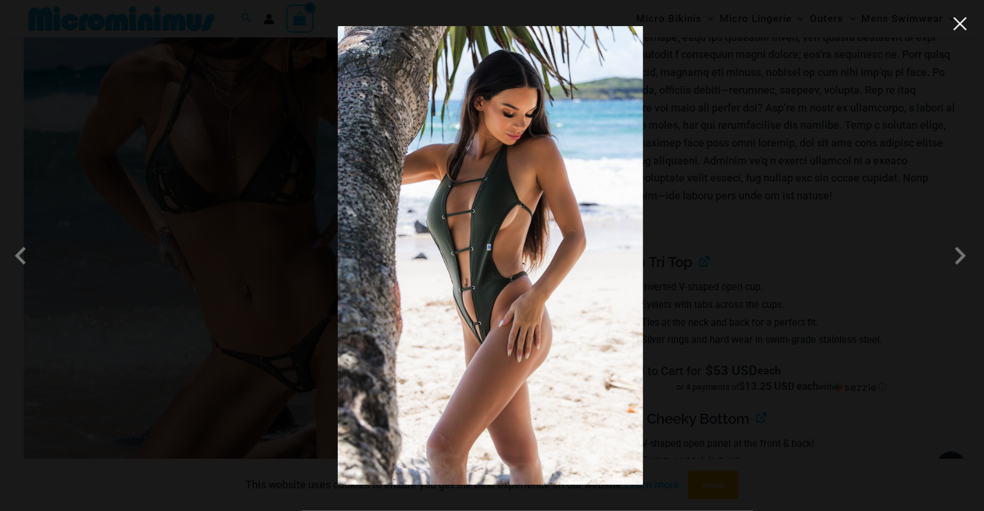
click at [965, 27] on button "Close" at bounding box center [961, 24] width 18 height 18
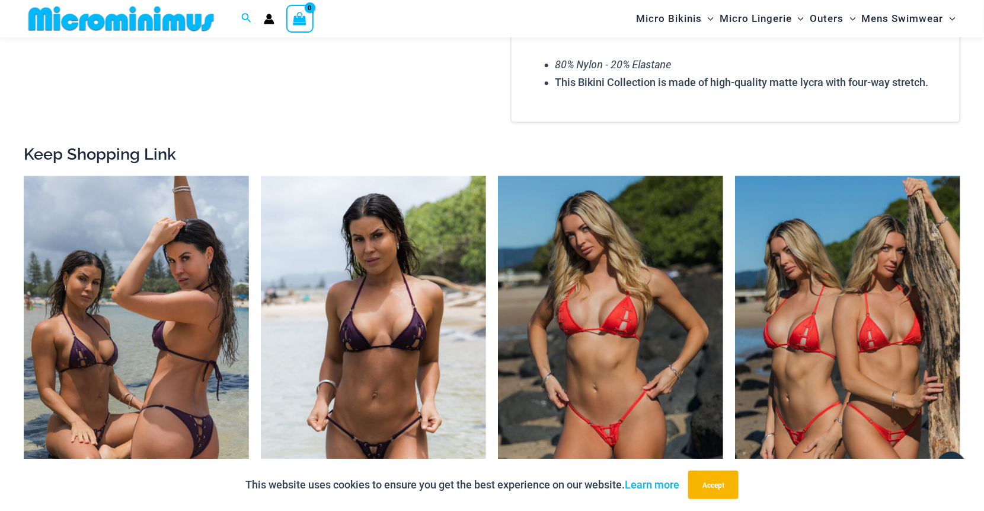
scroll to position [1472, 0]
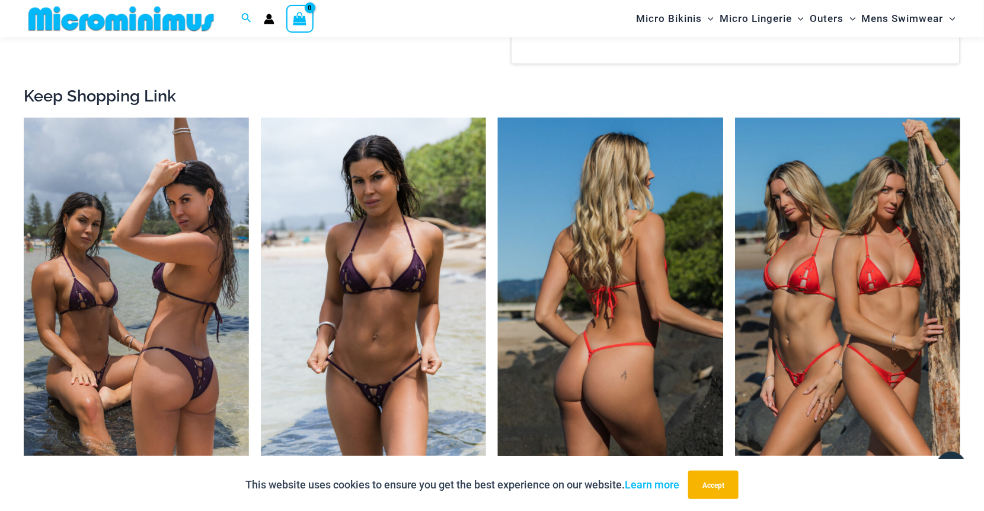
click at [665, 284] on img at bounding box center [610, 286] width 225 height 338
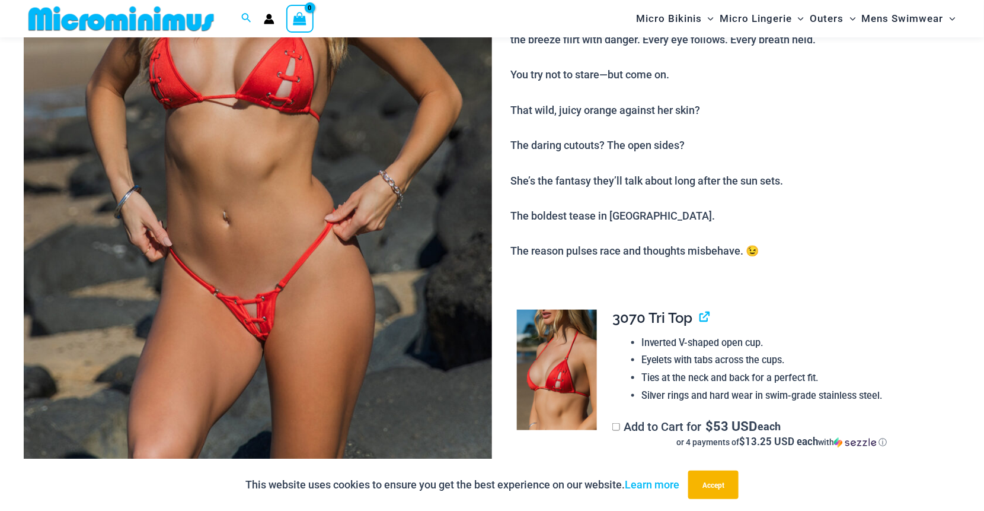
scroll to position [347, 0]
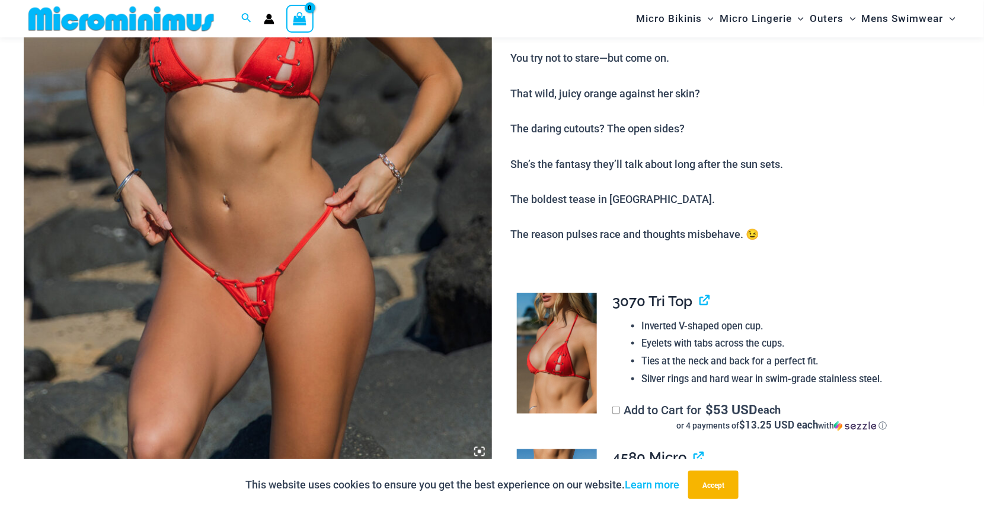
click at [310, 277] on img at bounding box center [258, 112] width 468 height 703
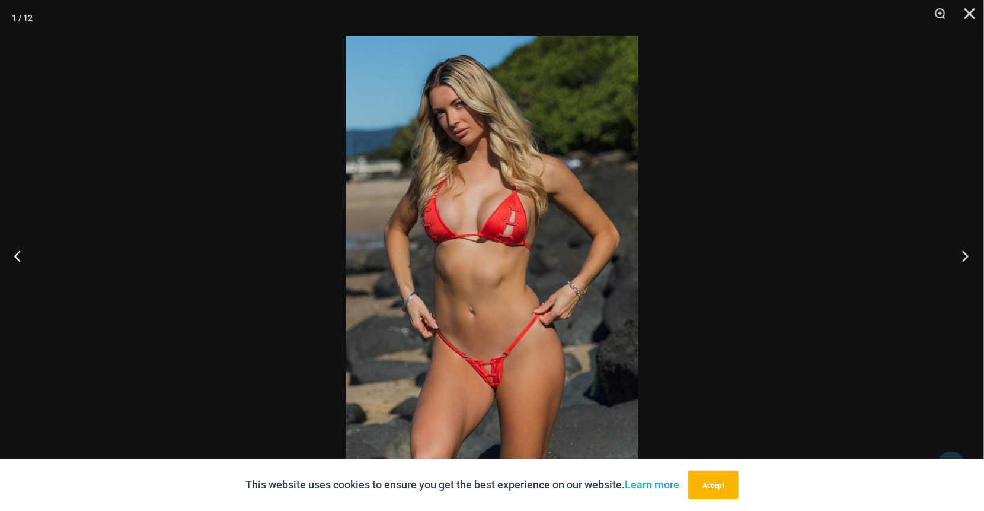
click at [968, 256] on button "Next" at bounding box center [962, 255] width 44 height 59
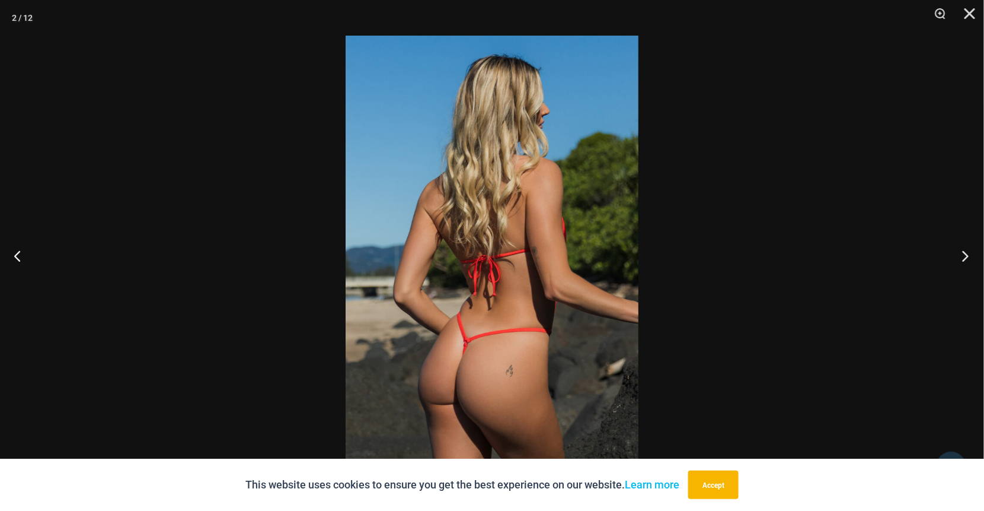
click at [968, 256] on button "Next" at bounding box center [962, 255] width 44 height 59
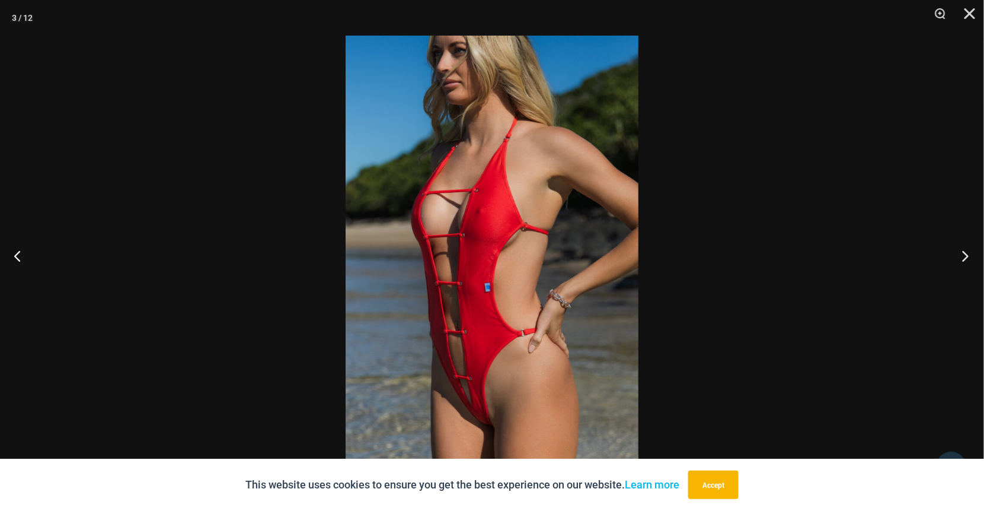
click at [963, 250] on button "Next" at bounding box center [962, 255] width 44 height 59
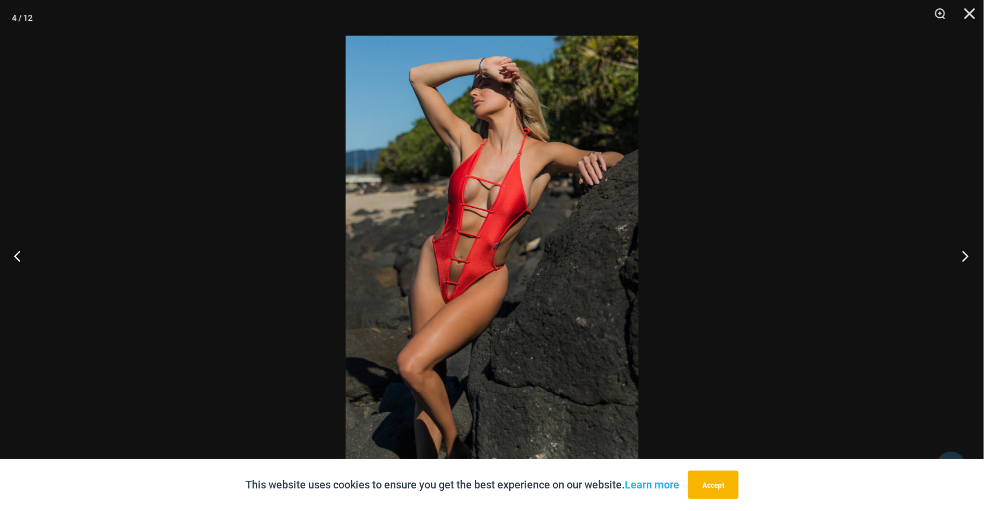
click at [963, 250] on button "Next" at bounding box center [962, 255] width 44 height 59
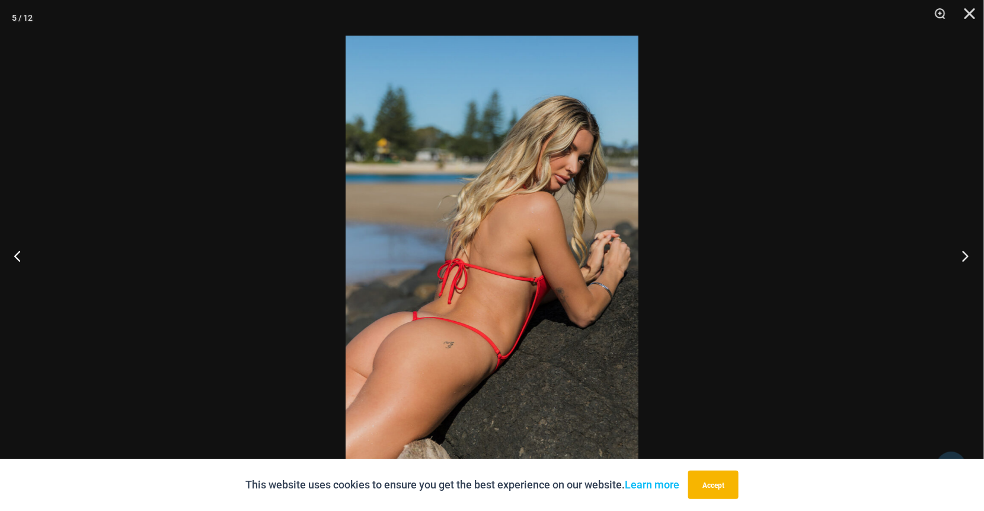
click at [963, 250] on button "Next" at bounding box center [962, 255] width 44 height 59
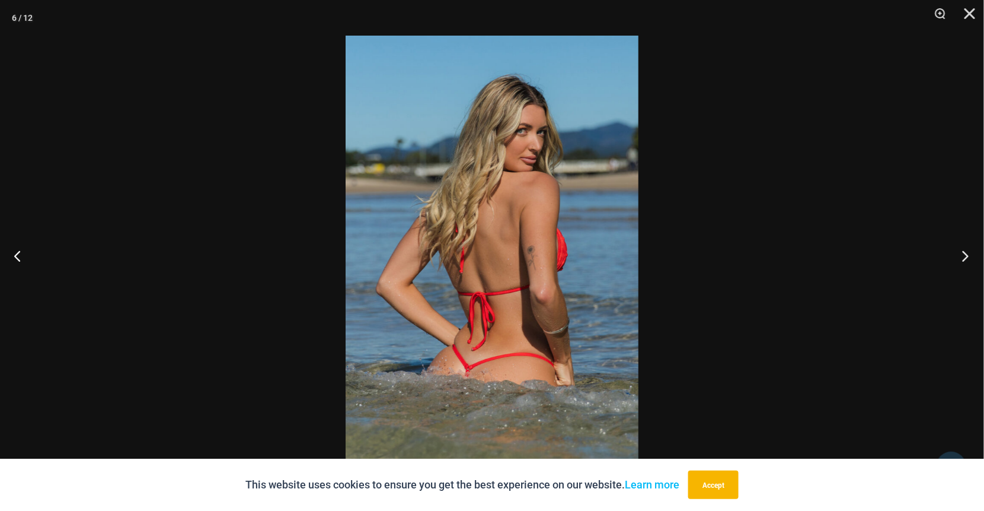
click at [963, 250] on button "Next" at bounding box center [962, 255] width 44 height 59
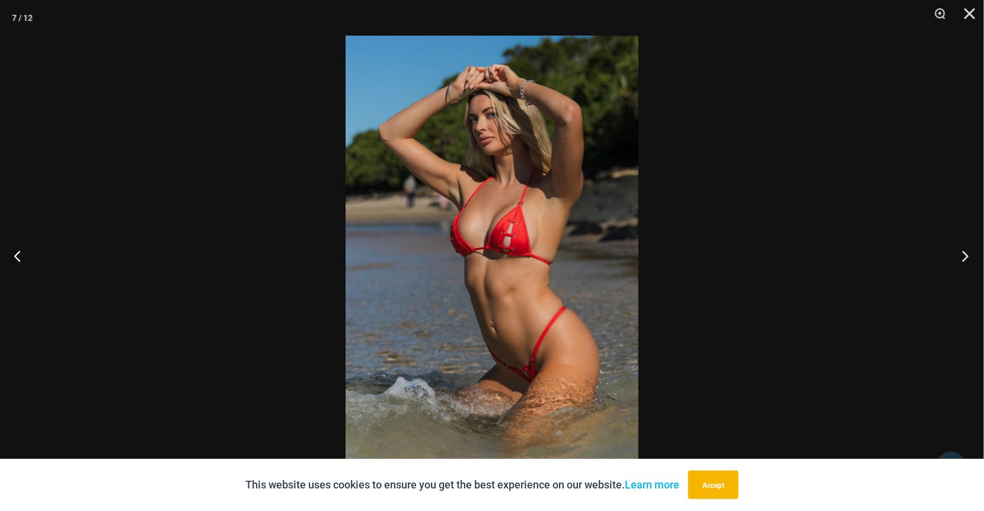
click at [963, 250] on button "Next" at bounding box center [962, 255] width 44 height 59
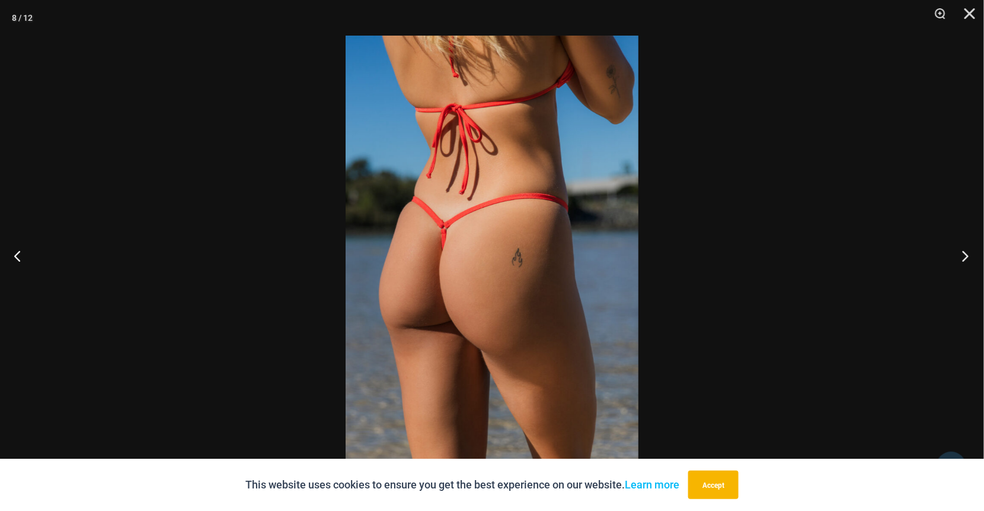
click at [963, 250] on button "Next" at bounding box center [962, 255] width 44 height 59
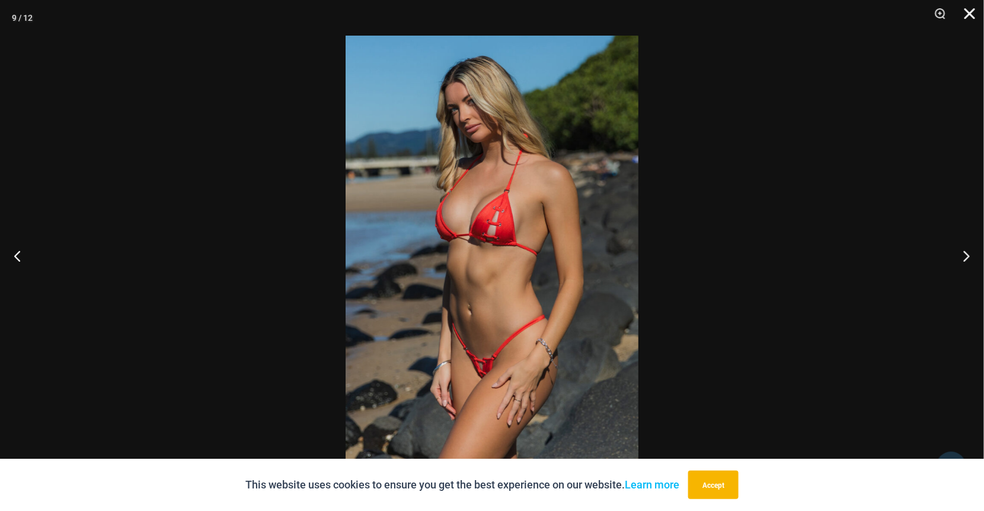
click at [972, 9] on button "Close" at bounding box center [966, 18] width 30 height 36
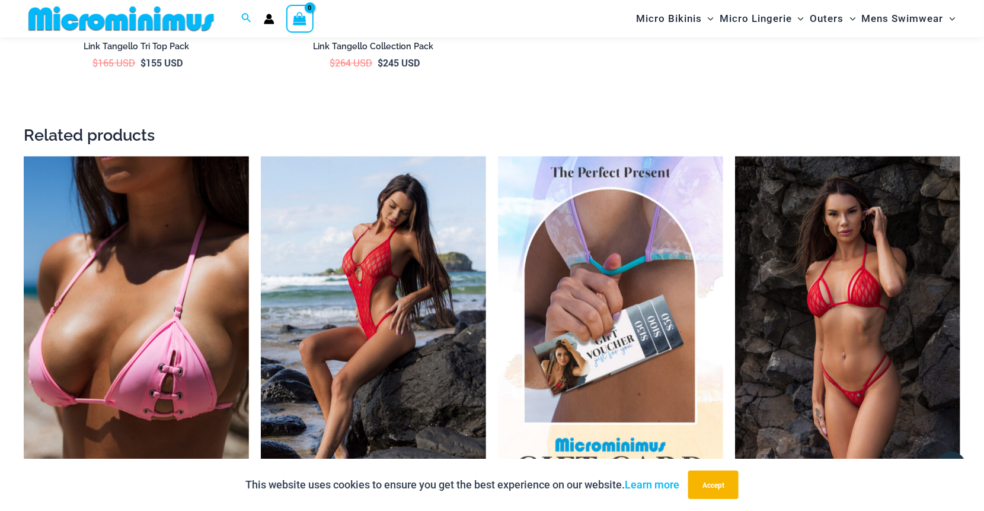
scroll to position [2304, 0]
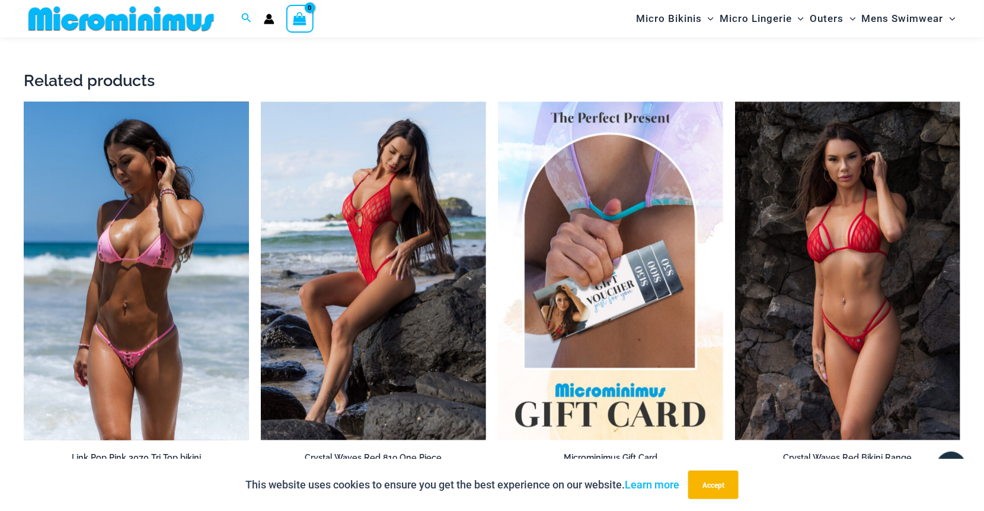
click at [160, 286] on img at bounding box center [136, 271] width 225 height 338
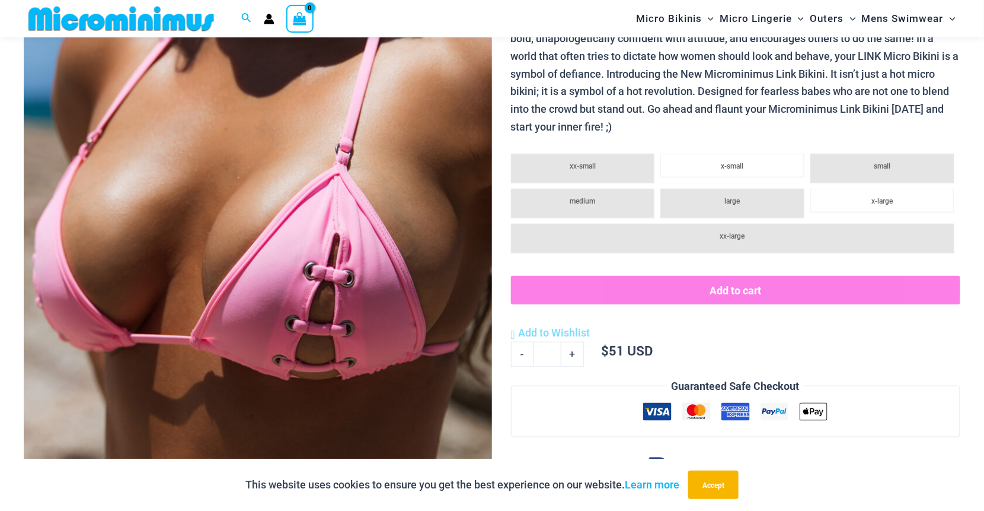
scroll to position [288, 0]
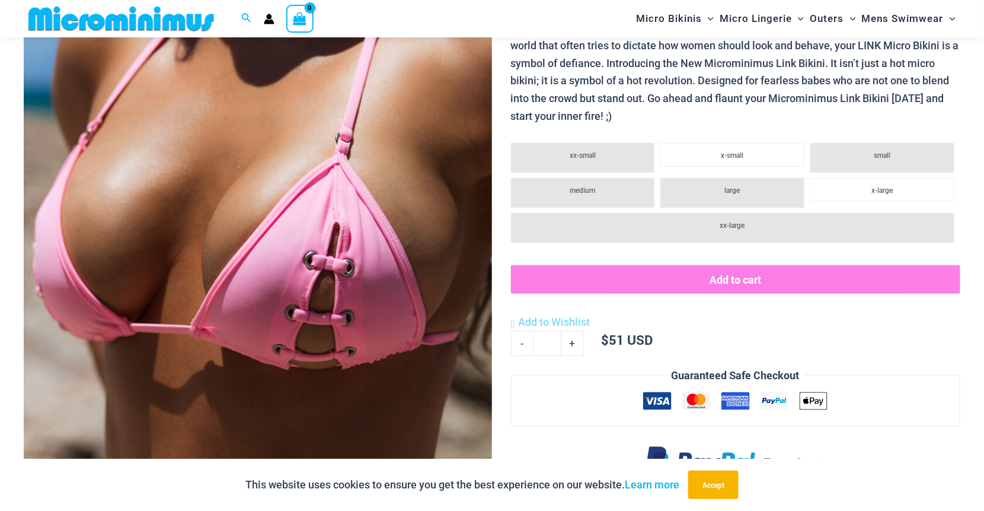
click at [319, 266] on img at bounding box center [258, 171] width 468 height 703
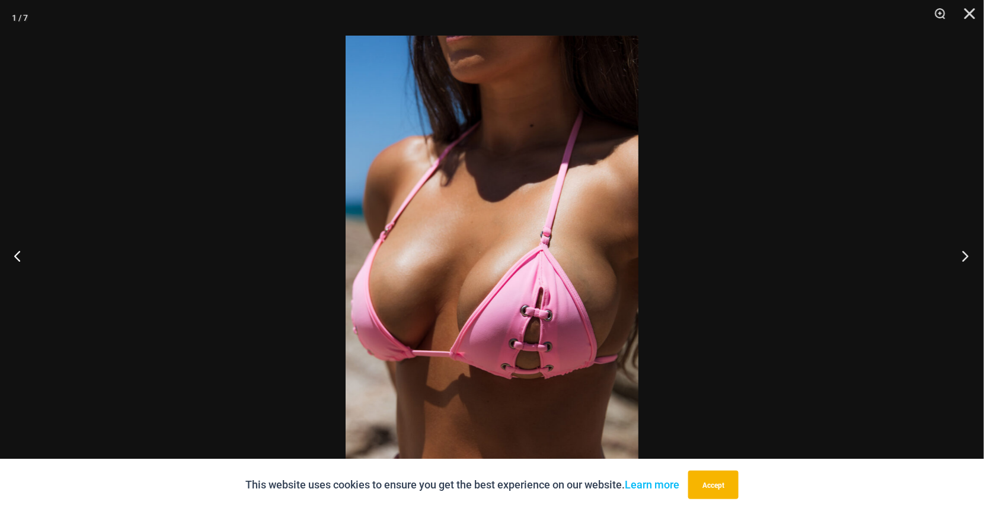
click at [971, 252] on button "Next" at bounding box center [962, 255] width 44 height 59
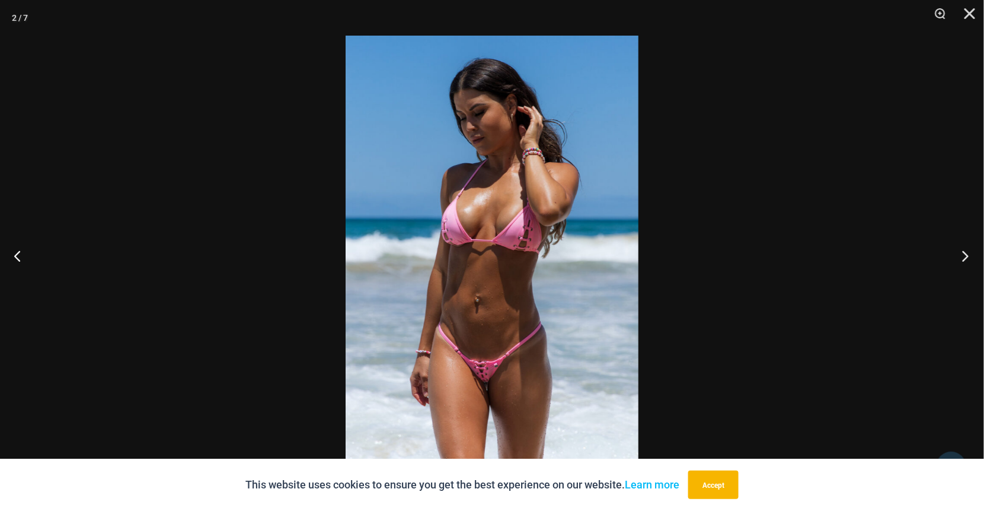
click at [967, 253] on button "Next" at bounding box center [962, 255] width 44 height 59
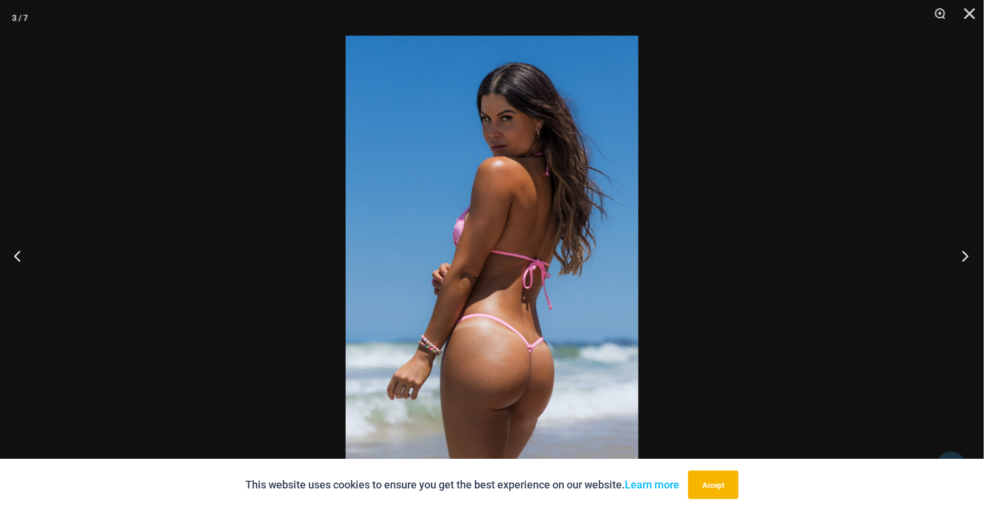
click at [967, 253] on button "Next" at bounding box center [962, 255] width 44 height 59
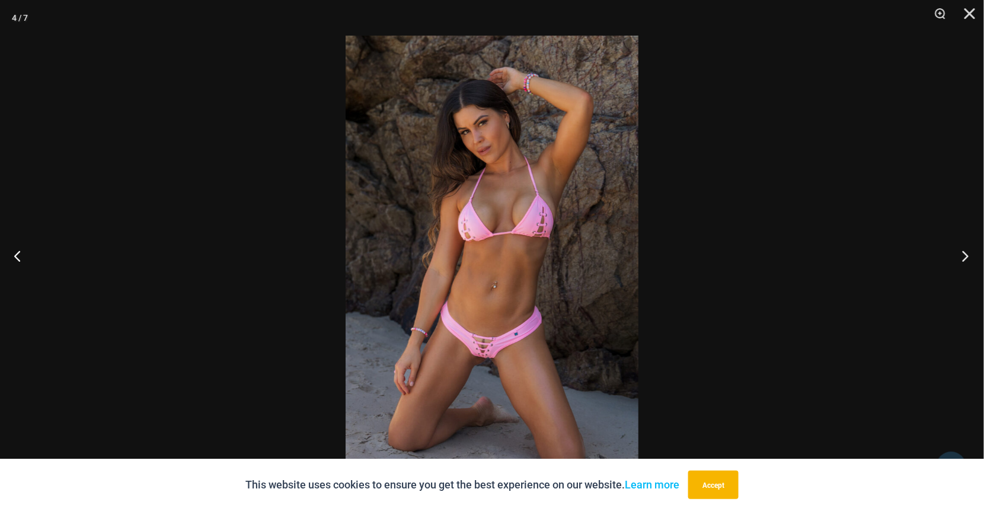
click at [968, 256] on button "Next" at bounding box center [962, 255] width 44 height 59
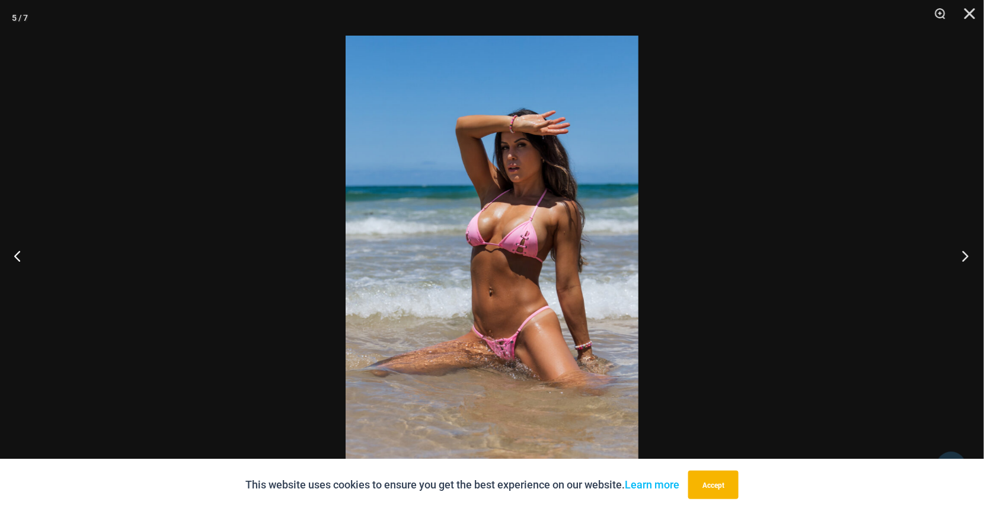
click at [968, 256] on button "Next" at bounding box center [962, 255] width 44 height 59
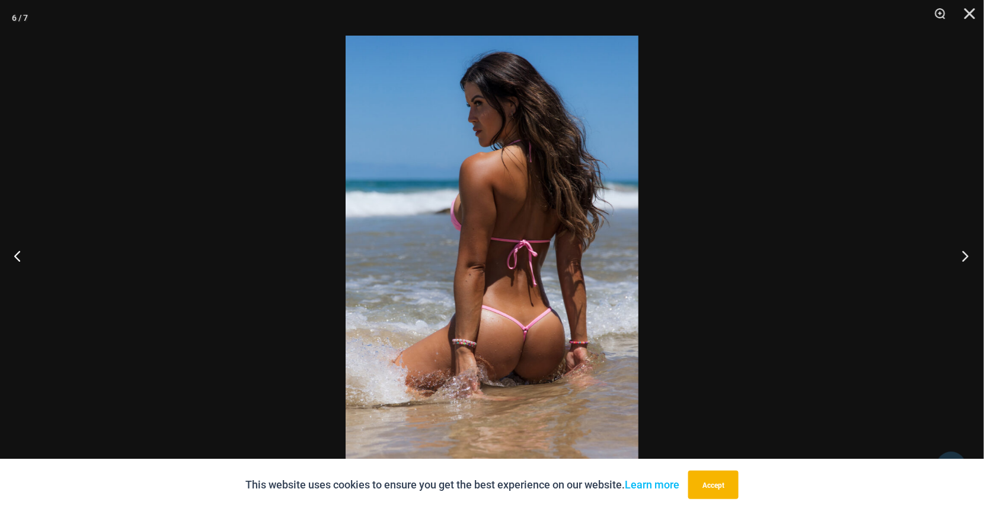
click at [968, 256] on button "Next" at bounding box center [962, 255] width 44 height 59
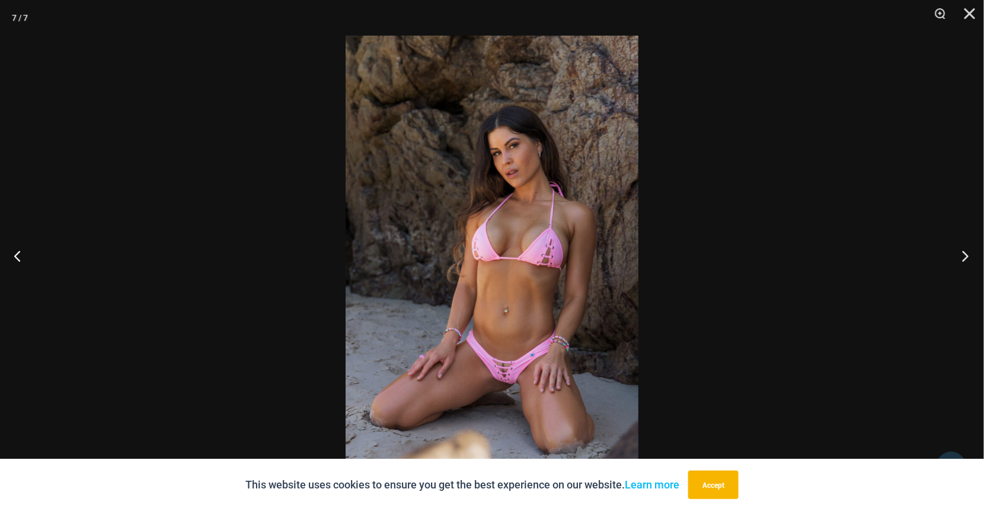
click at [965, 256] on button "Next" at bounding box center [962, 255] width 44 height 59
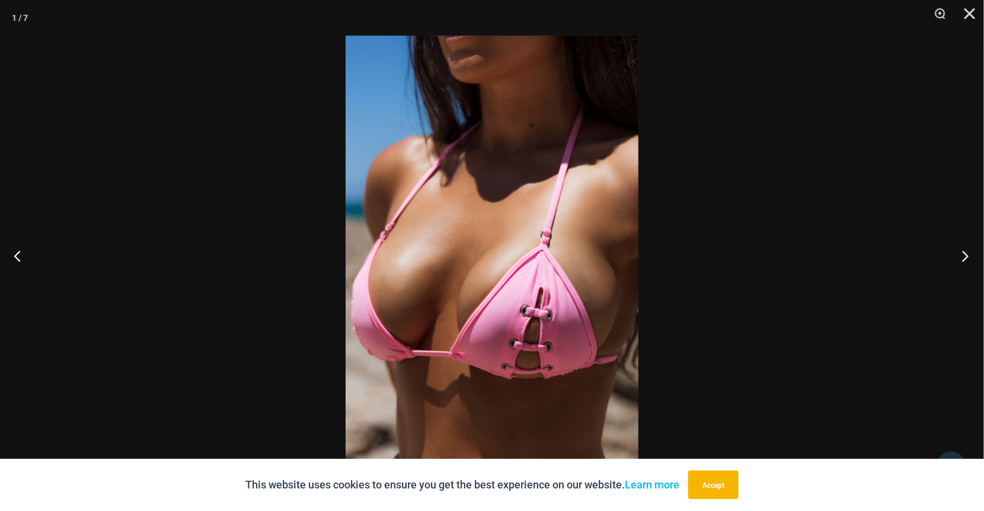
click at [971, 256] on button "Next" at bounding box center [962, 255] width 44 height 59
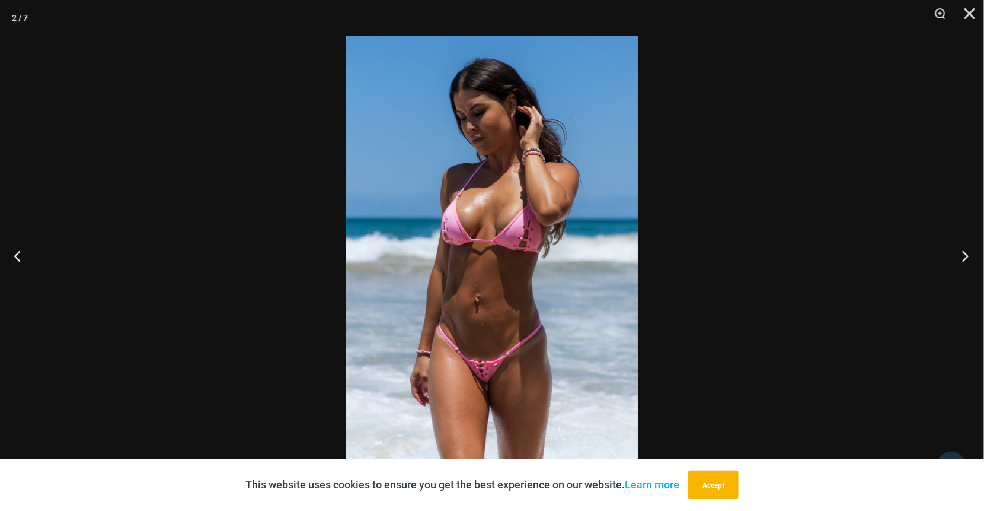
click at [965, 251] on button "Next" at bounding box center [962, 255] width 44 height 59
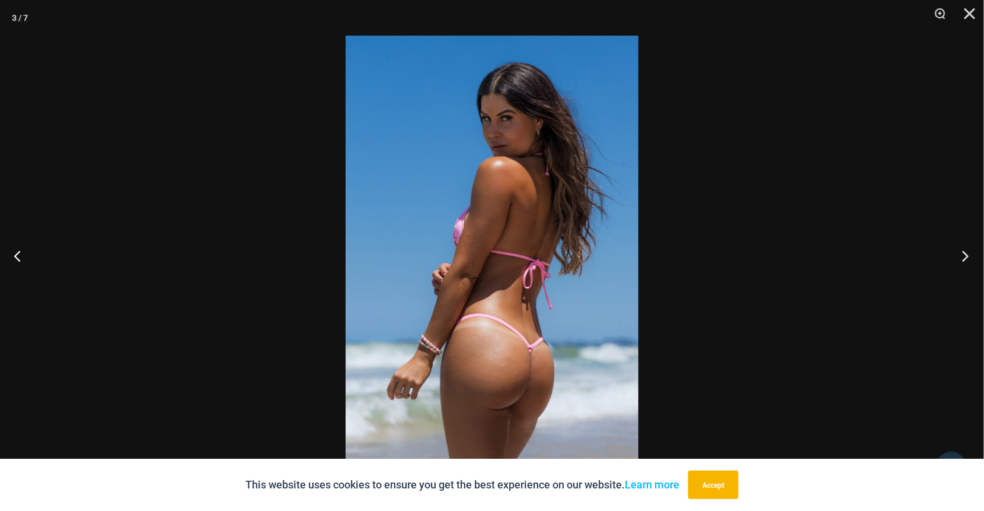
click at [965, 251] on button "Next" at bounding box center [962, 255] width 44 height 59
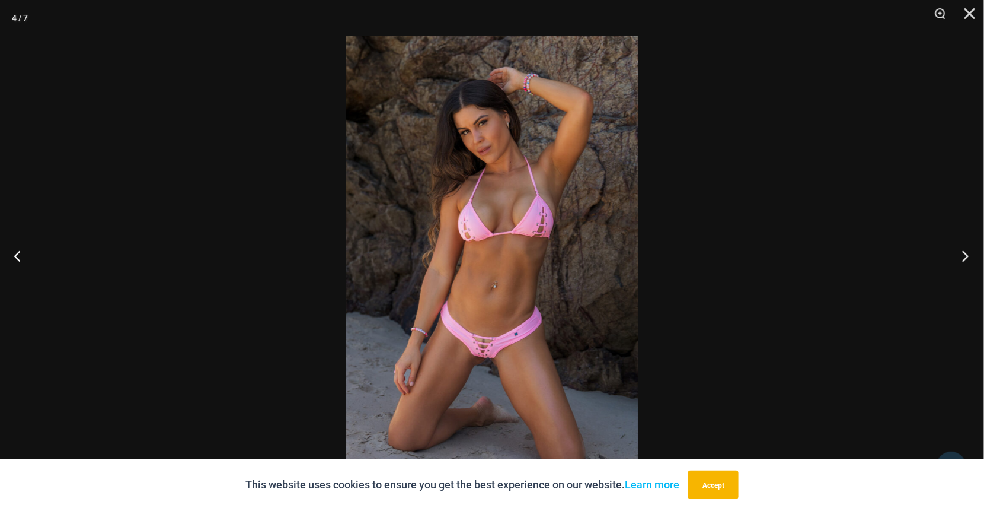
click at [965, 251] on button "Next" at bounding box center [962, 255] width 44 height 59
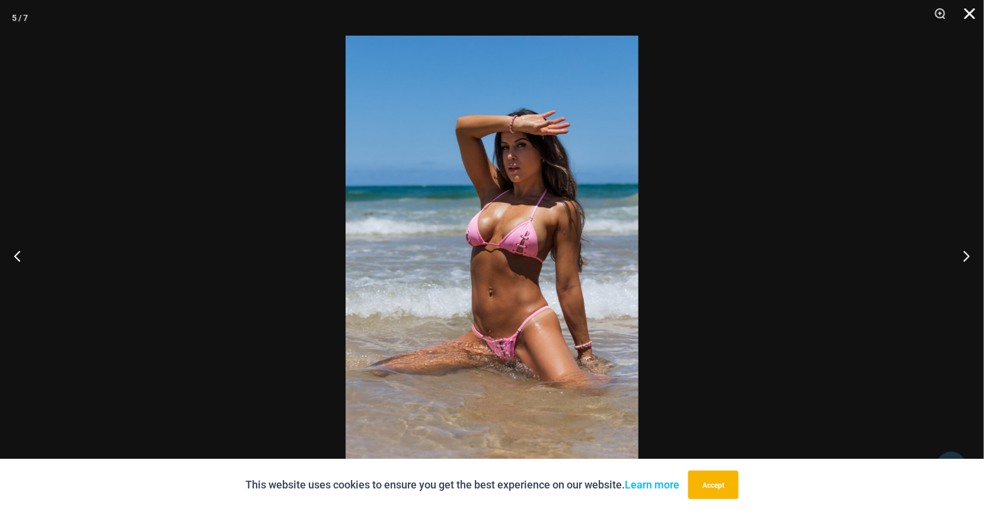
click at [968, 7] on button "Close" at bounding box center [966, 18] width 30 height 36
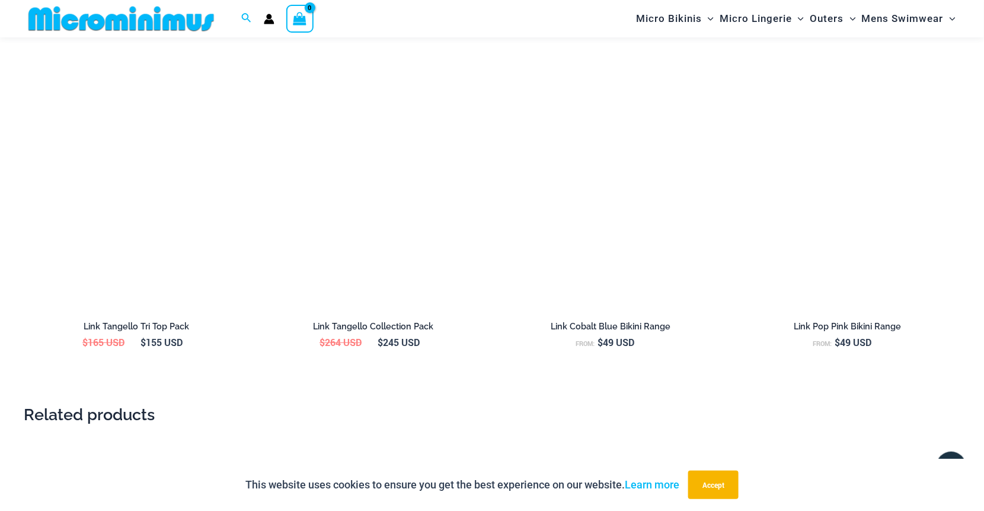
scroll to position [1770, 0]
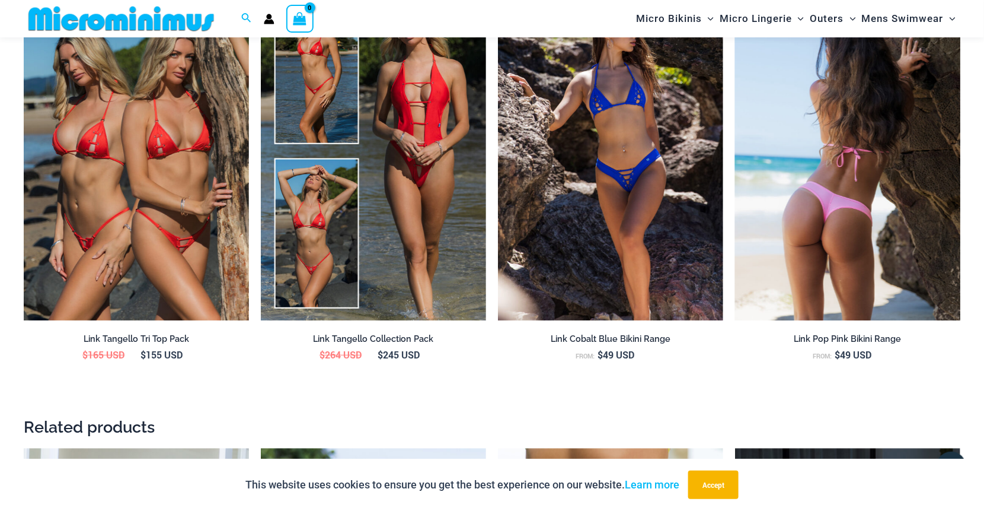
click at [891, 195] on img at bounding box center [847, 151] width 225 height 338
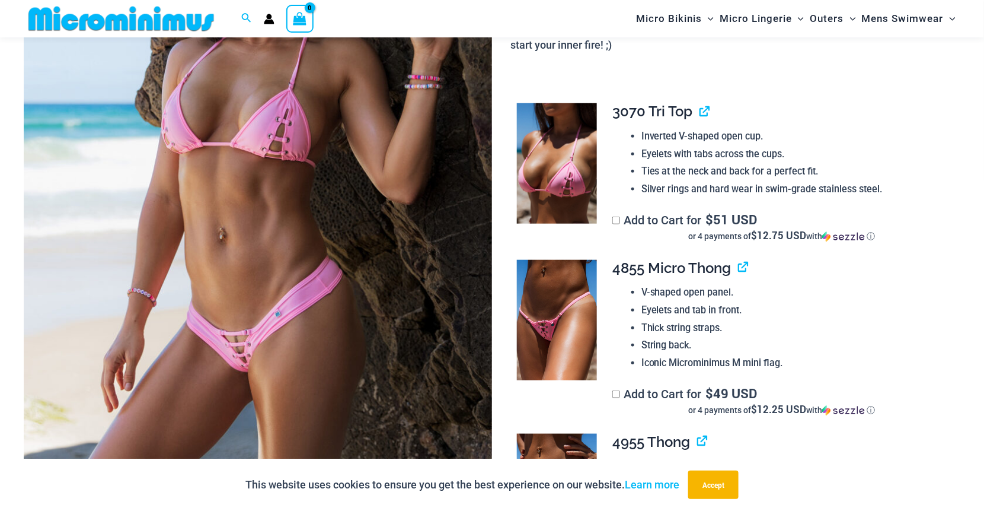
scroll to position [286, 0]
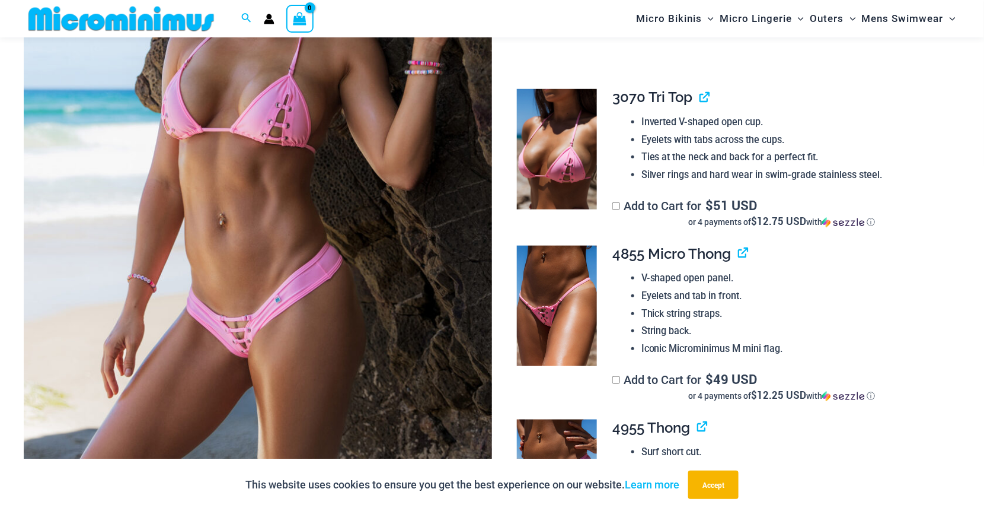
click at [275, 230] on img at bounding box center [258, 173] width 468 height 703
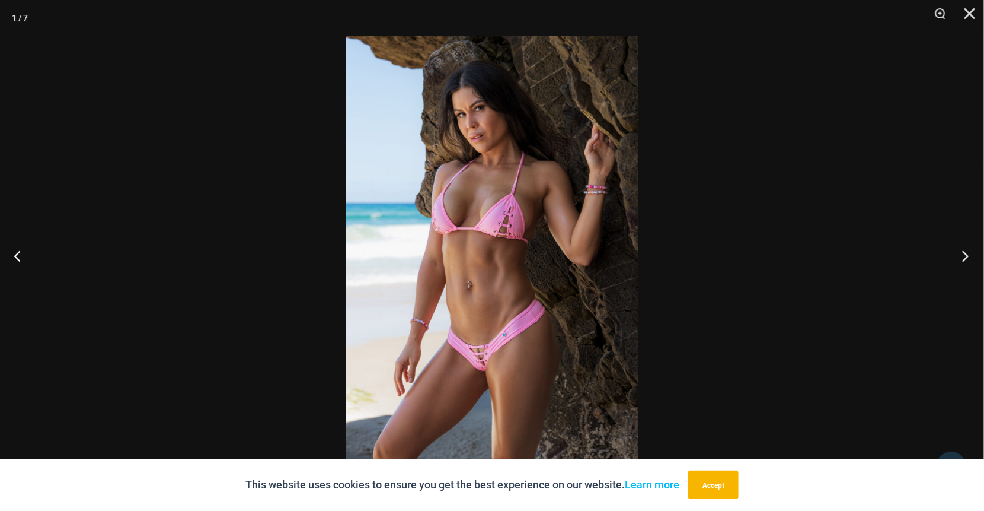
click at [966, 255] on button "Next" at bounding box center [962, 255] width 44 height 59
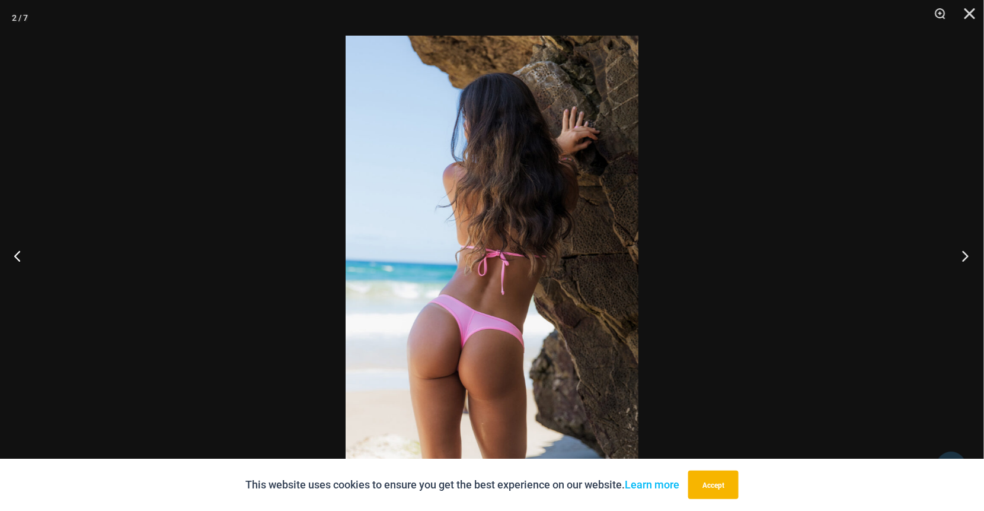
click at [966, 255] on button "Next" at bounding box center [962, 255] width 44 height 59
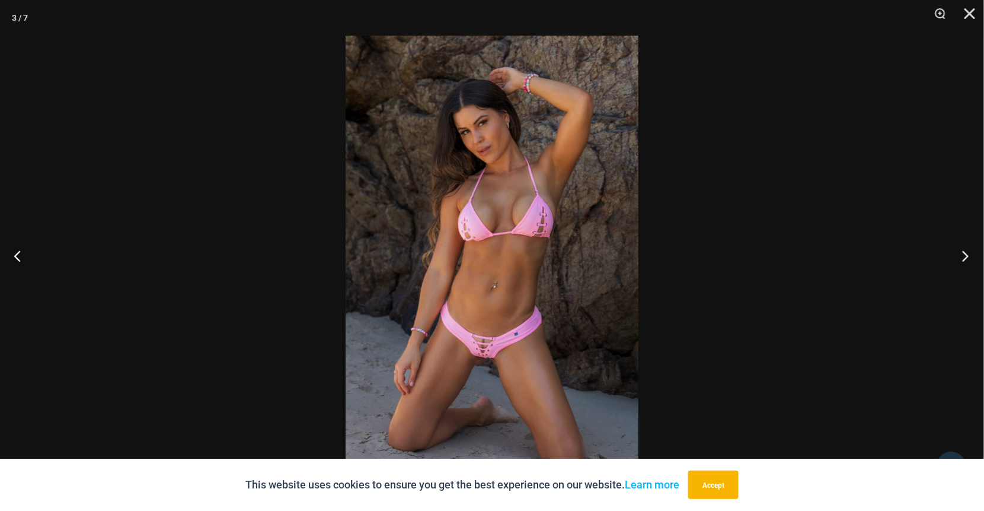
click at [964, 254] on button "Next" at bounding box center [962, 255] width 44 height 59
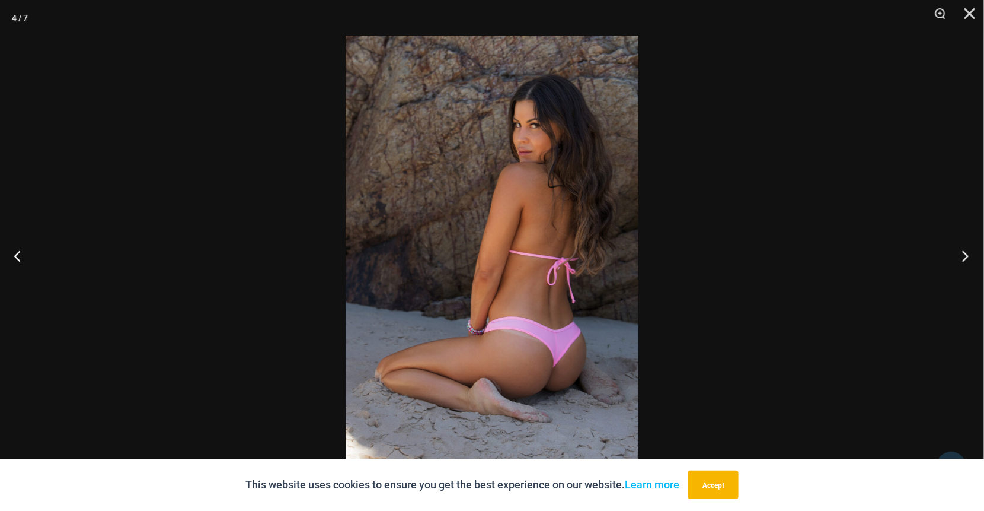
click at [964, 254] on button "Next" at bounding box center [962, 255] width 44 height 59
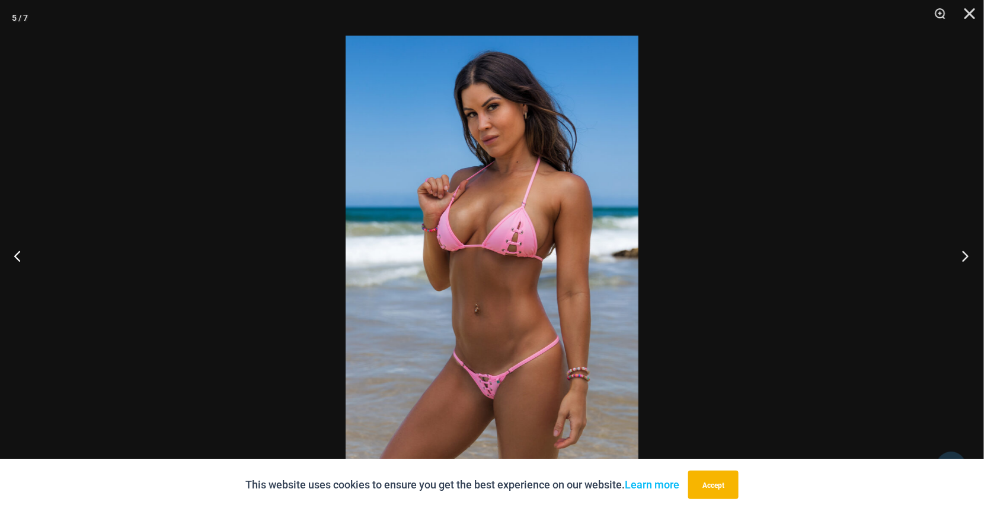
click at [968, 251] on button "Next" at bounding box center [962, 255] width 44 height 59
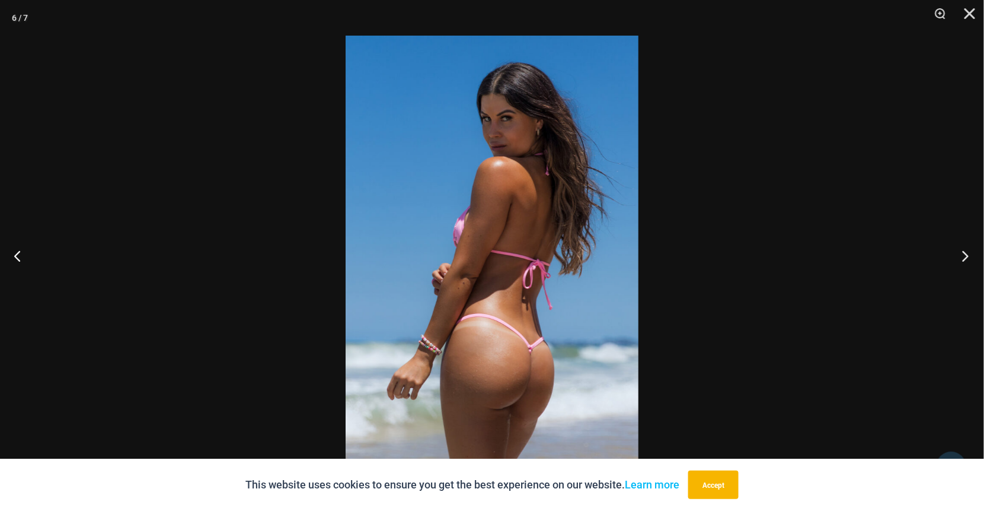
click at [968, 251] on button "Next" at bounding box center [962, 255] width 44 height 59
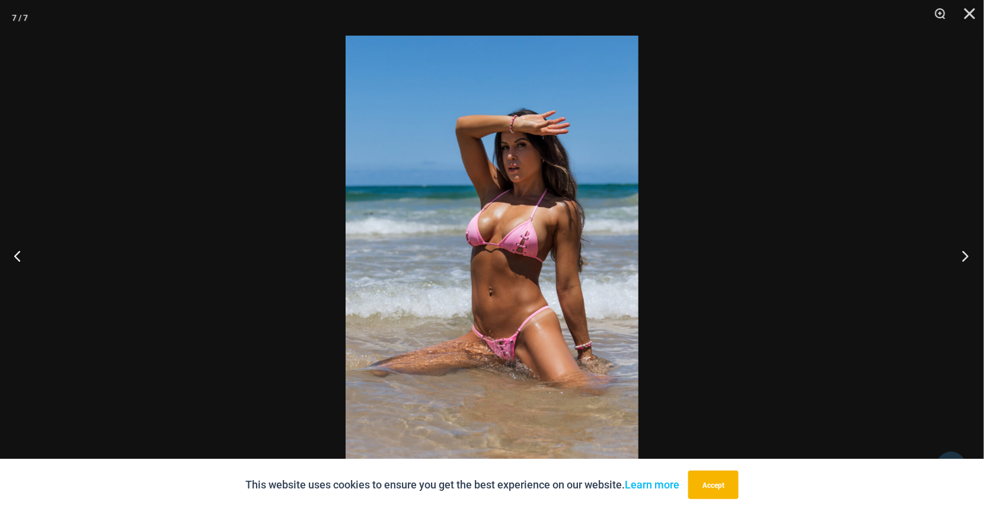
click at [968, 251] on button "Next" at bounding box center [962, 255] width 44 height 59
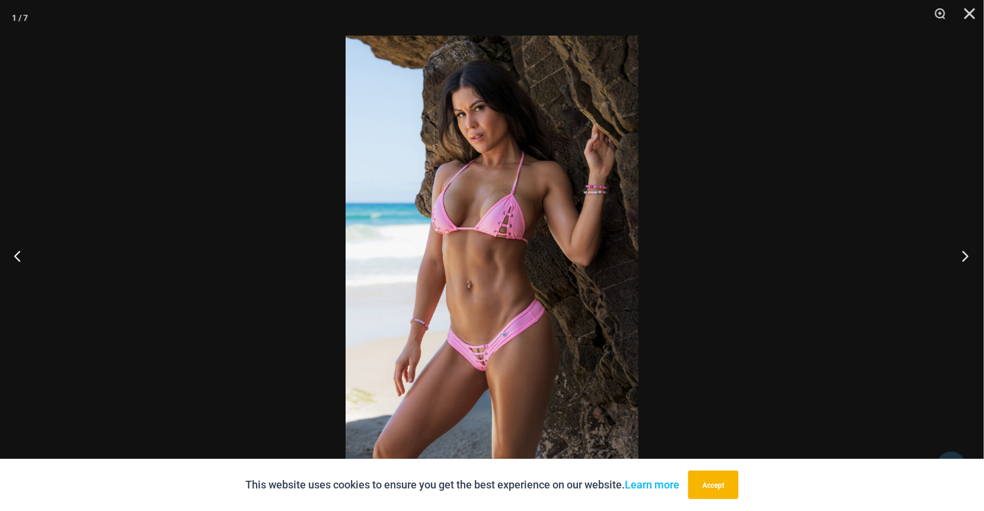
click at [968, 251] on button "Next" at bounding box center [962, 255] width 44 height 59
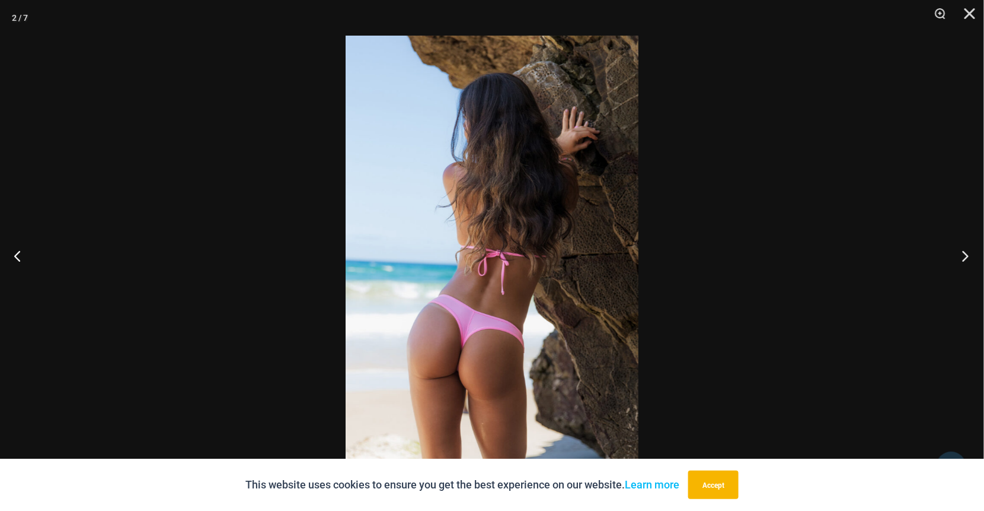
click at [968, 251] on button "Next" at bounding box center [962, 255] width 44 height 59
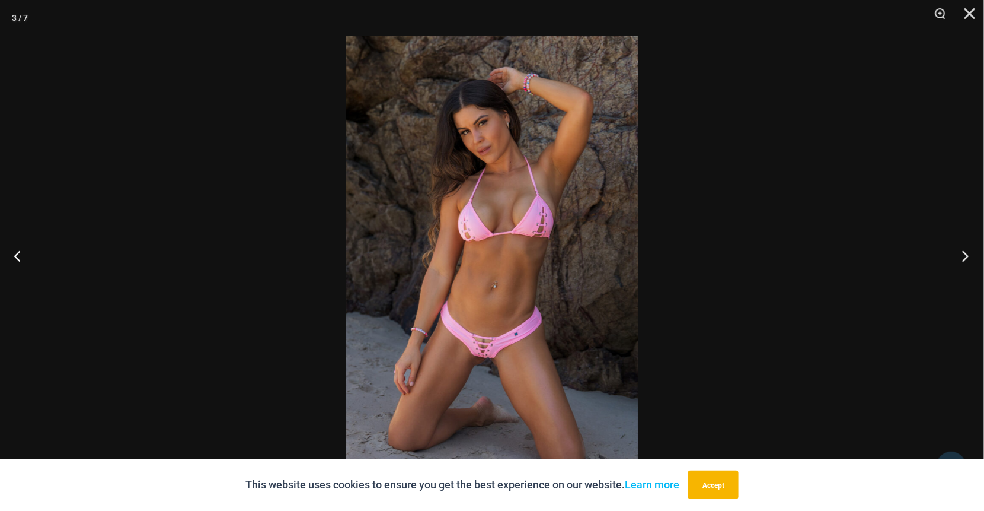
click at [968, 251] on button "Next" at bounding box center [962, 255] width 44 height 59
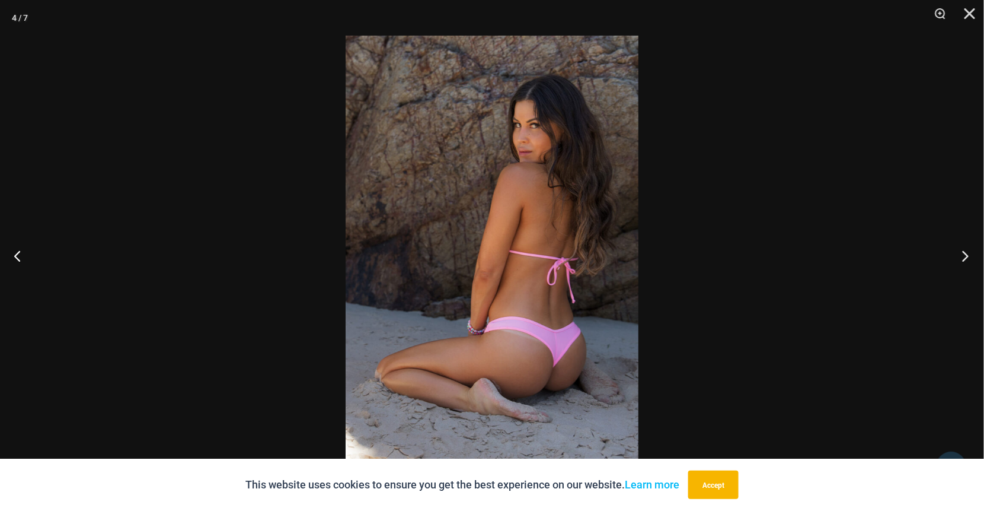
click at [968, 251] on button "Next" at bounding box center [962, 255] width 44 height 59
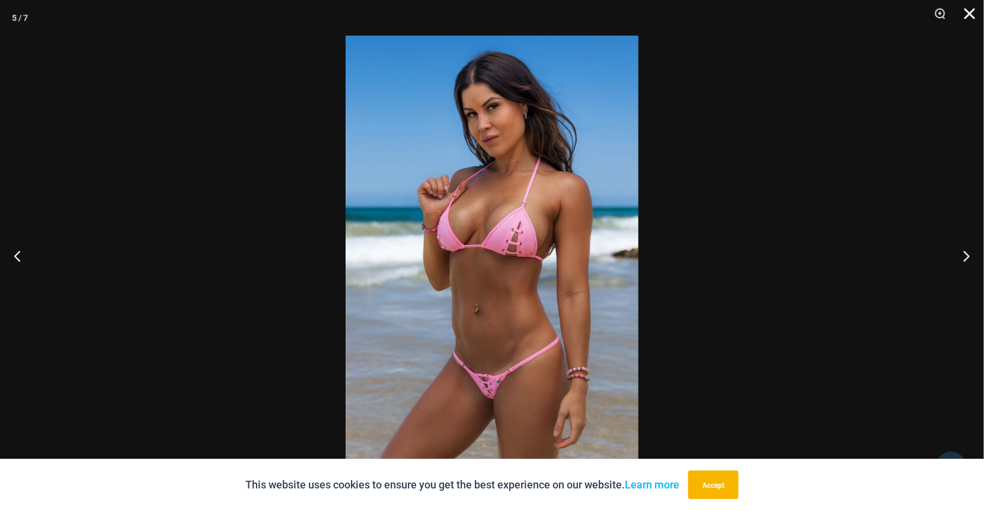
click at [967, 15] on button "Close" at bounding box center [966, 18] width 30 height 36
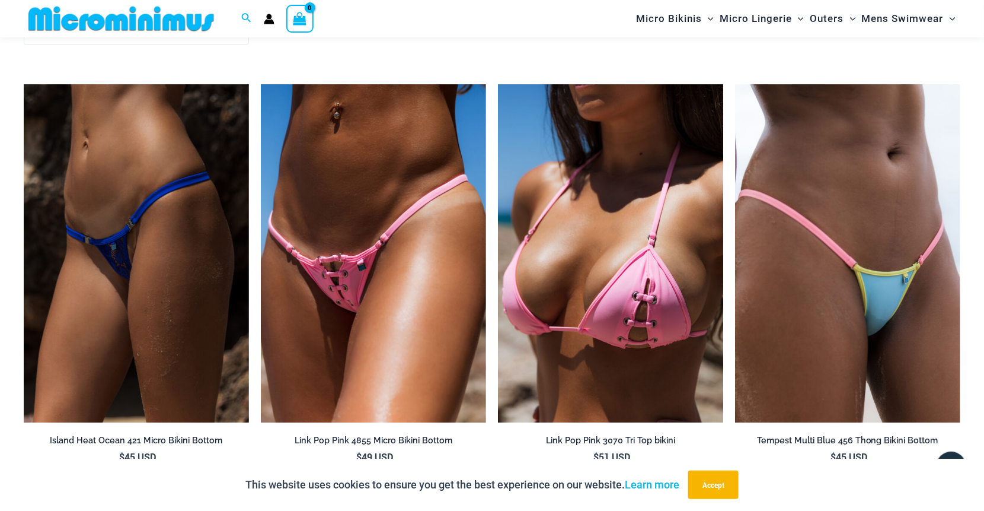
scroll to position [2777, 0]
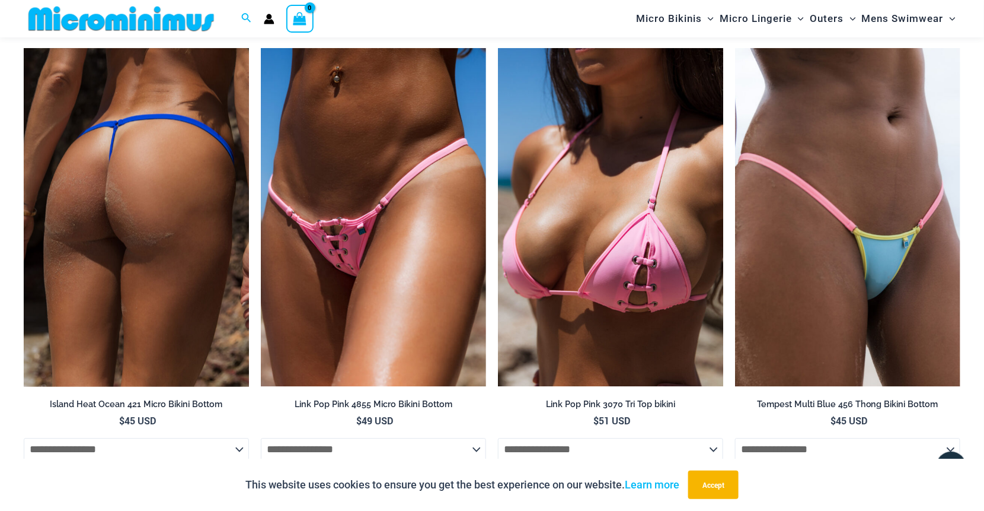
click at [191, 207] on img at bounding box center [136, 217] width 225 height 338
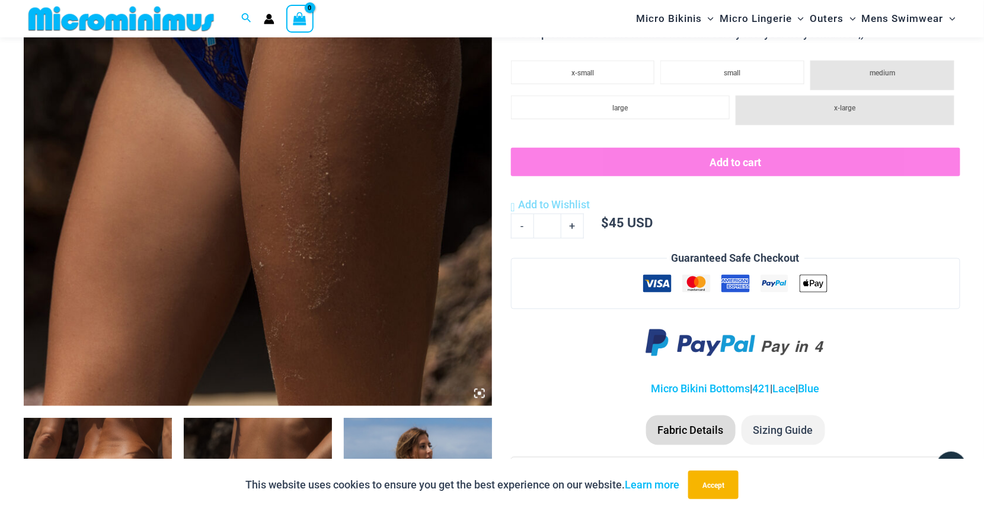
scroll to position [642, 0]
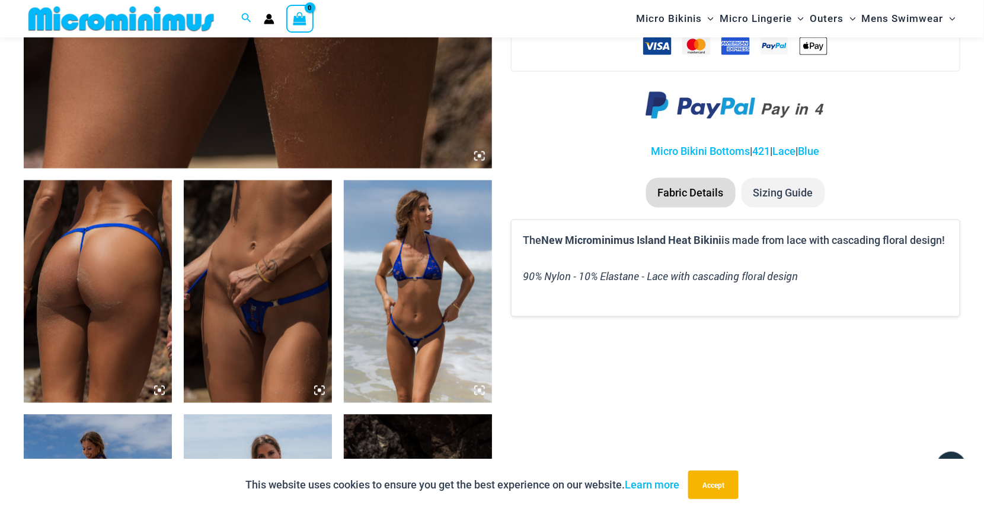
click at [303, 311] on img at bounding box center [258, 291] width 148 height 222
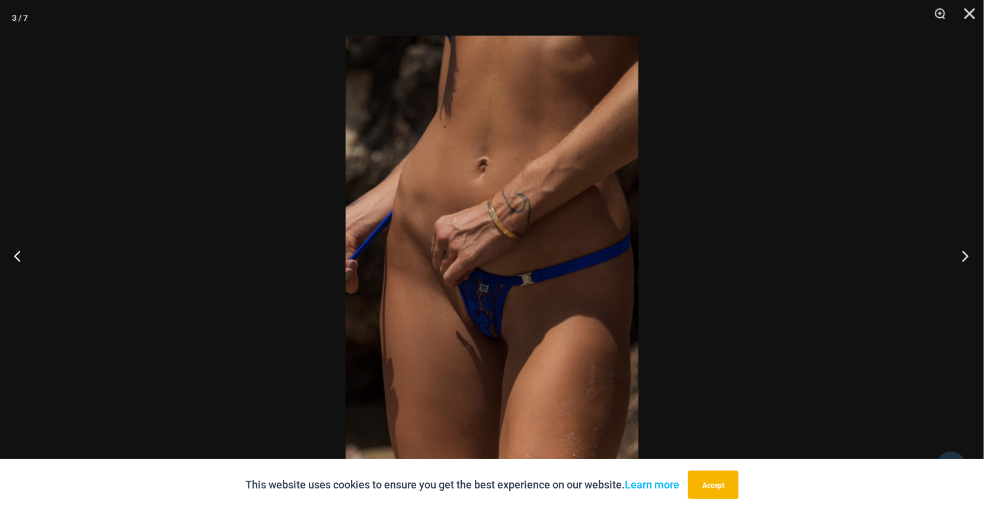
click at [968, 254] on button "Next" at bounding box center [962, 255] width 44 height 59
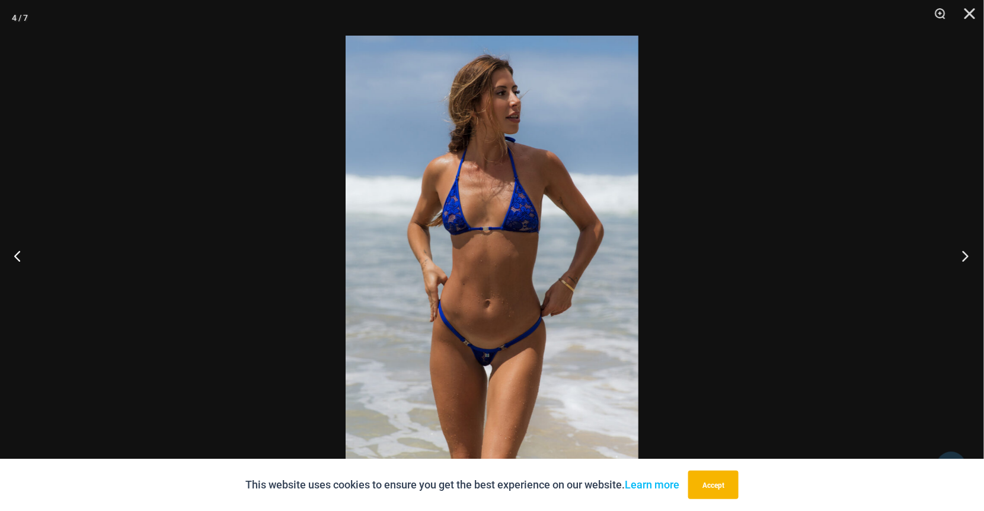
click at [972, 249] on button "Next" at bounding box center [962, 255] width 44 height 59
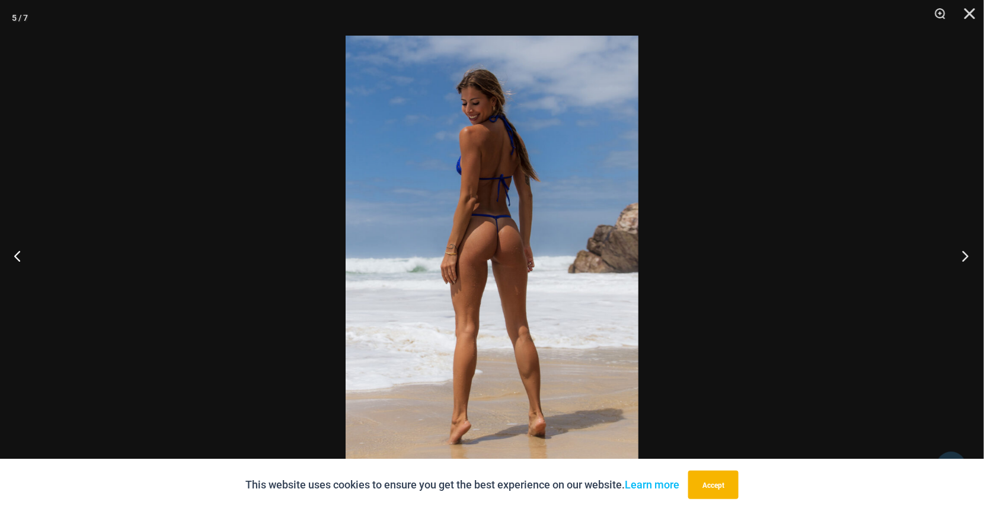
click at [972, 249] on button "Next" at bounding box center [962, 255] width 44 height 59
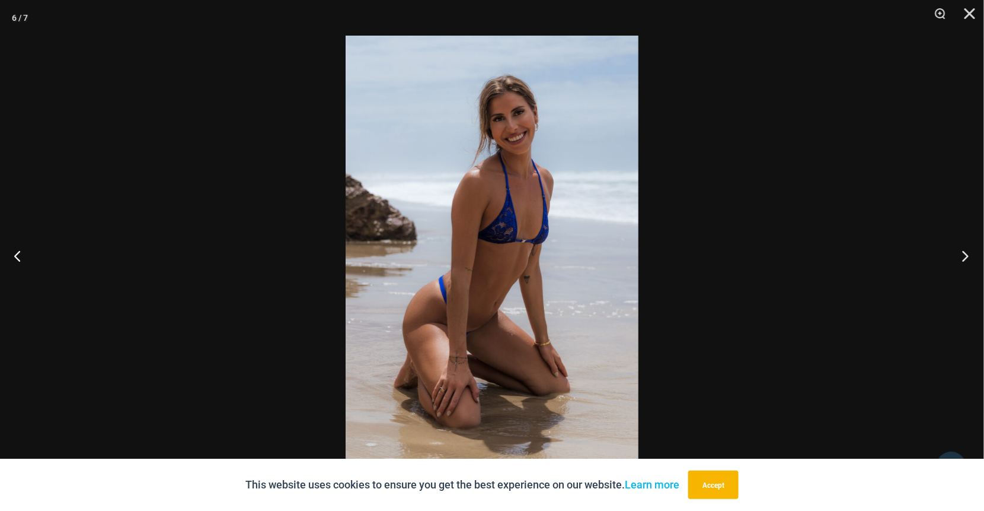
click at [972, 249] on button "Next" at bounding box center [962, 255] width 44 height 59
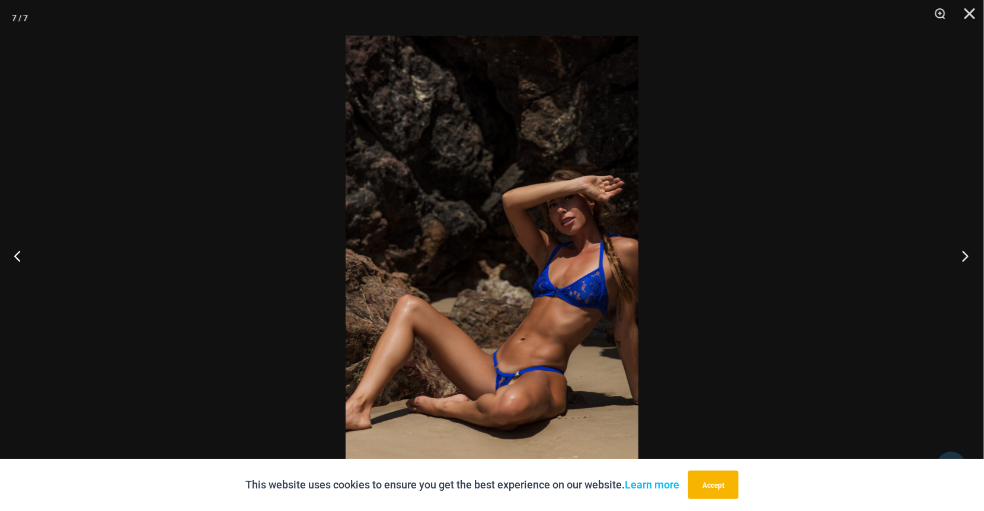
click at [968, 256] on button "Next" at bounding box center [962, 255] width 44 height 59
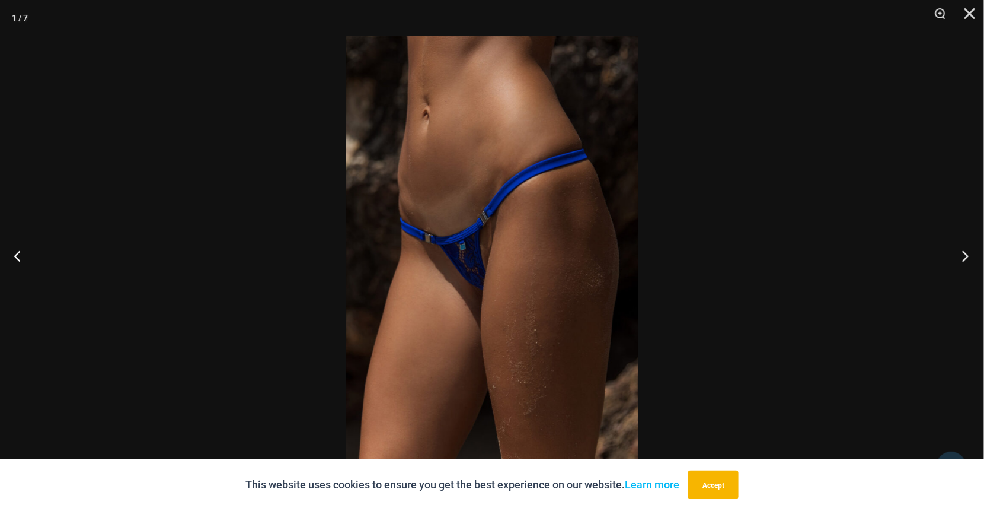
click at [968, 256] on button "Next" at bounding box center [962, 255] width 44 height 59
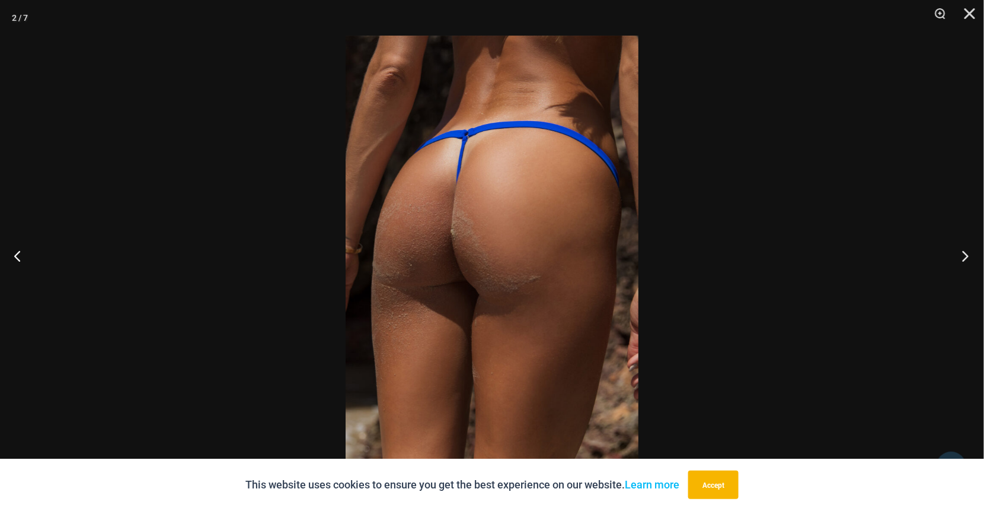
click at [968, 256] on button "Next" at bounding box center [962, 255] width 44 height 59
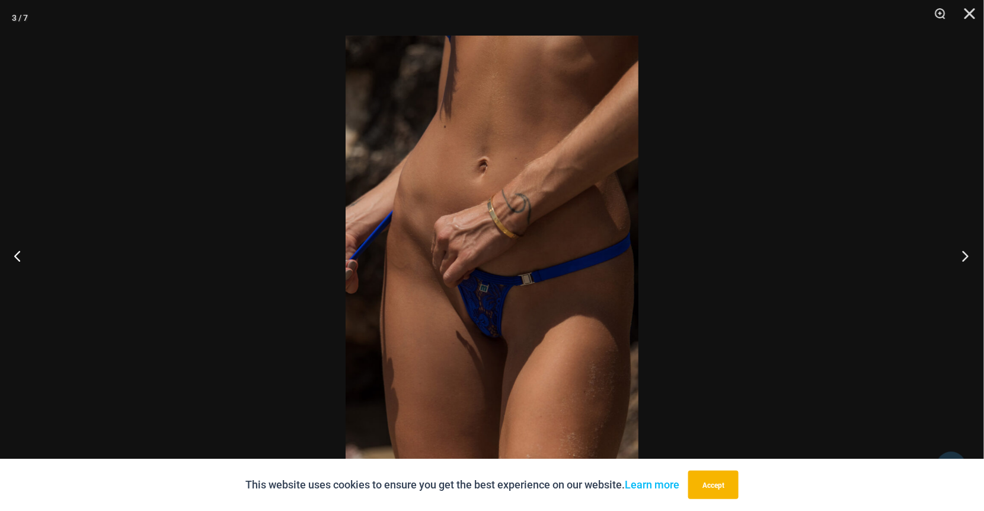
click at [968, 257] on button "Next" at bounding box center [962, 255] width 44 height 59
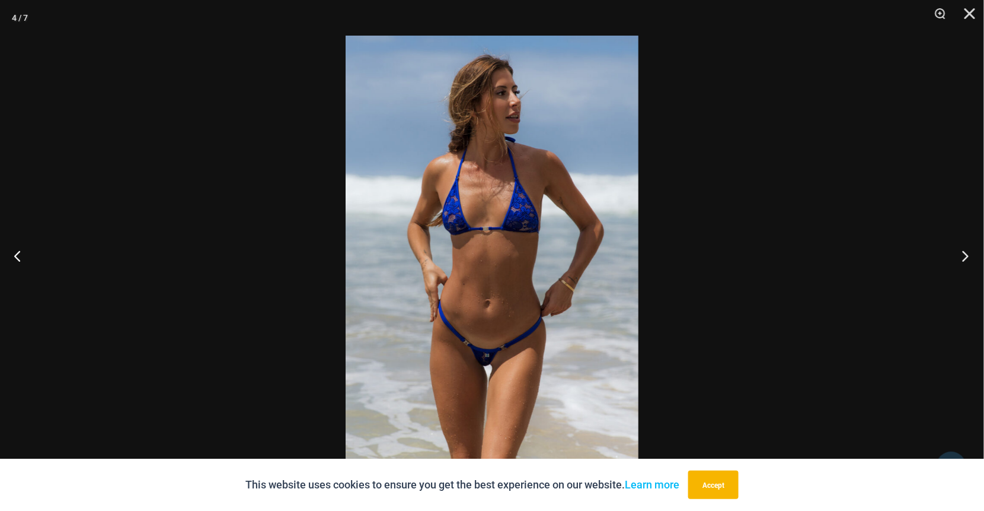
click at [968, 257] on button "Next" at bounding box center [962, 255] width 44 height 59
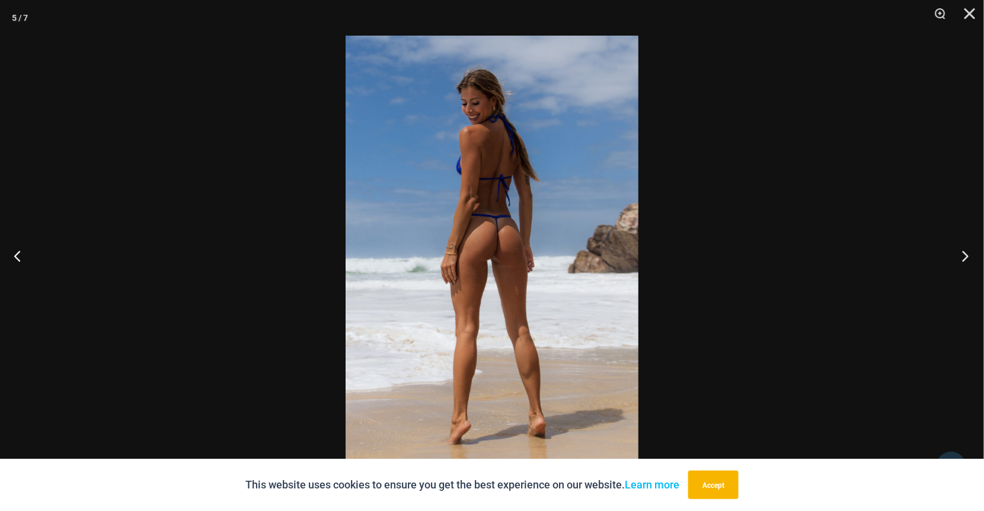
click at [968, 257] on button "Next" at bounding box center [962, 255] width 44 height 59
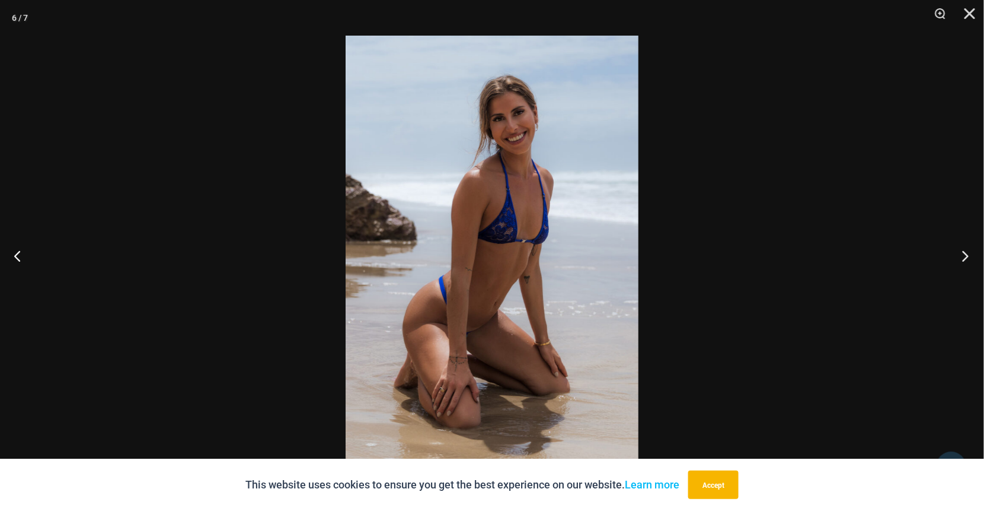
click at [968, 257] on button "Next" at bounding box center [962, 255] width 44 height 59
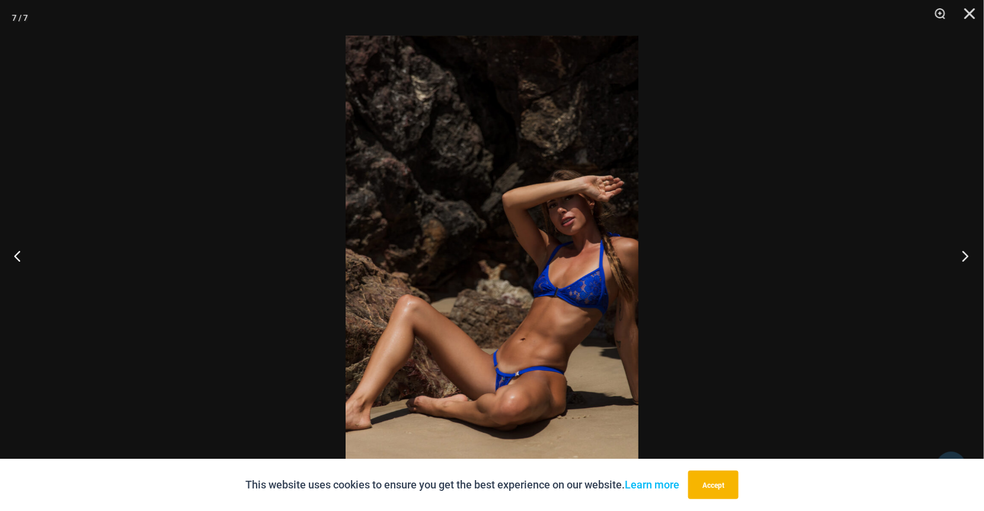
click at [968, 257] on button "Next" at bounding box center [962, 255] width 44 height 59
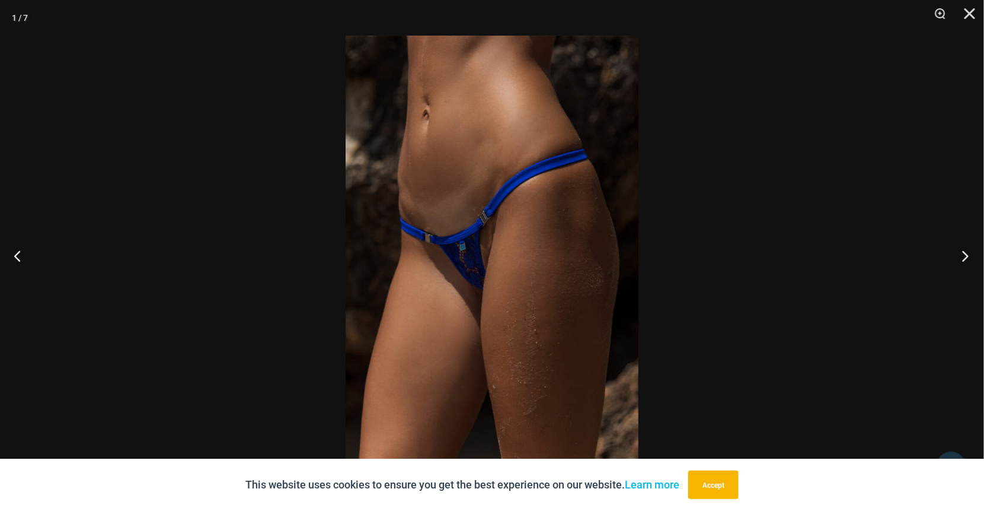
click at [968, 257] on button "Next" at bounding box center [962, 255] width 44 height 59
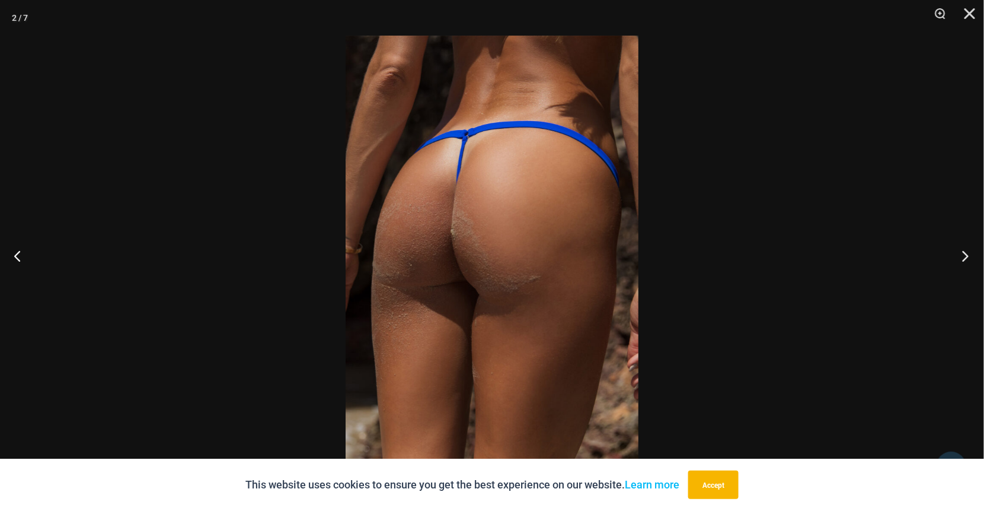
click at [968, 257] on button "Next" at bounding box center [962, 255] width 44 height 59
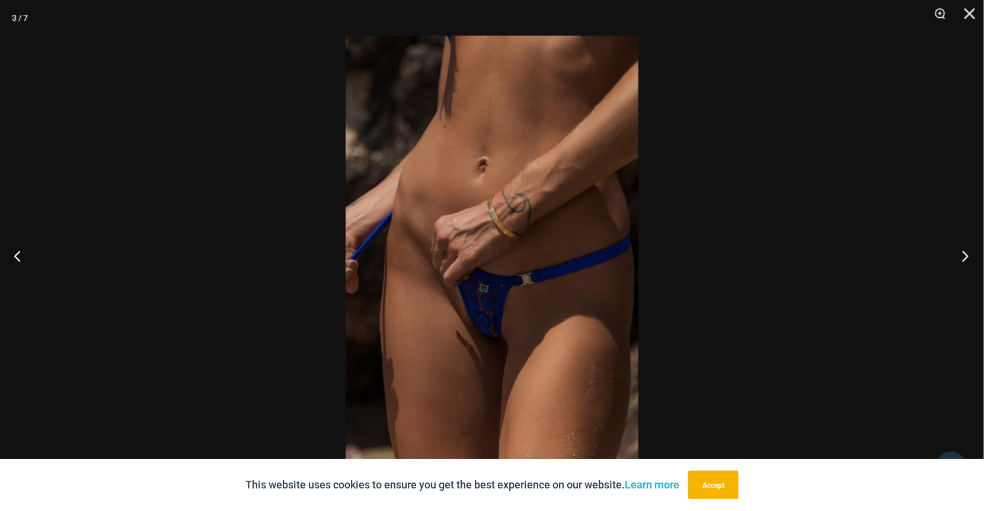
click at [968, 257] on button "Next" at bounding box center [962, 255] width 44 height 59
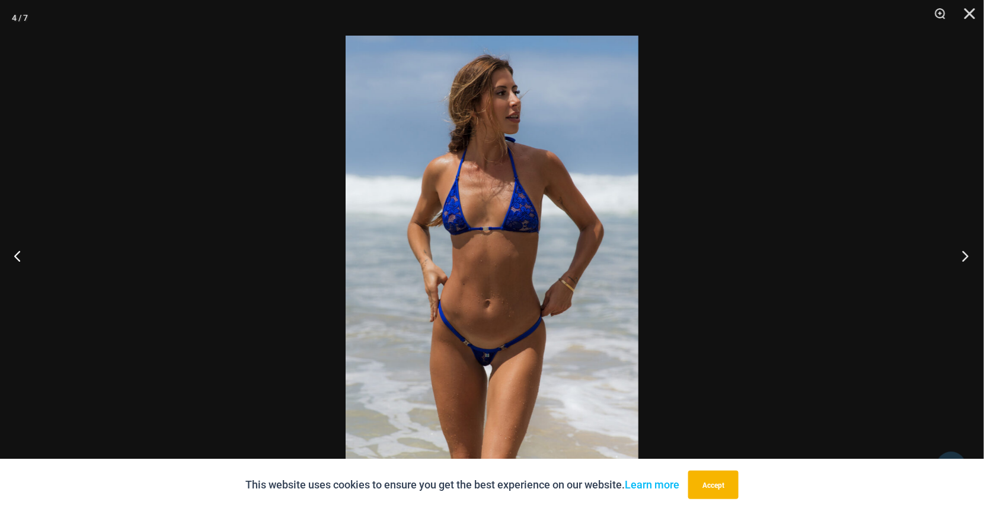
click at [968, 257] on button "Next" at bounding box center [962, 255] width 44 height 59
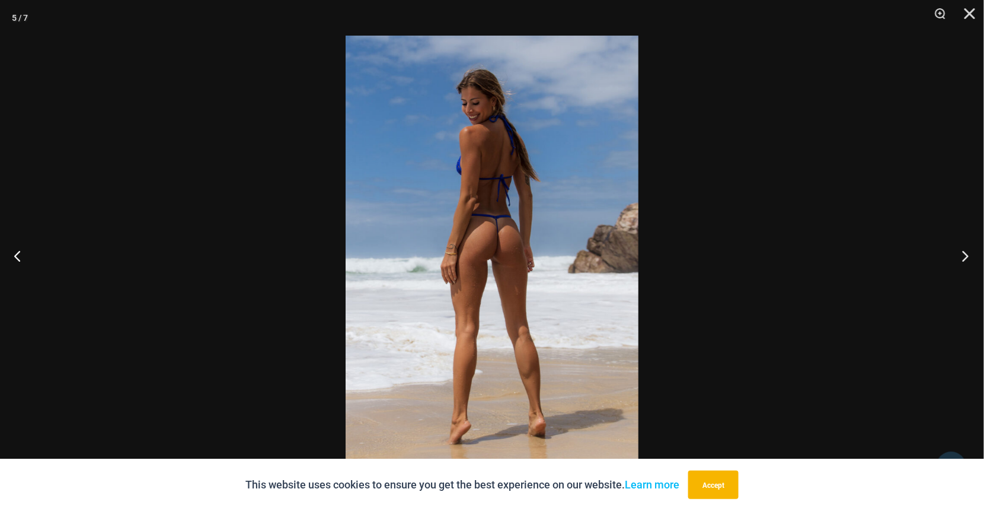
click at [968, 257] on button "Next" at bounding box center [962, 255] width 44 height 59
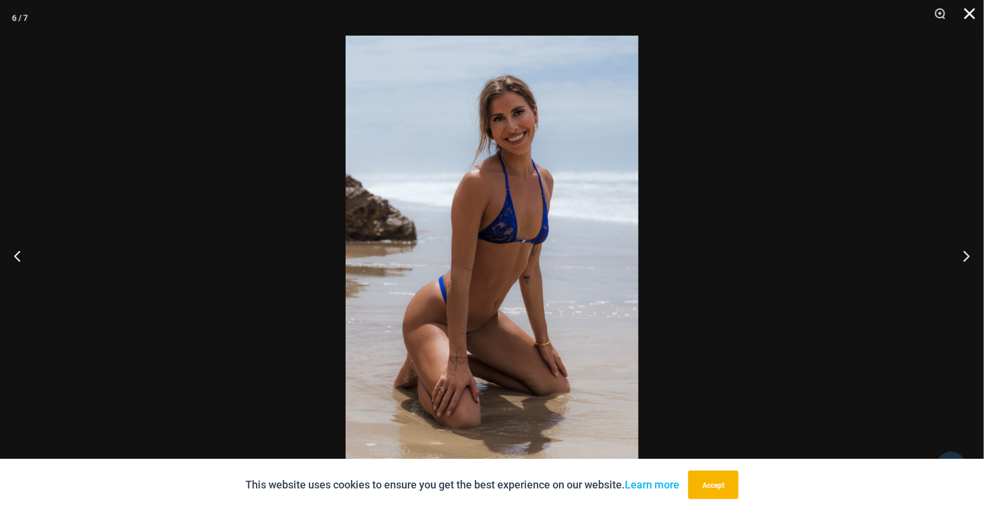
click at [972, 13] on button "Close" at bounding box center [966, 18] width 30 height 36
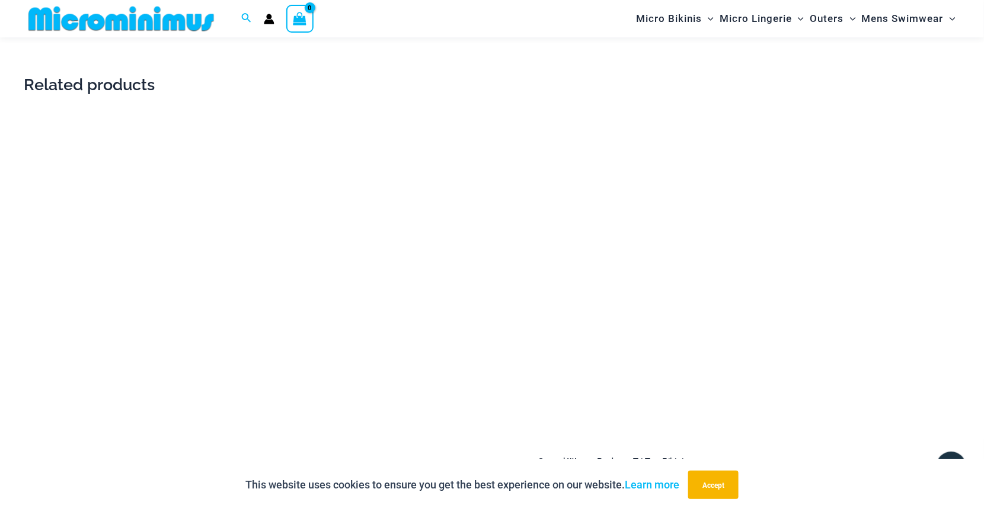
scroll to position [1710, 0]
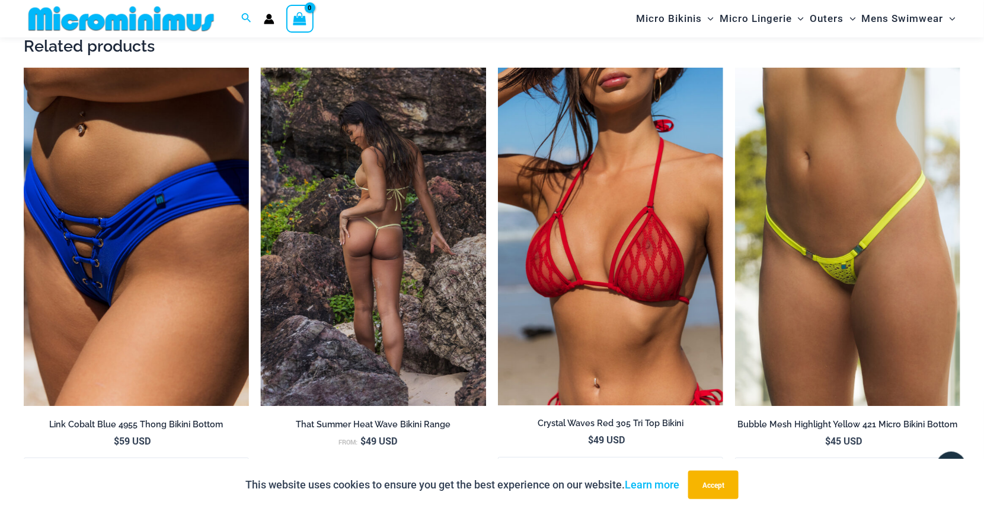
click at [416, 285] on img at bounding box center [373, 237] width 225 height 338
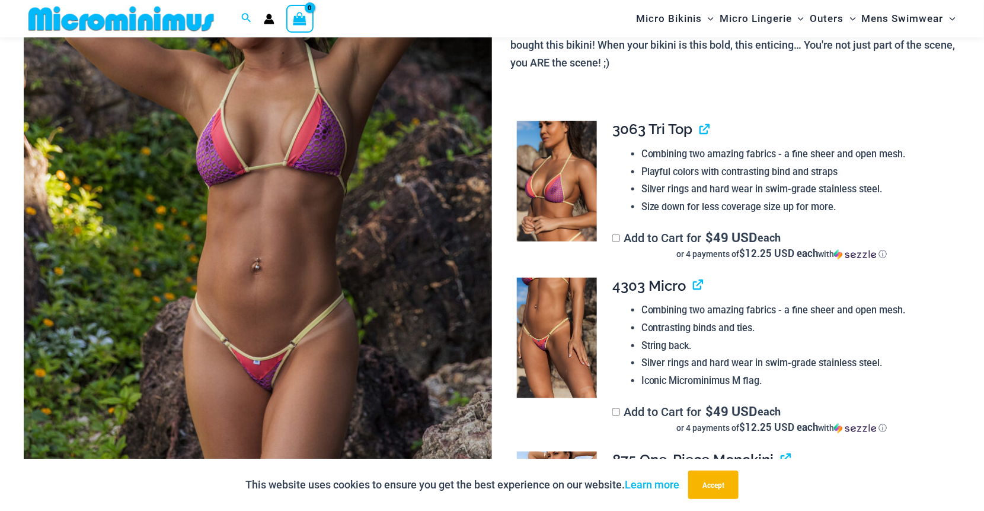
scroll to position [286, 0]
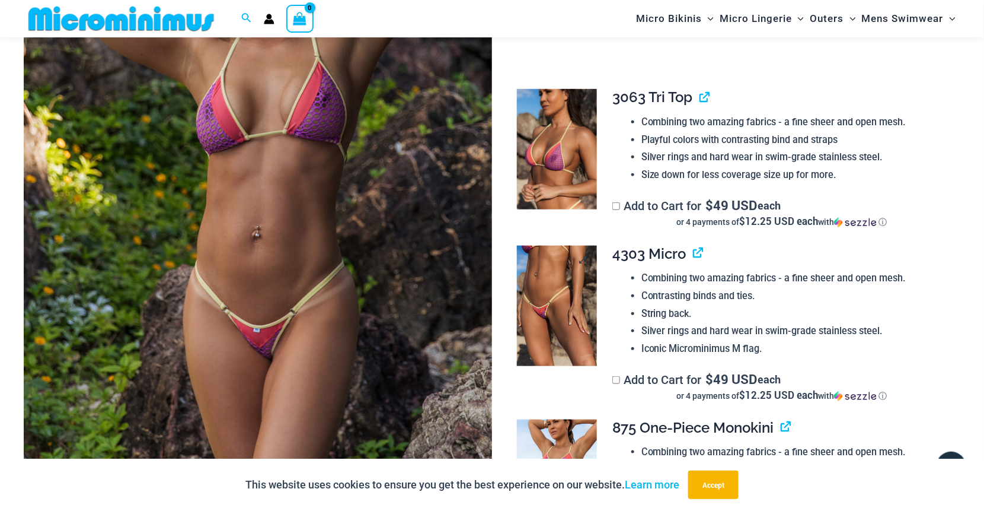
click at [535, 286] on img at bounding box center [557, 305] width 80 height 120
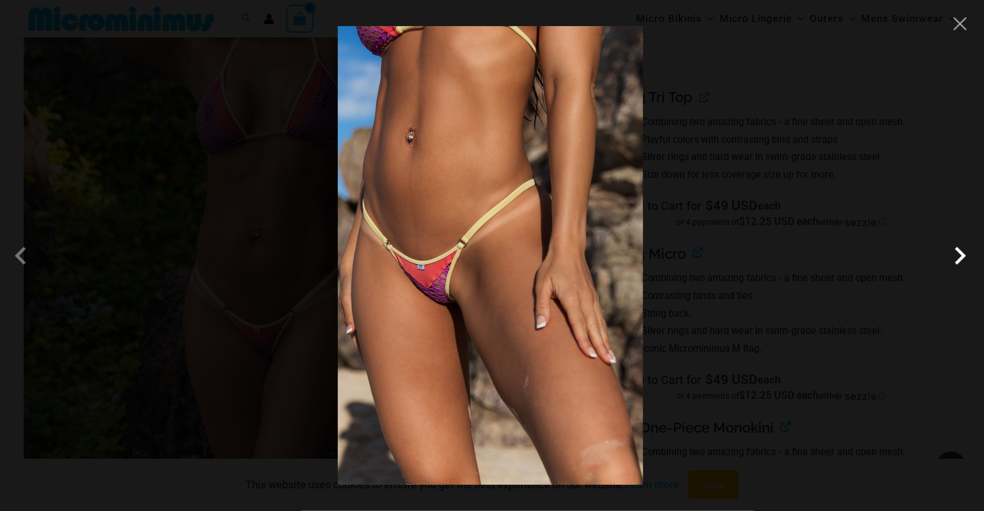
click at [967, 251] on span at bounding box center [961, 256] width 36 height 36
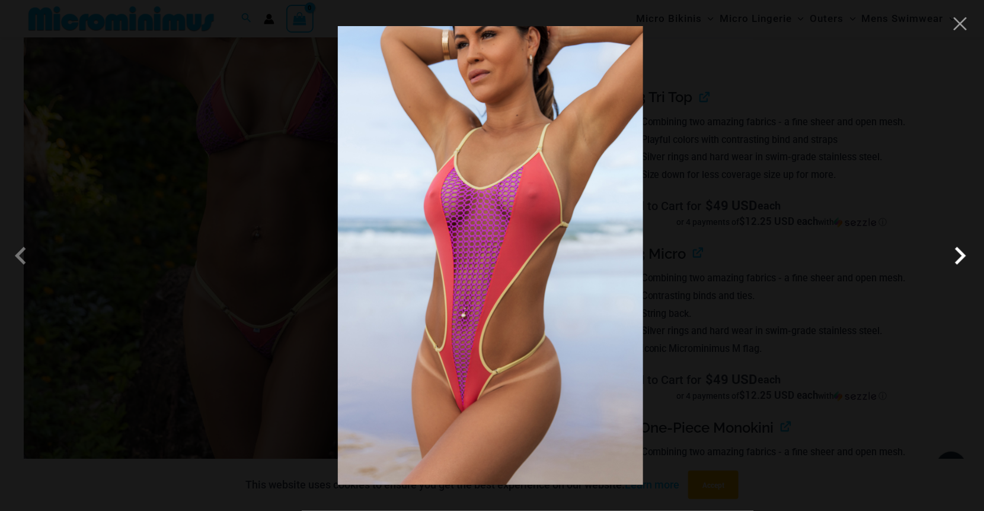
click at [967, 251] on span at bounding box center [961, 256] width 36 height 36
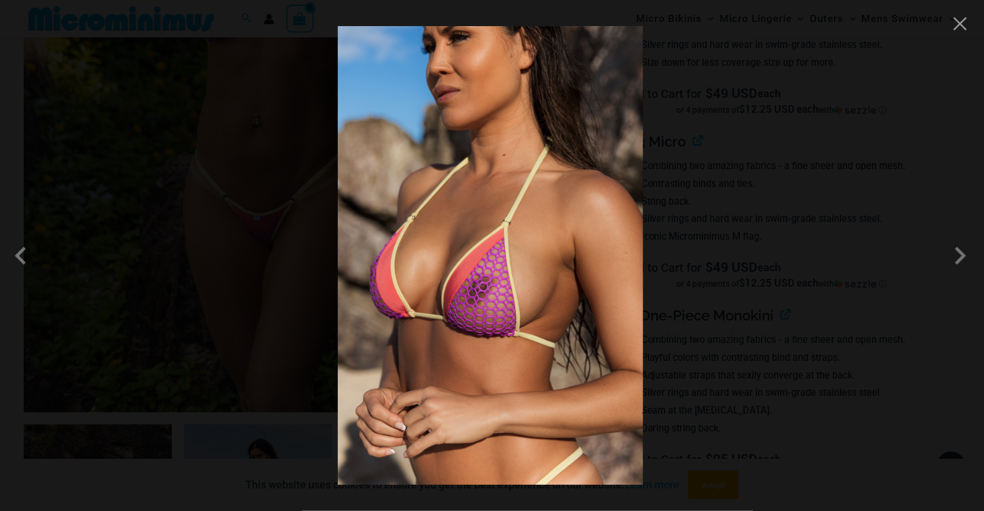
scroll to position [464, 0]
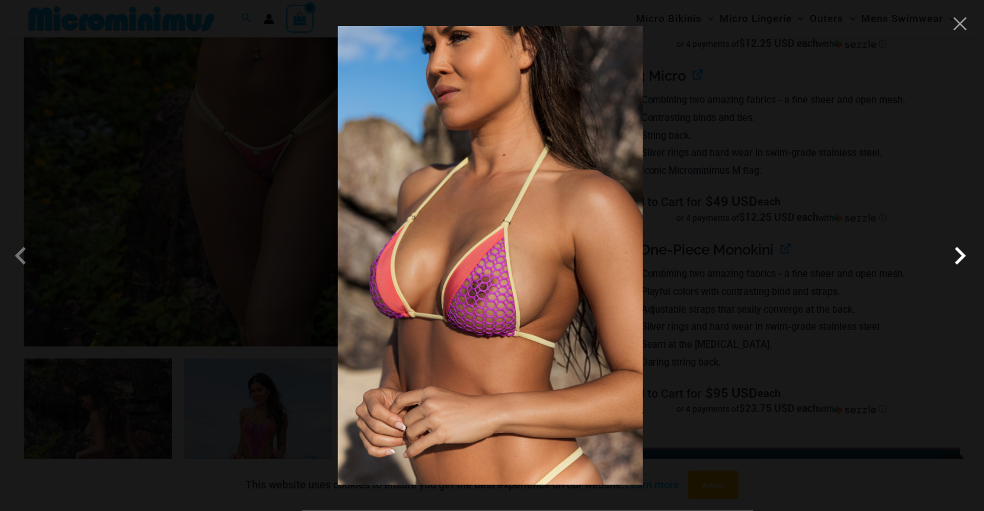
click at [964, 253] on span at bounding box center [961, 256] width 36 height 36
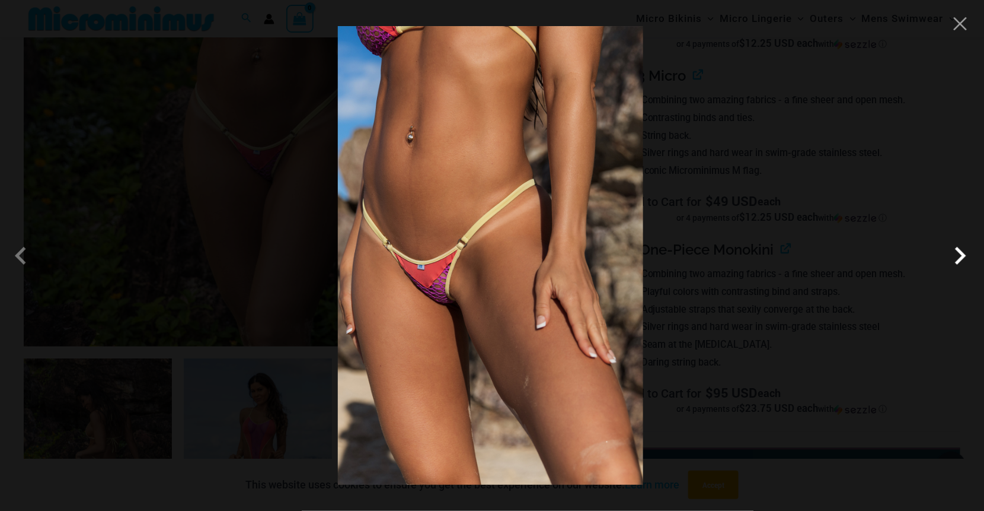
click at [965, 250] on span at bounding box center [961, 256] width 36 height 36
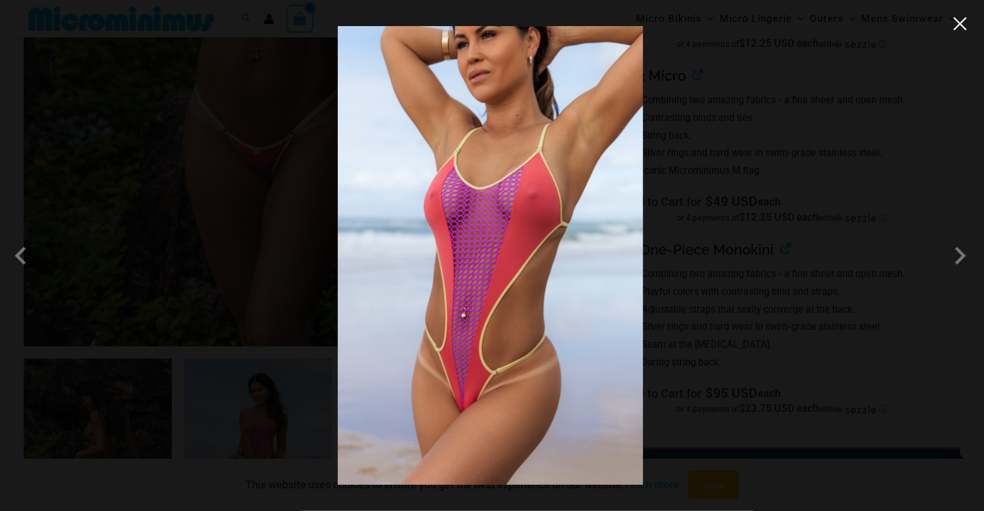
click at [962, 21] on button "Close" at bounding box center [961, 24] width 18 height 18
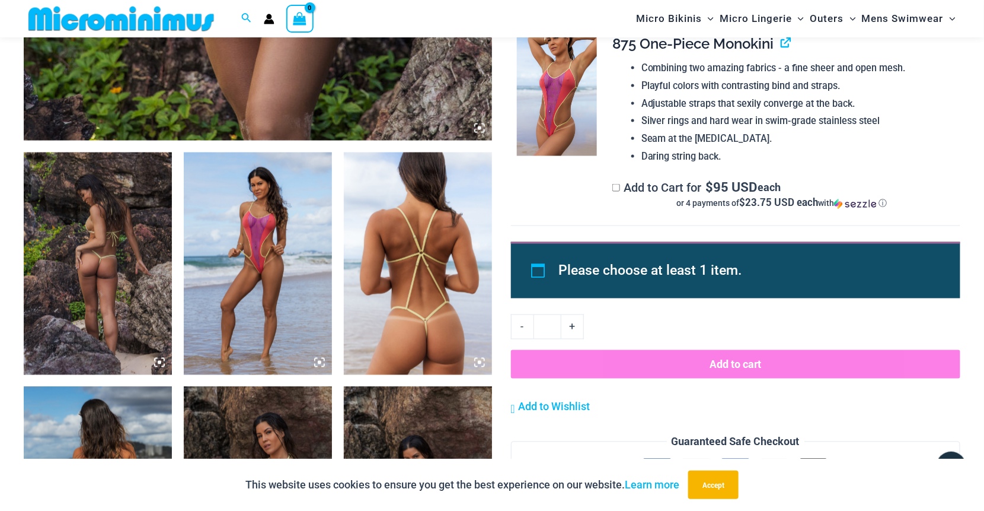
scroll to position [642, 0]
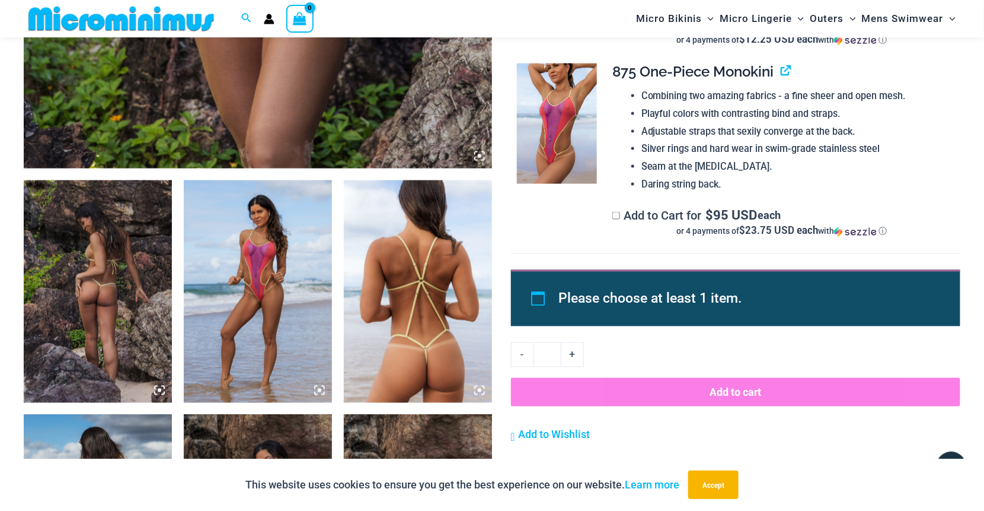
click at [167, 328] on img at bounding box center [98, 291] width 148 height 222
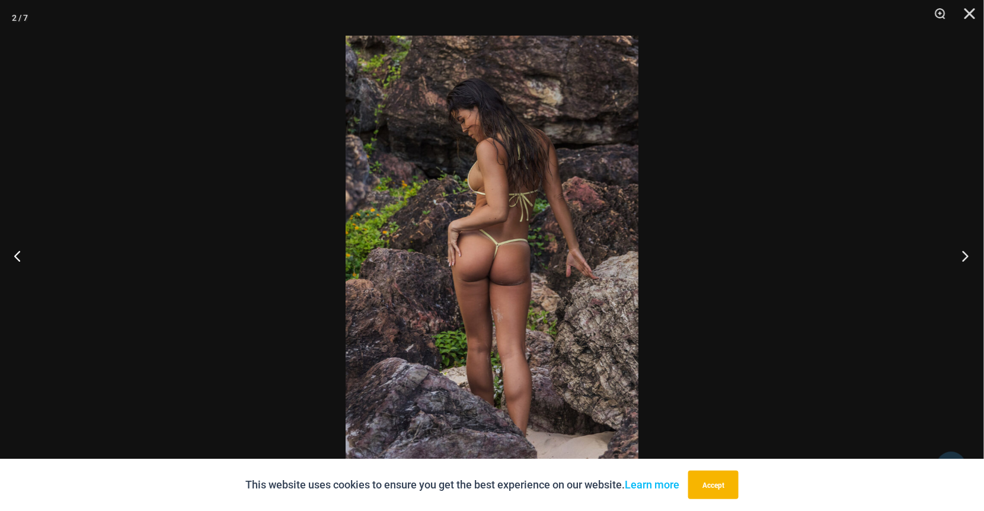
click at [967, 254] on button "Next" at bounding box center [962, 255] width 44 height 59
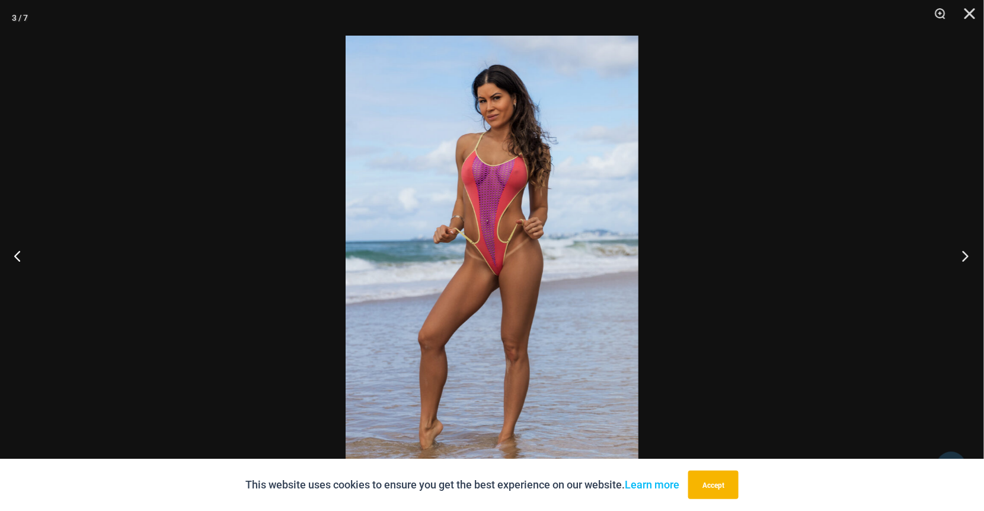
click at [967, 254] on button "Next" at bounding box center [962, 255] width 44 height 59
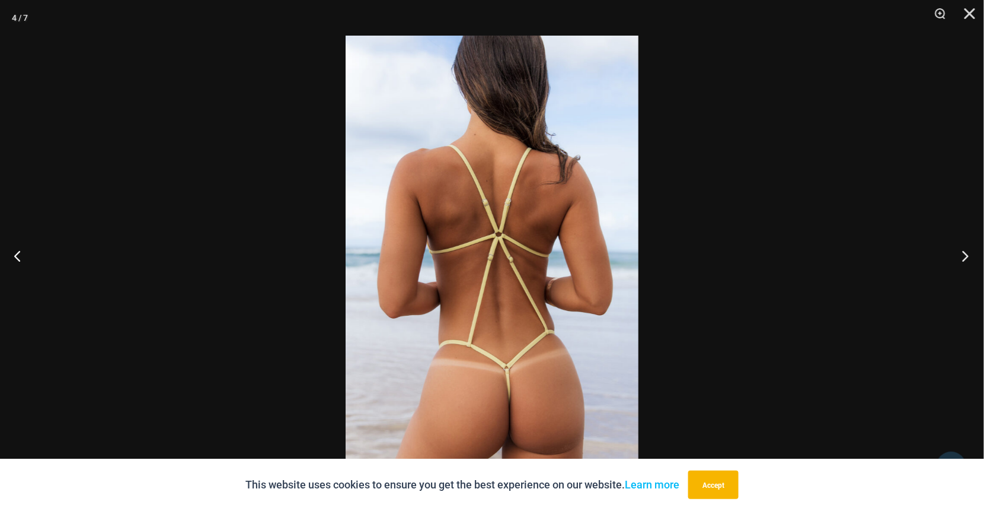
click at [967, 254] on button "Next" at bounding box center [962, 255] width 44 height 59
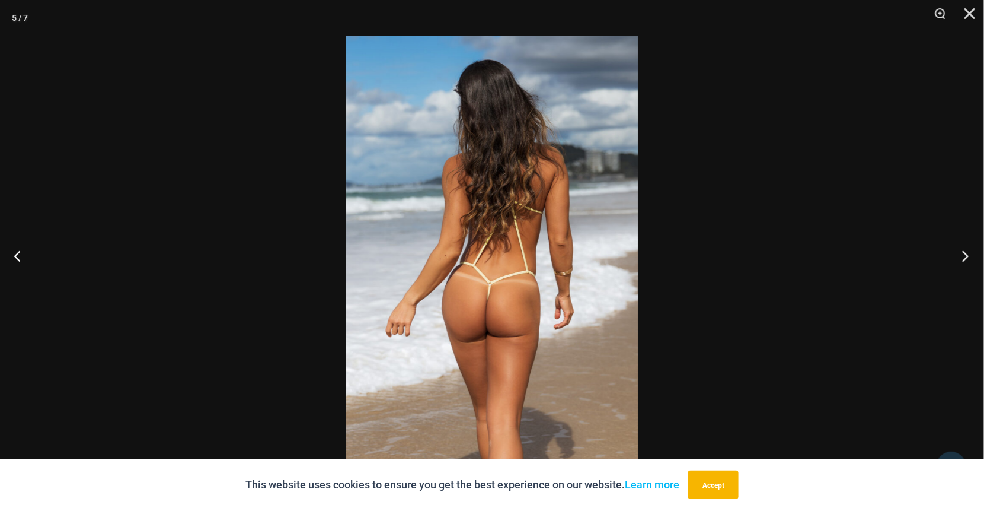
click at [967, 254] on button "Next" at bounding box center [962, 255] width 44 height 59
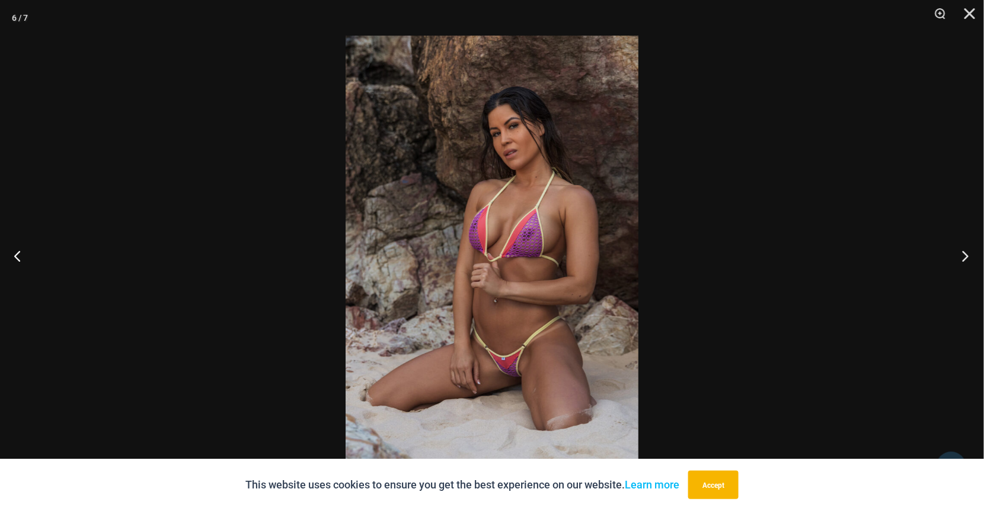
click at [967, 254] on button "Next" at bounding box center [962, 255] width 44 height 59
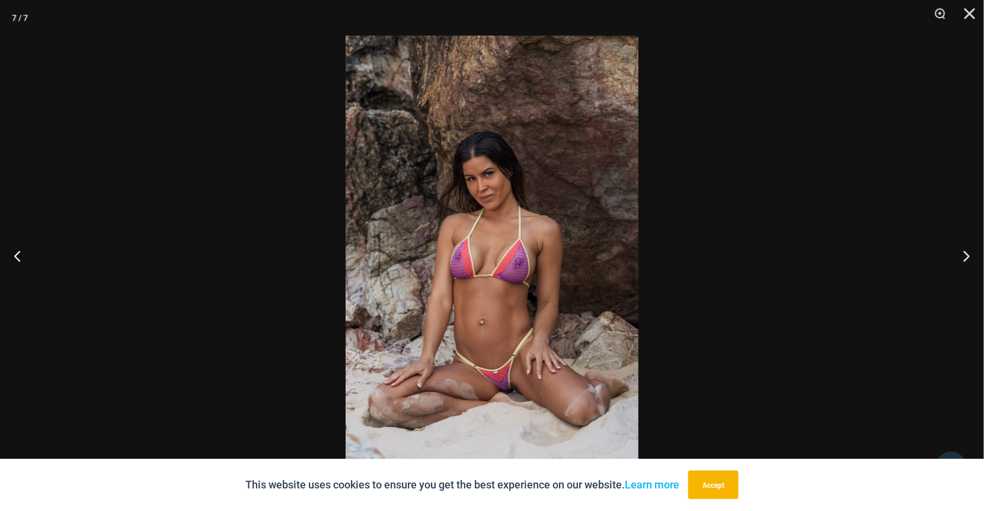
click at [522, 378] on img at bounding box center [492, 255] width 293 height 439
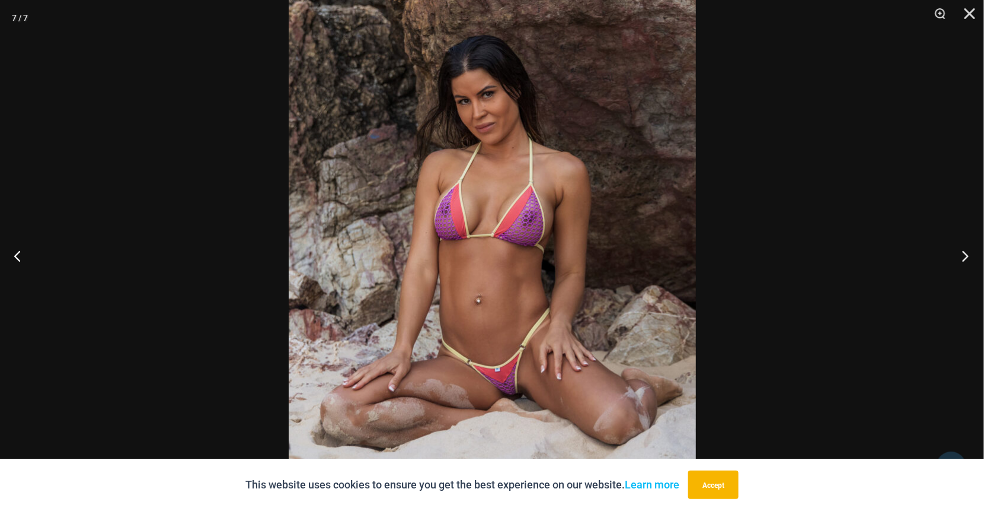
click at [965, 256] on button "Next" at bounding box center [962, 255] width 44 height 59
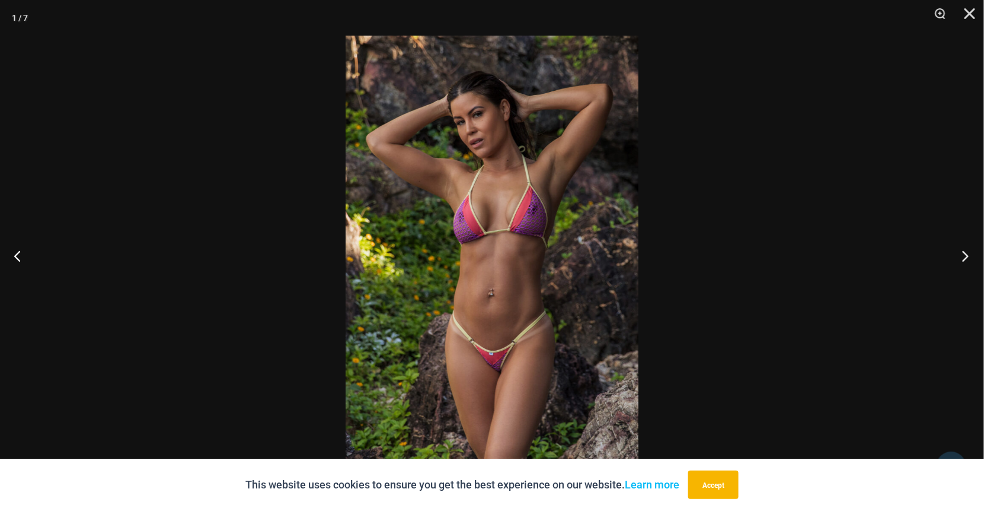
click at [966, 258] on button "Next" at bounding box center [962, 255] width 44 height 59
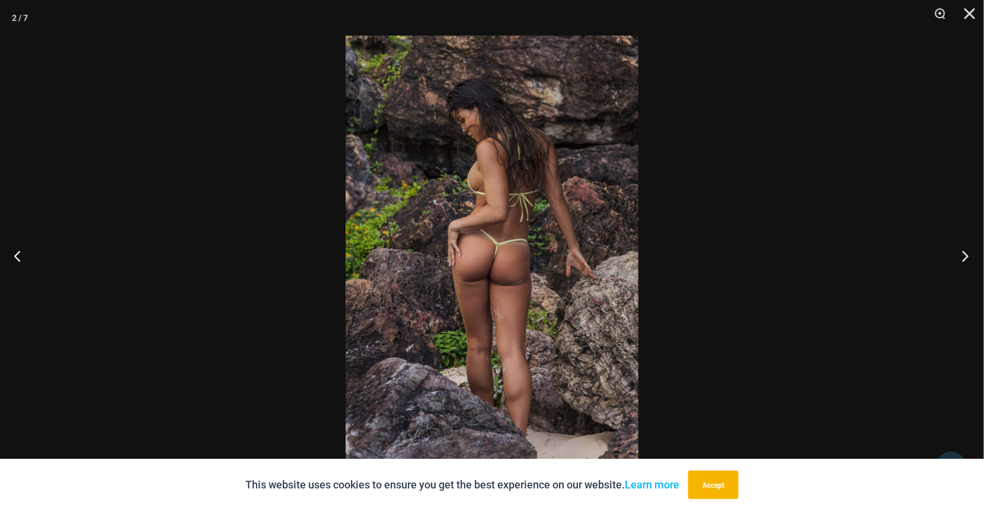
click at [967, 257] on button "Next" at bounding box center [962, 255] width 44 height 59
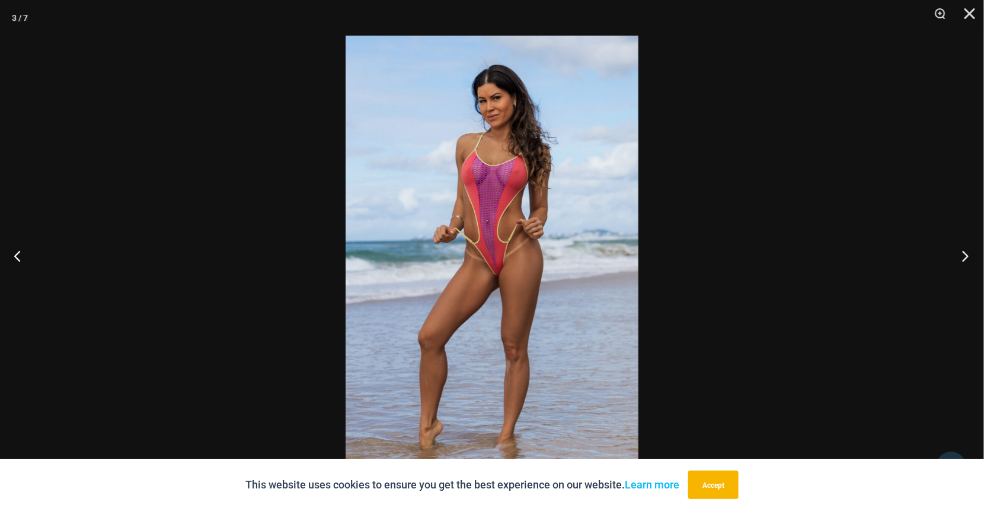
click at [967, 257] on button "Next" at bounding box center [962, 255] width 44 height 59
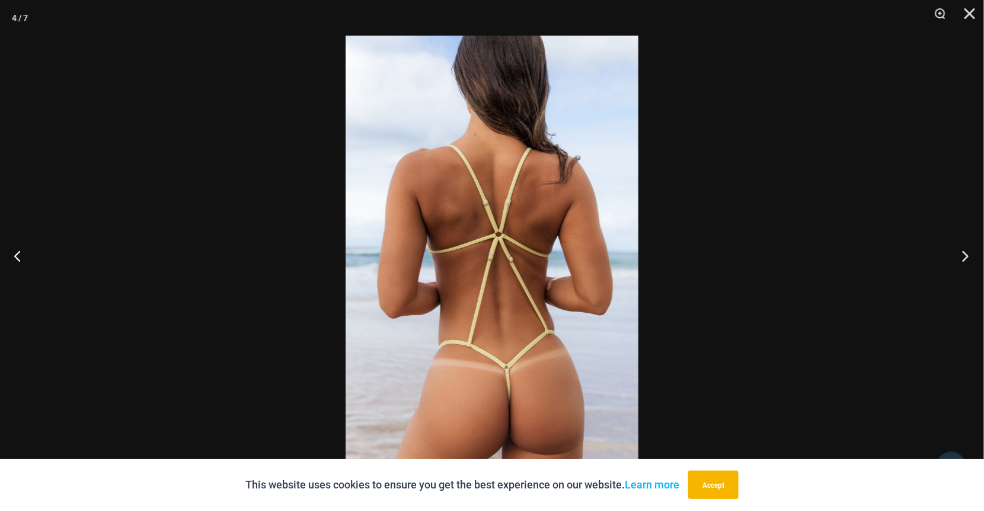
click at [967, 257] on button "Next" at bounding box center [962, 255] width 44 height 59
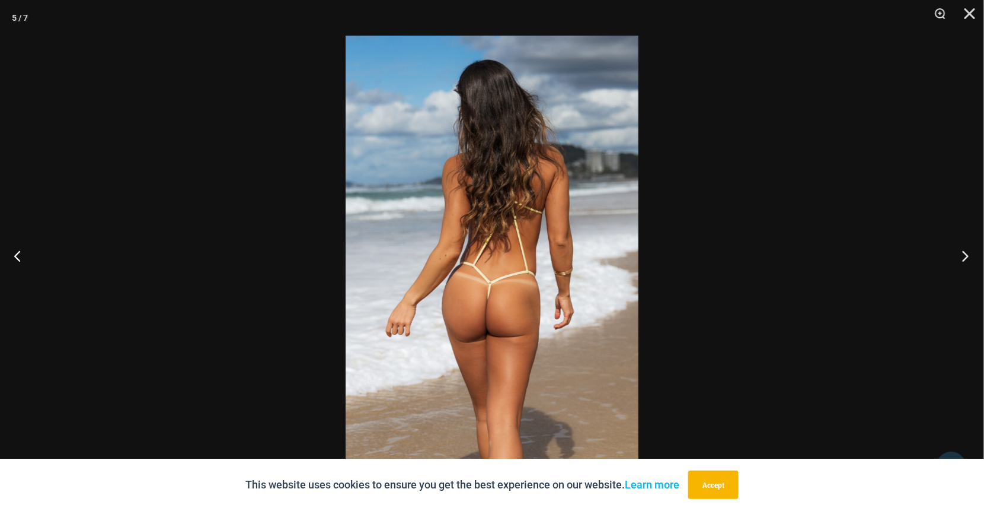
click at [967, 257] on button "Next" at bounding box center [962, 255] width 44 height 59
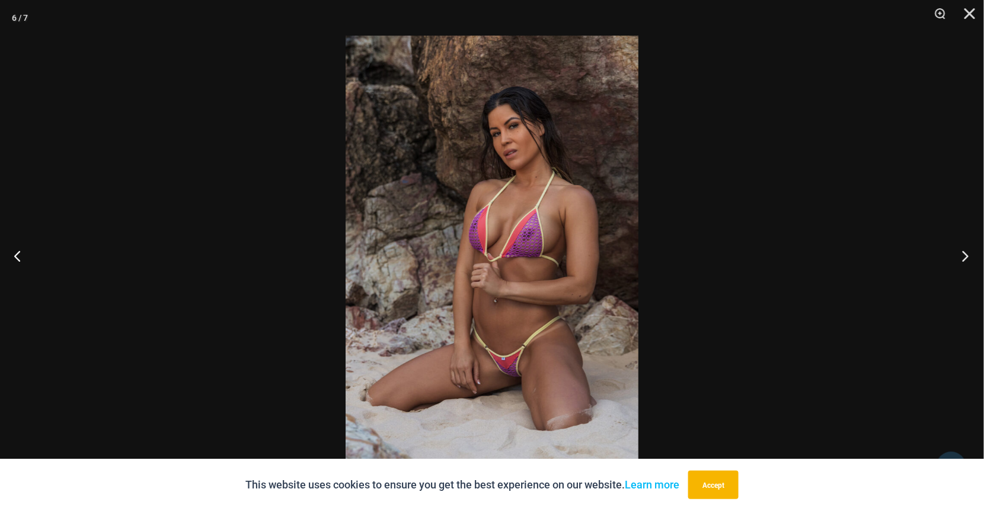
click at [967, 257] on button "Next" at bounding box center [962, 255] width 44 height 59
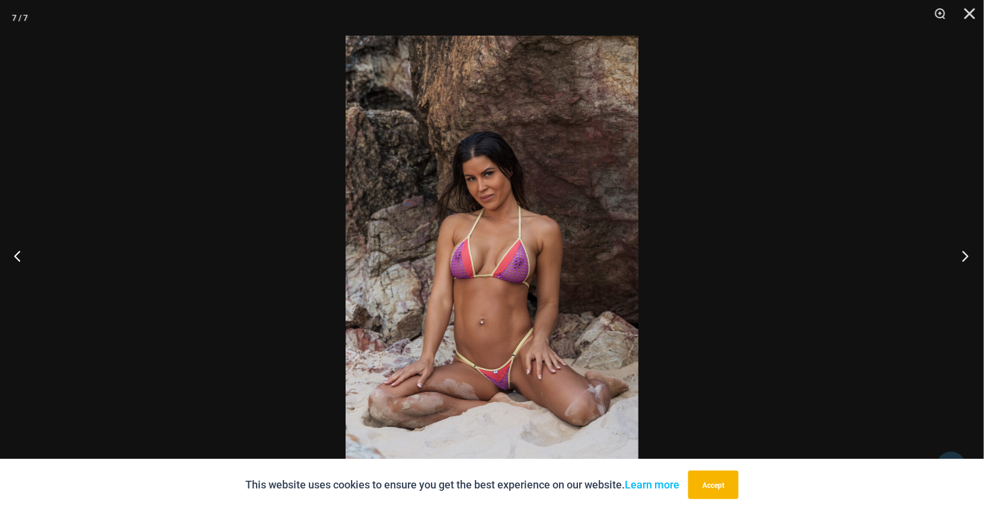
click at [967, 257] on button "Next" at bounding box center [962, 255] width 44 height 59
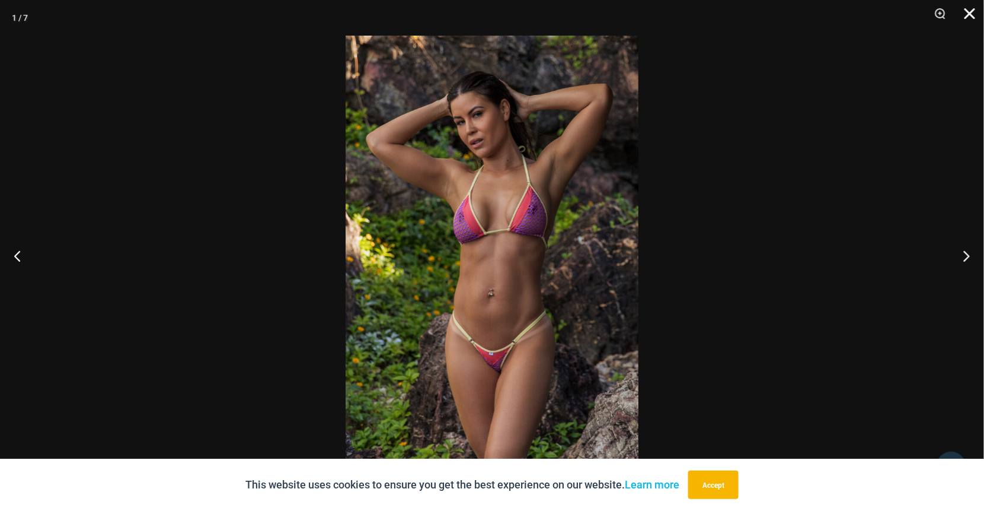
click at [971, 14] on button "Close" at bounding box center [966, 18] width 30 height 36
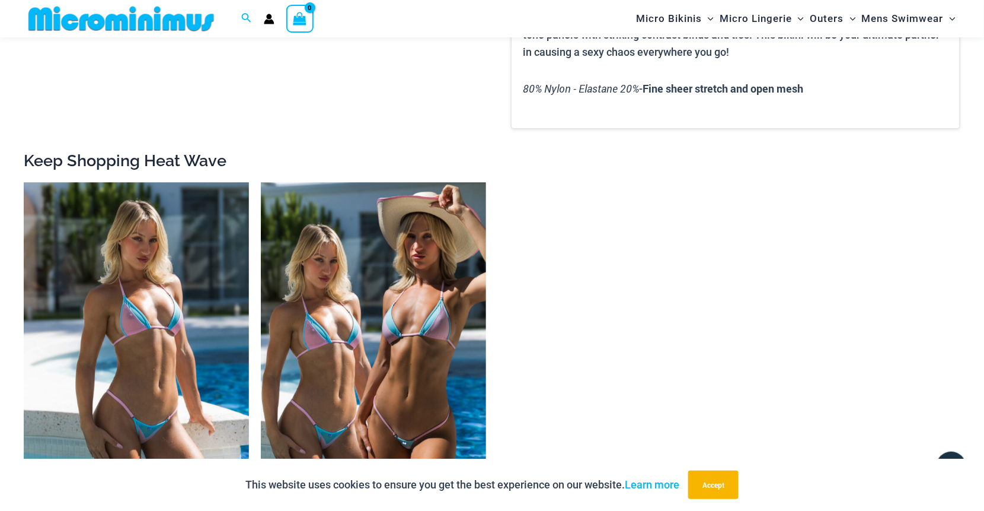
scroll to position [1354, 0]
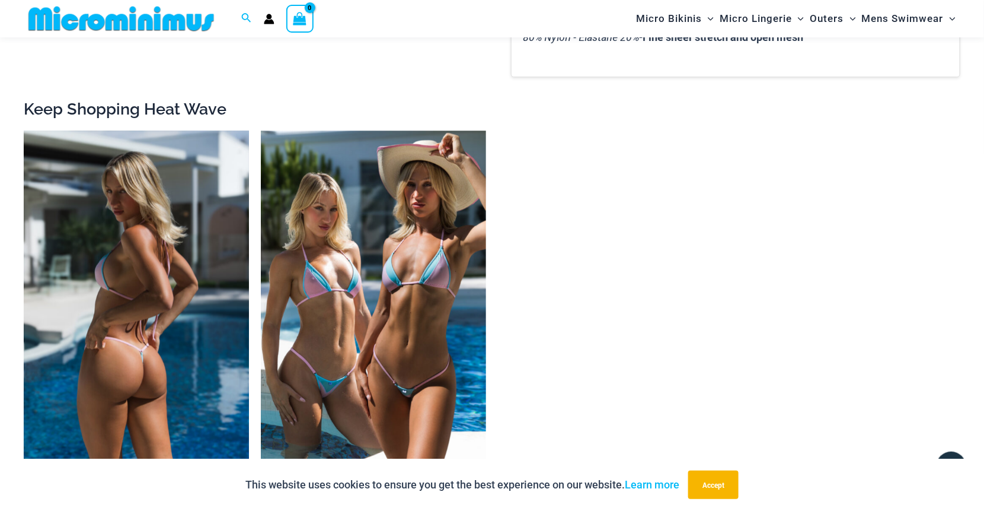
click at [181, 294] on img at bounding box center [136, 299] width 225 height 338
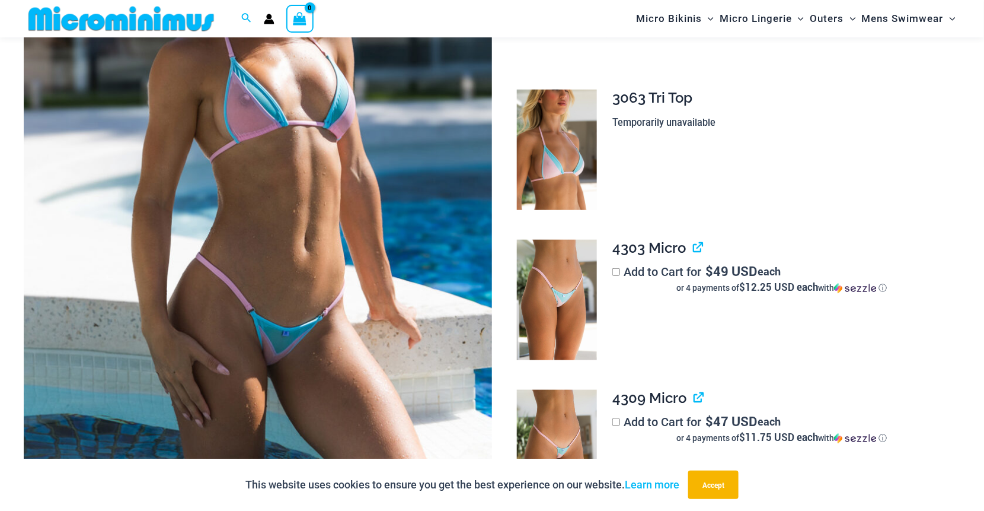
scroll to position [288, 0]
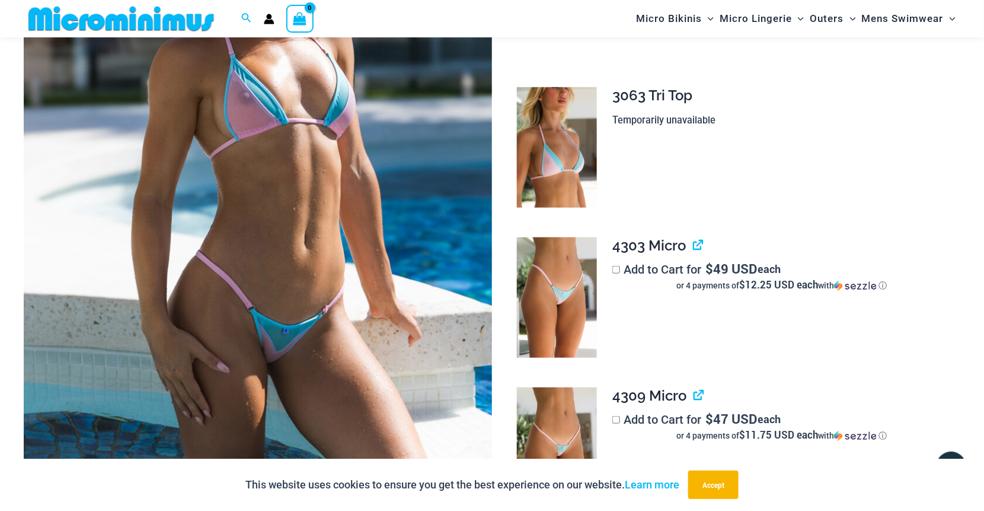
click at [331, 337] on img at bounding box center [258, 171] width 468 height 703
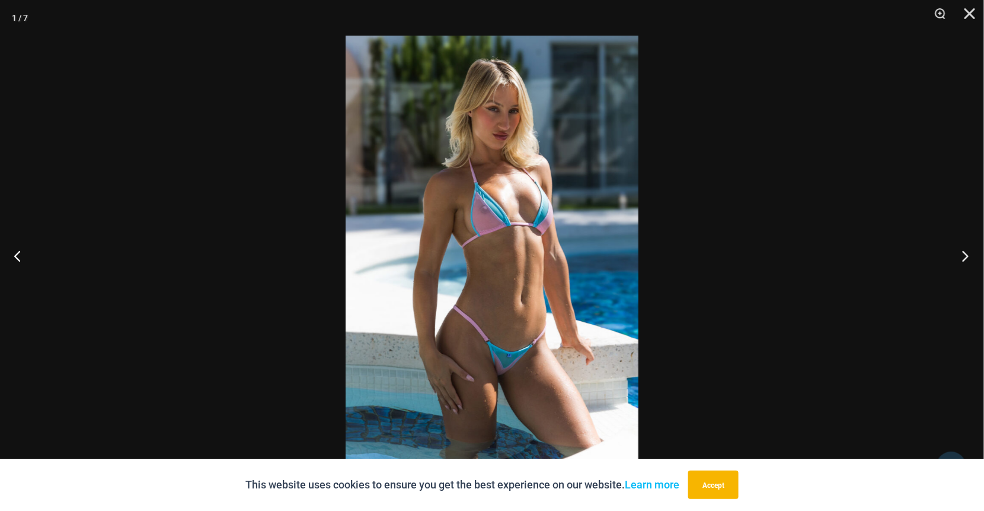
click at [968, 256] on button "Next" at bounding box center [962, 255] width 44 height 59
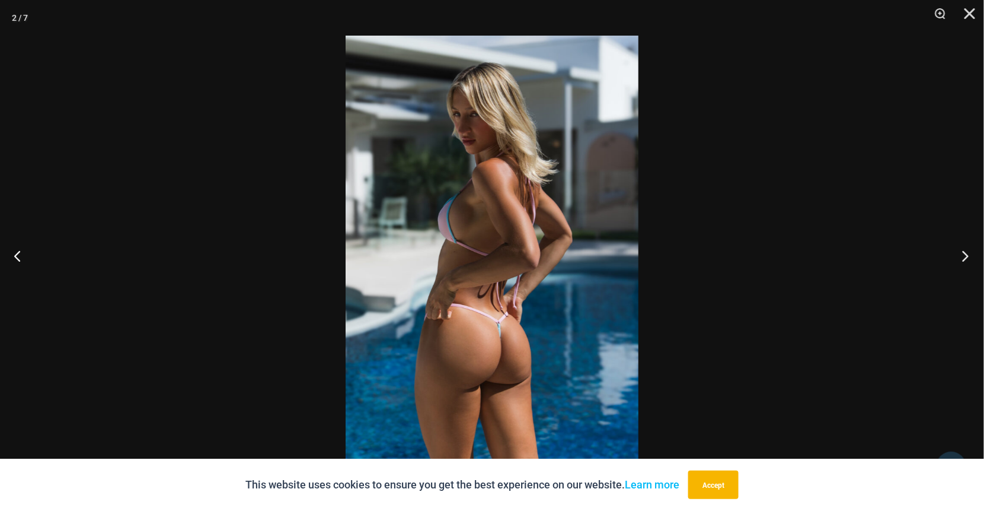
click at [968, 256] on button "Next" at bounding box center [962, 255] width 44 height 59
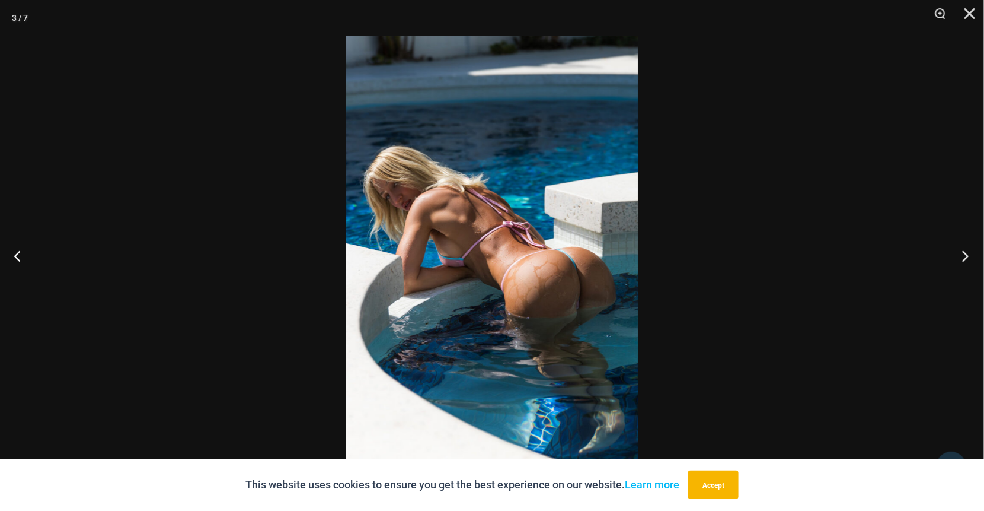
click at [968, 256] on button "Next" at bounding box center [962, 255] width 44 height 59
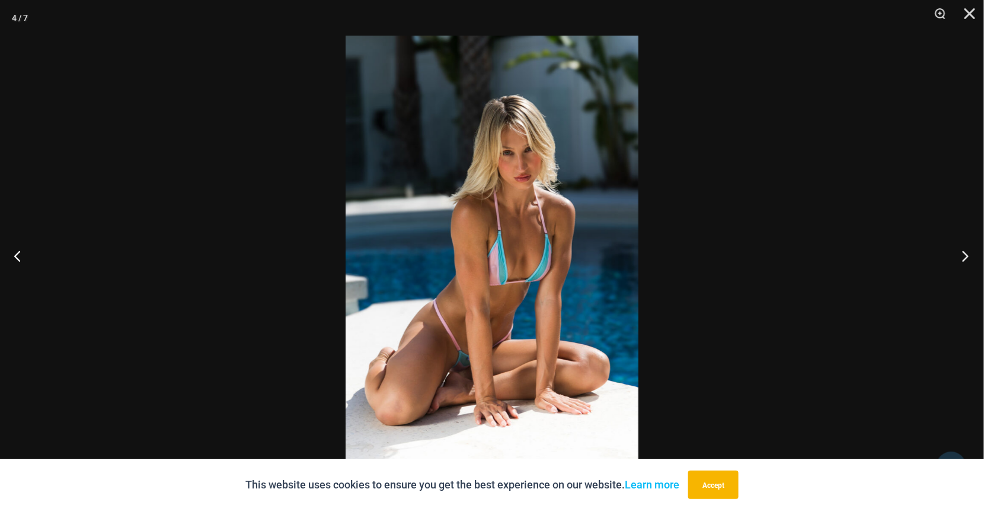
click at [968, 256] on button "Next" at bounding box center [962, 255] width 44 height 59
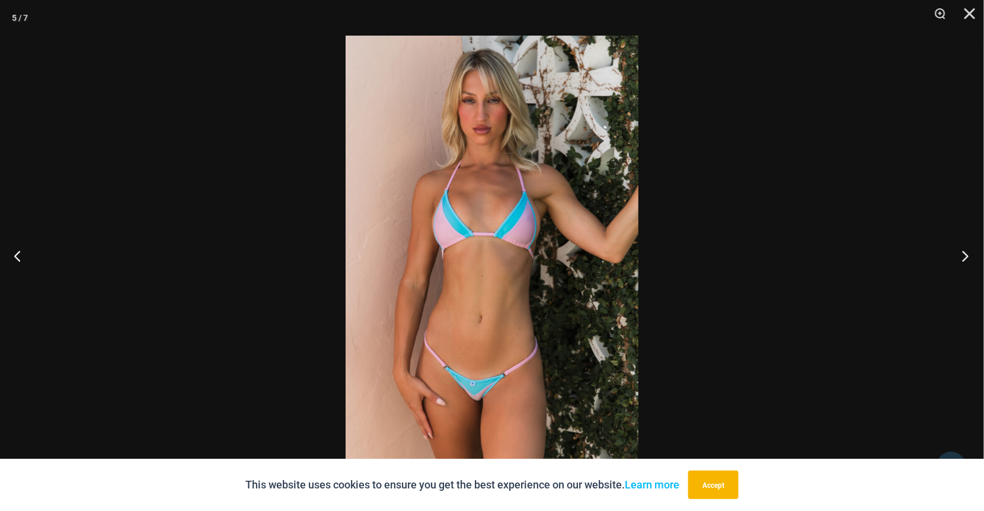
click at [970, 254] on button "Next" at bounding box center [962, 255] width 44 height 59
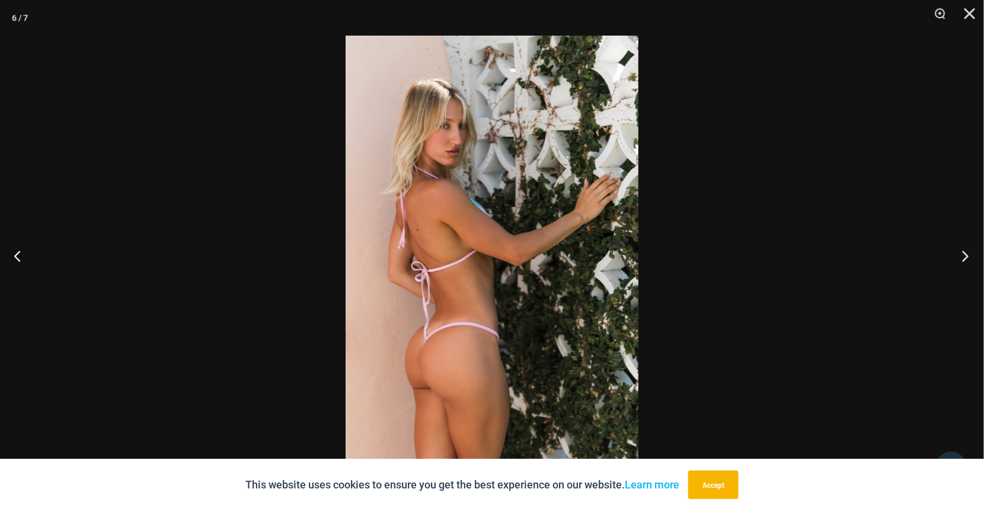
click at [971, 254] on button "Next" at bounding box center [962, 255] width 44 height 59
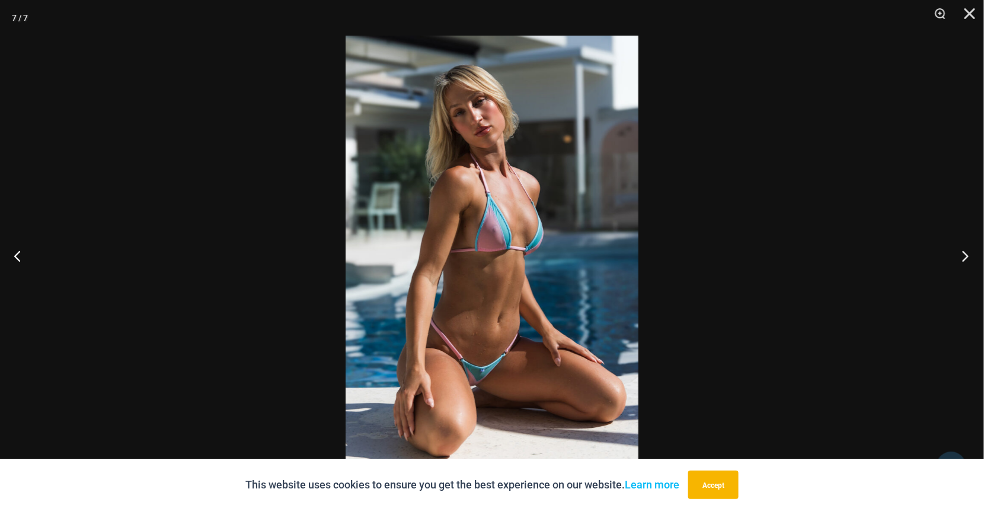
click at [970, 257] on button "Next" at bounding box center [962, 255] width 44 height 59
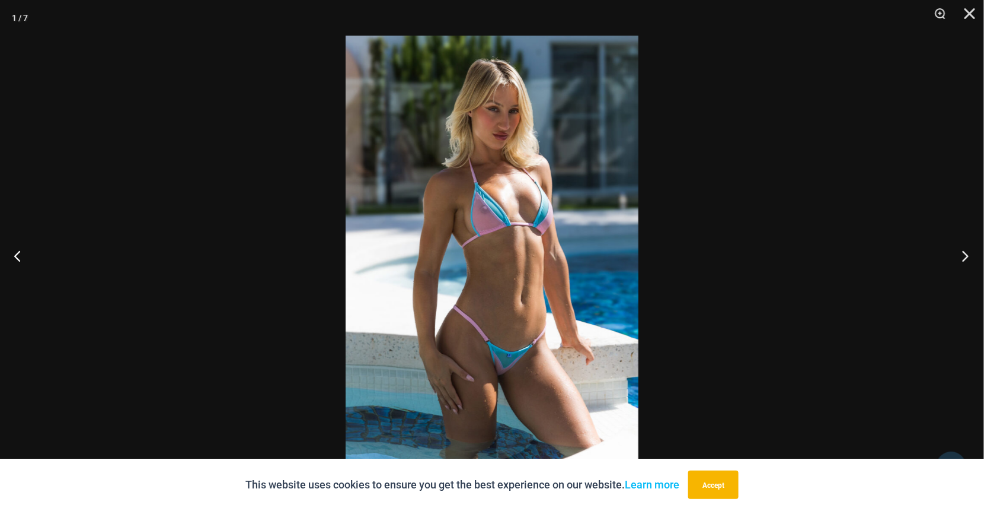
click at [970, 257] on button "Next" at bounding box center [962, 255] width 44 height 59
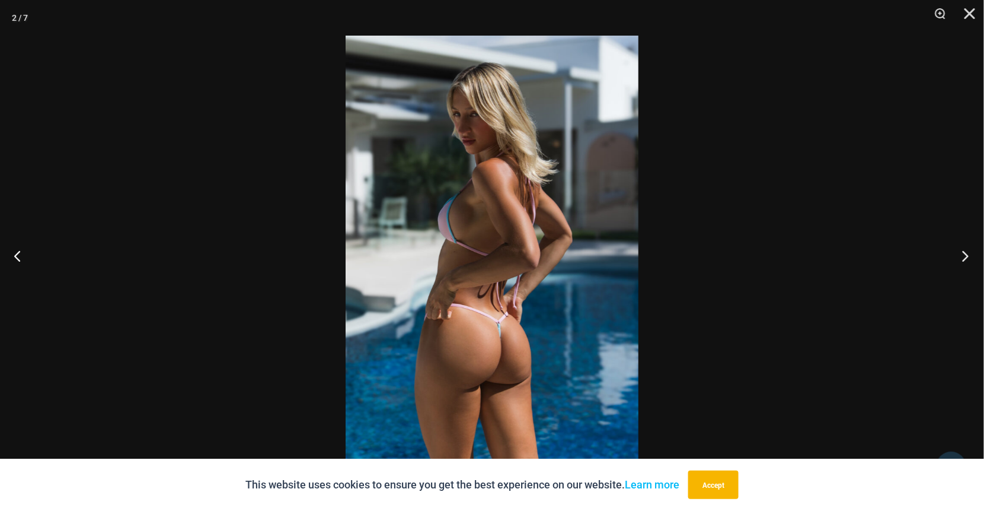
click at [970, 257] on button "Next" at bounding box center [962, 255] width 44 height 59
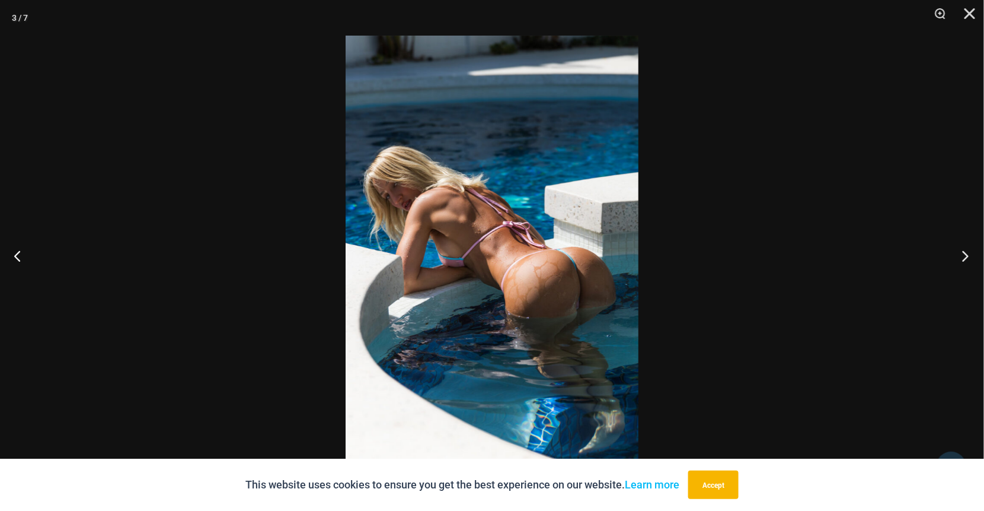
click at [970, 257] on button "Next" at bounding box center [962, 255] width 44 height 59
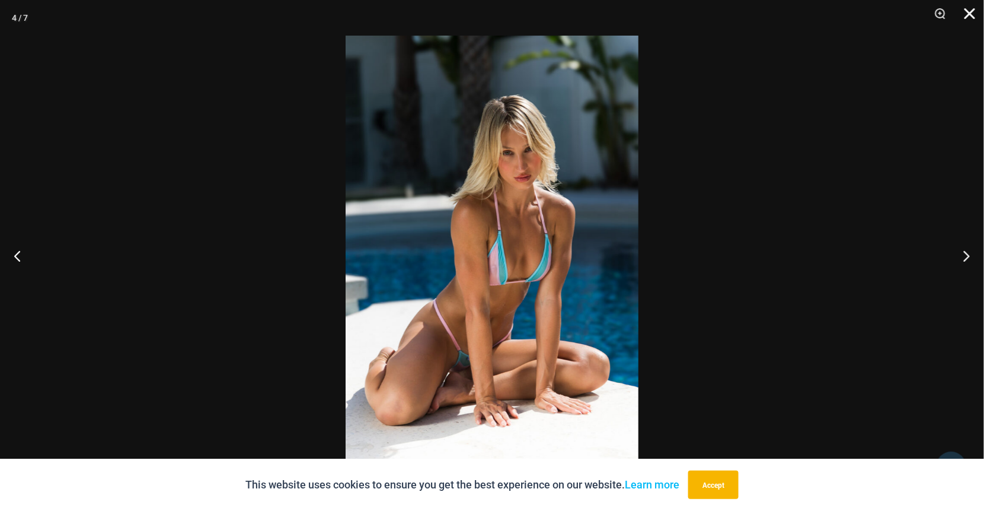
click at [972, 15] on button "Close" at bounding box center [966, 18] width 30 height 36
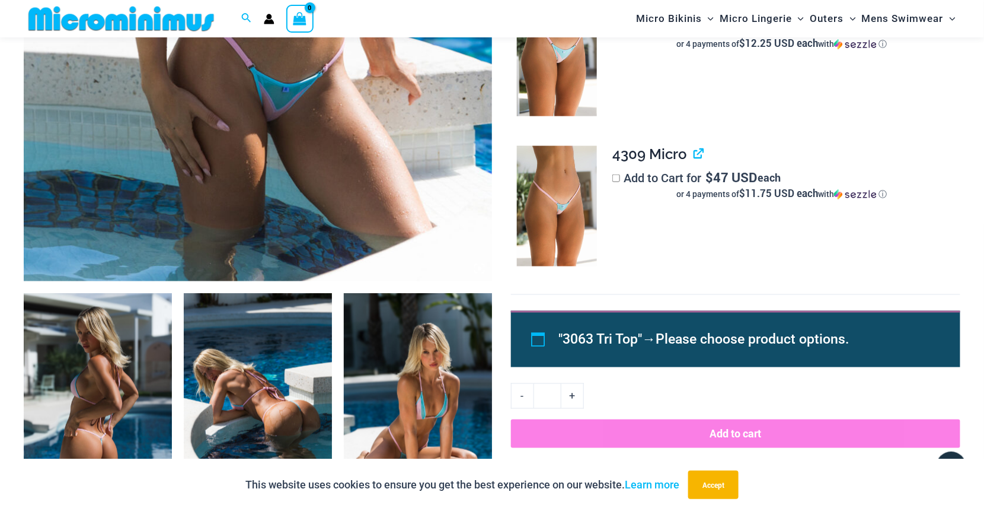
scroll to position [585, 0]
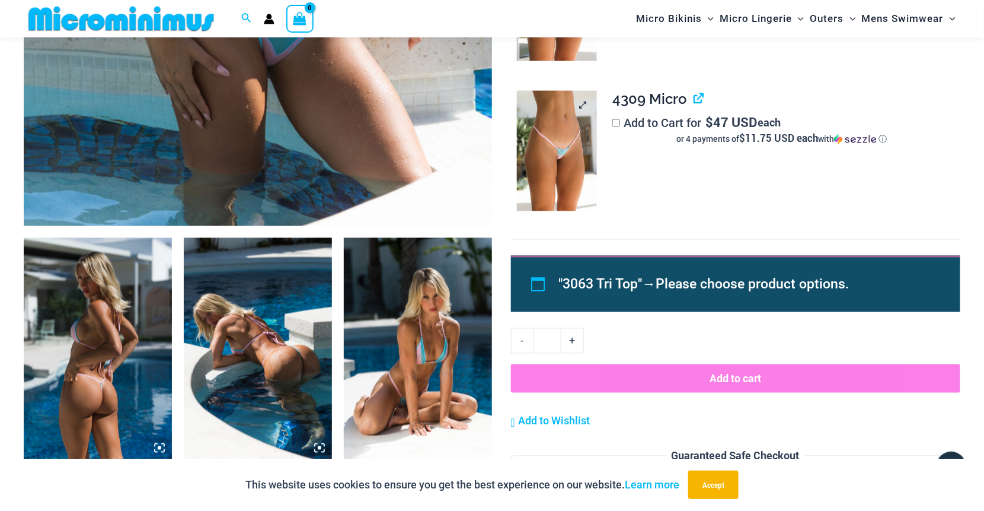
click at [573, 164] on img at bounding box center [557, 151] width 80 height 120
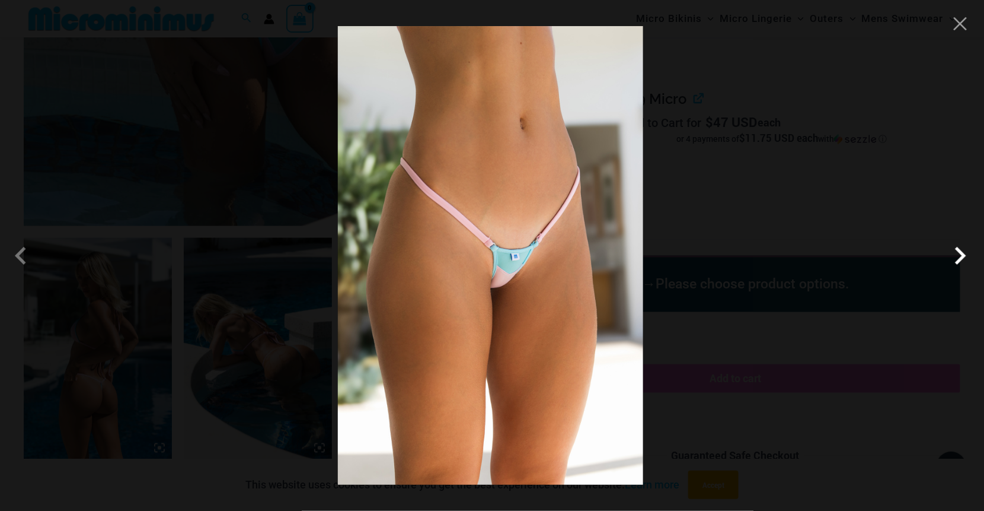
click at [962, 254] on span at bounding box center [961, 256] width 36 height 36
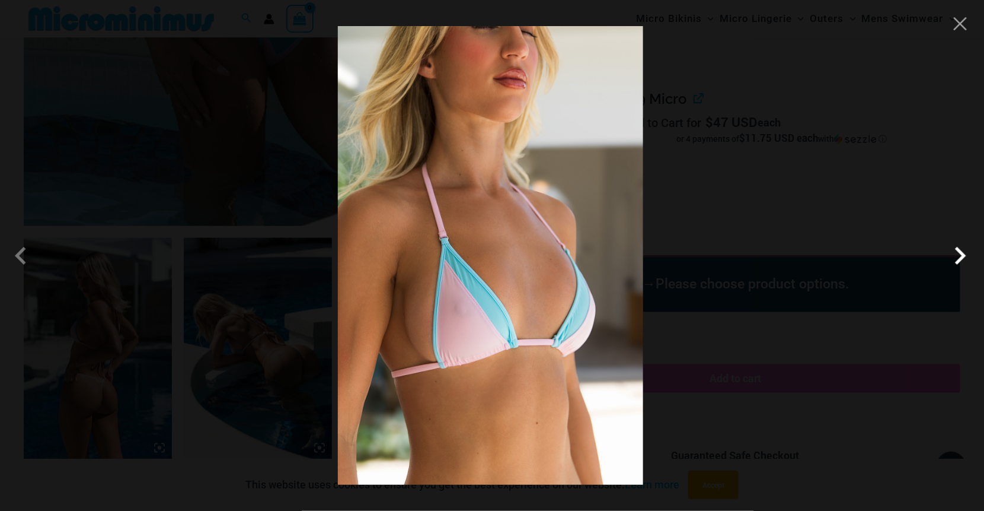
click at [962, 254] on span at bounding box center [961, 256] width 36 height 36
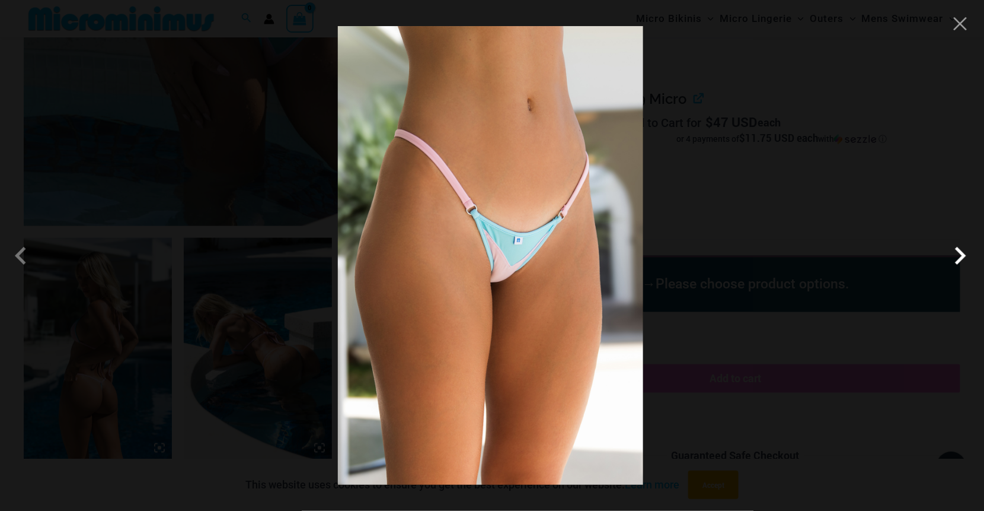
click at [962, 254] on span at bounding box center [961, 256] width 36 height 36
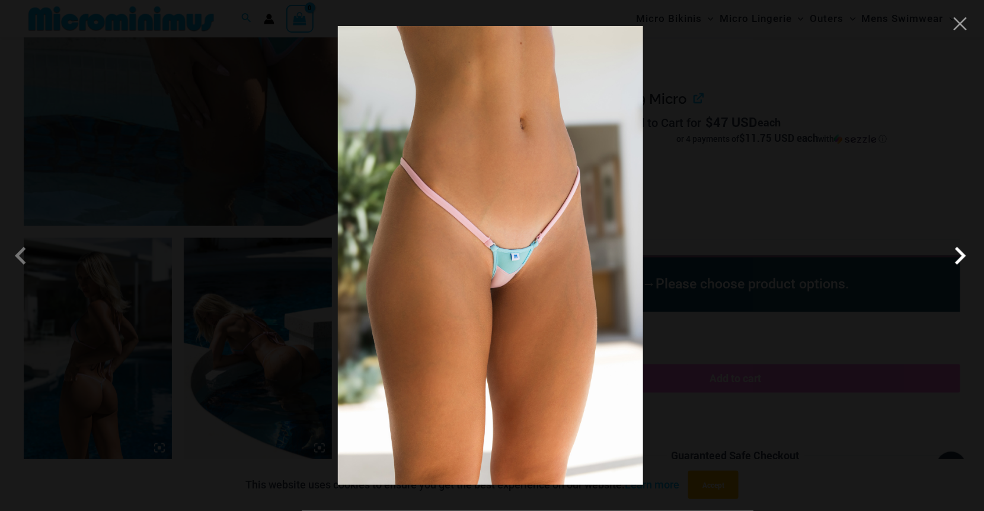
click at [962, 254] on span at bounding box center [961, 256] width 36 height 36
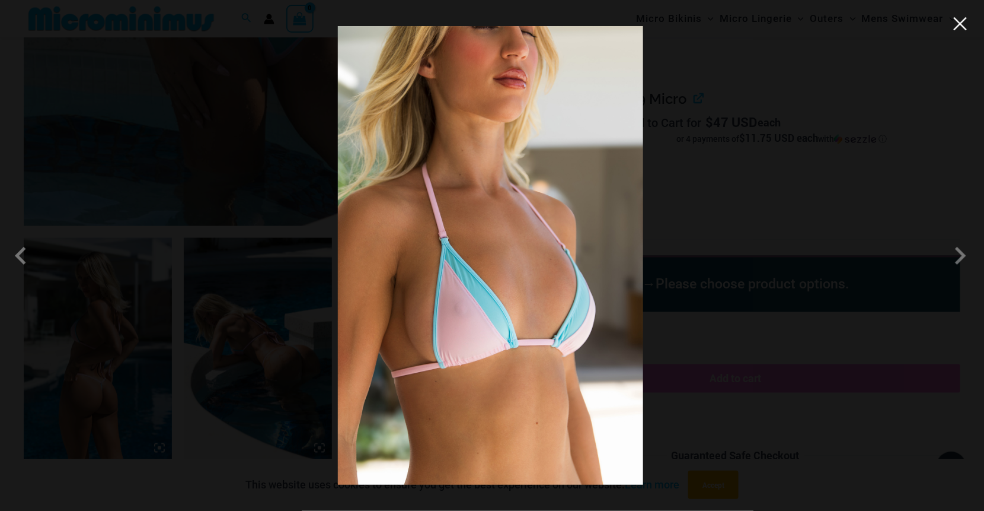
click at [962, 18] on button "Close" at bounding box center [961, 24] width 18 height 18
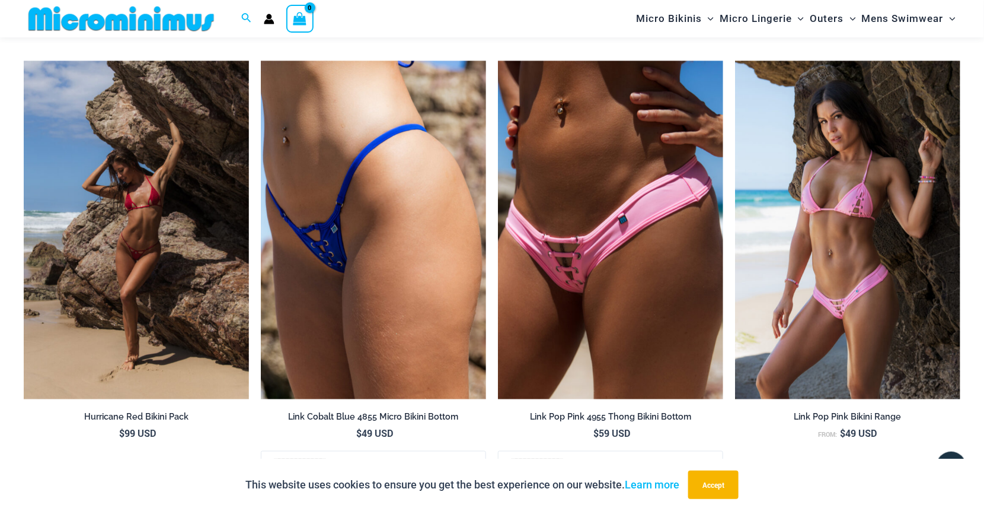
scroll to position [2245, 0]
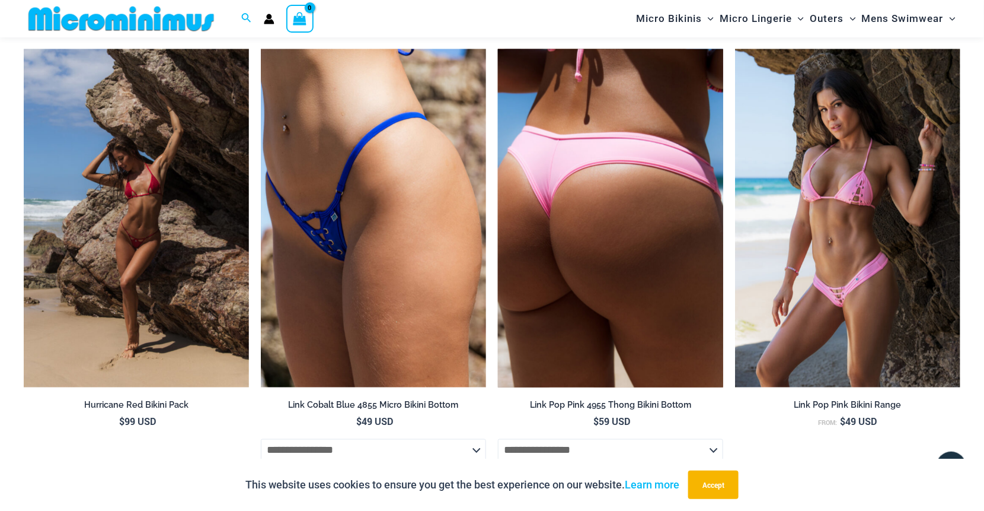
click at [693, 288] on img at bounding box center [610, 218] width 225 height 338
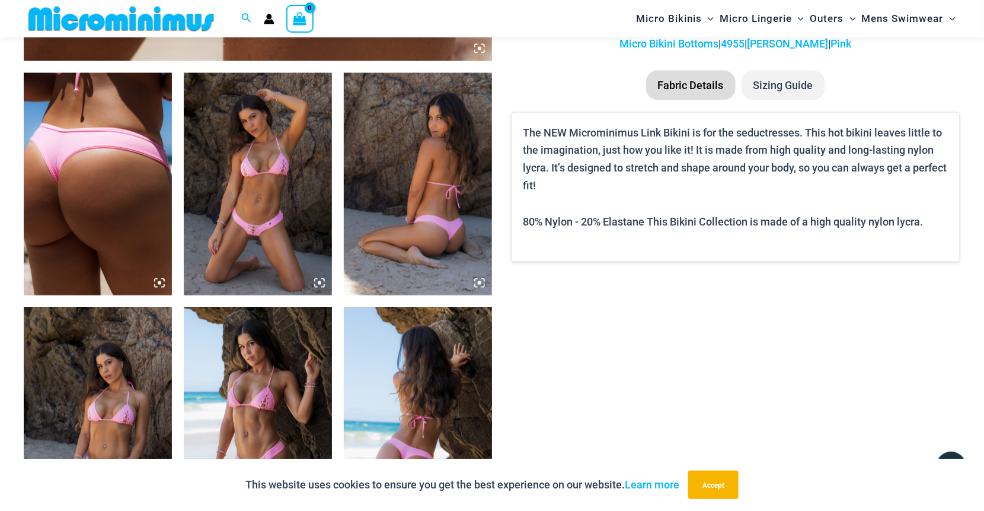
scroll to position [762, 0]
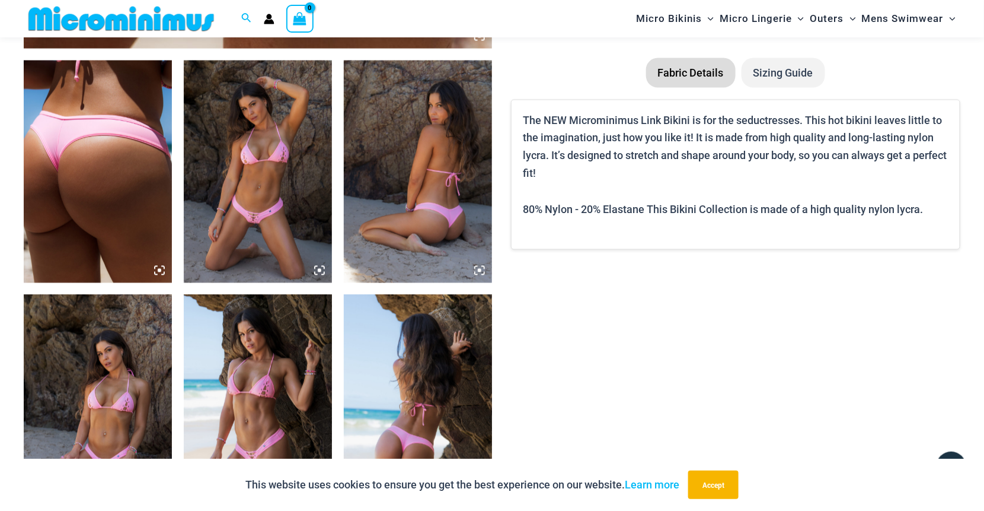
click at [278, 197] on img at bounding box center [258, 171] width 148 height 222
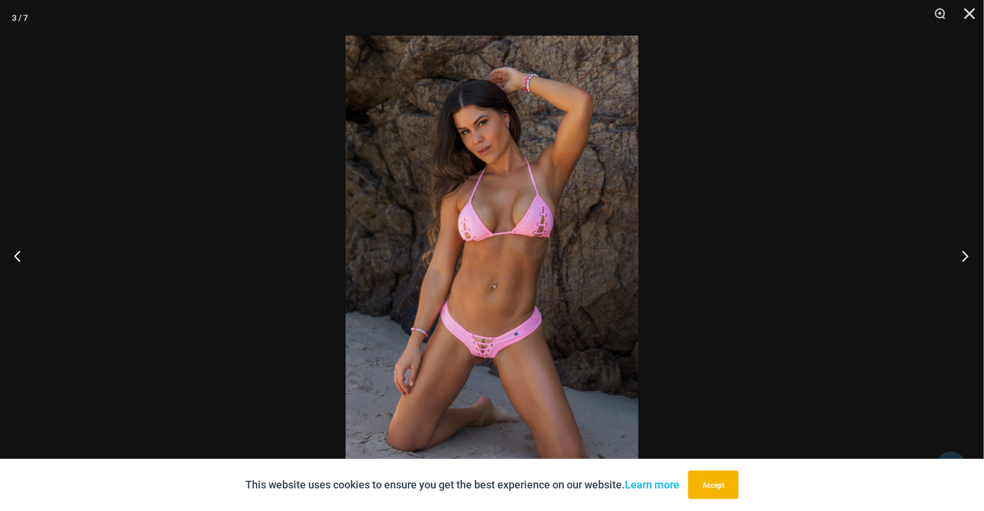
click at [972, 257] on button "Next" at bounding box center [962, 255] width 44 height 59
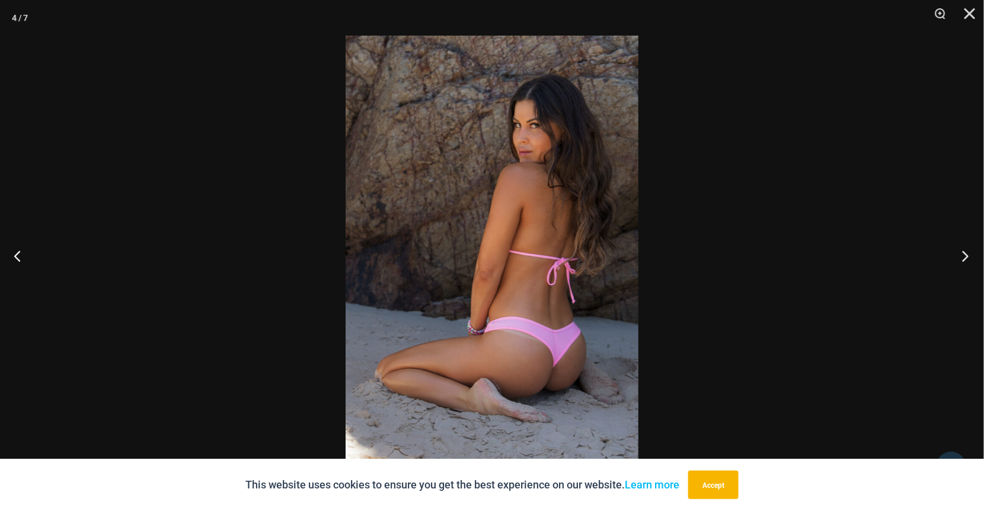
click at [975, 257] on button "Next" at bounding box center [962, 255] width 44 height 59
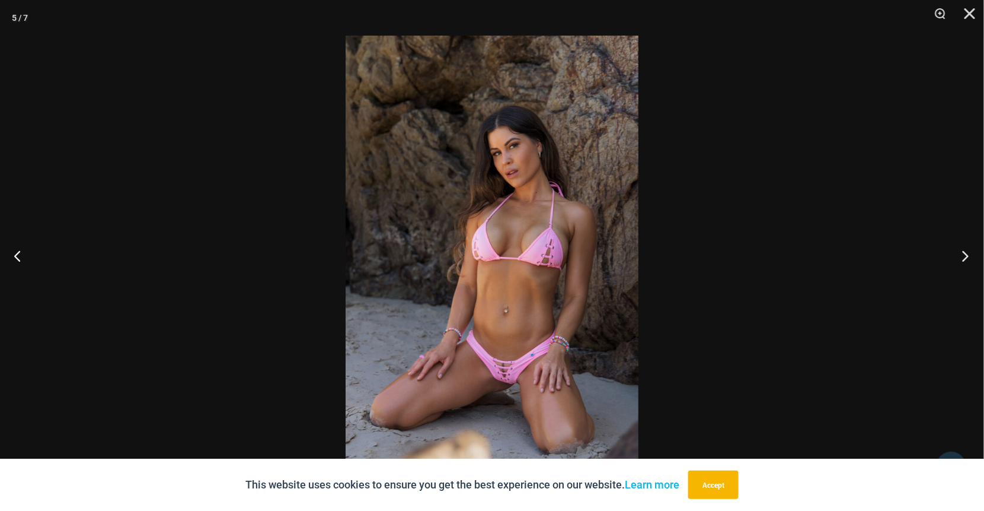
click at [968, 258] on button "Next" at bounding box center [962, 255] width 44 height 59
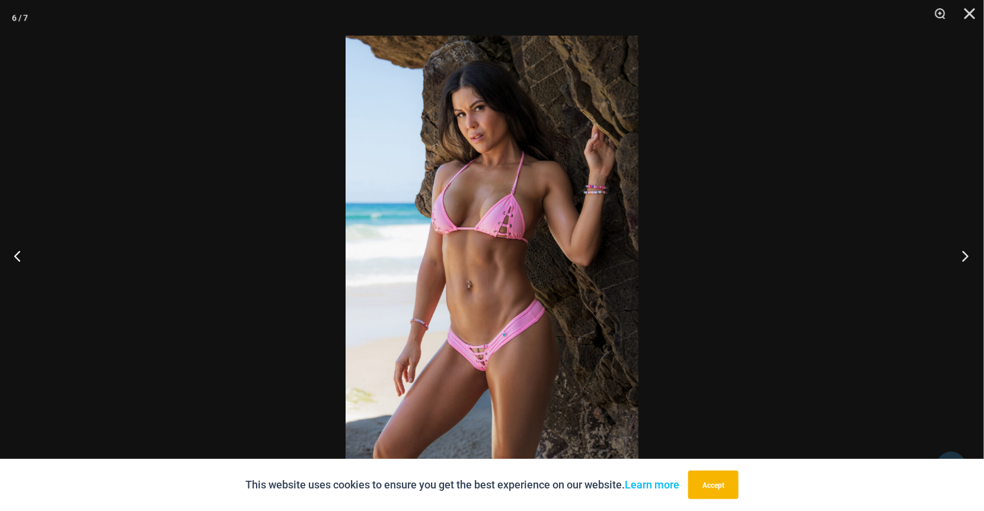
click at [968, 258] on button "Next" at bounding box center [962, 255] width 44 height 59
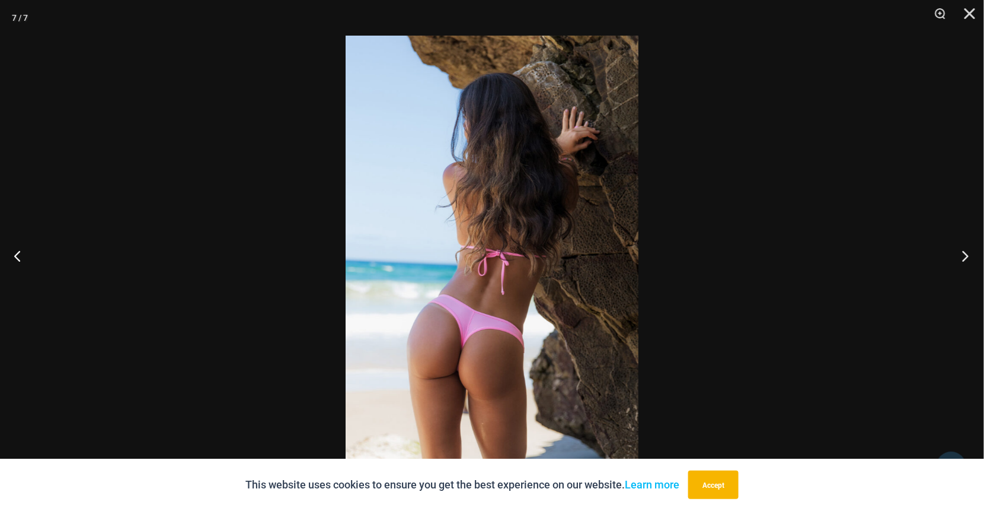
click at [968, 258] on button "Next" at bounding box center [962, 255] width 44 height 59
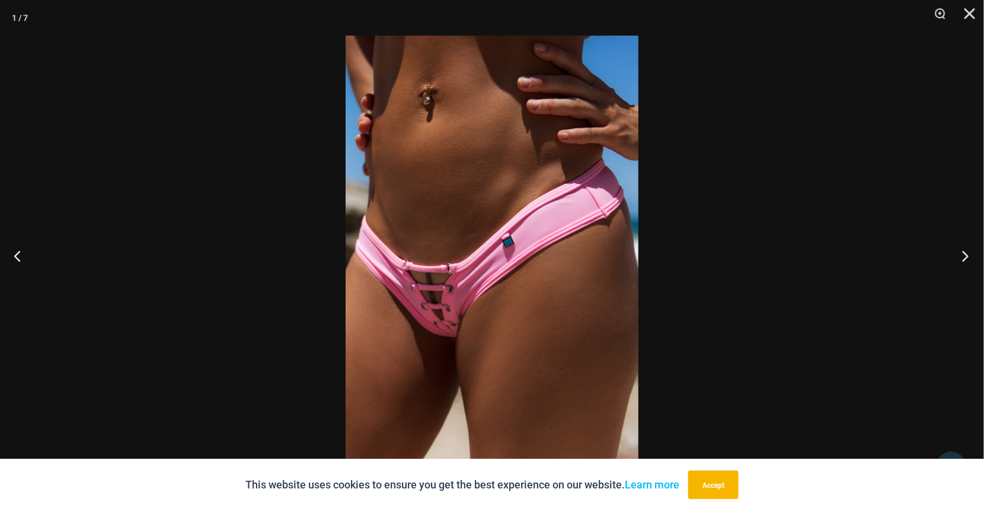
click at [968, 258] on button "Next" at bounding box center [962, 255] width 44 height 59
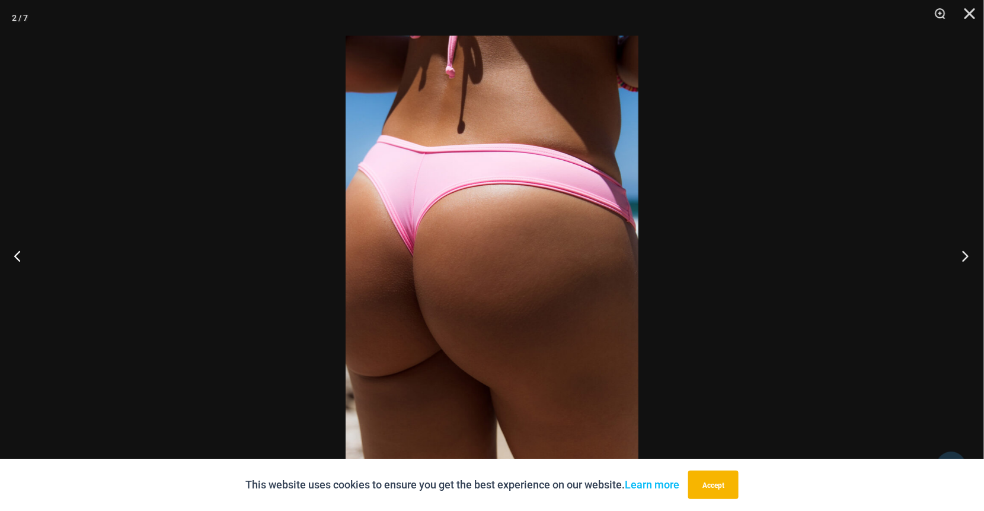
click at [968, 258] on button "Next" at bounding box center [962, 255] width 44 height 59
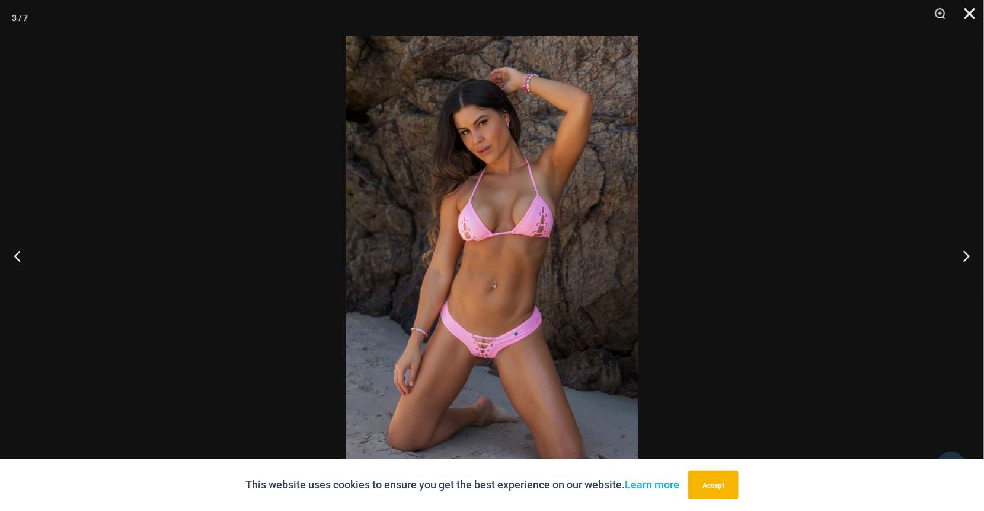
click at [974, 9] on button "Close" at bounding box center [966, 18] width 30 height 36
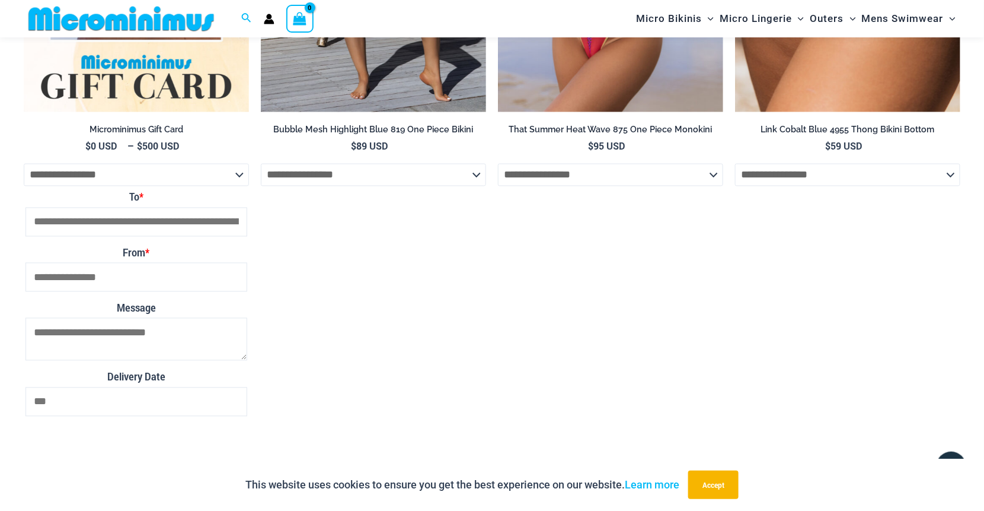
scroll to position [4201, 0]
